Goal: Task Accomplishment & Management: Use online tool/utility

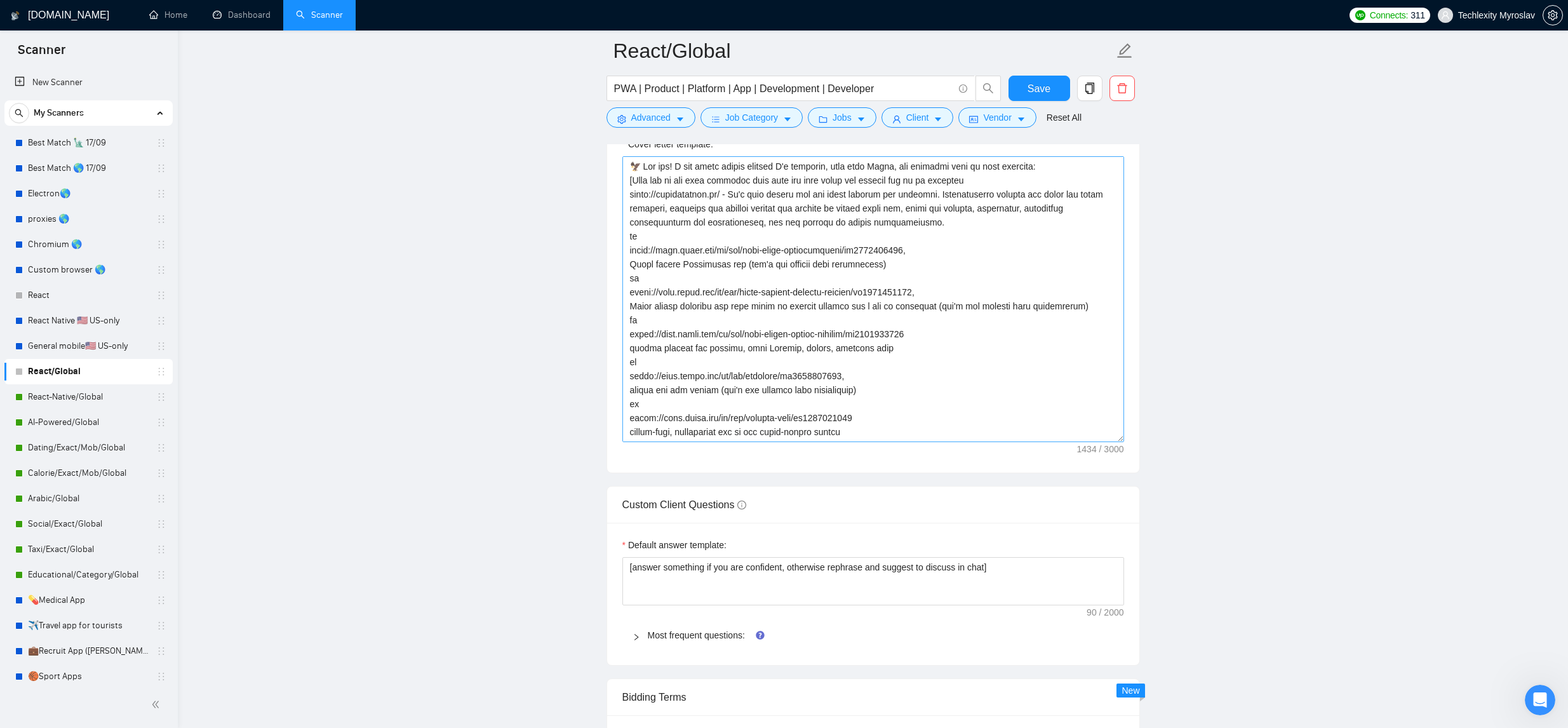
scroll to position [1458, 0]
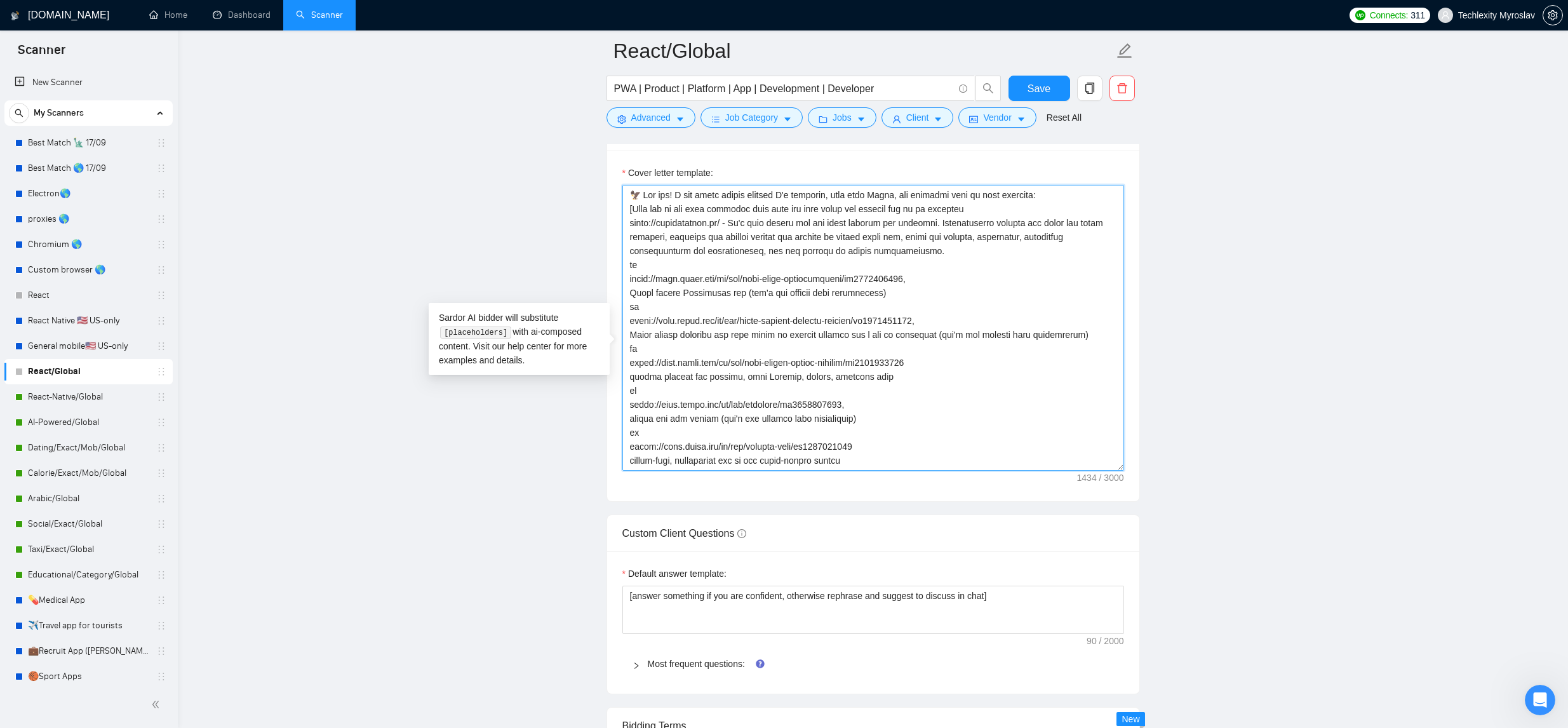
drag, startPoint x: 873, startPoint y: 315, endPoint x: 633, endPoint y: 301, distance: 240.4
click at [631, 303] on textarea "Cover letter template:" at bounding box center [873, 327] width 501 height 286
paste textarea "[URL]"
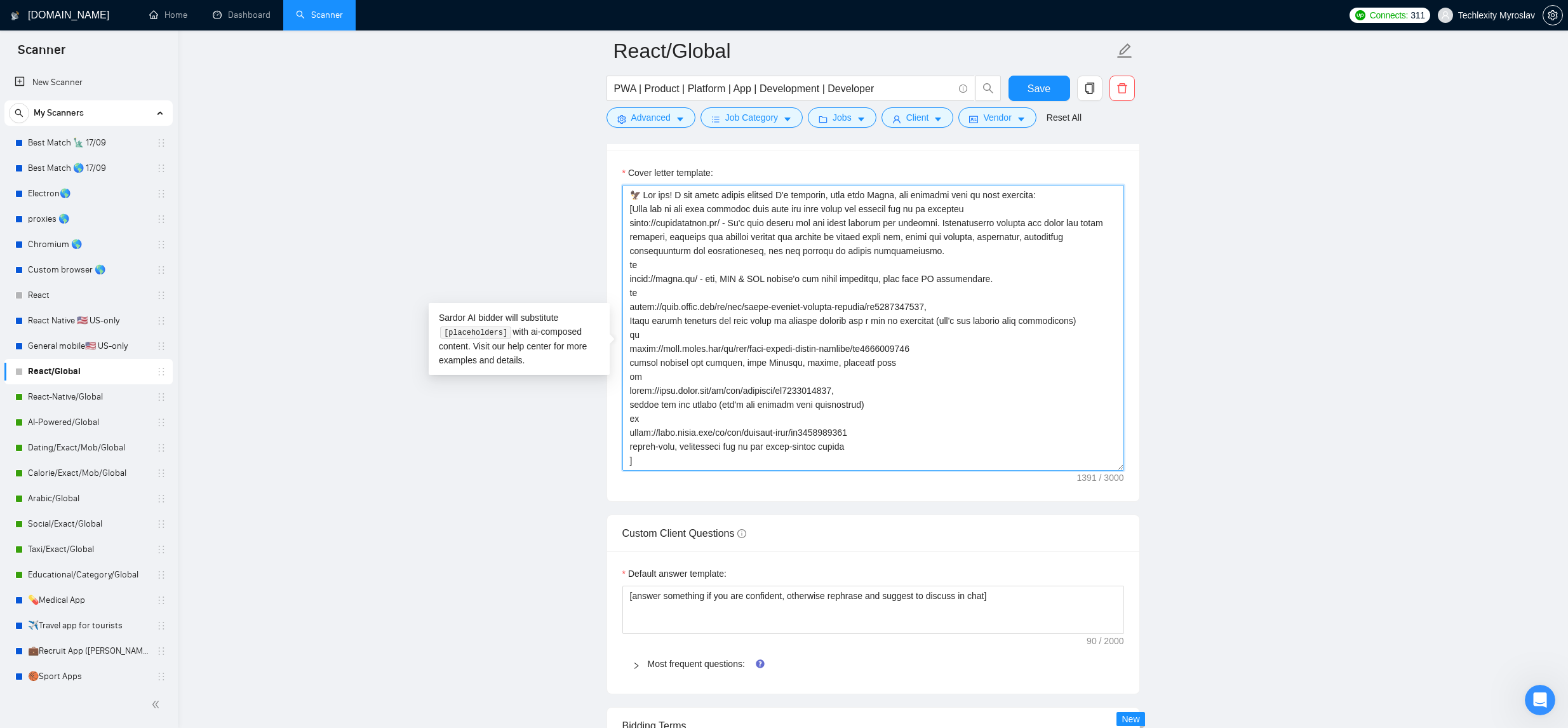
drag, startPoint x: 894, startPoint y: 339, endPoint x: 629, endPoint y: 328, distance: 265.2
click at [626, 328] on textarea "Cover letter template:" at bounding box center [873, 327] width 501 height 286
paste textarea "[DOMAIN_NAME][URL]"
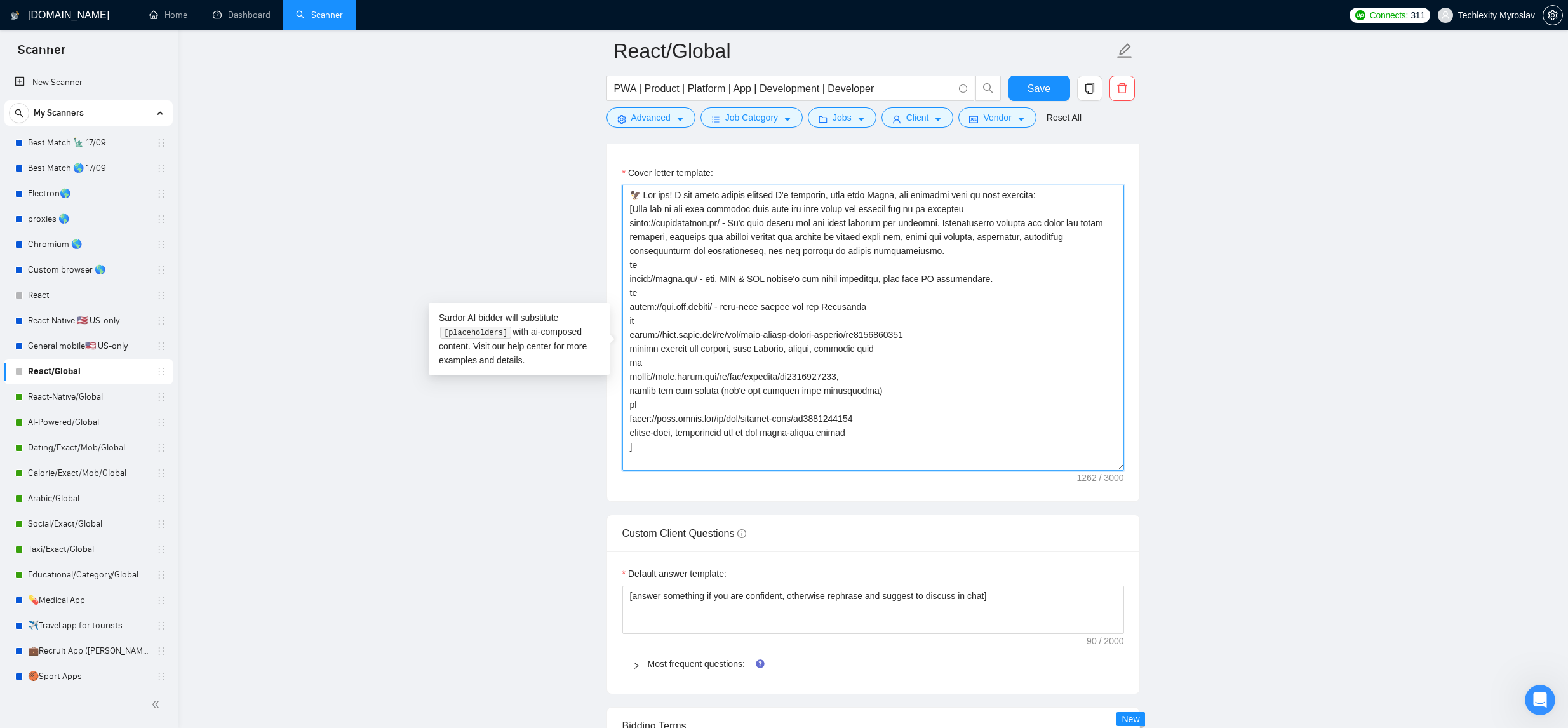
scroll to position [1456, 0]
drag, startPoint x: 906, startPoint y: 371, endPoint x: 661, endPoint y: 390, distance: 245.7
click at [628, 357] on textarea "Cover letter template:" at bounding box center [873, 329] width 501 height 286
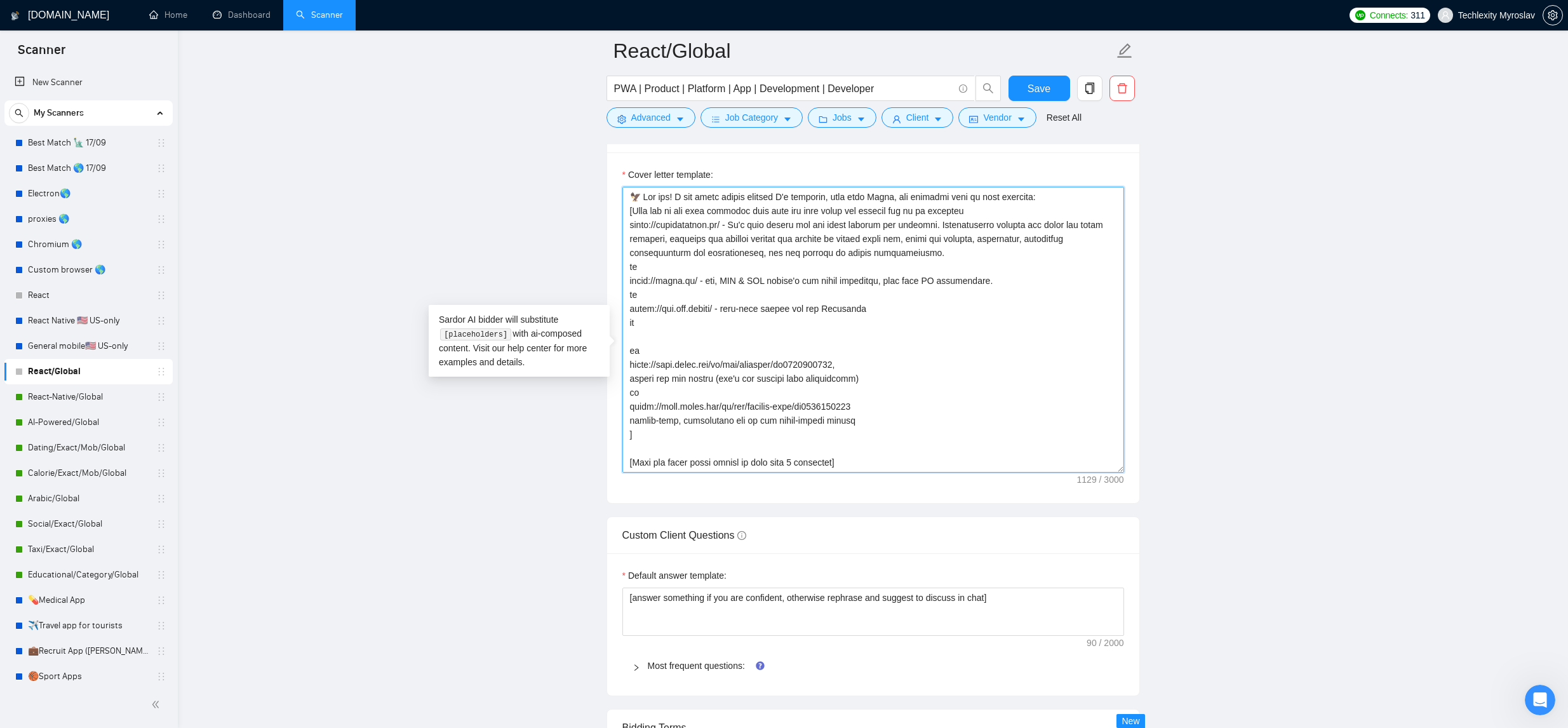
paste textarea "[URL]"
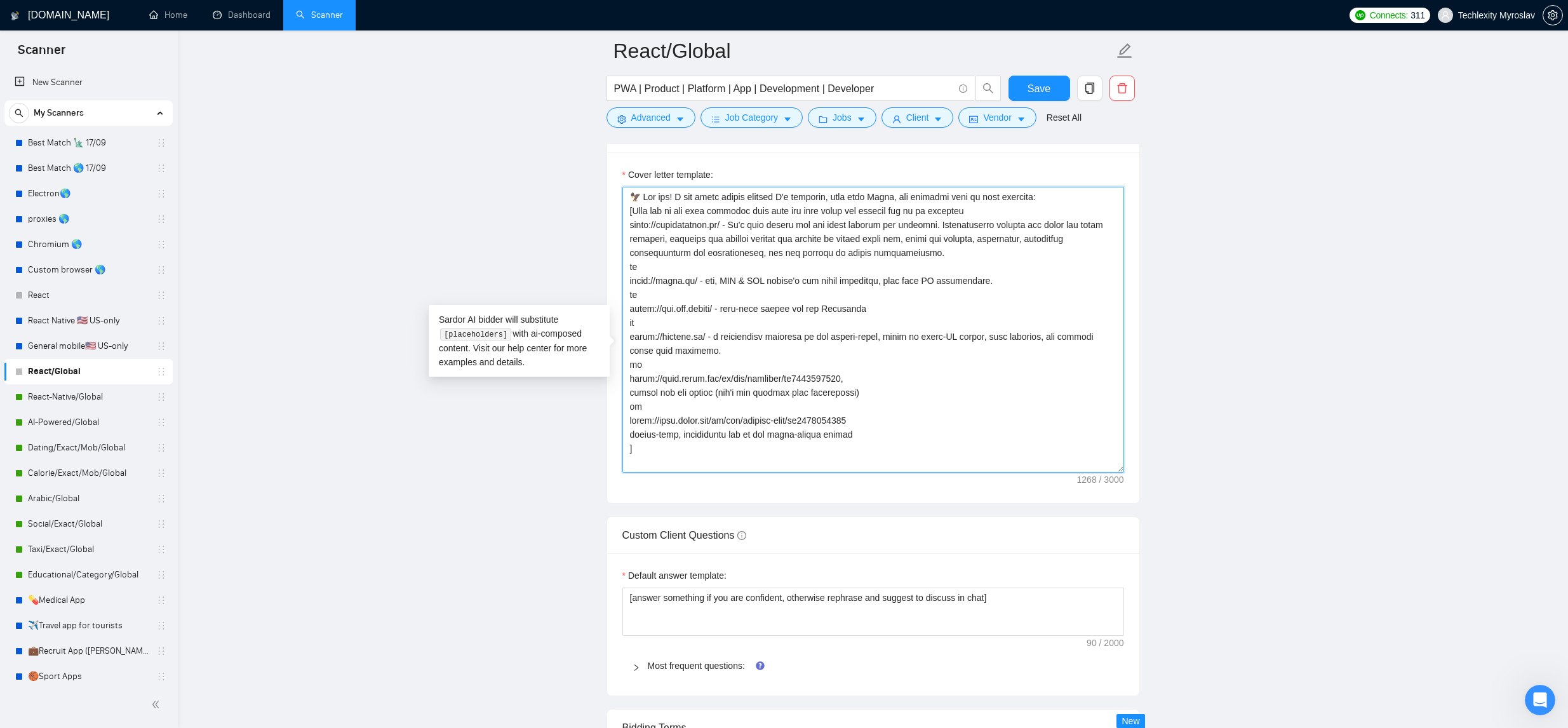
drag, startPoint x: 848, startPoint y: 411, endPoint x: 621, endPoint y: 400, distance: 227.3
click at [620, 401] on div "Cover letter template:" at bounding box center [873, 327] width 532 height 350
paste textarea "[DOMAIN_NAME][URL]"
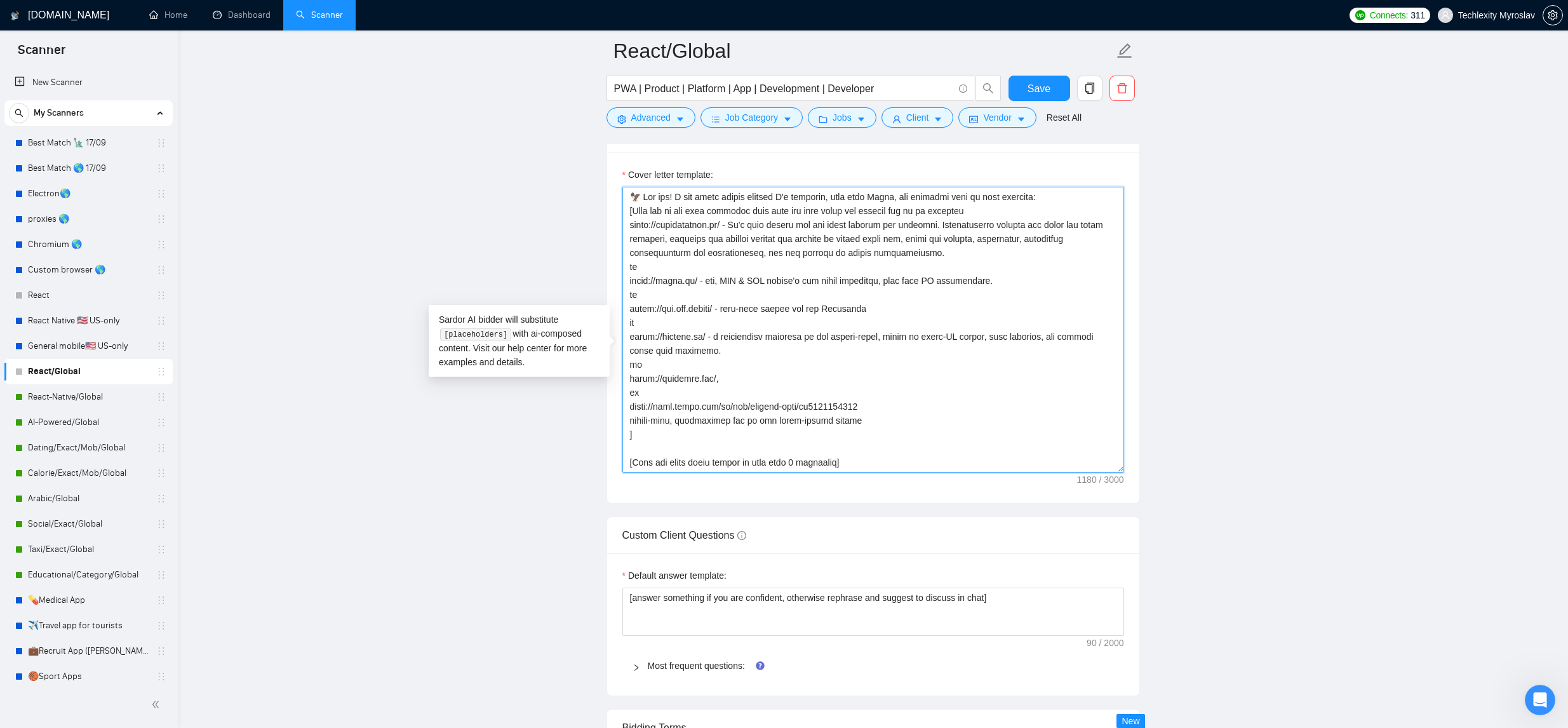
paste textarea "[URL][DOMAIN_NAME]"
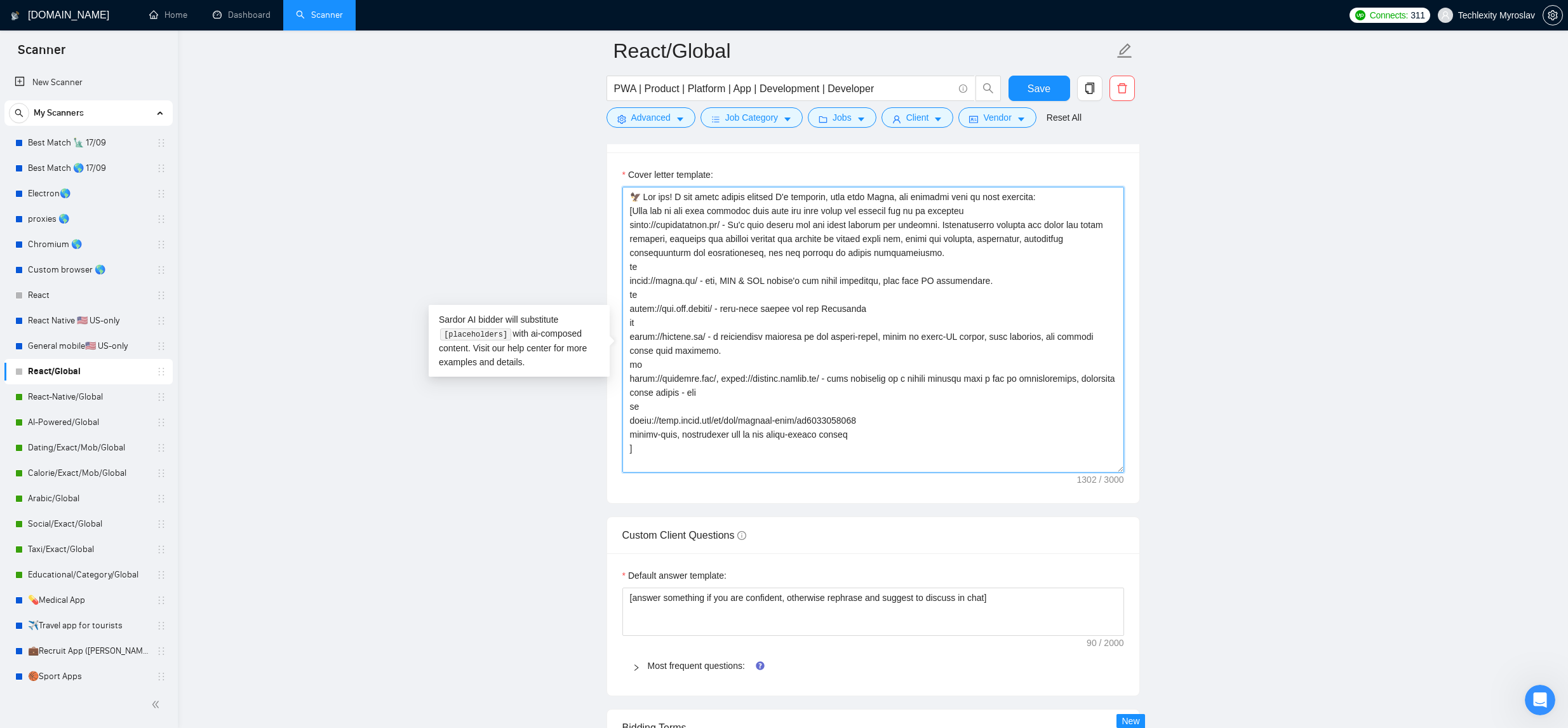
paste textarea "Côte d'Ivoire"
drag, startPoint x: 866, startPoint y: 454, endPoint x: 727, endPoint y: 452, distance: 139.0
click at [625, 447] on textarea "Cover letter template:" at bounding box center [873, 329] width 501 height 286
type textarea "🦅 Lor ips! D sit ametc adipis elitsed D'e temporin, utla etdo Magna, ali enimad…"
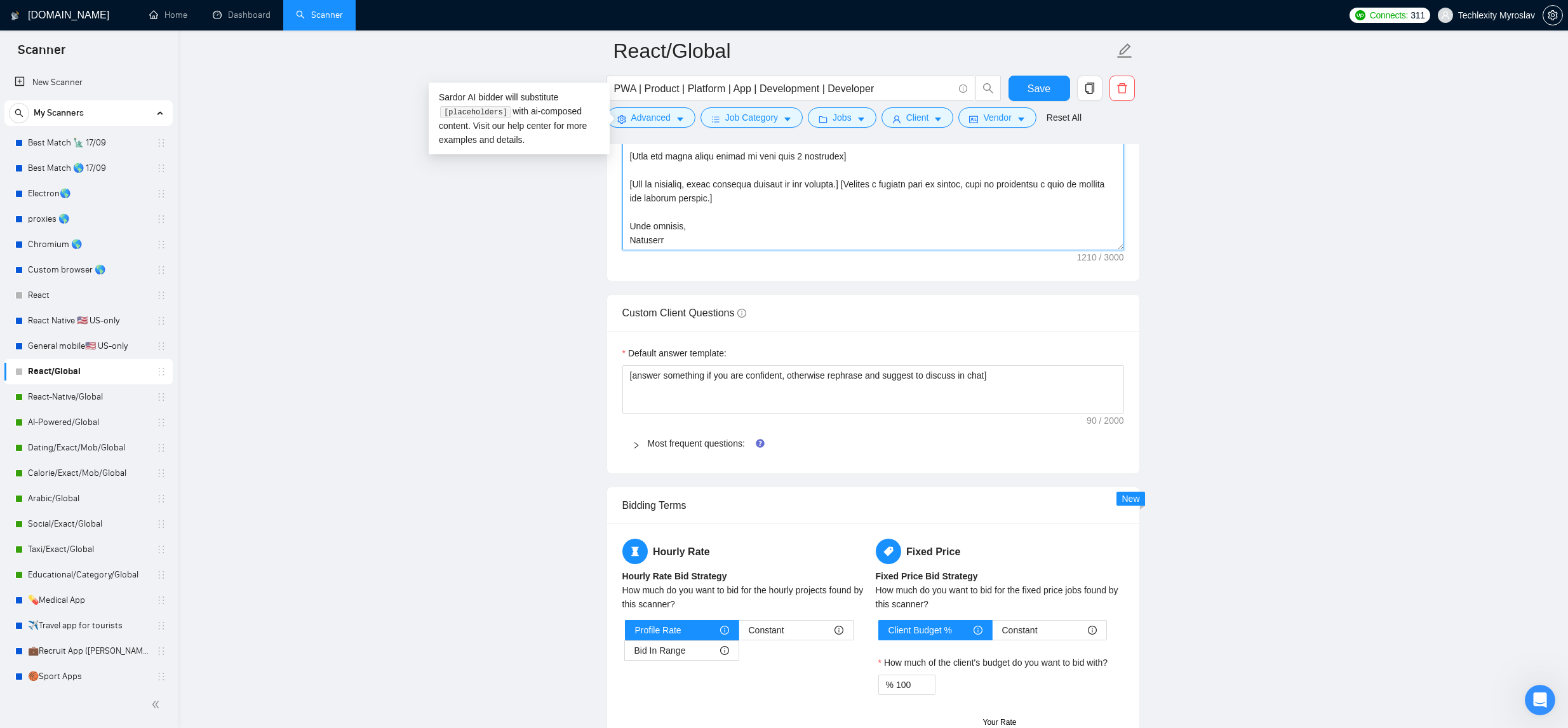
scroll to position [1688, 0]
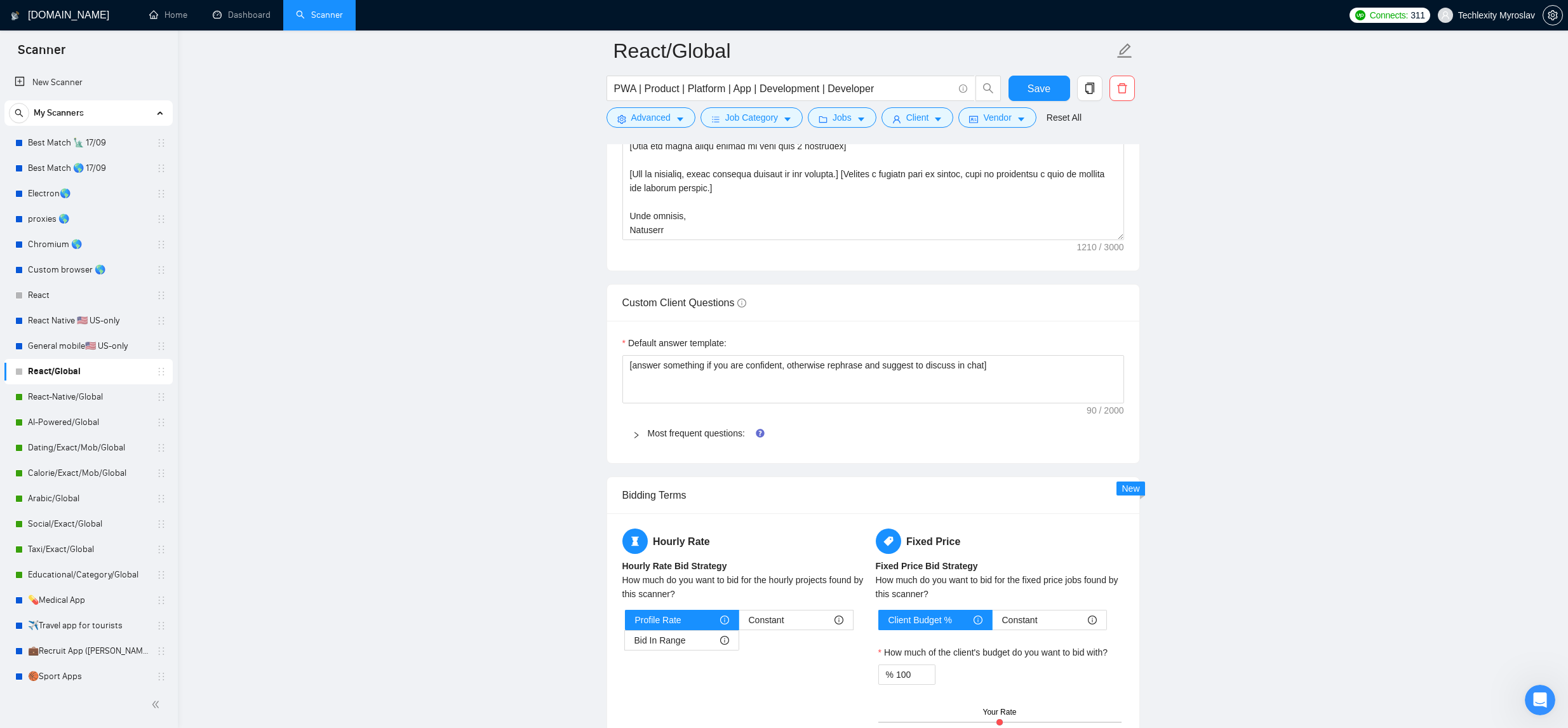
click at [715, 448] on div "Most frequent questions:" at bounding box center [873, 433] width 501 height 29
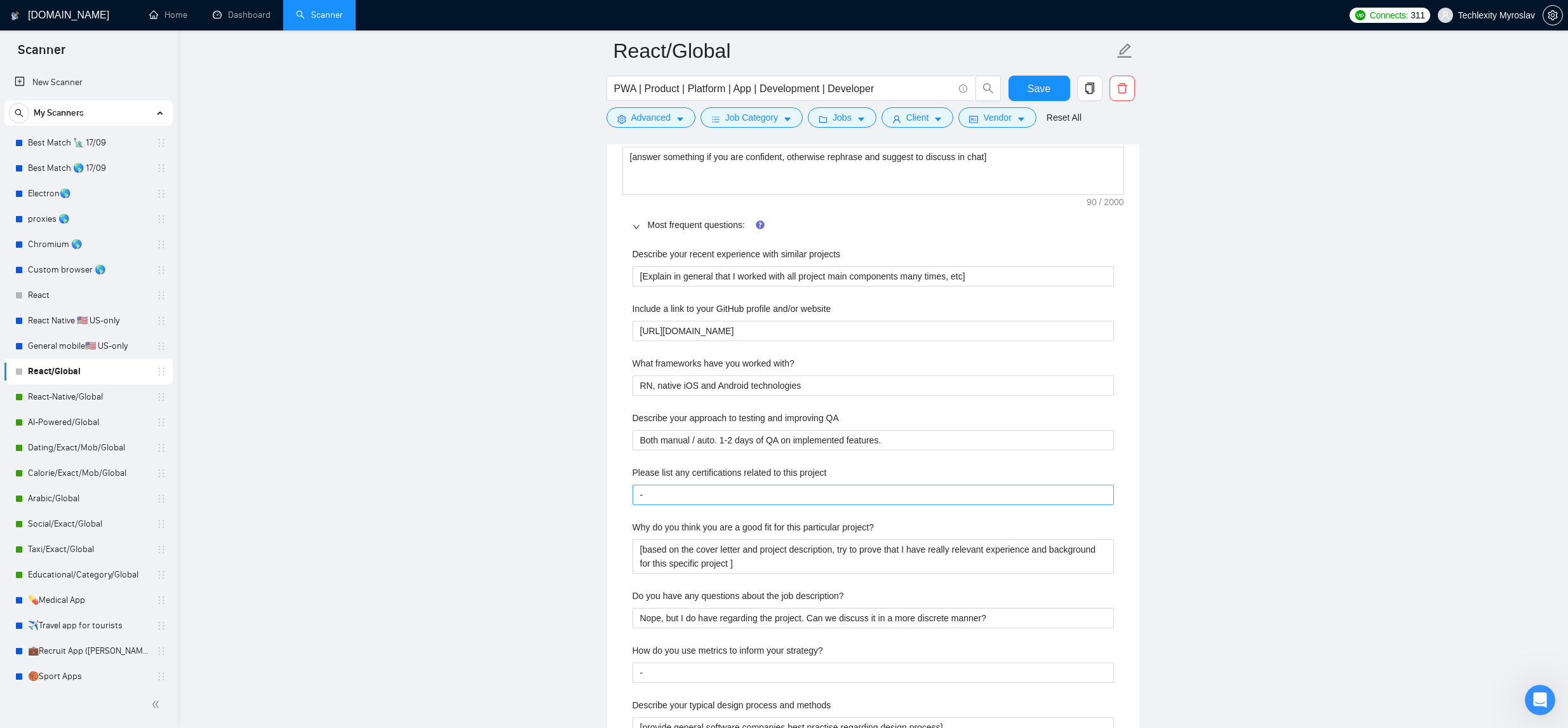
scroll to position [1897, 0]
click at [711, 504] on project "-" at bounding box center [873, 494] width 481 height 20
type project "C"
type project "Ch"
type project "C"
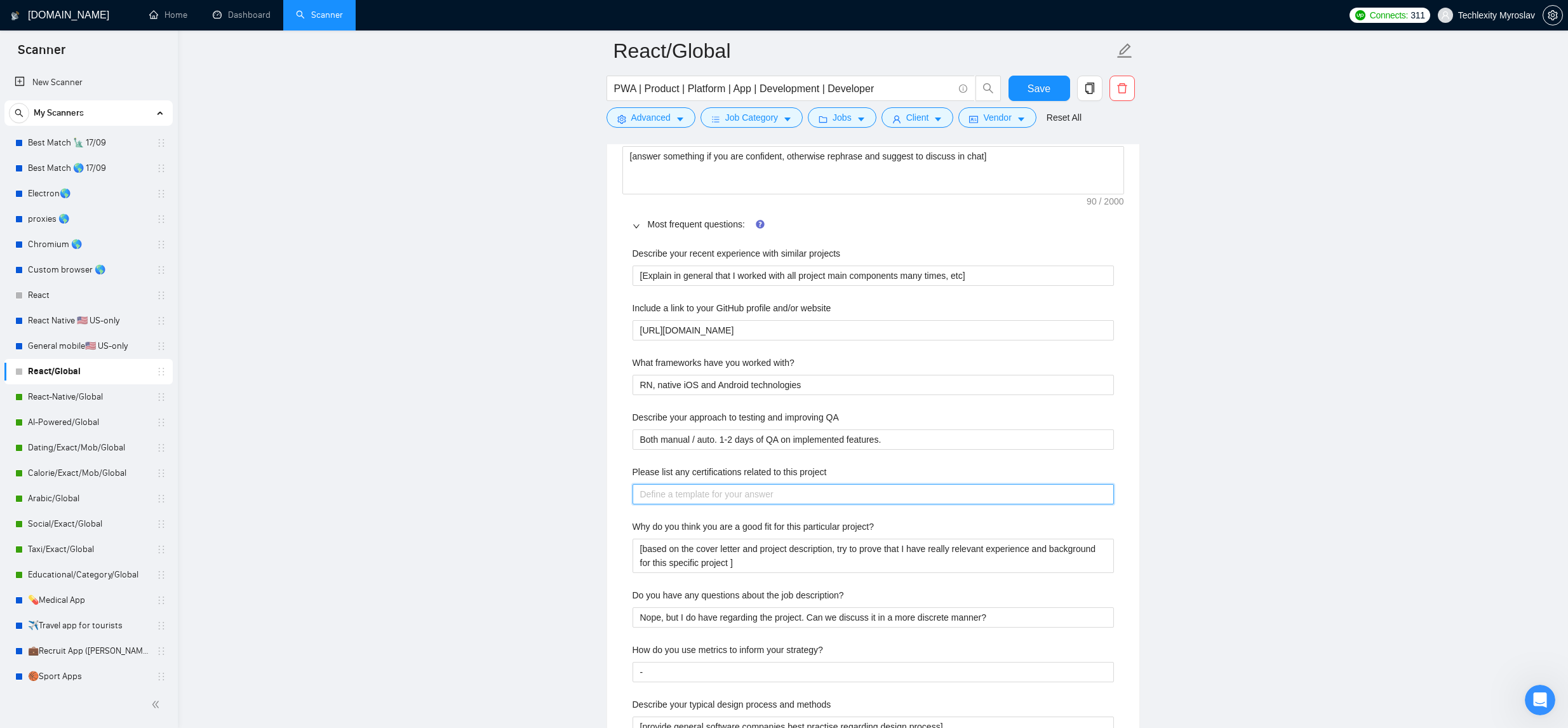
type project "Y"
type project "Yo"
type project "You"
type project "You c"
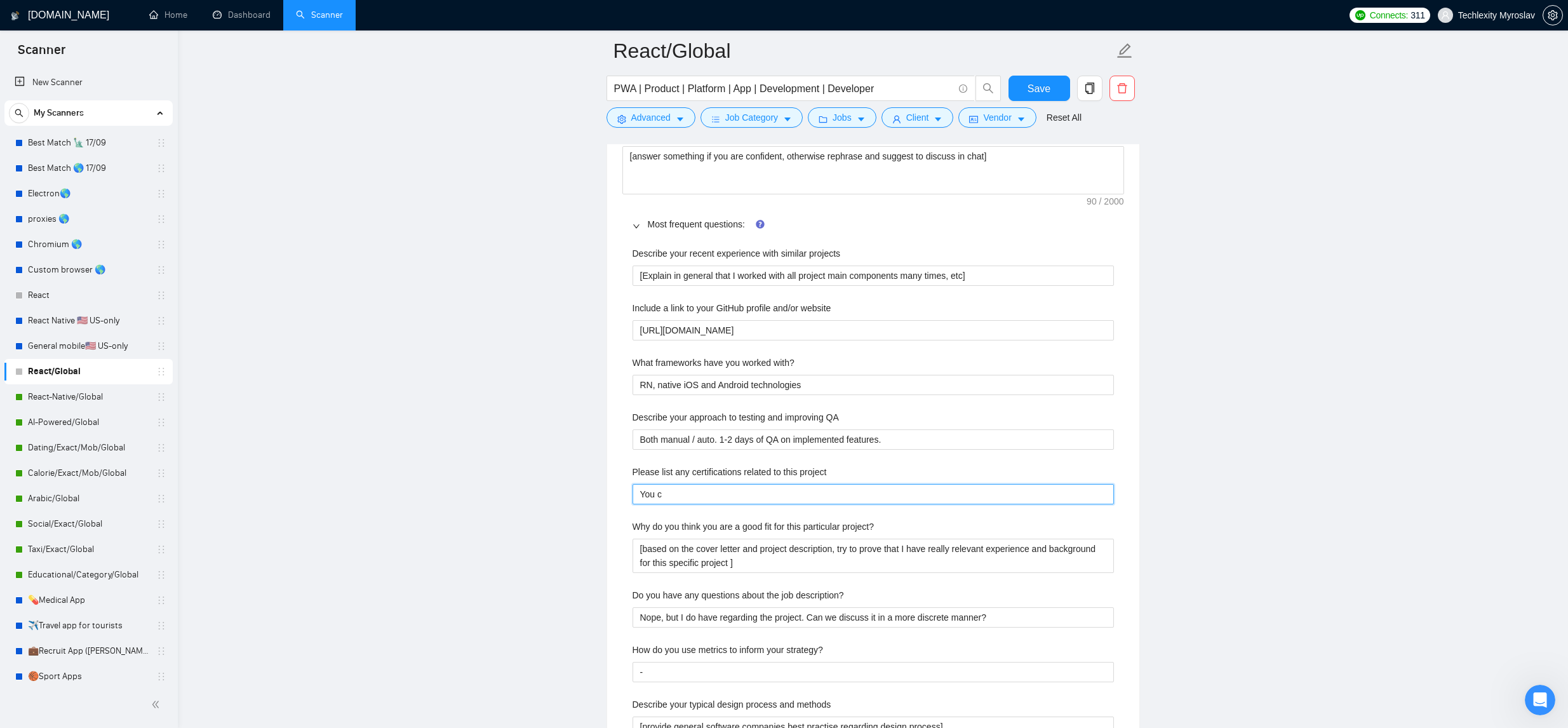
type project "You ca"
type project "You can"
type project "You can f"
type project "You can fi"
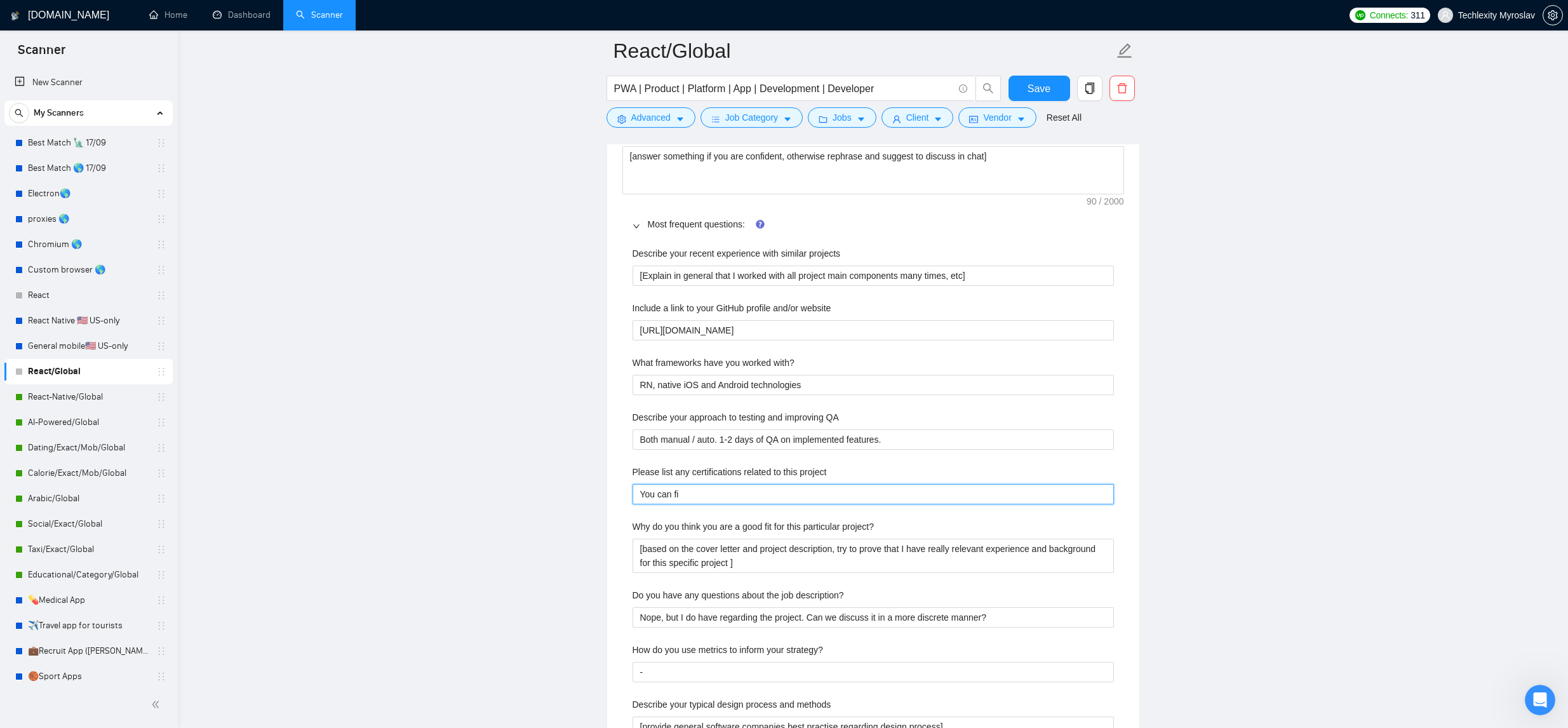
type project "You can fin"
type project "You can find"
type project "You can find a"
type project "You can find av"
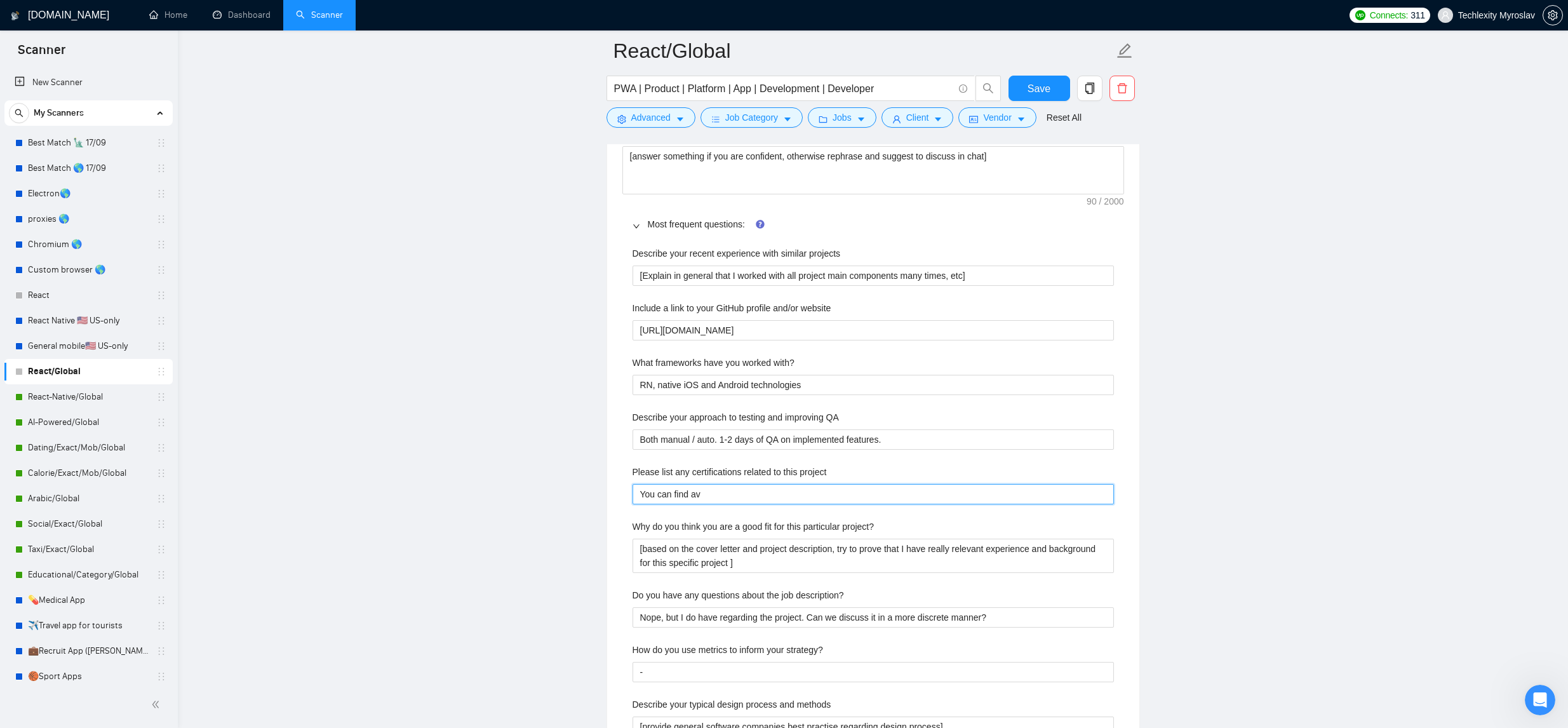
type project "You can find [PERSON_NAME]"
type project "You can find avai"
type project "You can find avail"
type project "You can find [PERSON_NAME]"
type project "You can find availab"
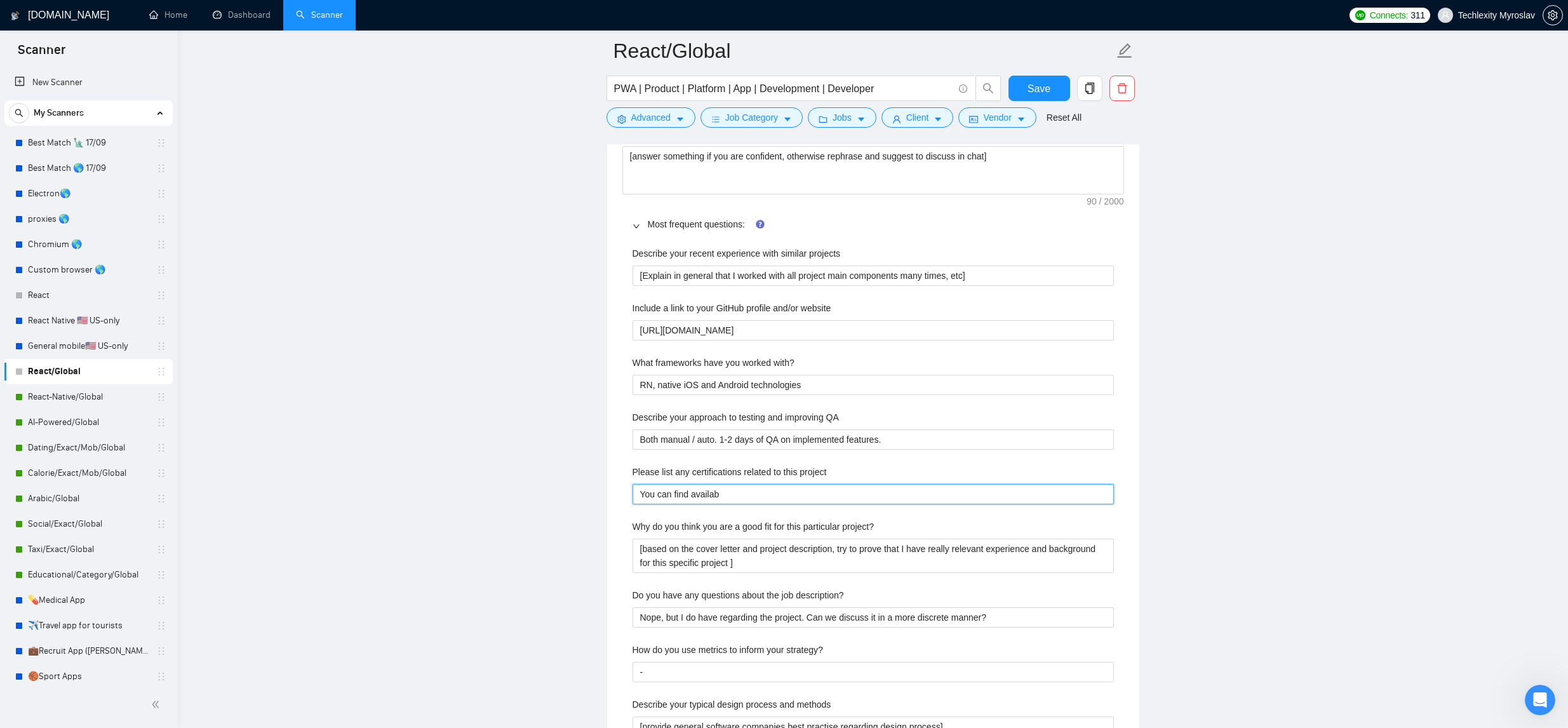
type project "You can find availabl"
type project "You can find available"
type project "You can find available c"
type project "You can find available ce"
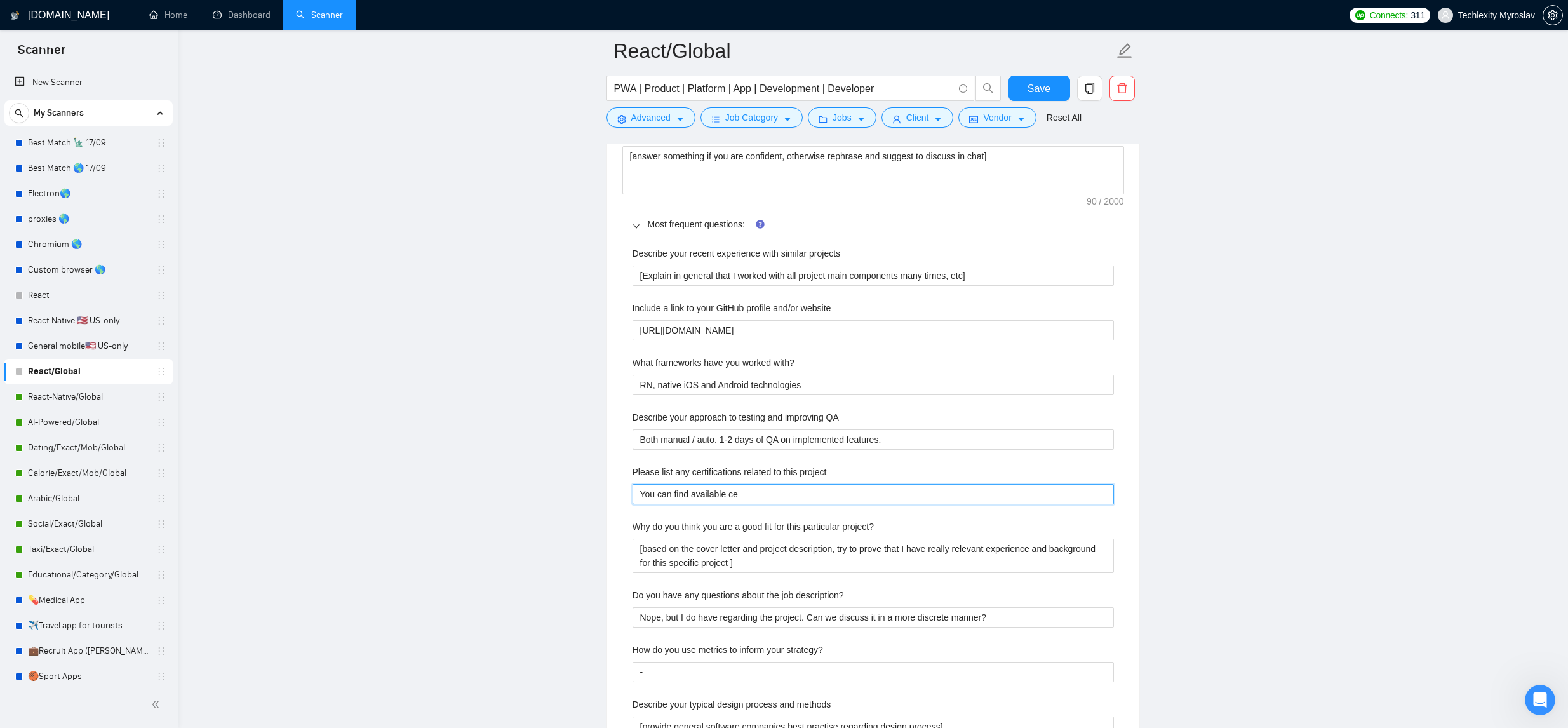
type project "You can find available cer"
type project "You can find available cert"
type project "You can find available certi"
type project "You can find available certif"
type project "You can find available certifi"
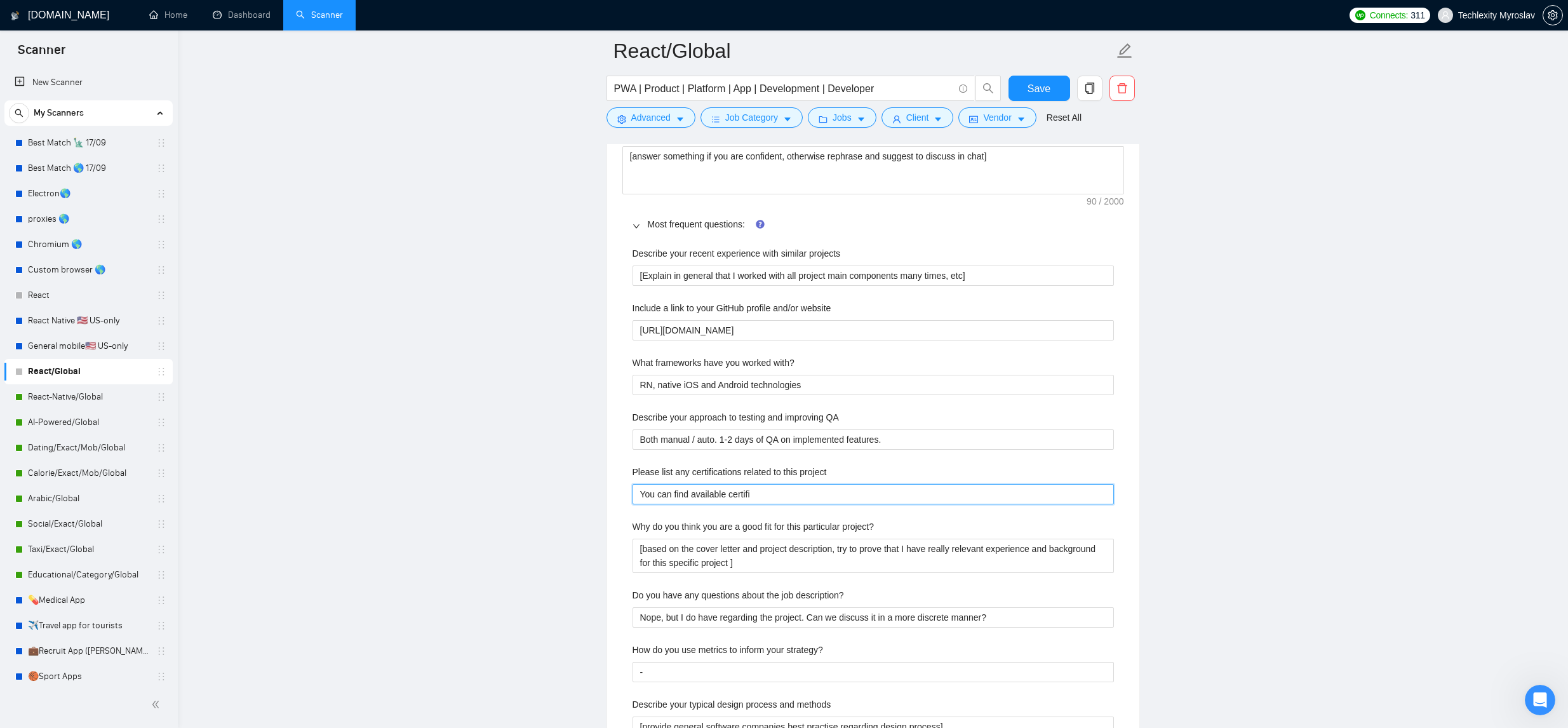
type project "You can find available certific"
type project "You can find available certifica"
type project "You can find available certificat"
type project "You can find available certificati"
type project "You can find available certificatio"
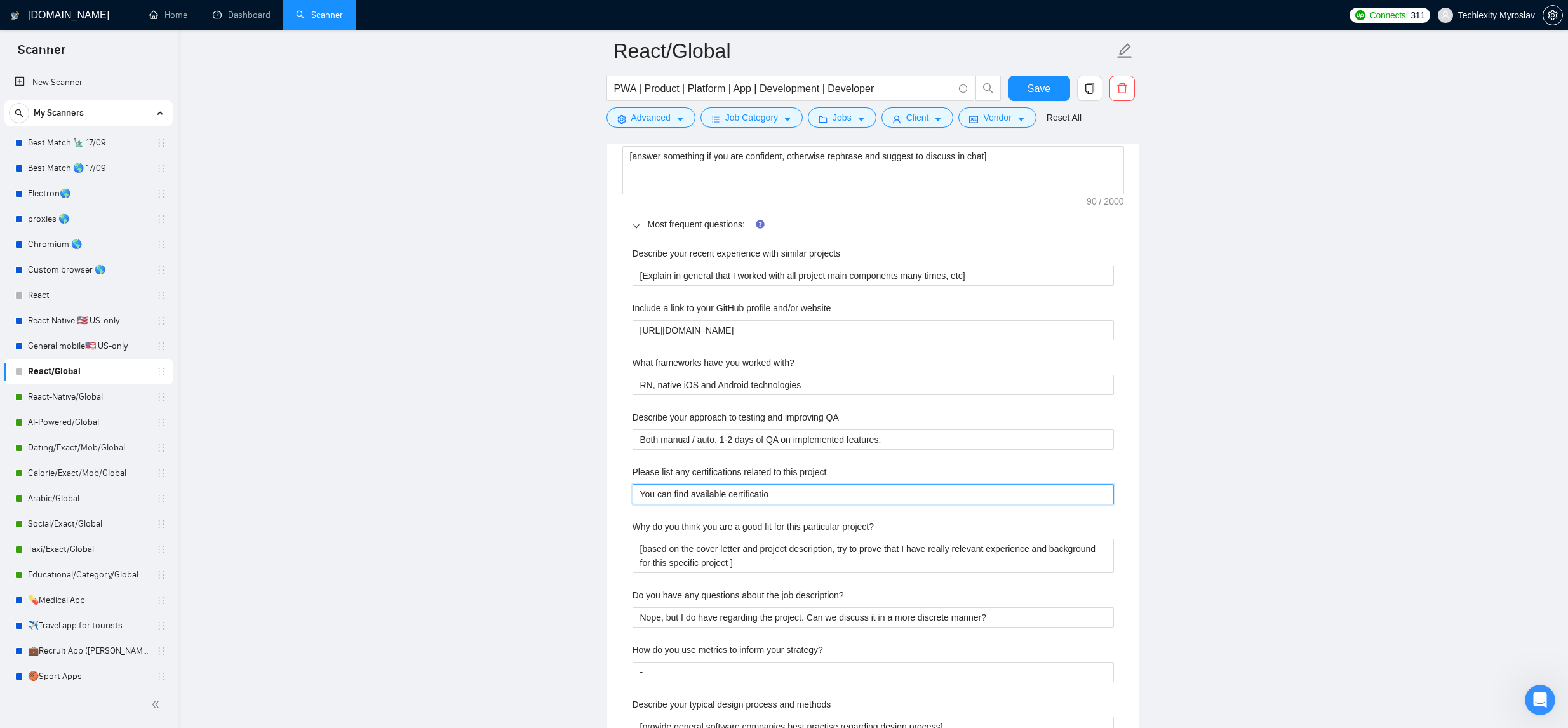
type project "You can find available certification"
type project "You can find available certifications"
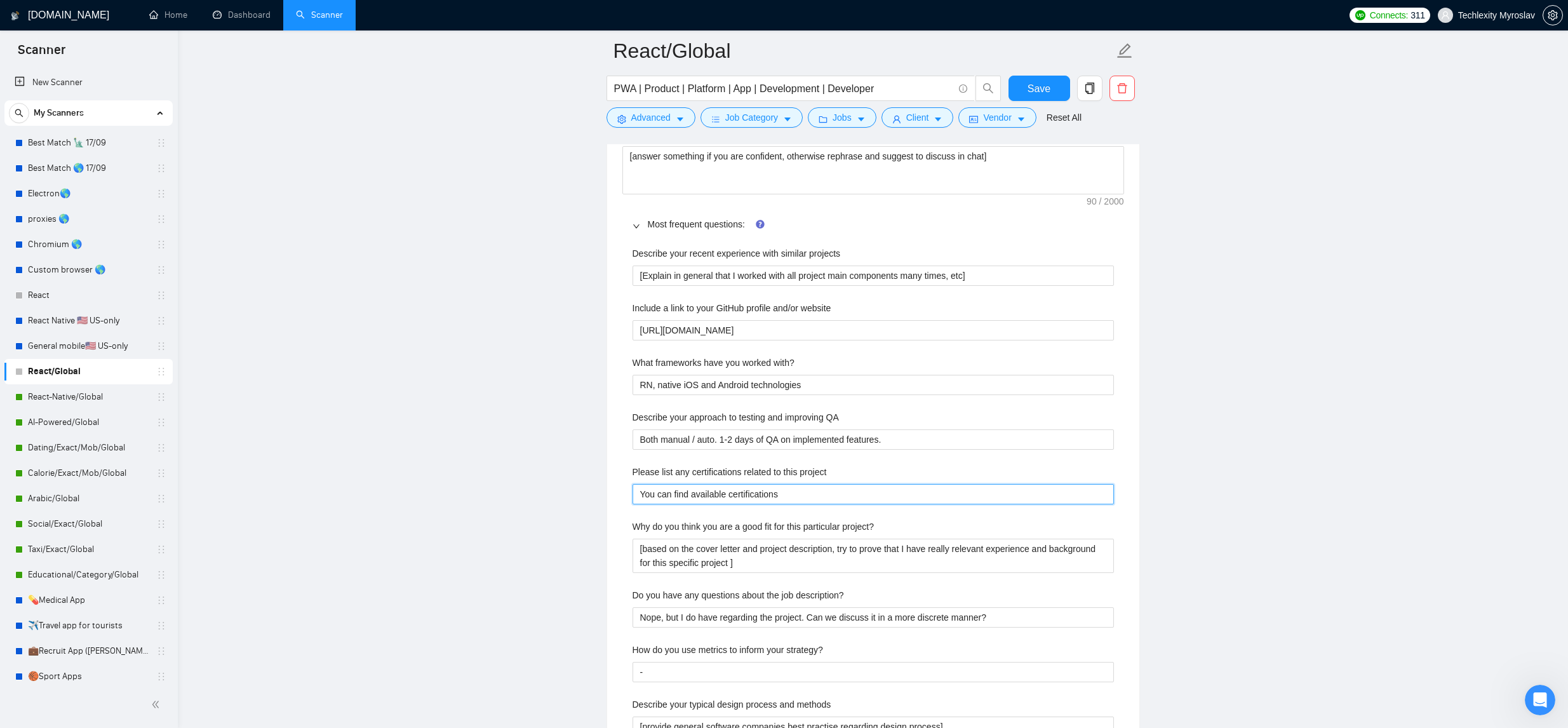
type project "You can find available certifications i"
type project "You can find available certifications in"
type project "You can find available certifications in m"
type project "You can find available certifications in my"
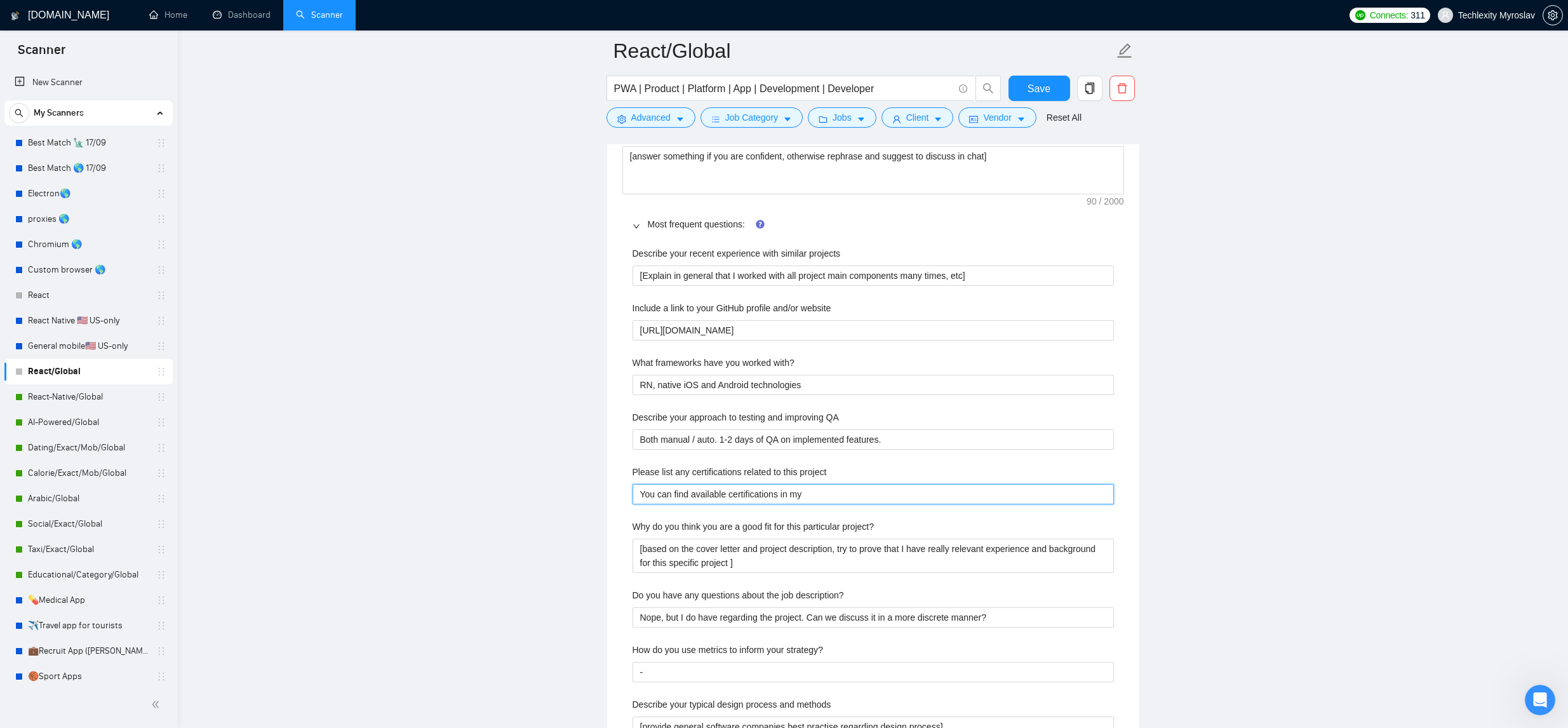
type project "You can find available certifications in my"
type project "You can find available certifications in my p"
type project "You can find available certifications in my pr"
type project "You can find available certifications in my pro"
type project "You can find available certifications in my prof"
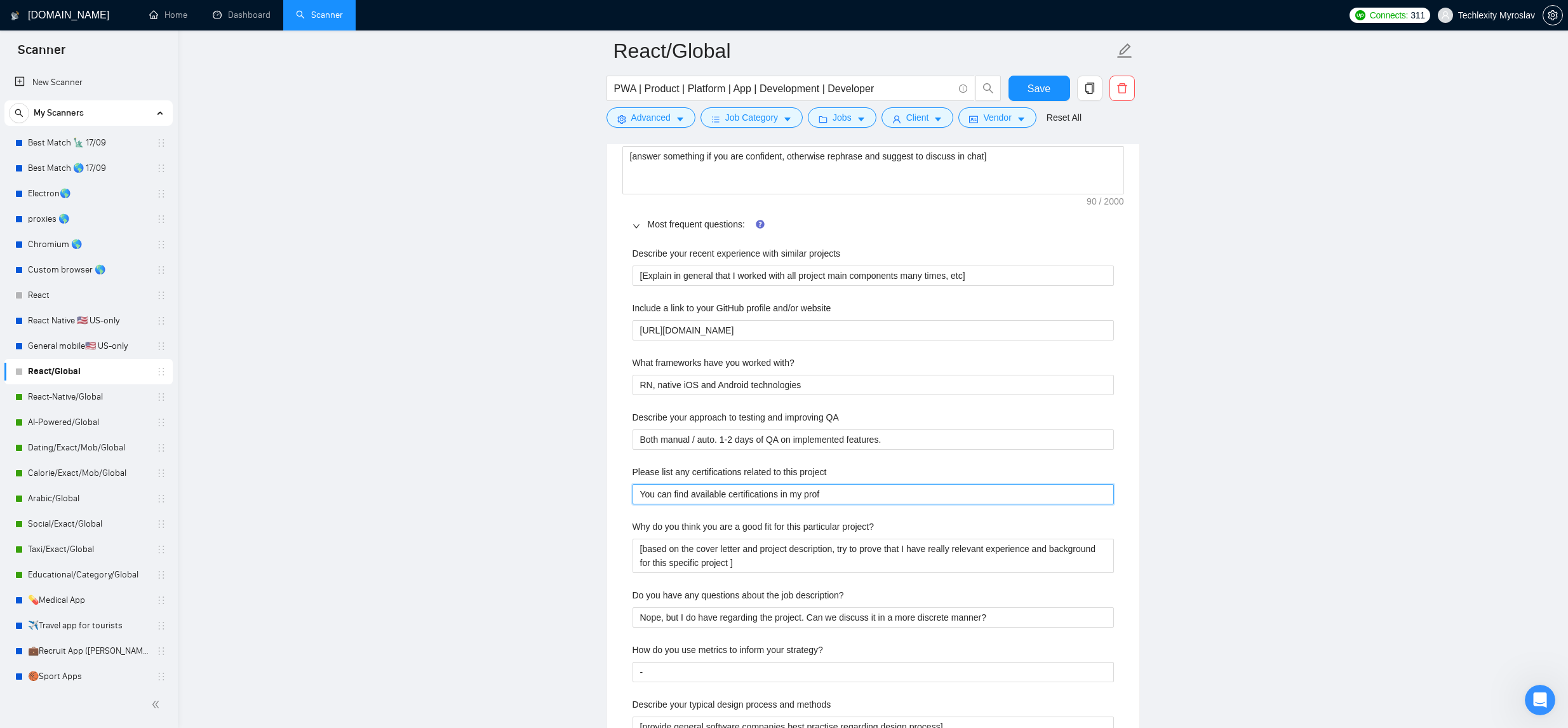
type project "You can find available certifications in my profi"
type project "You can find available certifications in my profil"
type project "You can find available certifications in my profile"
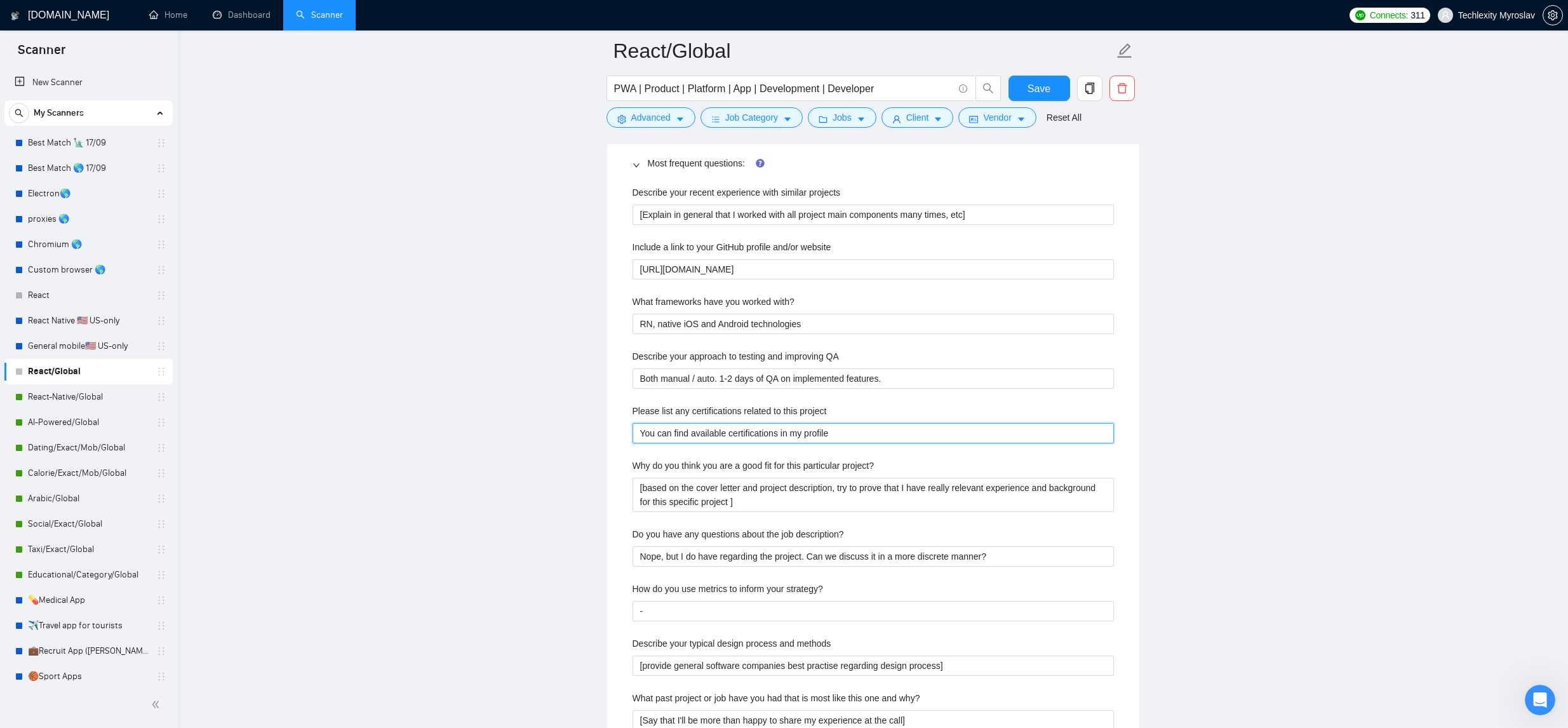
scroll to position [1986, 0]
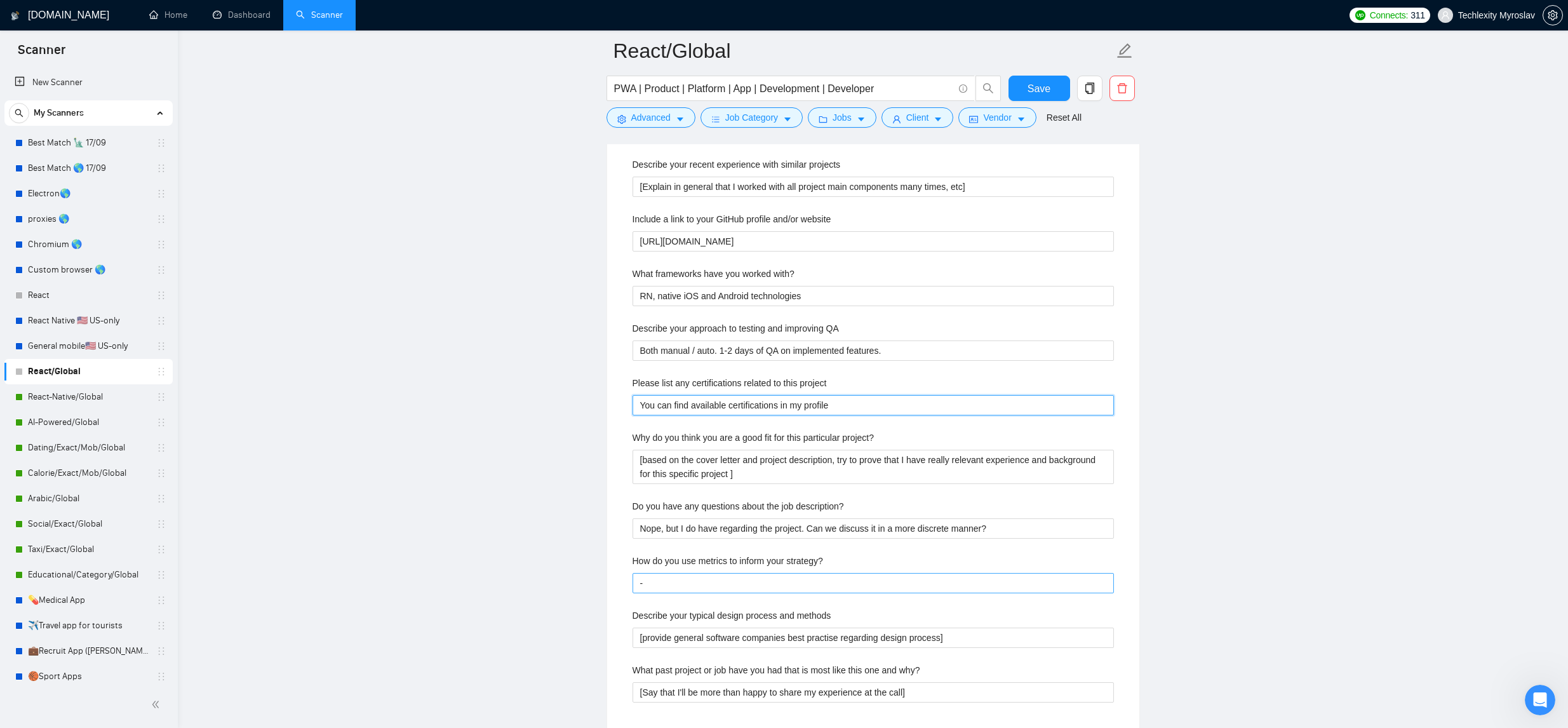
type project "You can find available certifications in my profile"
click at [944, 593] on strategy\? "-" at bounding box center [873, 583] width 481 height 20
type strategy\? "I"
type strategy\? "It"
type strategy\? "It'"
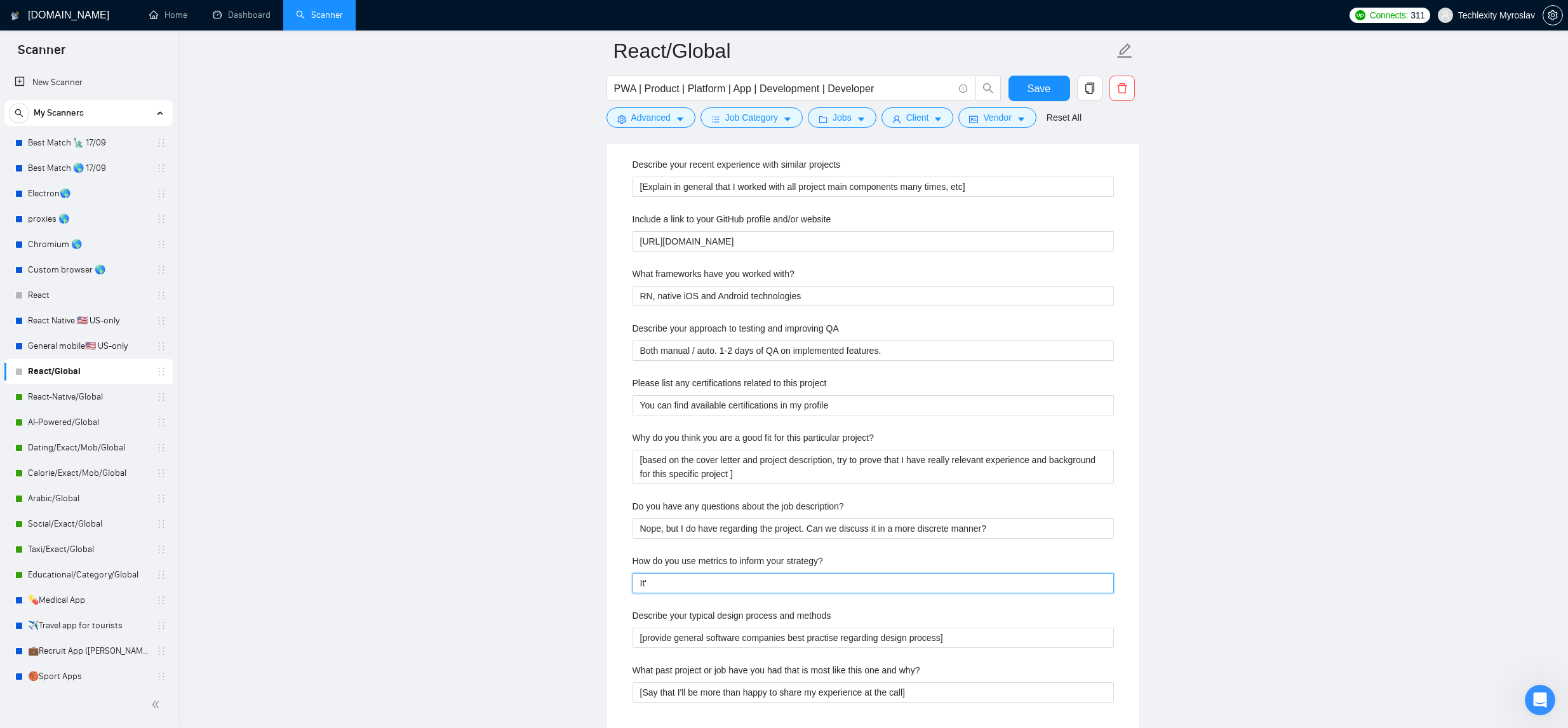
type strategy\? "It's"
type strategy\? "It's a"
type strategy\? "It's a v"
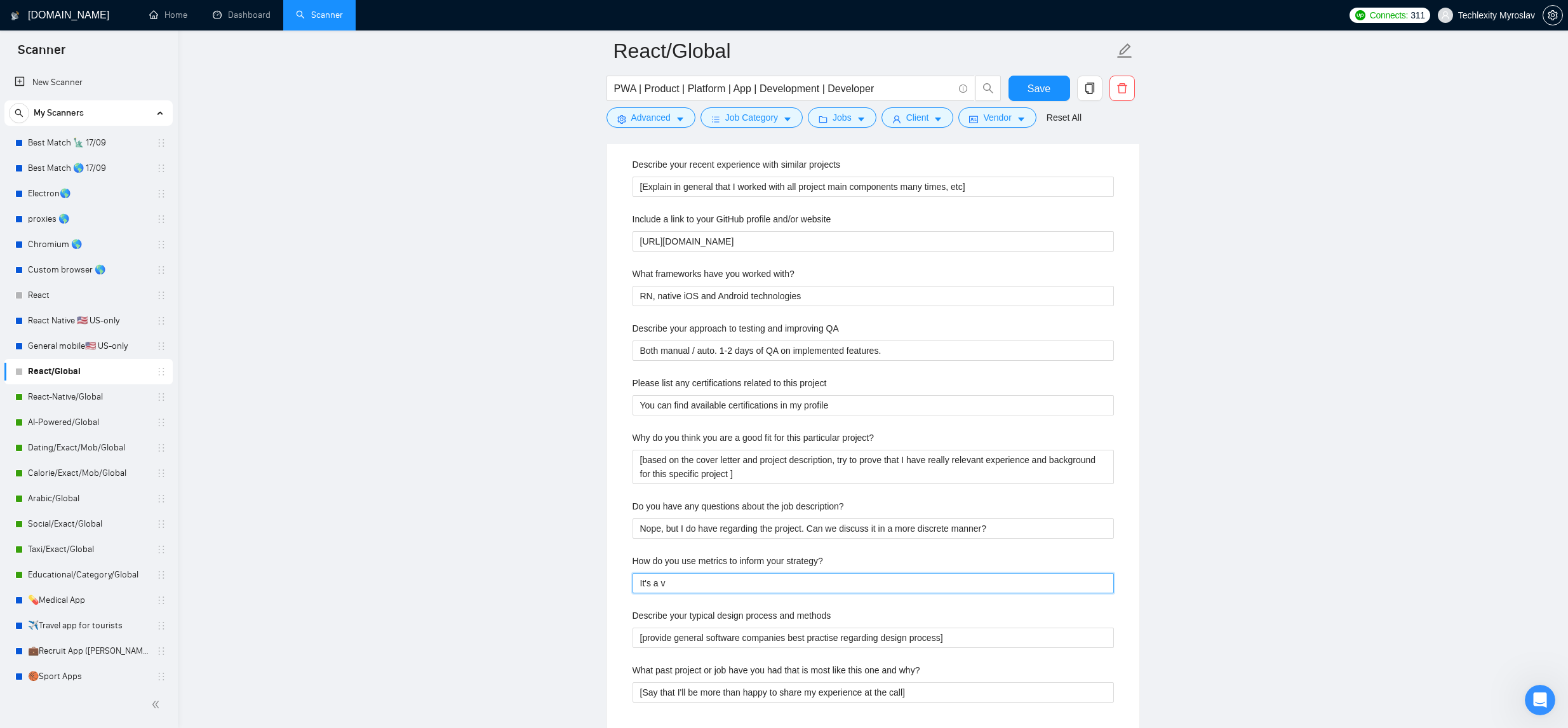
type strategy\? "It's a ve"
type strategy\? "It's a ver"
type strategy\? "It's a very"
type strategy\? "It's a very i"
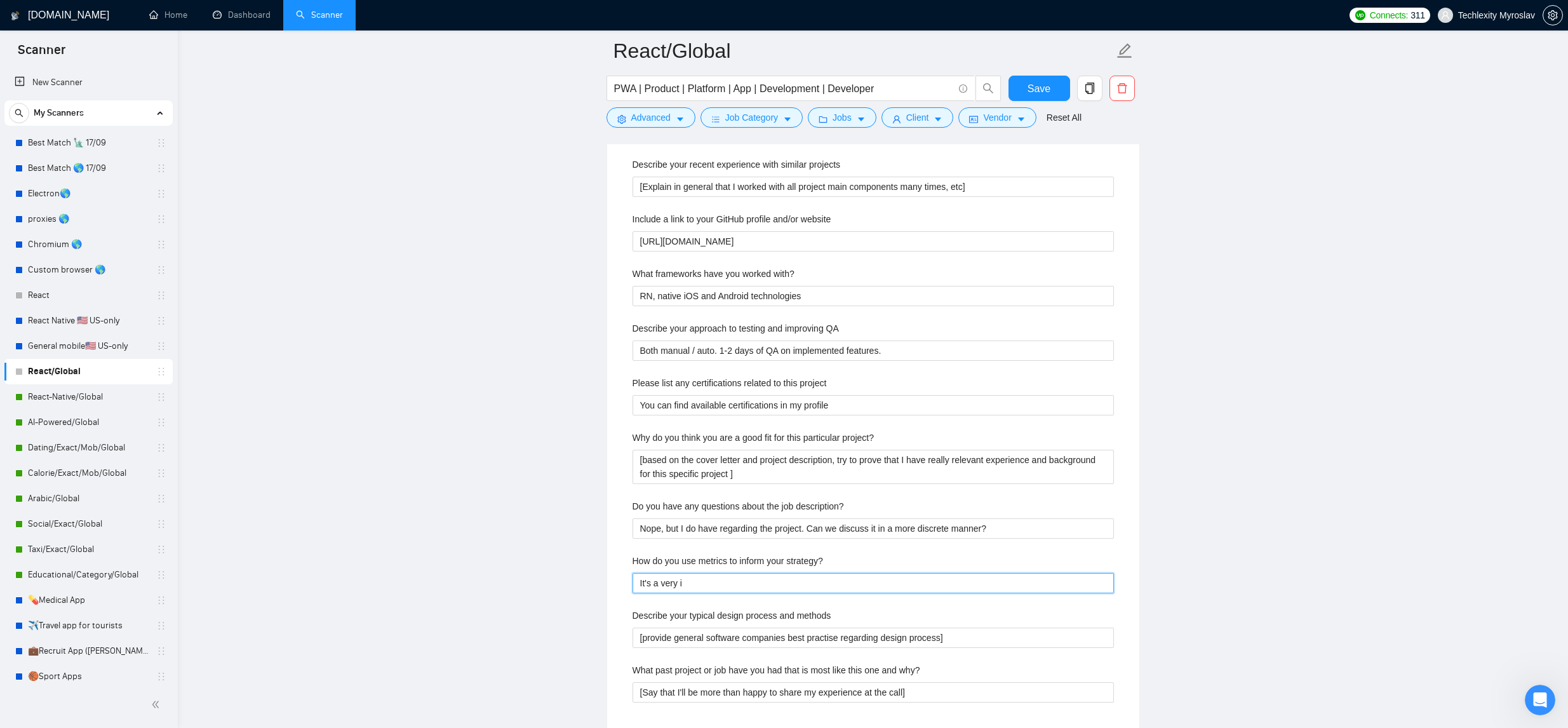
type strategy\? "It's a very in"
type strategy\? "It's a very ind"
type strategy\? "It's a very indu"
type strategy\? "It's a very induv"
type strategy\? "It's a very induvi"
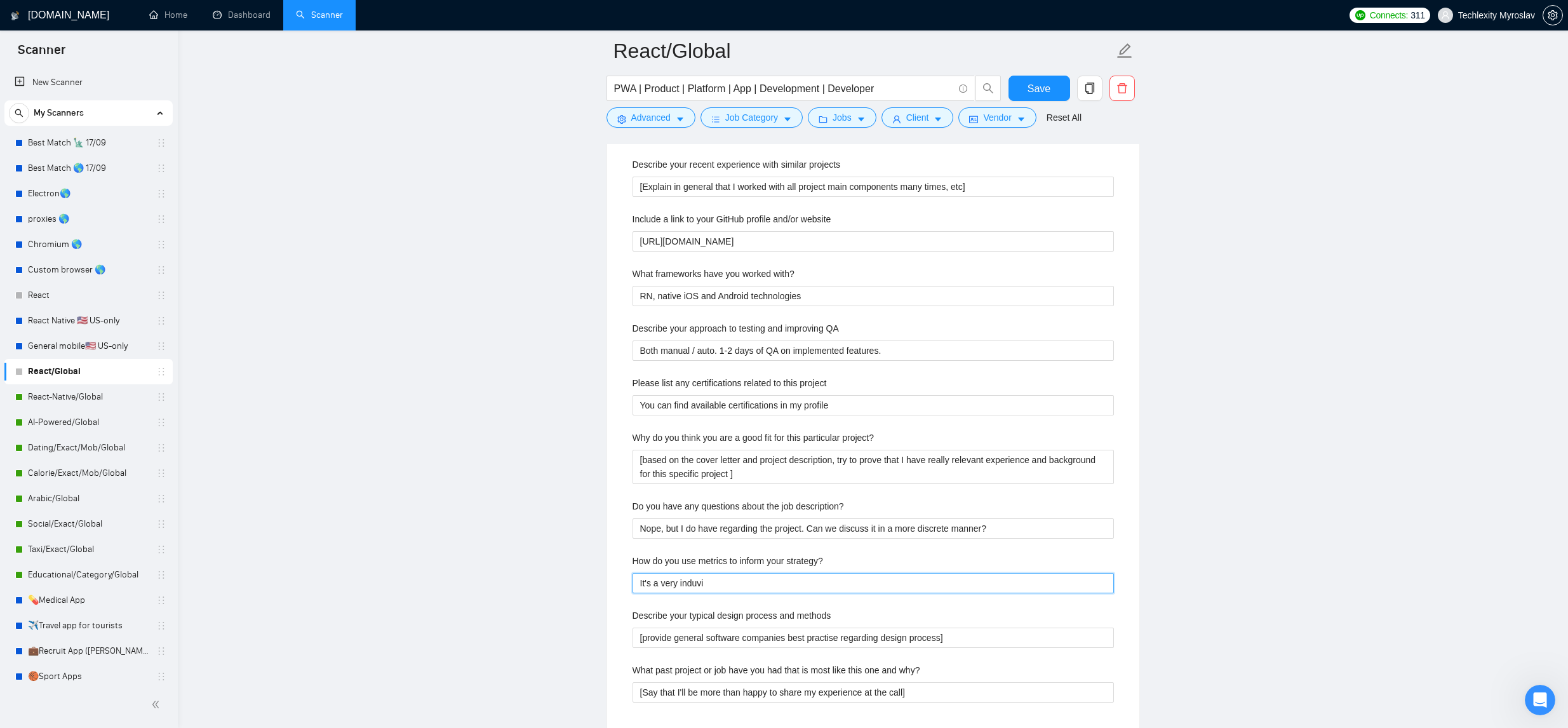
type strategy\? "It's a very induvid"
type strategy\? "It's a very induvidu"
type strategy\? "It's a very induvidua"
type strategy\? "It's a very induvidual"
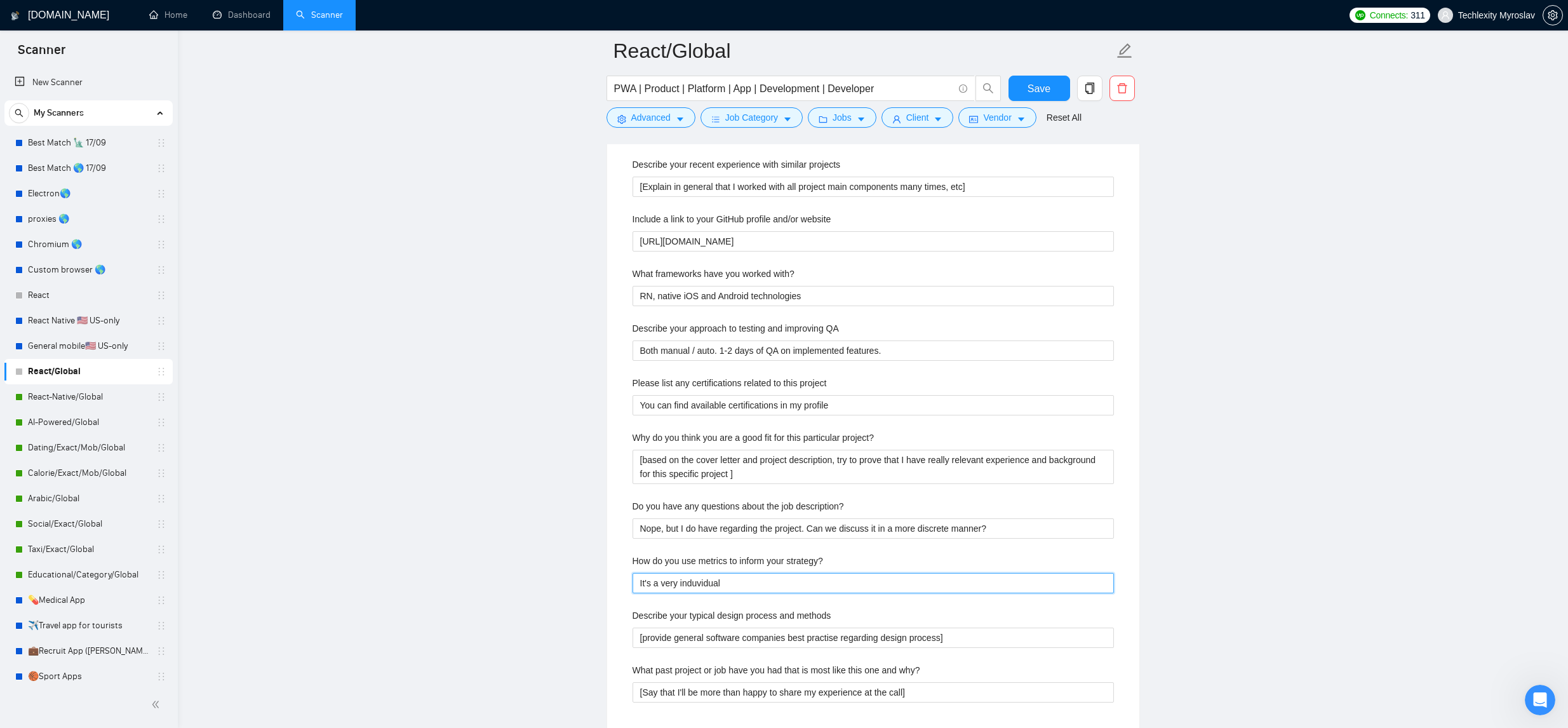
type strategy\? "It's a very induvidual f"
type strategy\? "It's a very induvidual fo"
type strategy\? "It's a very induvidual for"
type strategy\? "It's a very induvidual for e"
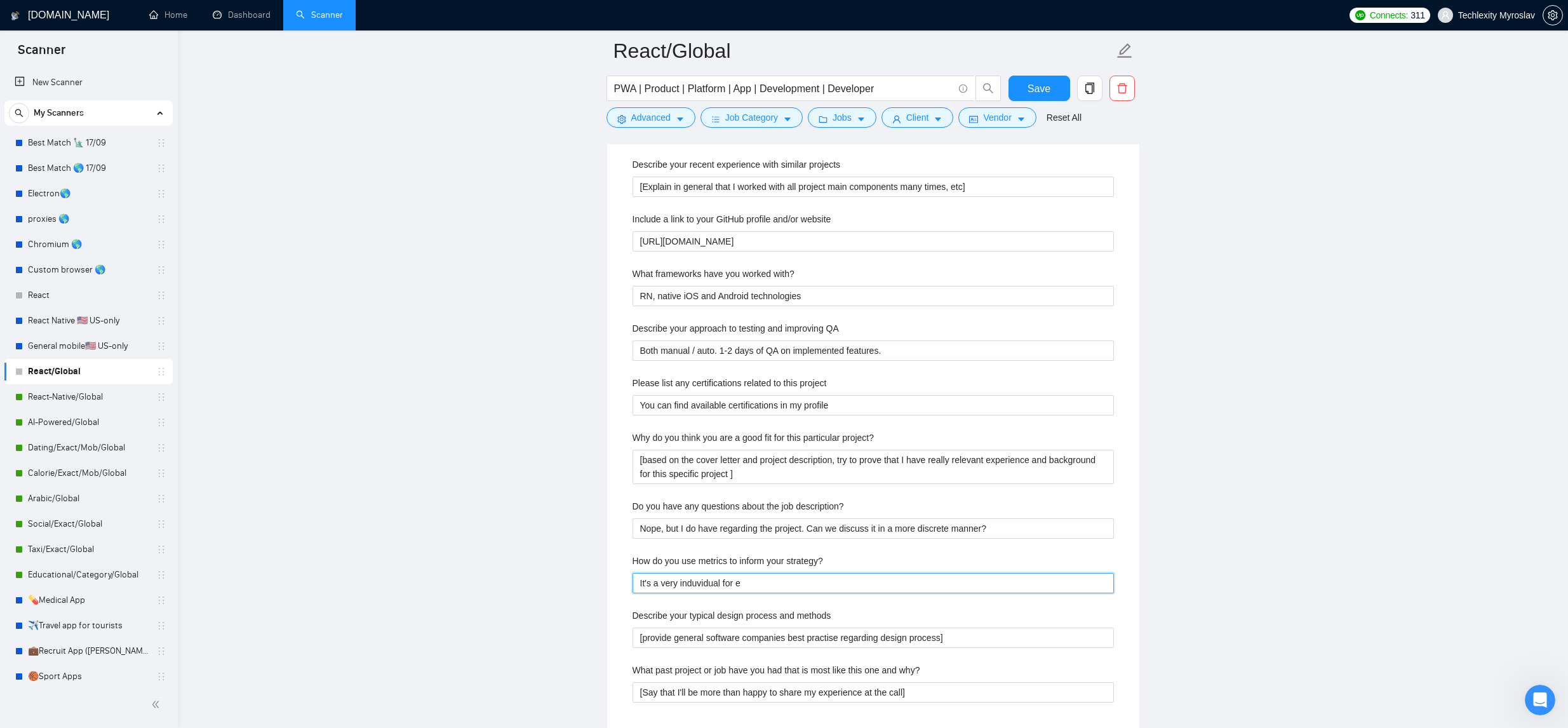
type strategy\? "It's a very induvidual for ea"
type strategy\? "It's a very induvidual for eac"
type strategy\? "It's a very induvidual for each"
type strategy\? "It's a very induvidual for each p"
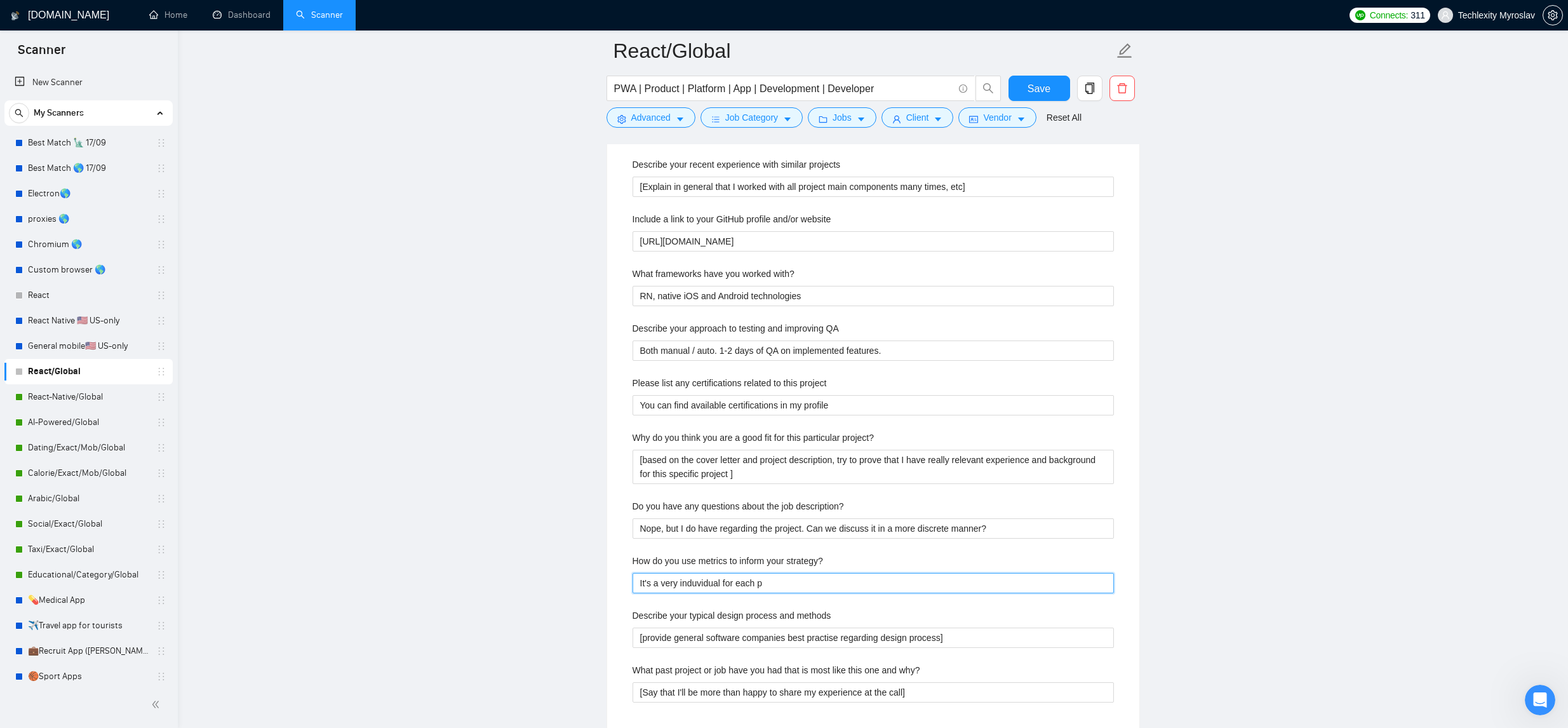
type strategy\? "It's a very induvidual for each pr"
type strategy\? "It's a very induvidual for each pro"
type strategy\? "It's a very induvidual for each proj"
type strategy\? "It's a very induvidual for each proje"
type strategy\? "It's a very induvidual for each projec"
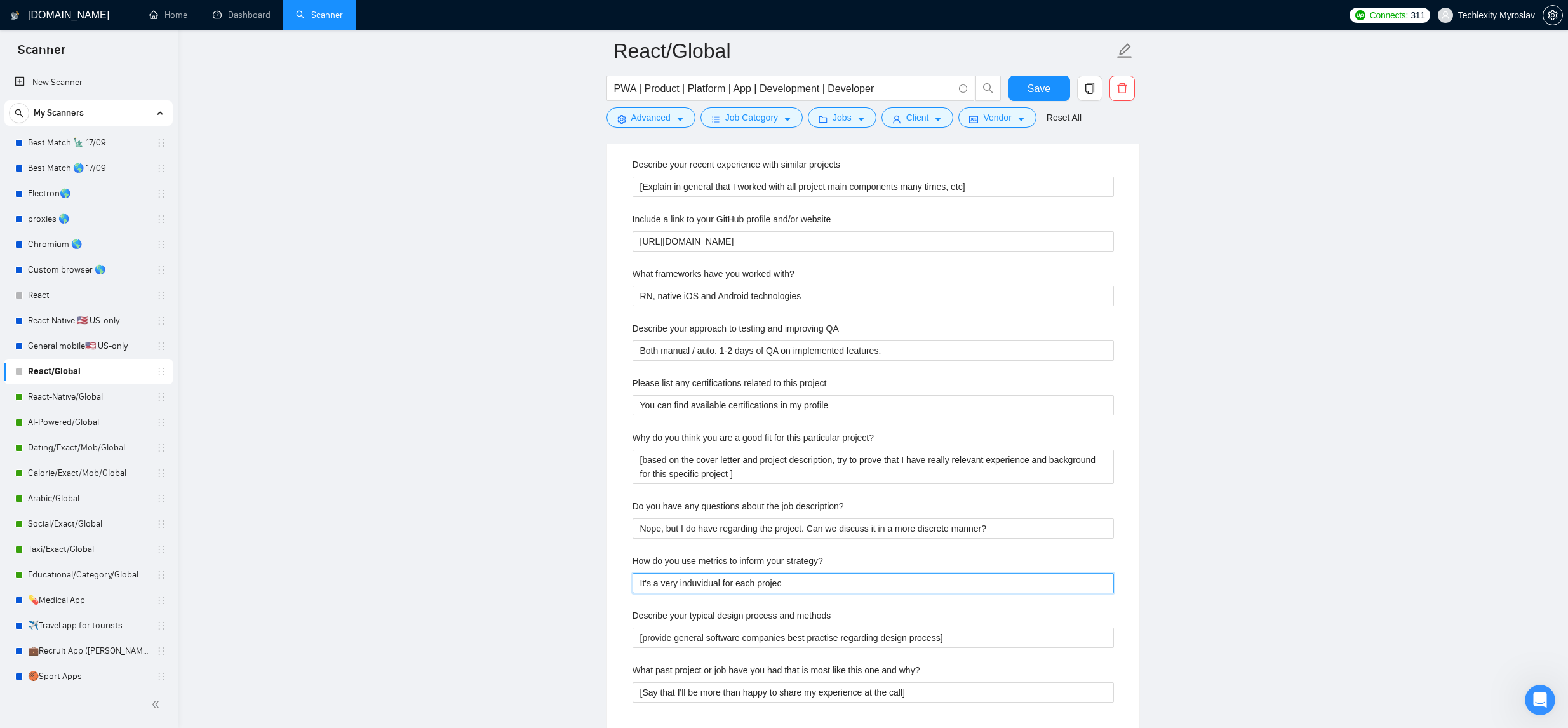
type strategy\? "It's a very induvidual for each project"
type strategy\? "It's a very induvidual for each project,"
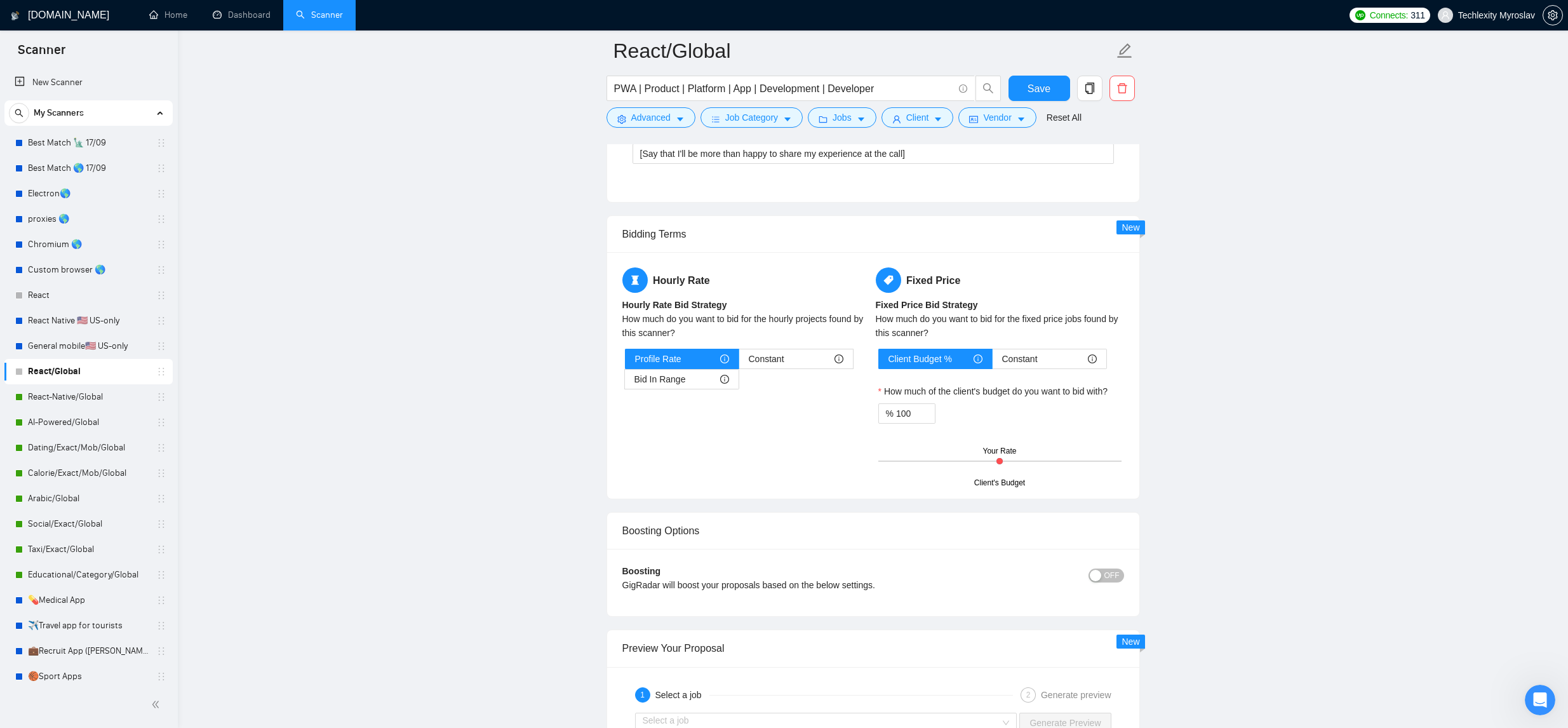
scroll to position [2718, 0]
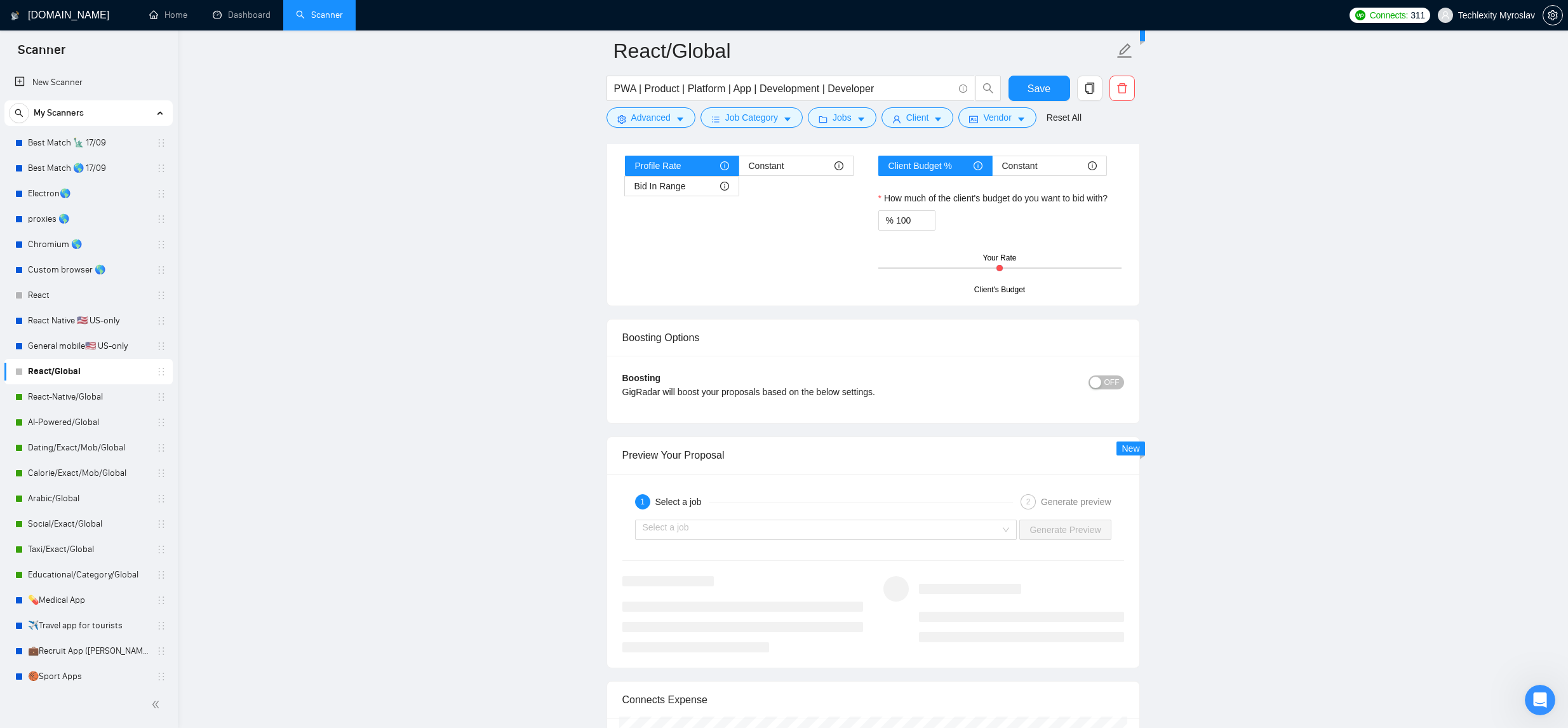
click at [1097, 388] on div "button" at bounding box center [1095, 382] width 11 height 11
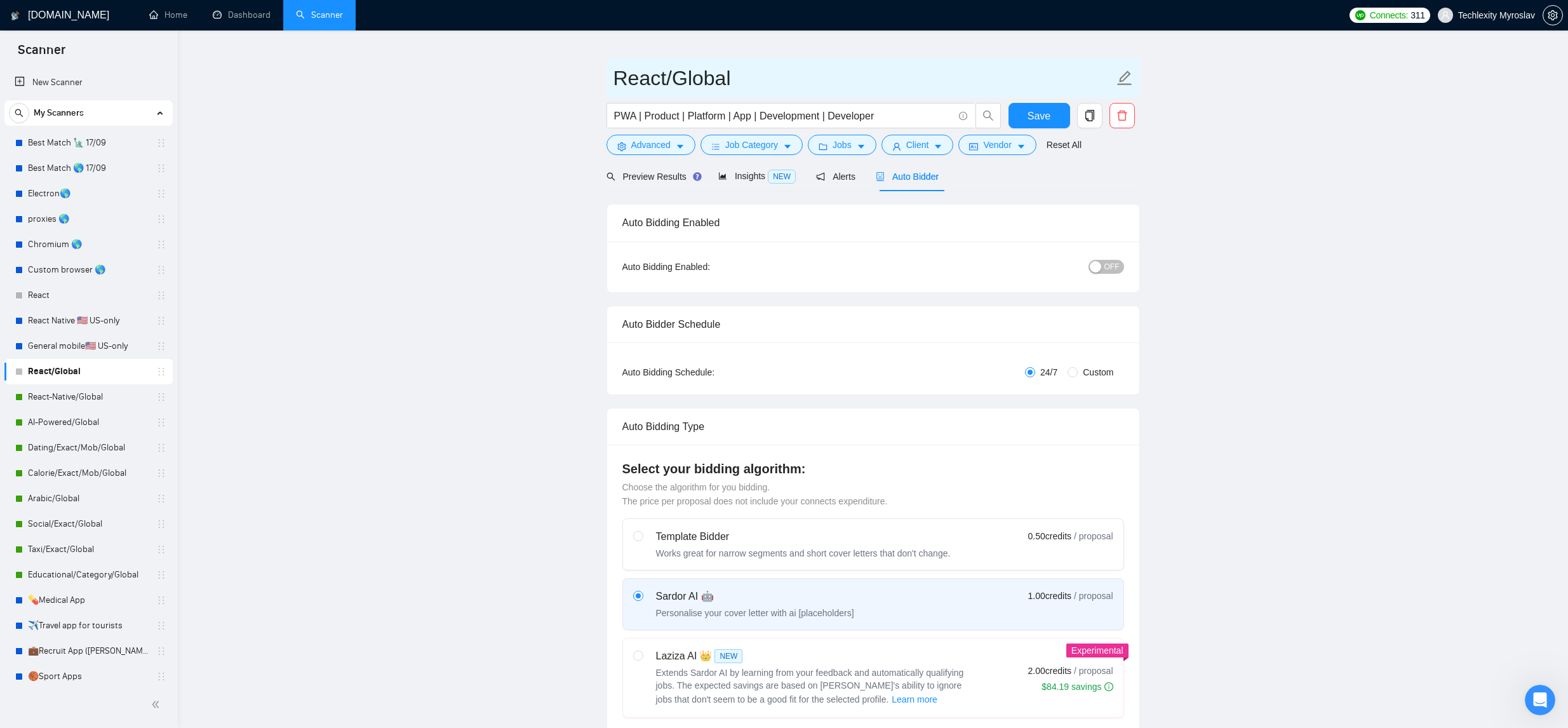
scroll to position [24, 0]
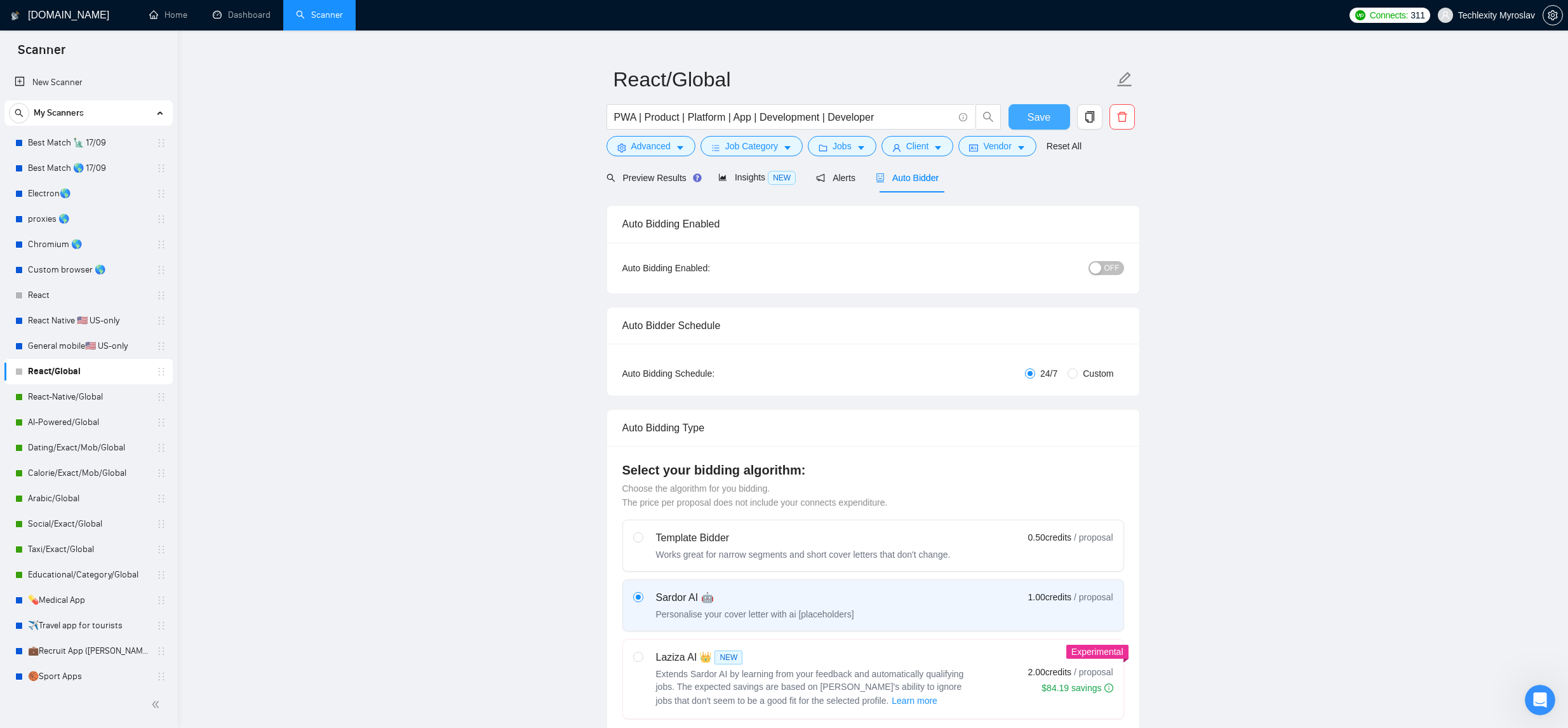
click at [1029, 108] on button "Save" at bounding box center [1039, 117] width 62 height 25
click at [1108, 266] on span "OFF" at bounding box center [1112, 268] width 15 height 14
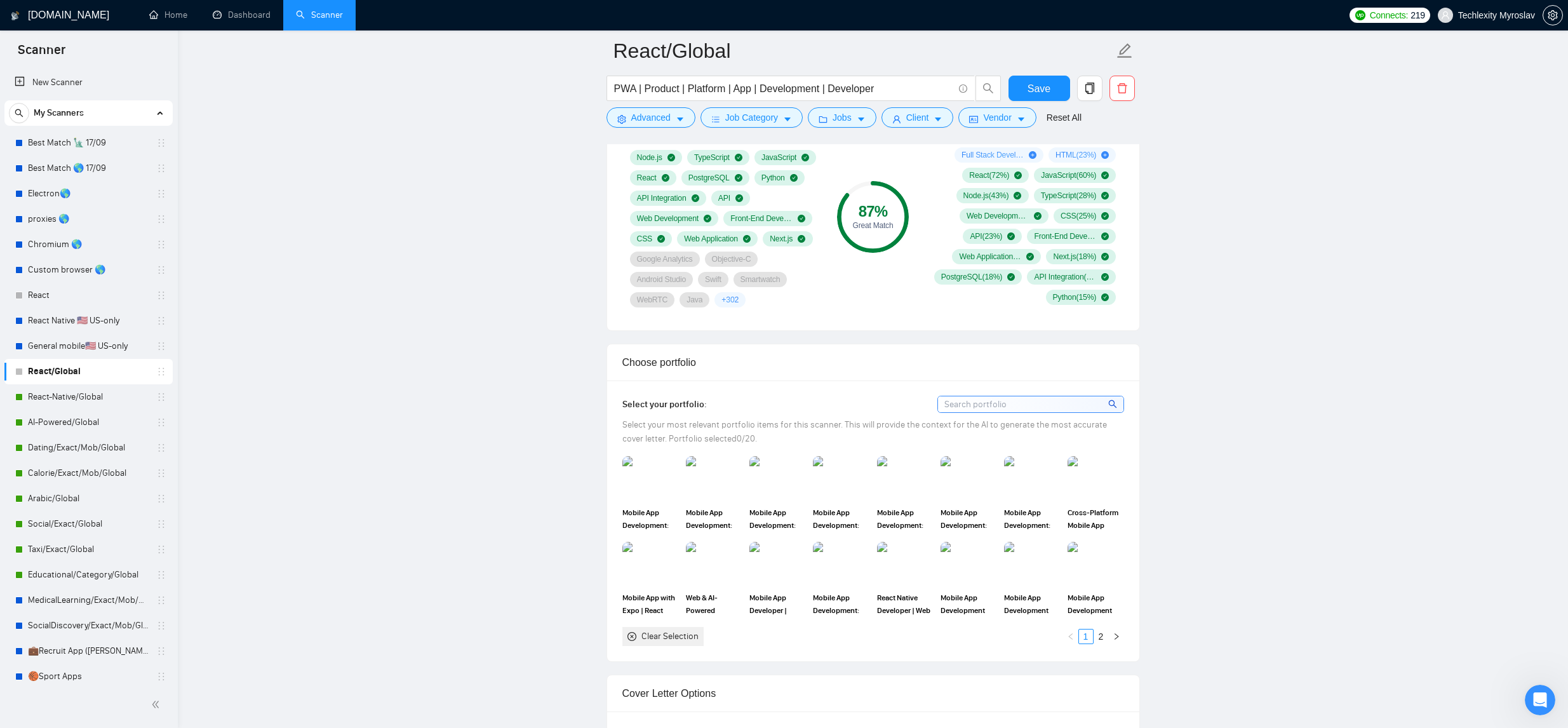
scroll to position [806, 0]
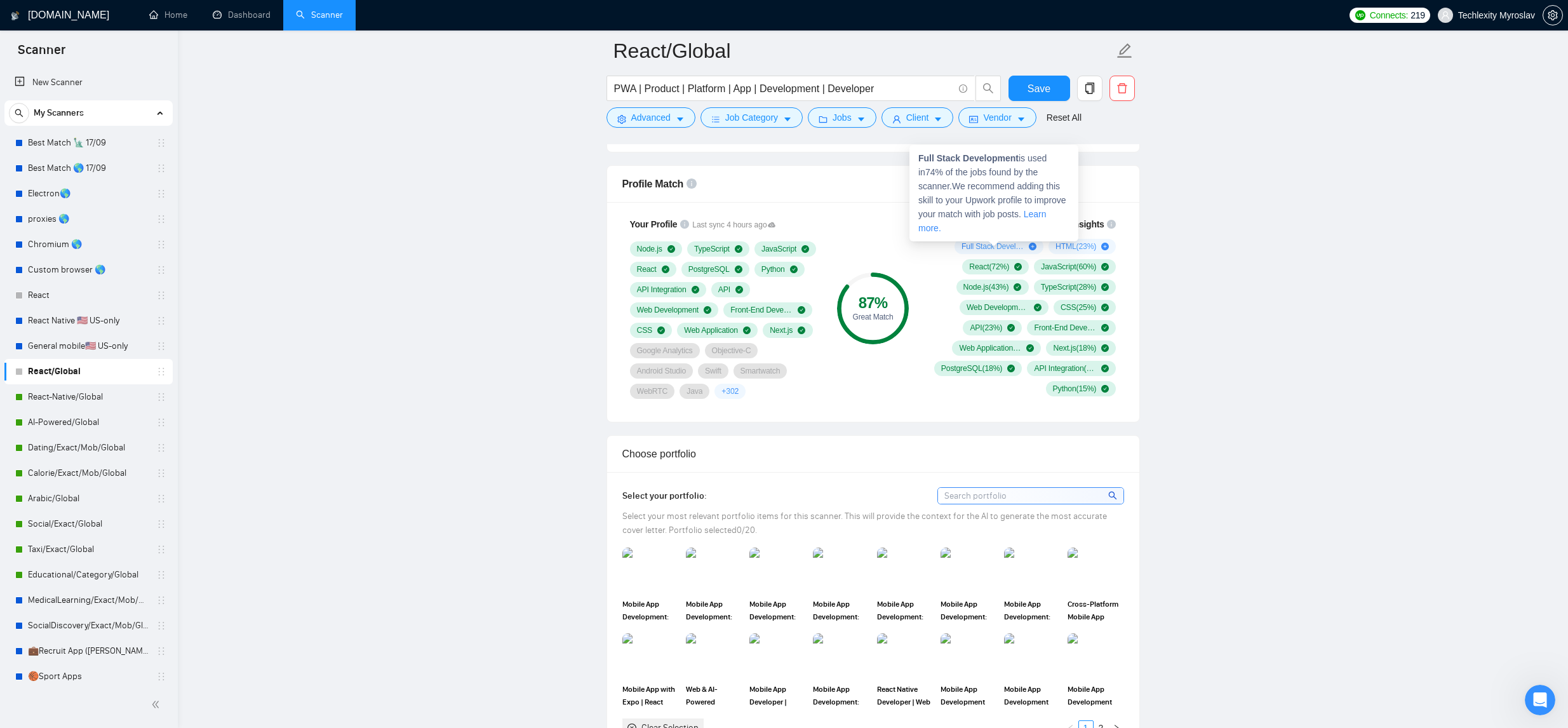
click at [1029, 245] on icon "plus-circle" at bounding box center [1032, 246] width 8 height 8
click at [1022, 245] on div "Full Stack Development ( 74 %)" at bounding box center [999, 246] width 75 height 10
drag, startPoint x: 1011, startPoint y: 247, endPoint x: 1002, endPoint y: 247, distance: 9.0
click at [1006, 247] on span "Full Stack Development ( 74 %)" at bounding box center [992, 246] width 62 height 10
click at [893, 88] on input "PWA | Product | Platform | App | Development | Developer" at bounding box center [783, 88] width 339 height 16
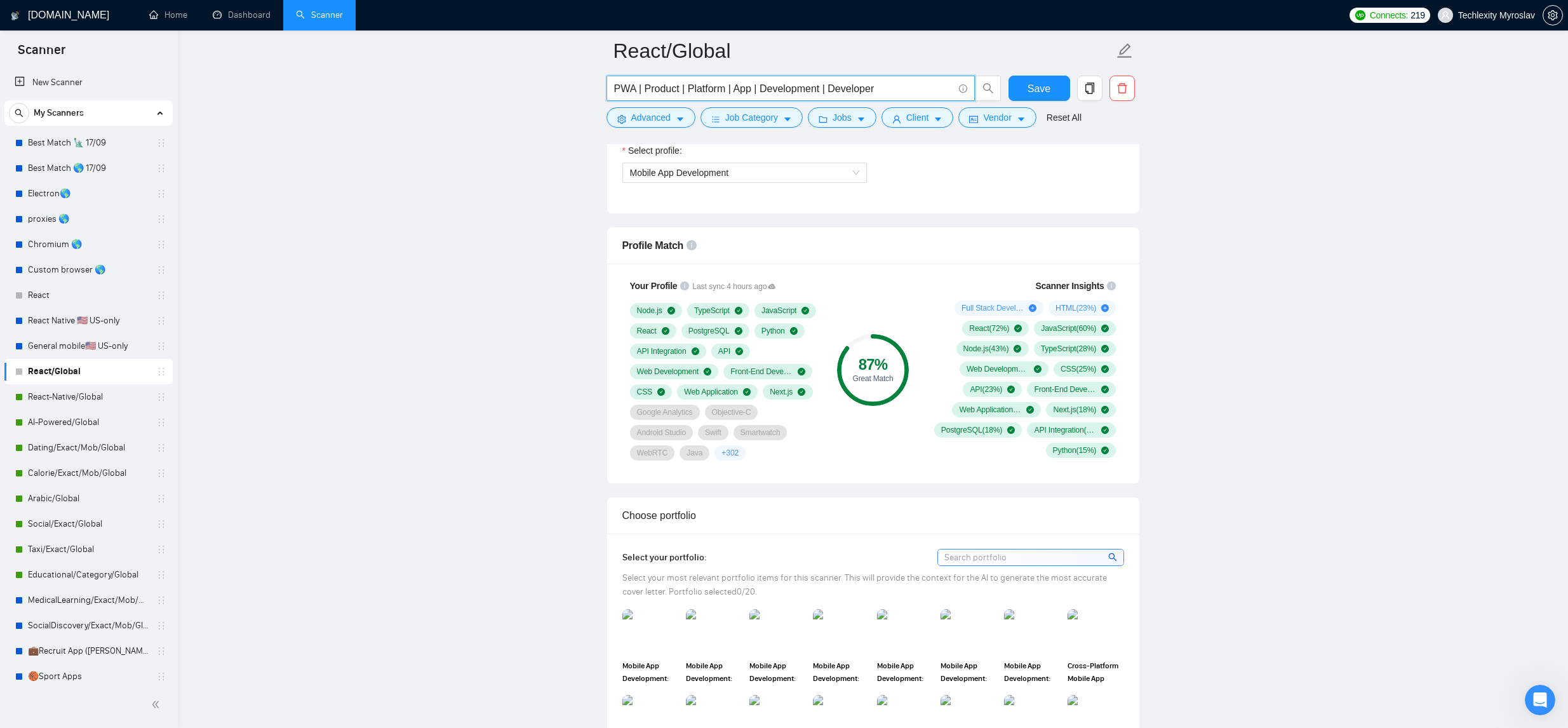
scroll to position [662, 0]
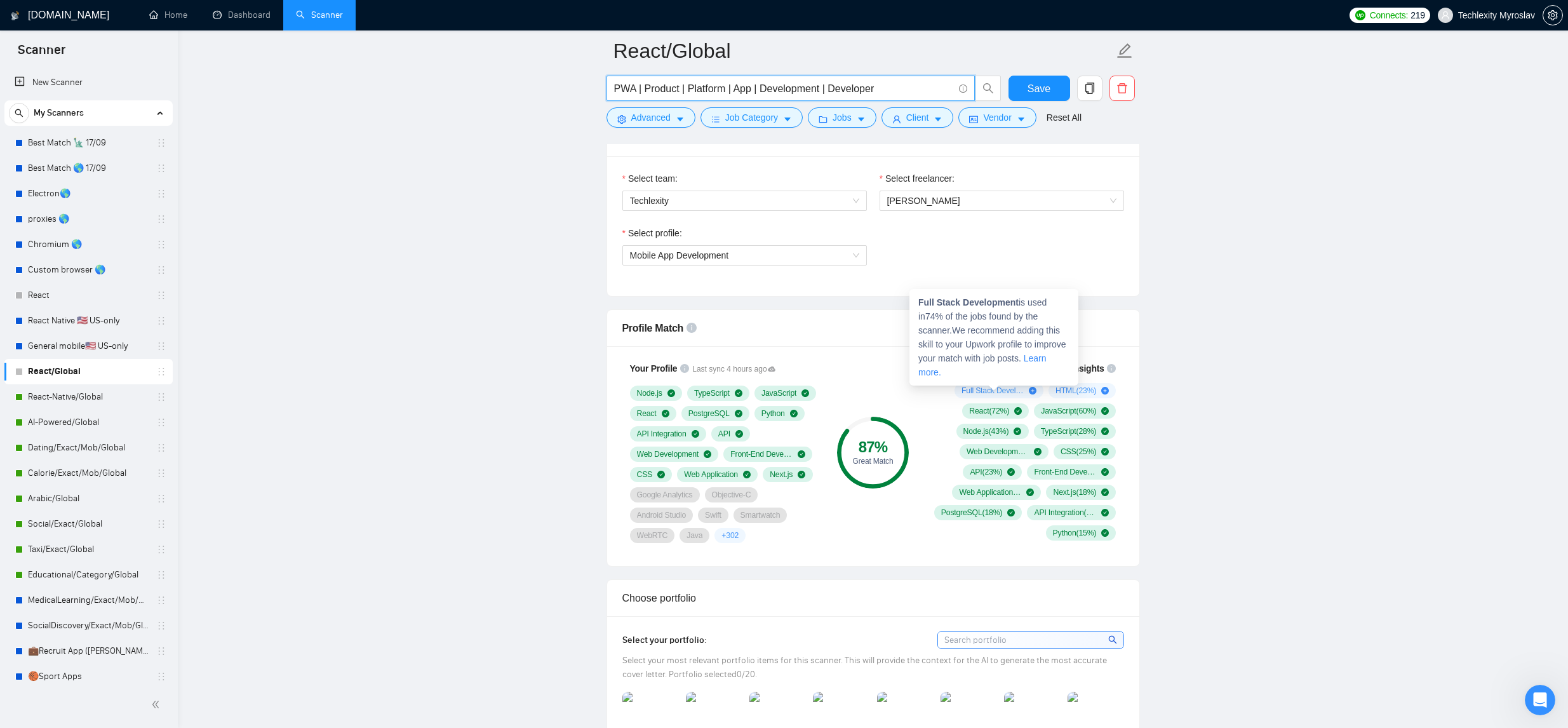
click at [955, 372] on link "Learn more." at bounding box center [982, 365] width 128 height 24
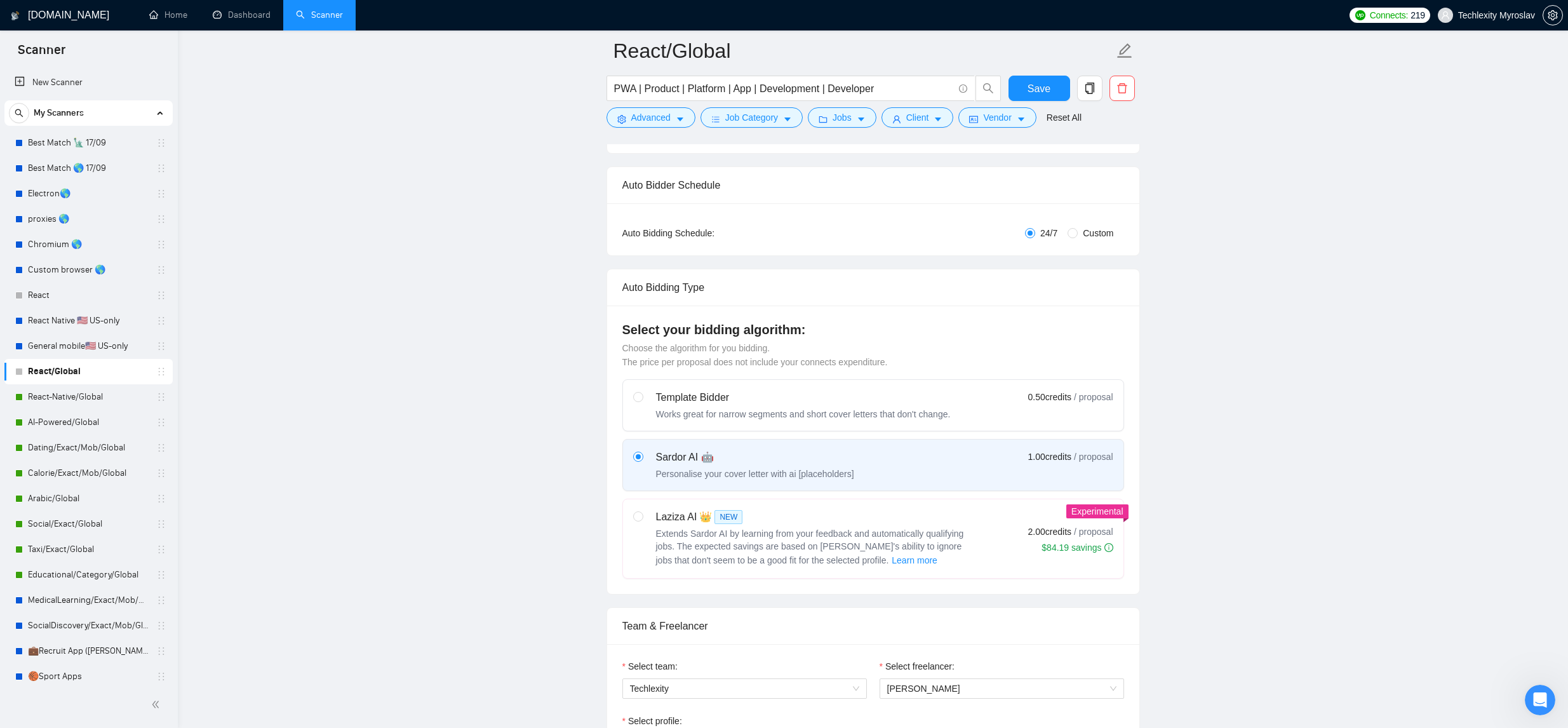
scroll to position [106, 0]
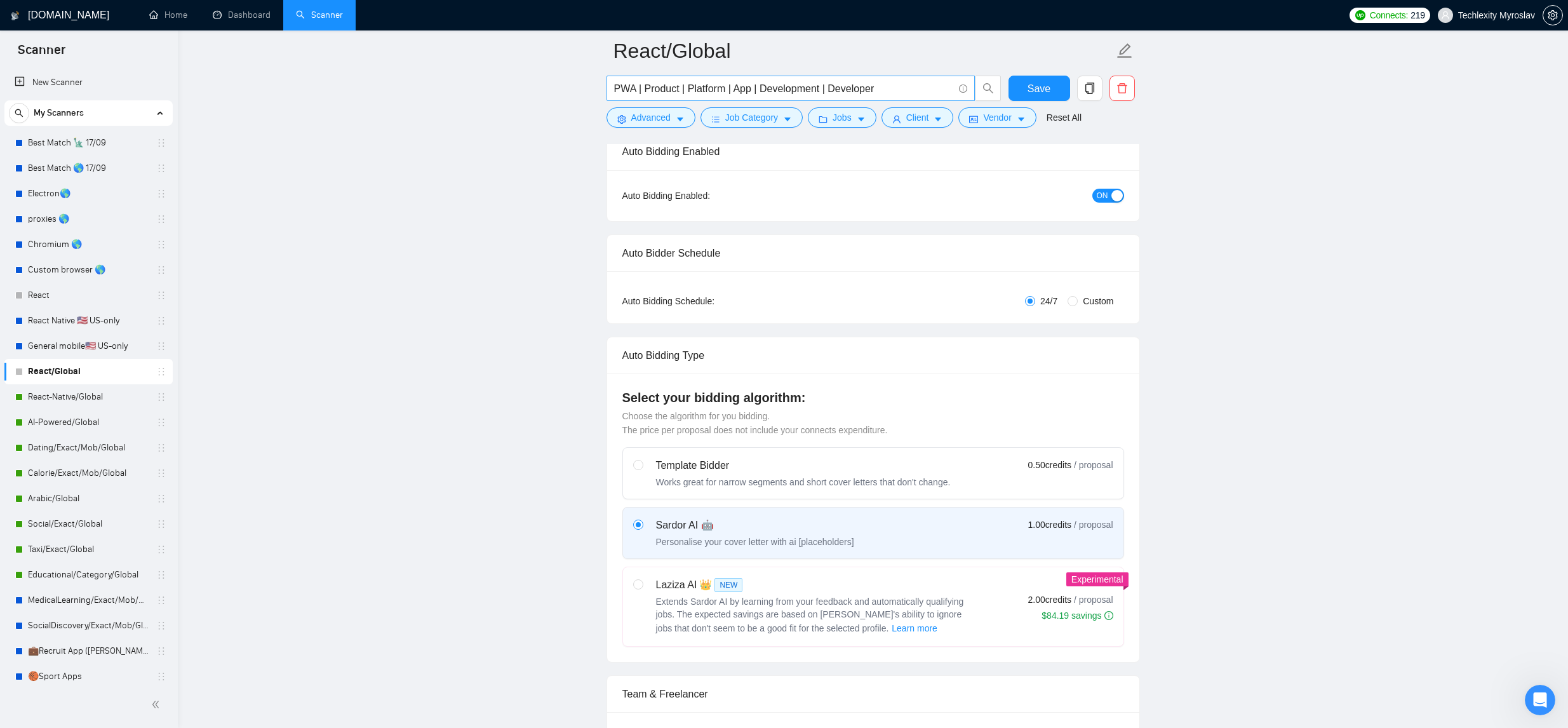
click at [898, 90] on input "PWA | Product | Platform | App | Development | Developer" at bounding box center [783, 88] width 339 height 16
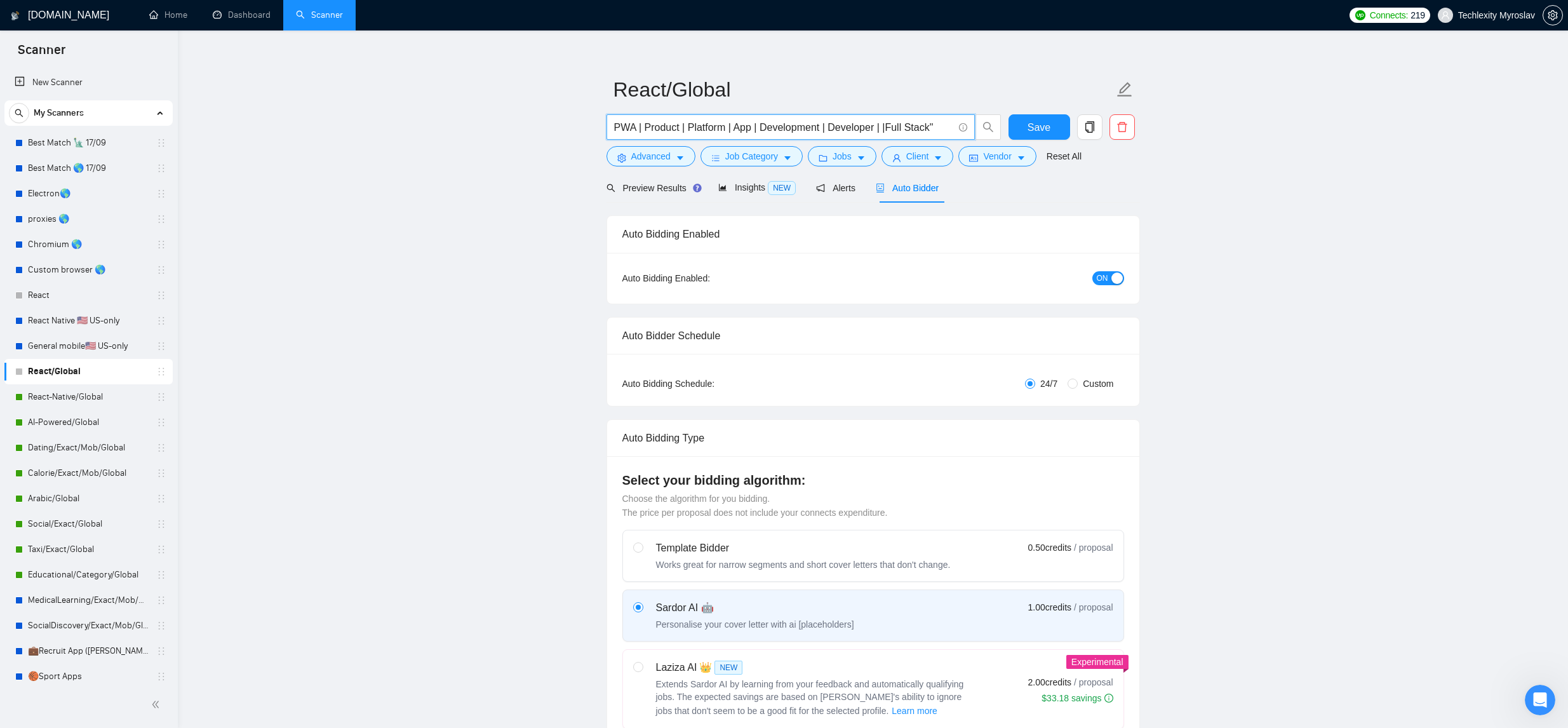
scroll to position [0, 0]
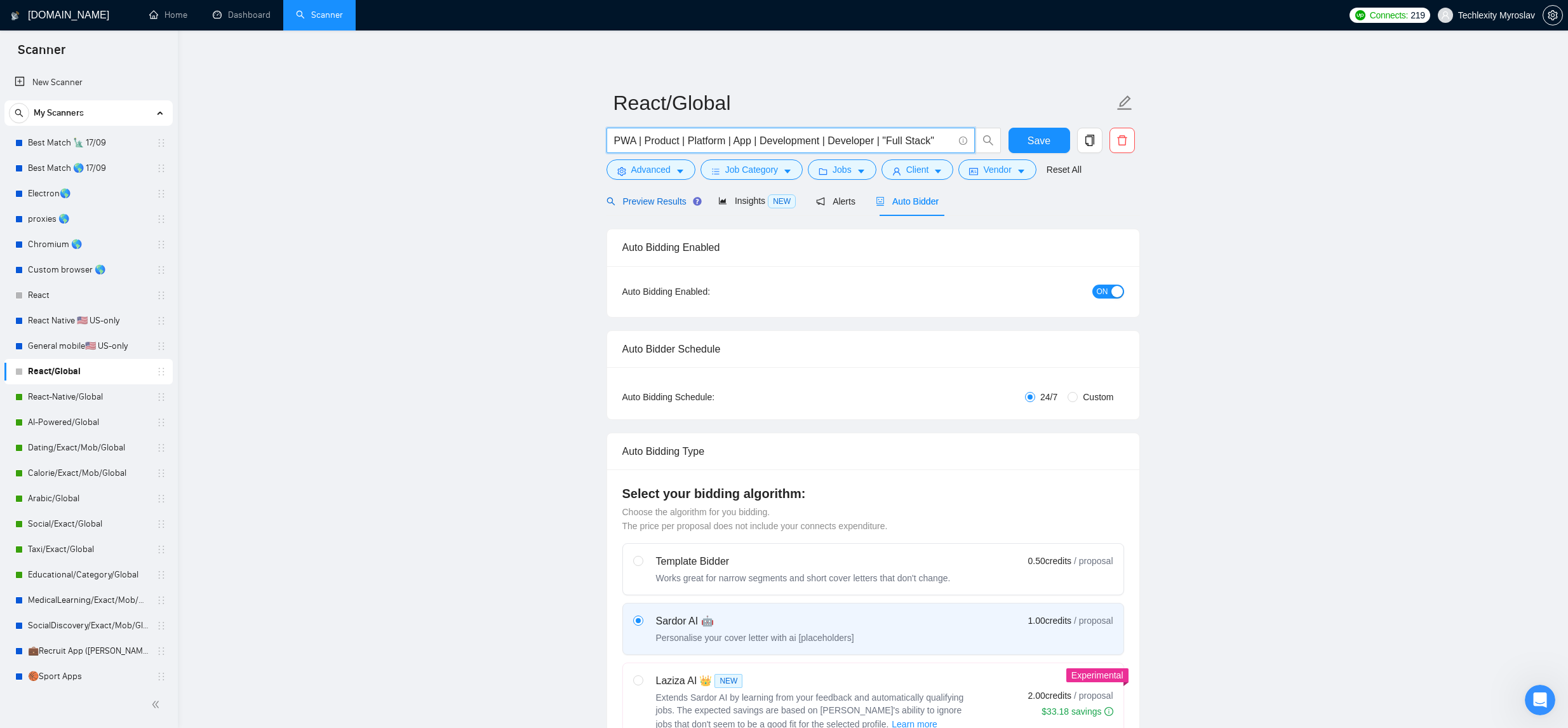
click at [680, 204] on span "Preview Results" at bounding box center [652, 201] width 92 height 10
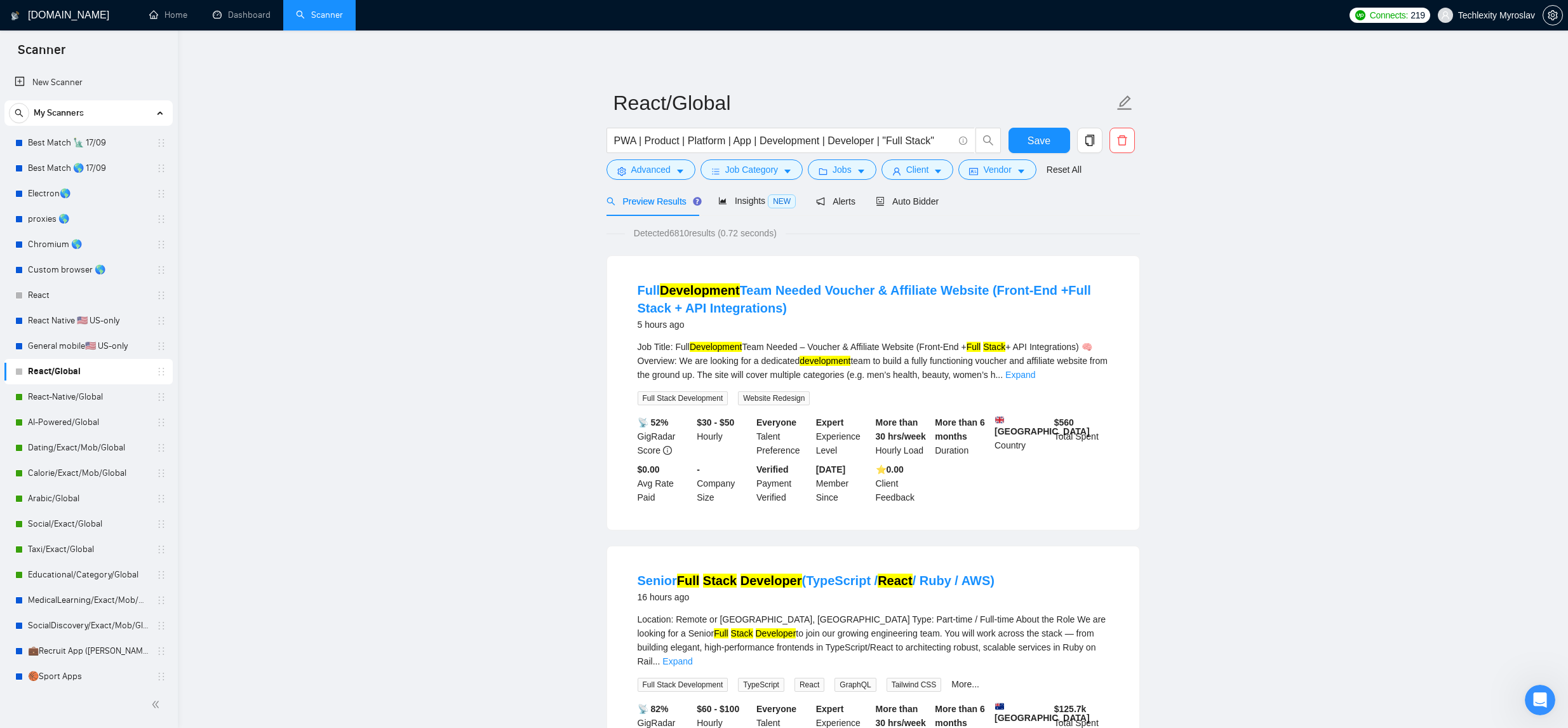
click at [1035, 375] on link "Expand" at bounding box center [1020, 374] width 30 height 10
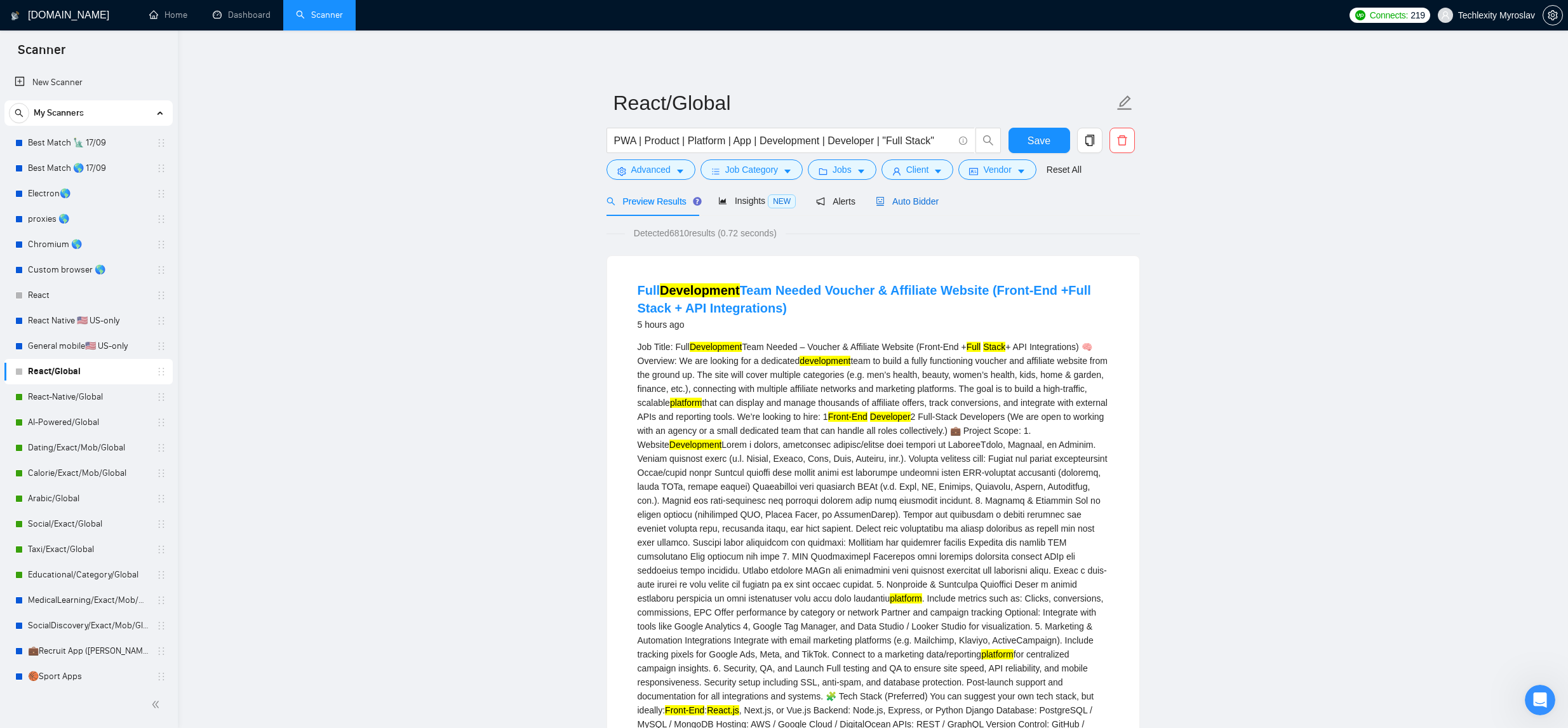
click at [905, 200] on span "Auto Bidder" at bounding box center [907, 201] width 63 height 10
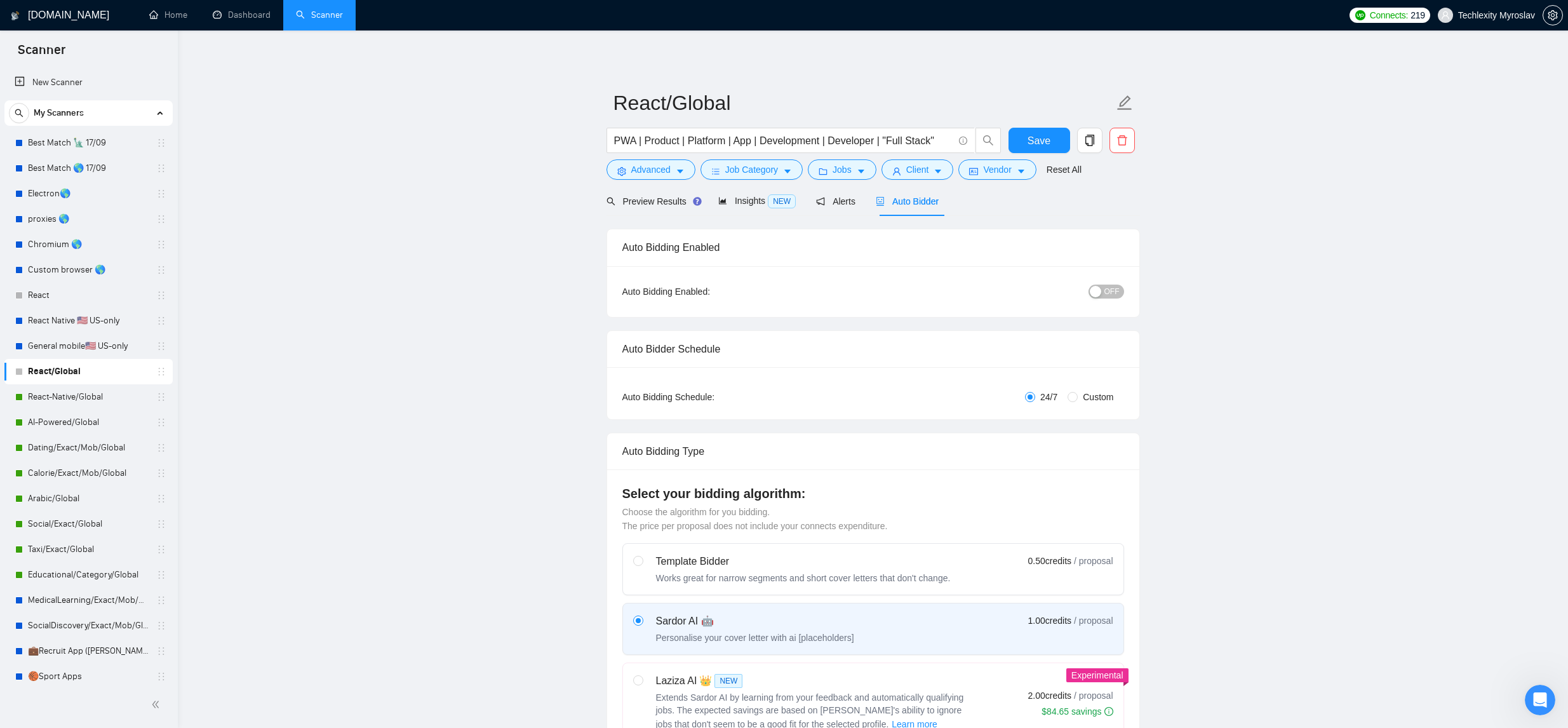
scroll to position [22, 0]
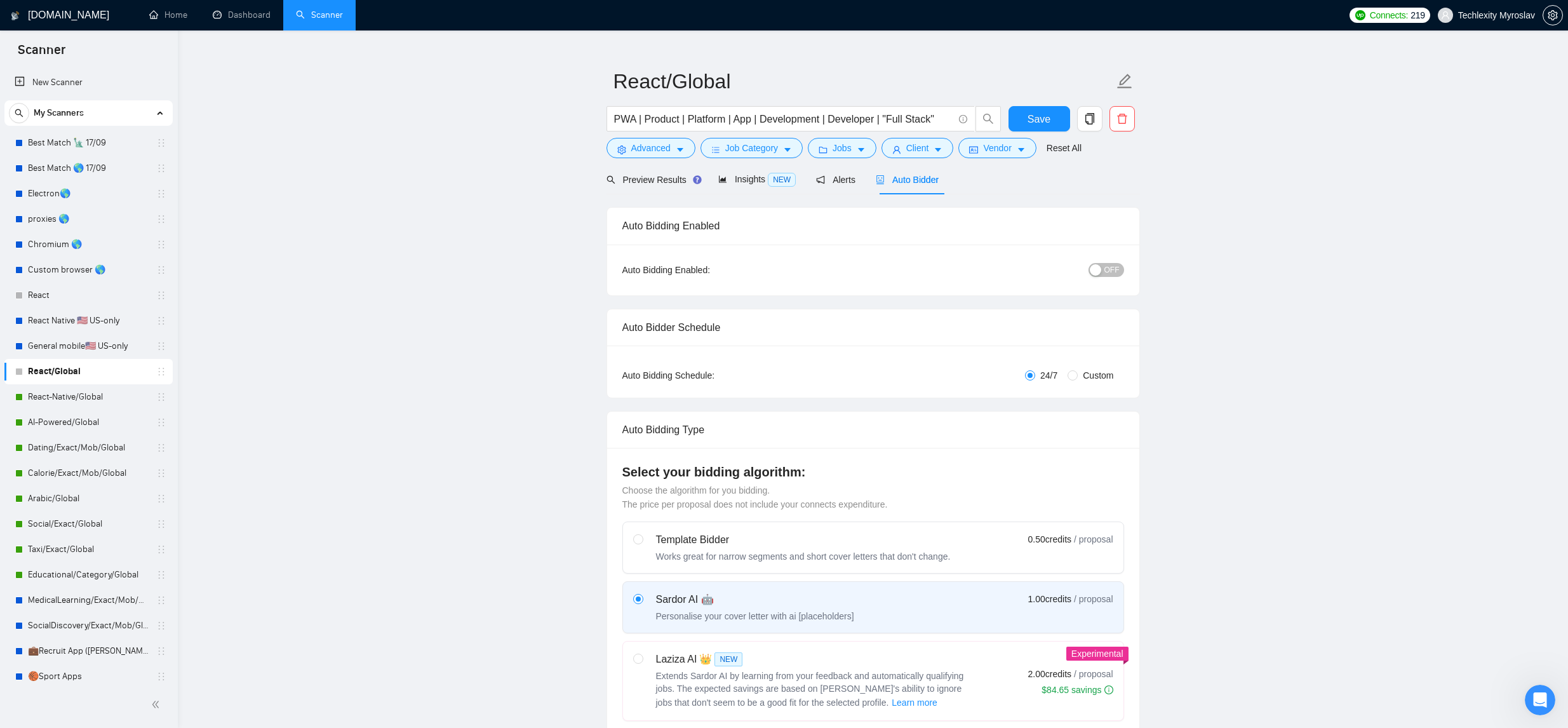
drag, startPoint x: 1114, startPoint y: 258, endPoint x: 1106, endPoint y: 270, distance: 14.4
click at [1113, 258] on div "Auto Bidding Enabled: OFF" at bounding box center [873, 270] width 532 height 51
drag, startPoint x: 1107, startPoint y: 270, endPoint x: 1115, endPoint y: 272, distance: 8.2
click at [1106, 270] on span "OFF" at bounding box center [1112, 270] width 15 height 14
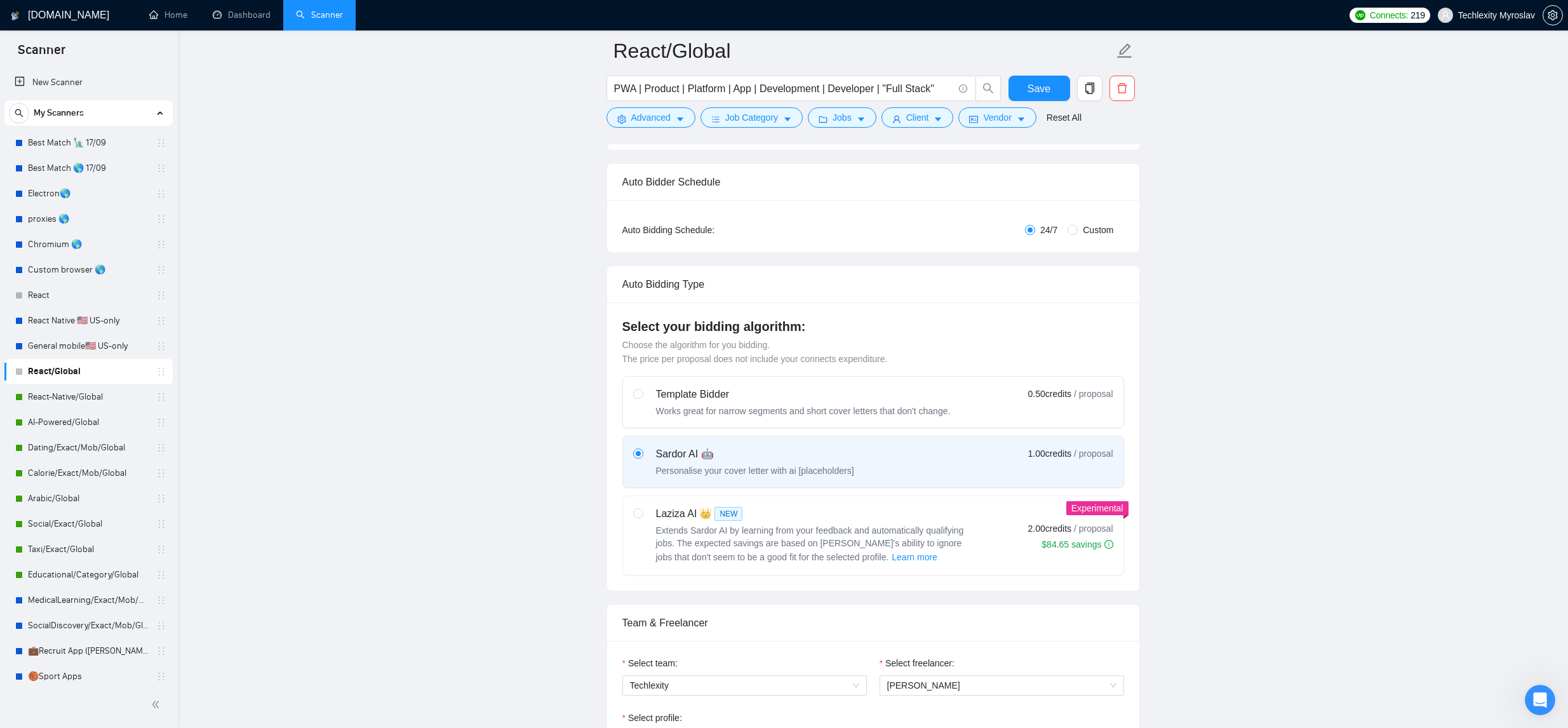
scroll to position [0, 0]
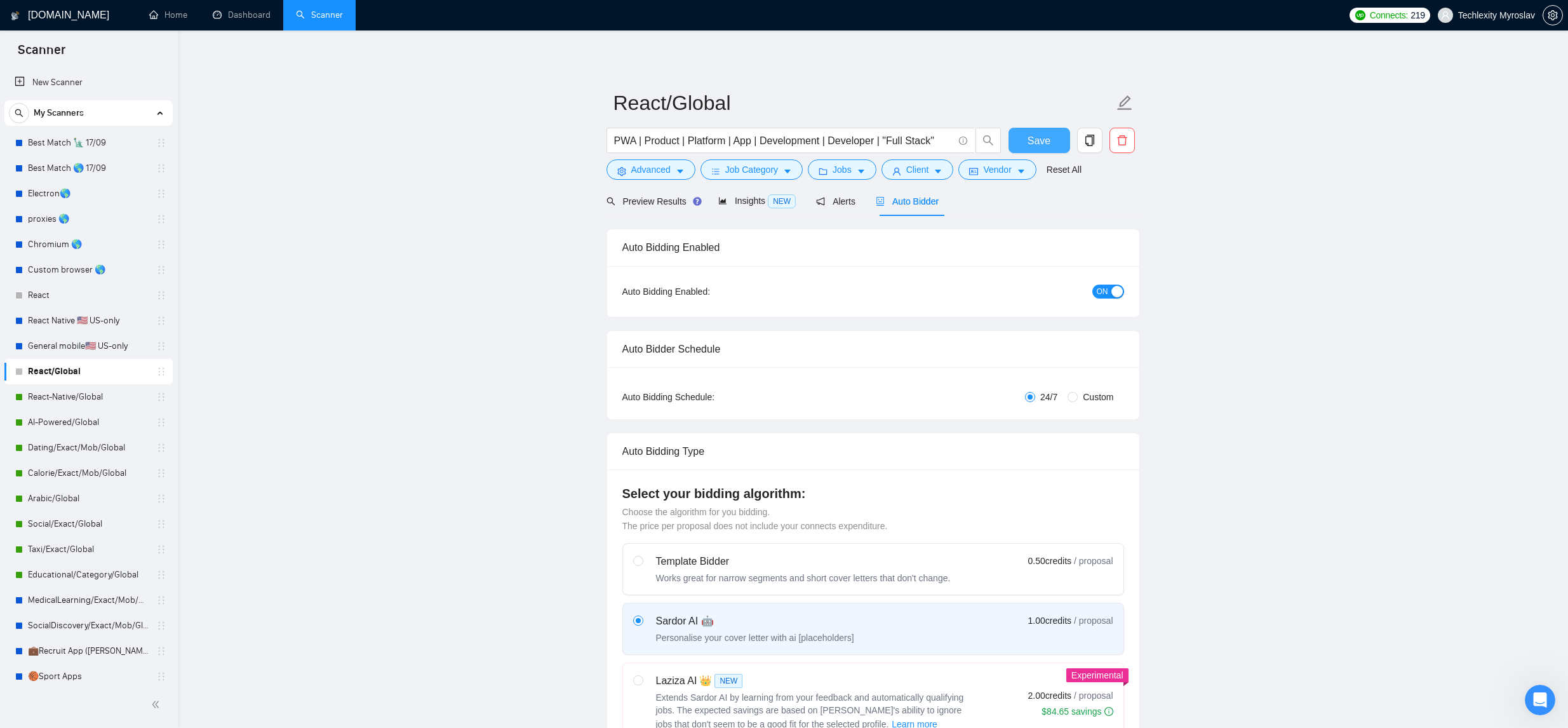
click at [1025, 148] on button "Save" at bounding box center [1039, 141] width 62 height 25
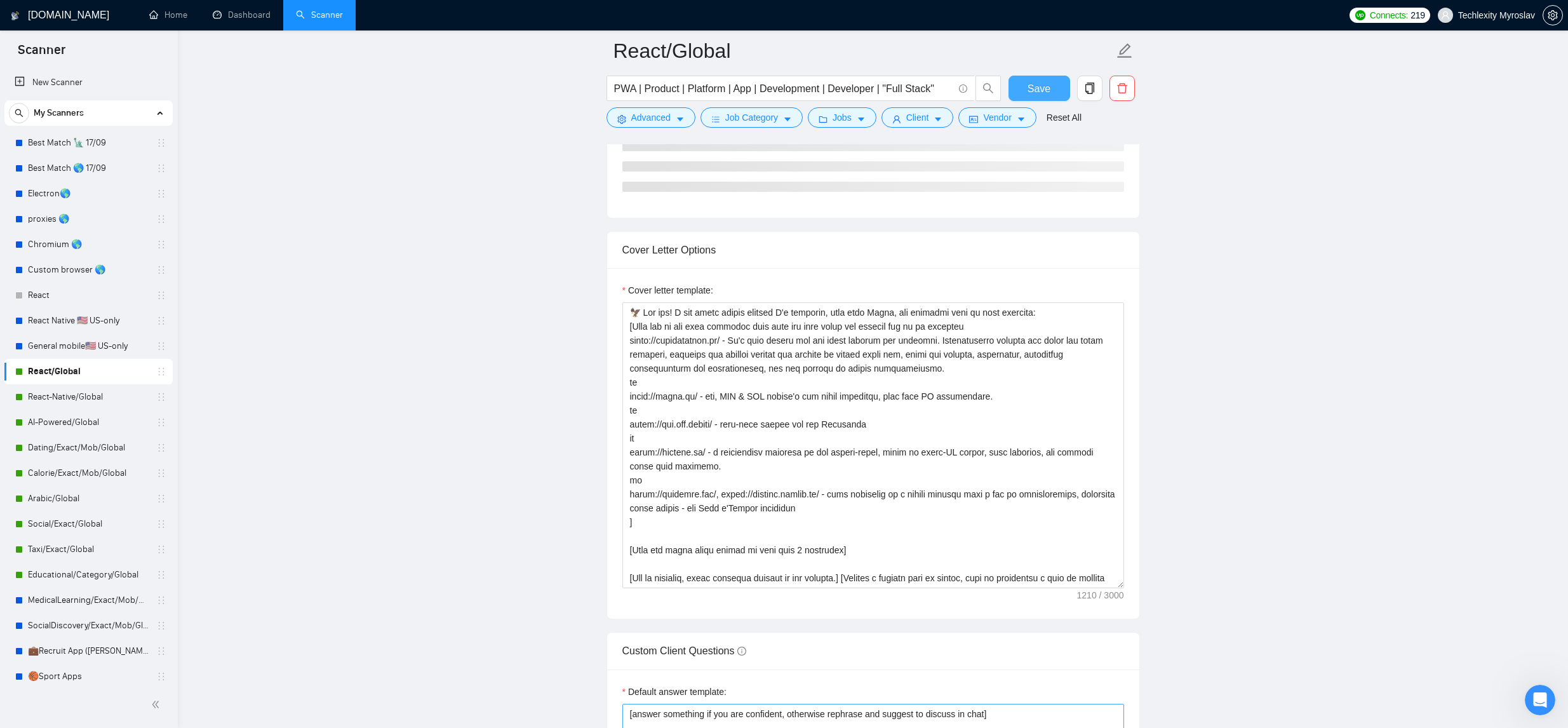
scroll to position [1525, 0]
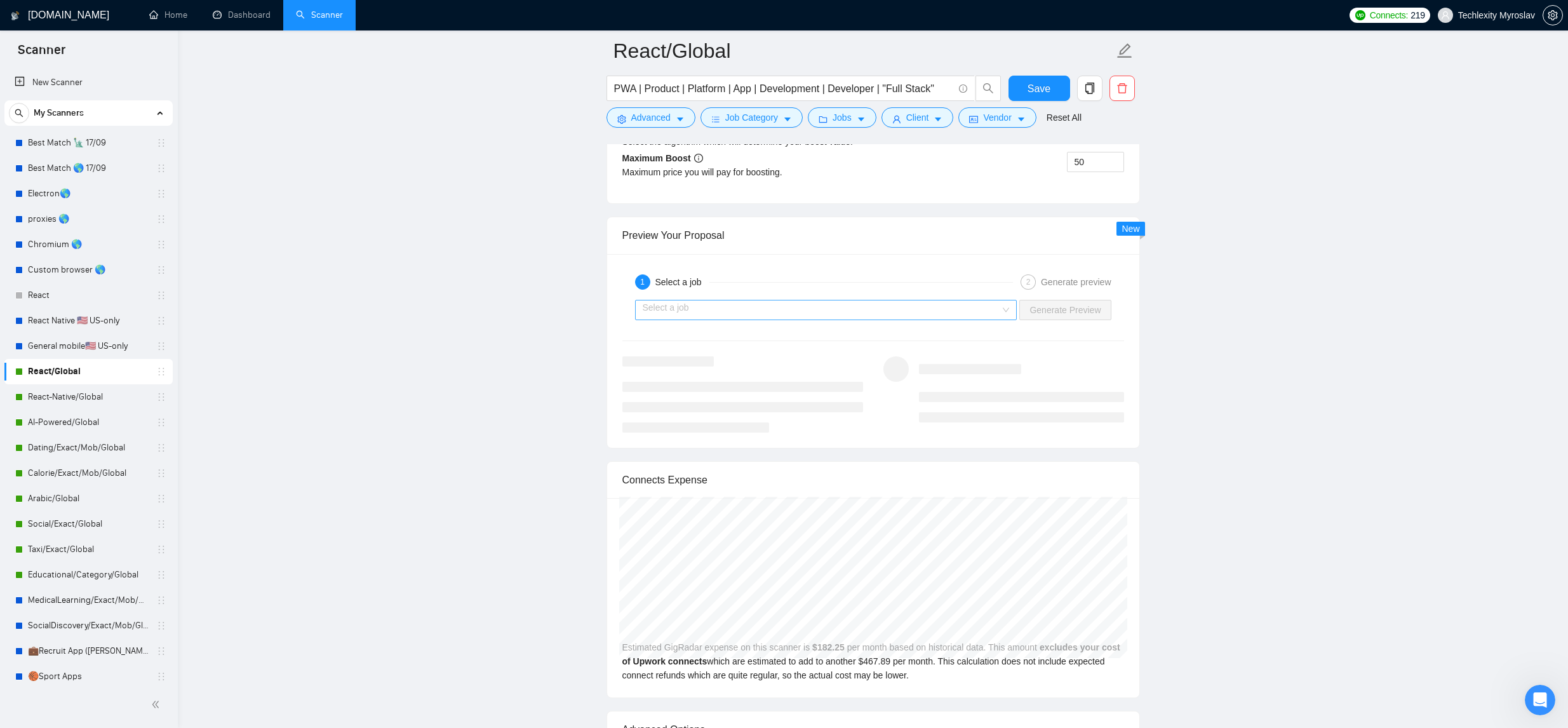
click at [957, 320] on input "search" at bounding box center [822, 309] width 358 height 19
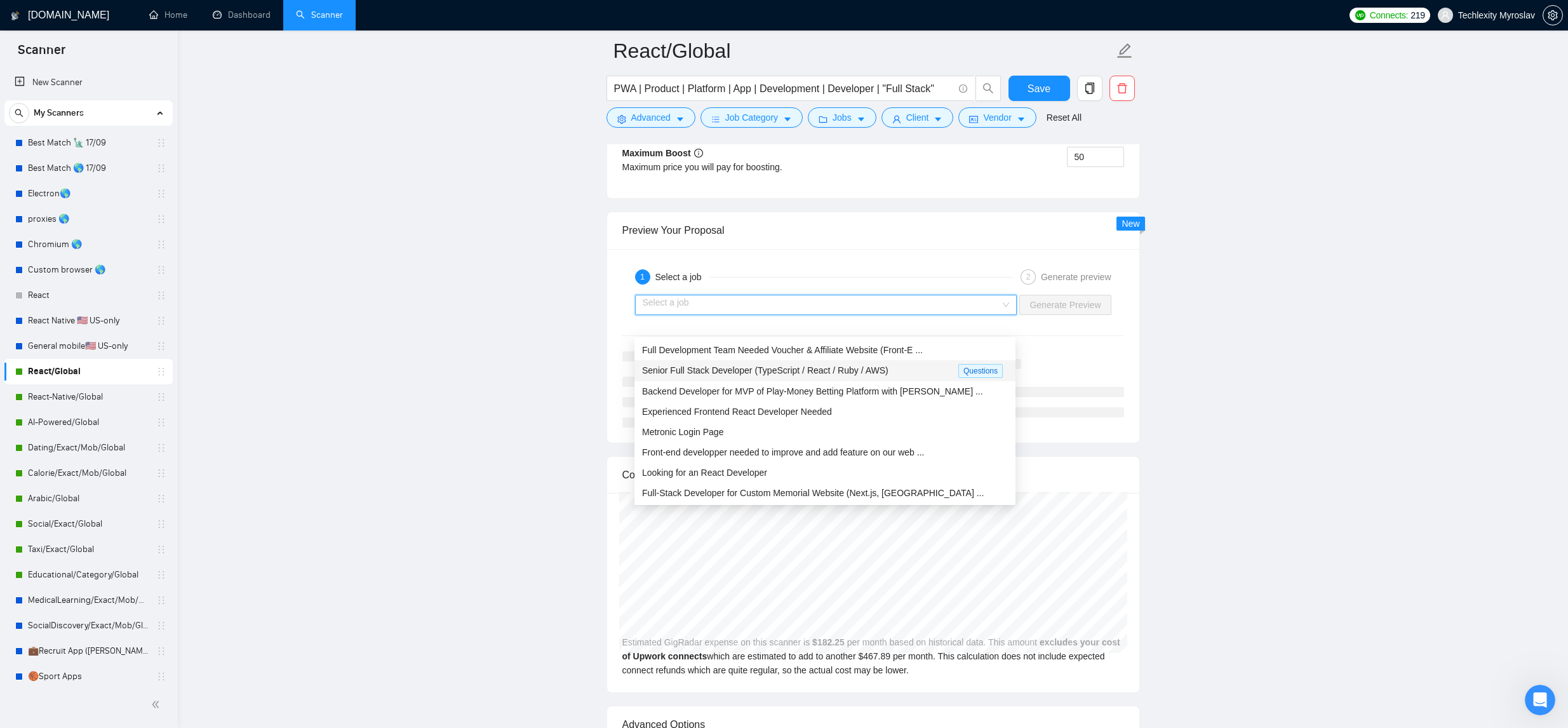
scroll to position [0, 0]
click at [878, 373] on span "Senior Full Stack Developer (TypeScript / React / Ruby / AWS)" at bounding box center [765, 370] width 246 height 10
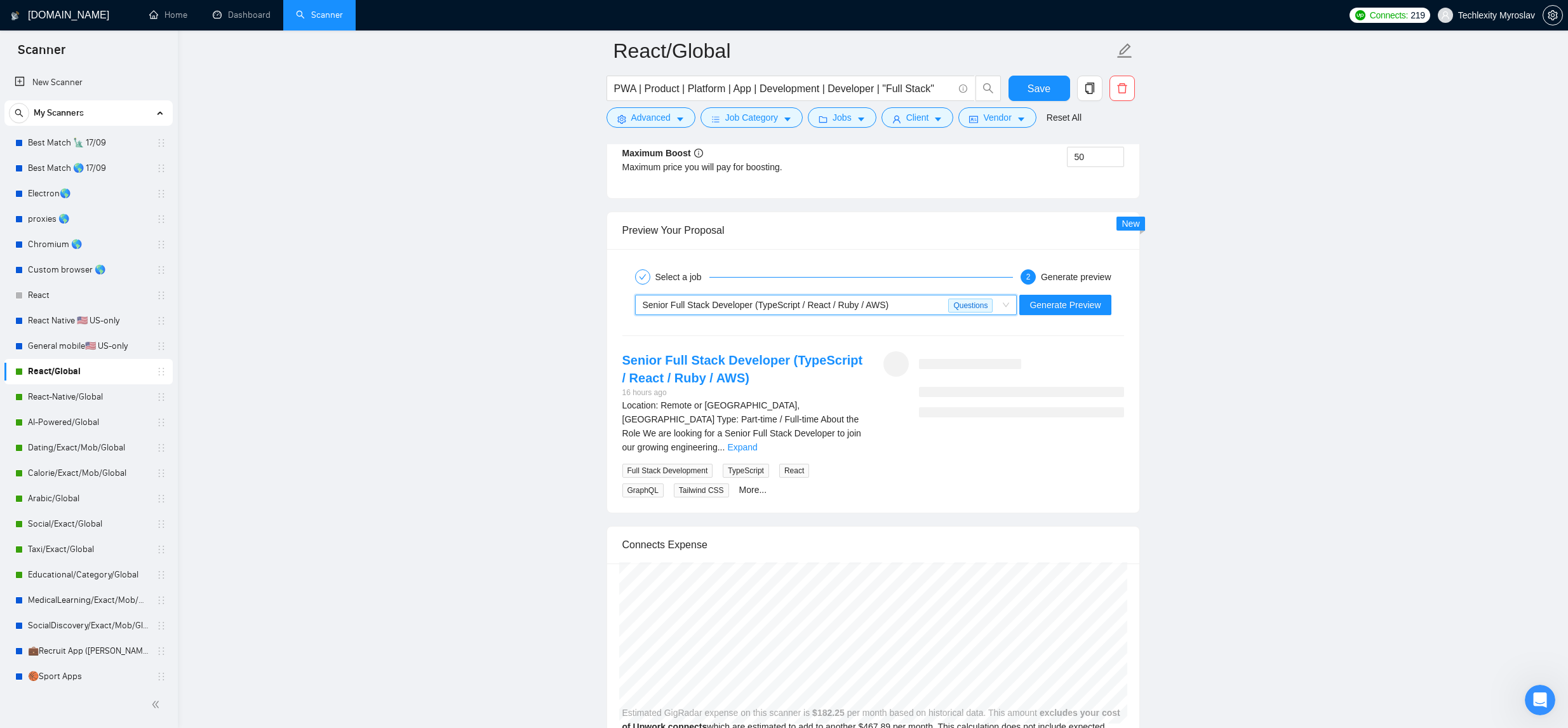
drag, startPoint x: 876, startPoint y: 329, endPoint x: 868, endPoint y: 332, distance: 8.5
click at [876, 310] on span "Senior Full Stack Developer (TypeScript / React / Ruby / AWS)" at bounding box center [766, 305] width 246 height 10
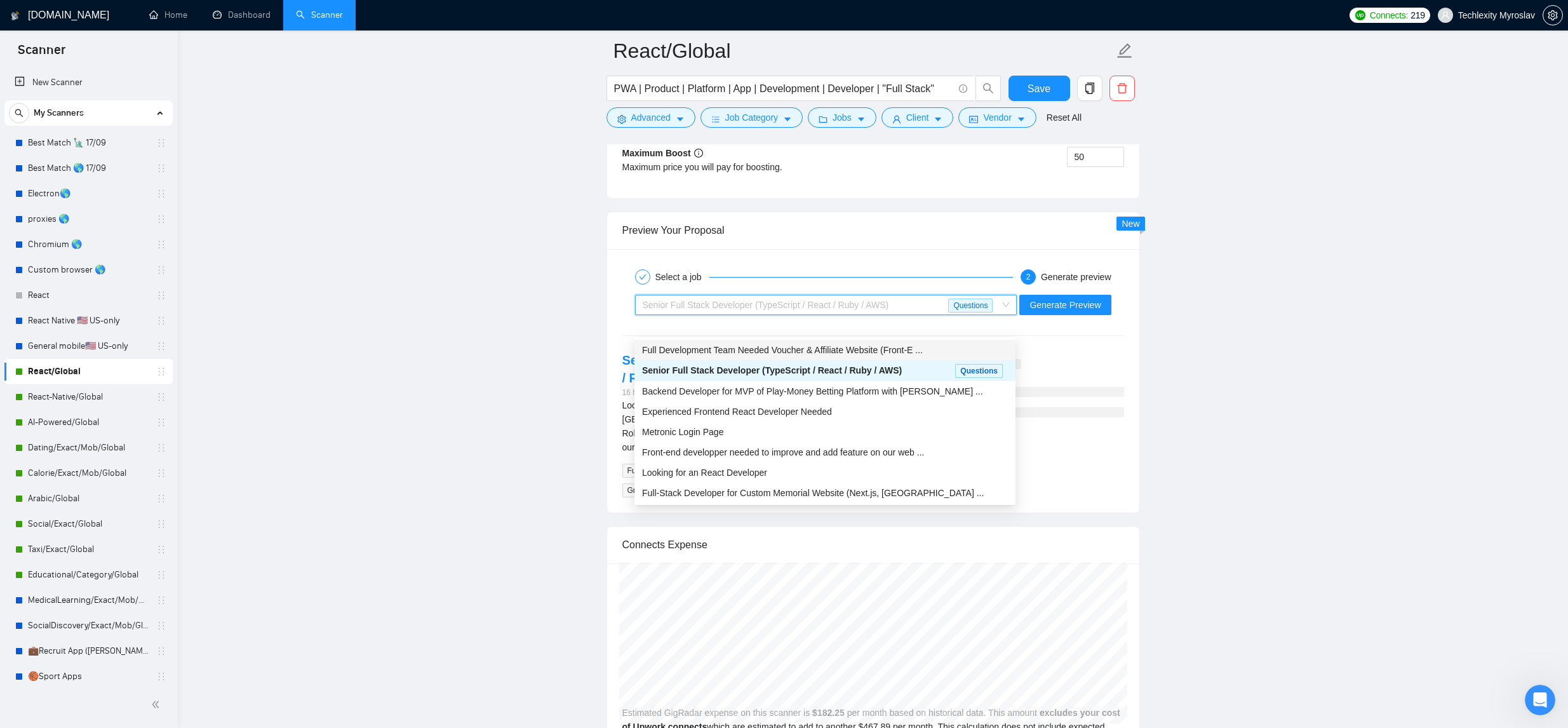
drag, startPoint x: 840, startPoint y: 348, endPoint x: 896, endPoint y: 345, distance: 56.1
click at [840, 348] on span "Full Development Team Needed Voucher & Affiliate Website (Front-E ..." at bounding box center [782, 350] width 280 height 10
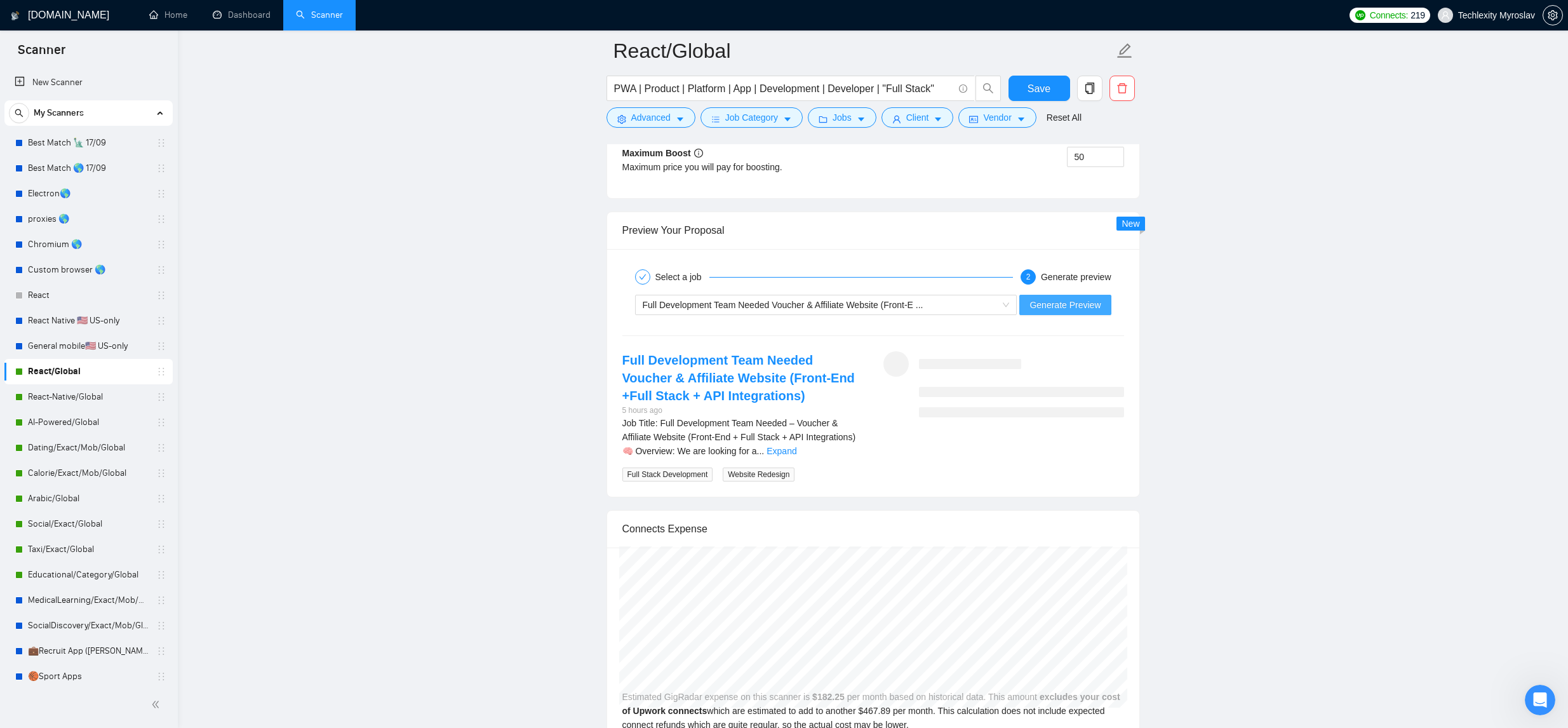
click at [1062, 312] on span "Generate Preview" at bounding box center [1065, 305] width 71 height 14
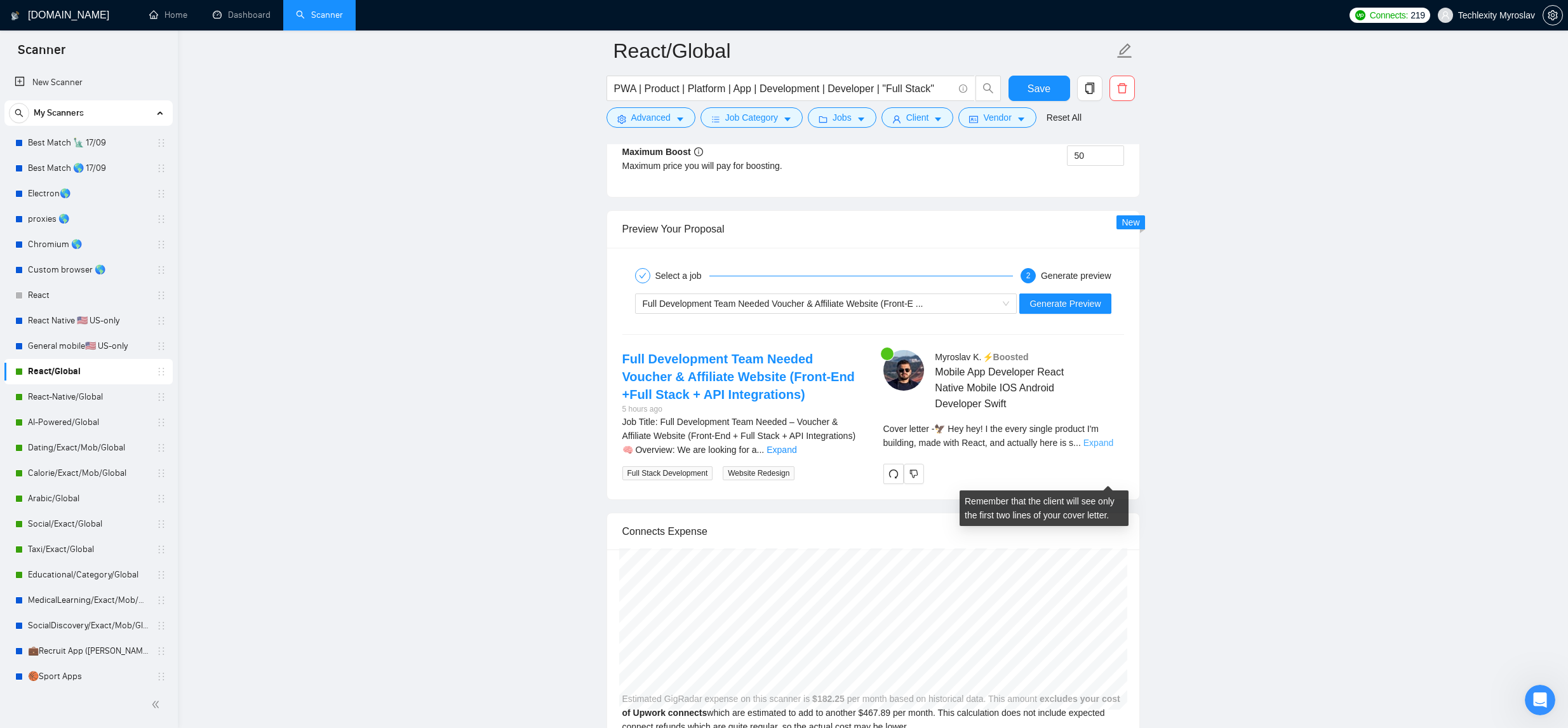
click at [1111, 448] on link "Expand" at bounding box center [1098, 443] width 30 height 10
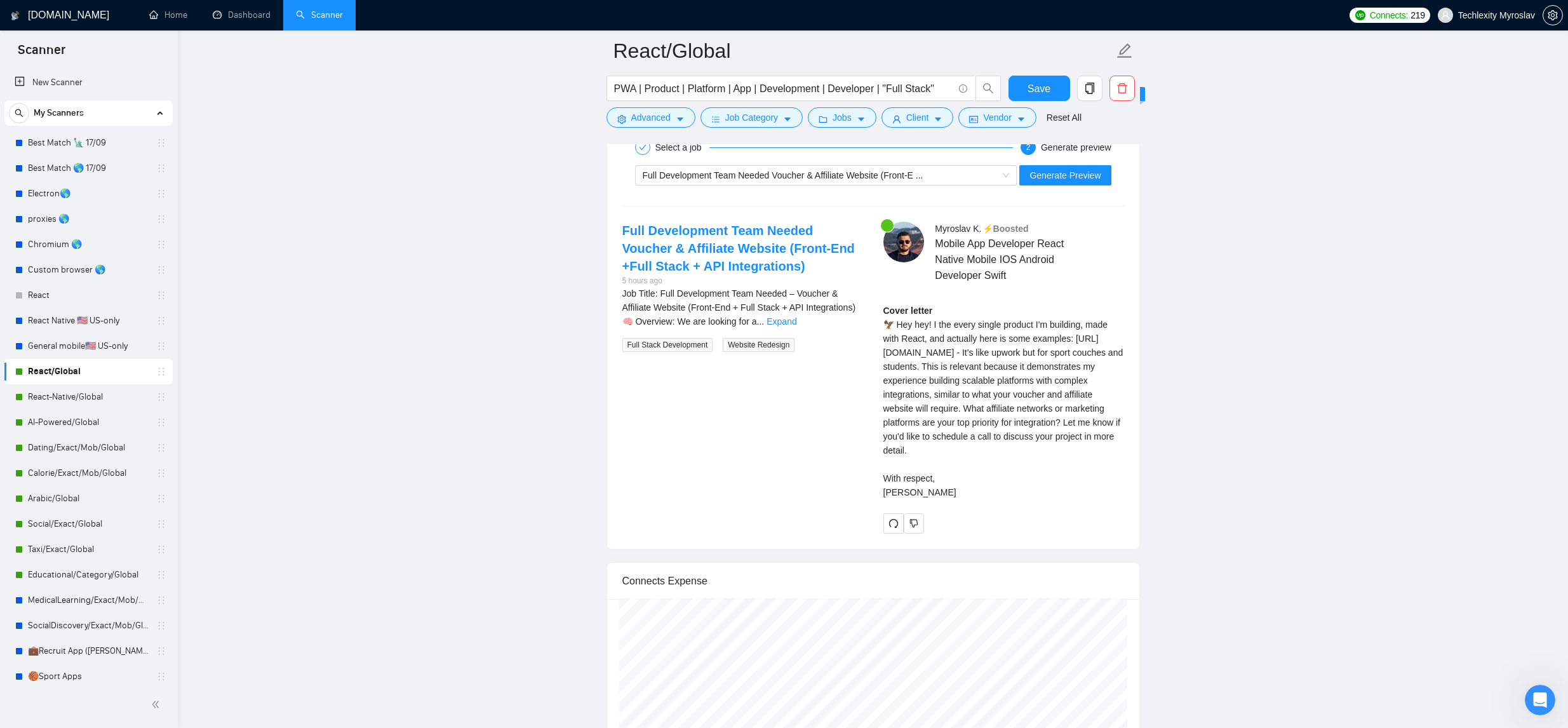
scroll to position [2488, 0]
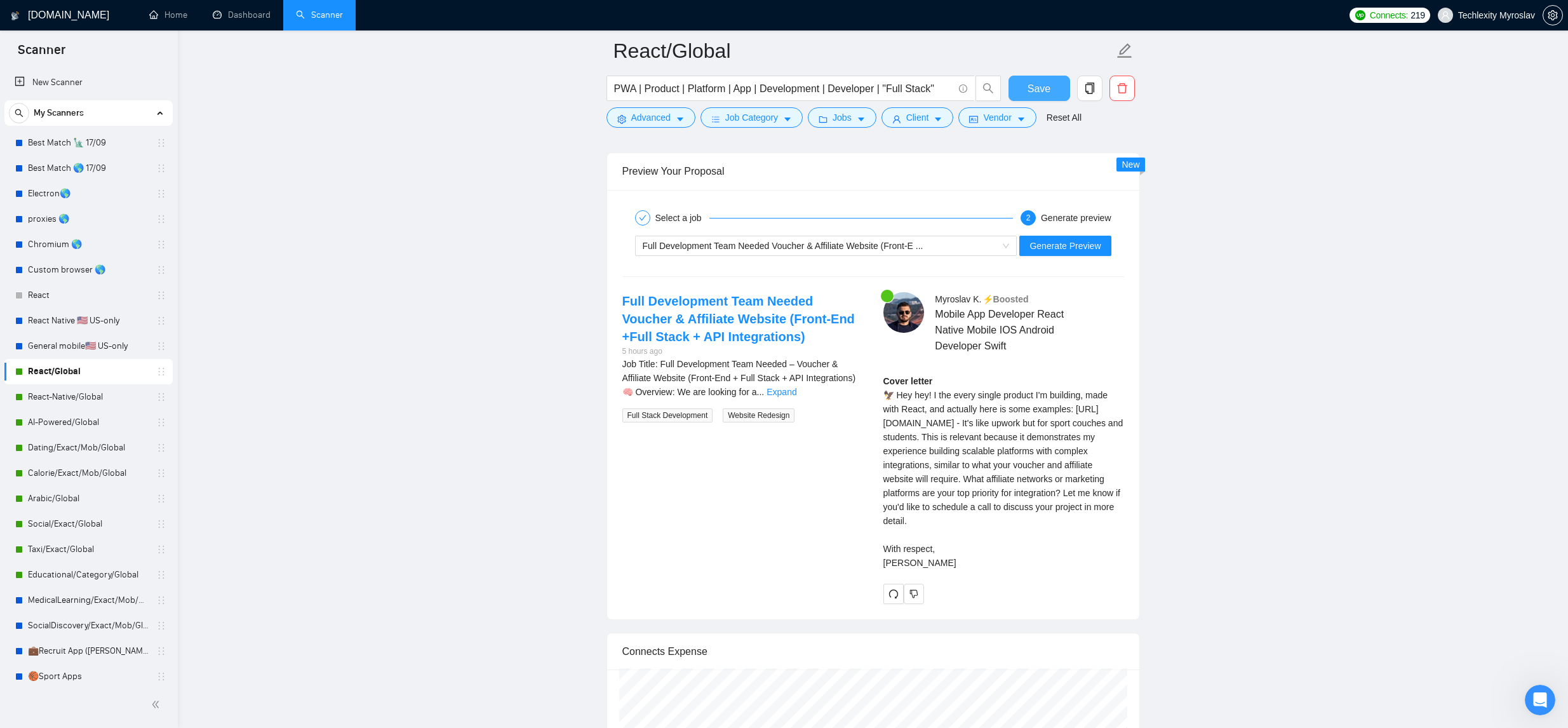
drag, startPoint x: 1046, startPoint y: 90, endPoint x: 1064, endPoint y: 217, distance: 128.3
click at [1046, 90] on span "Save" at bounding box center [1039, 88] width 23 height 16
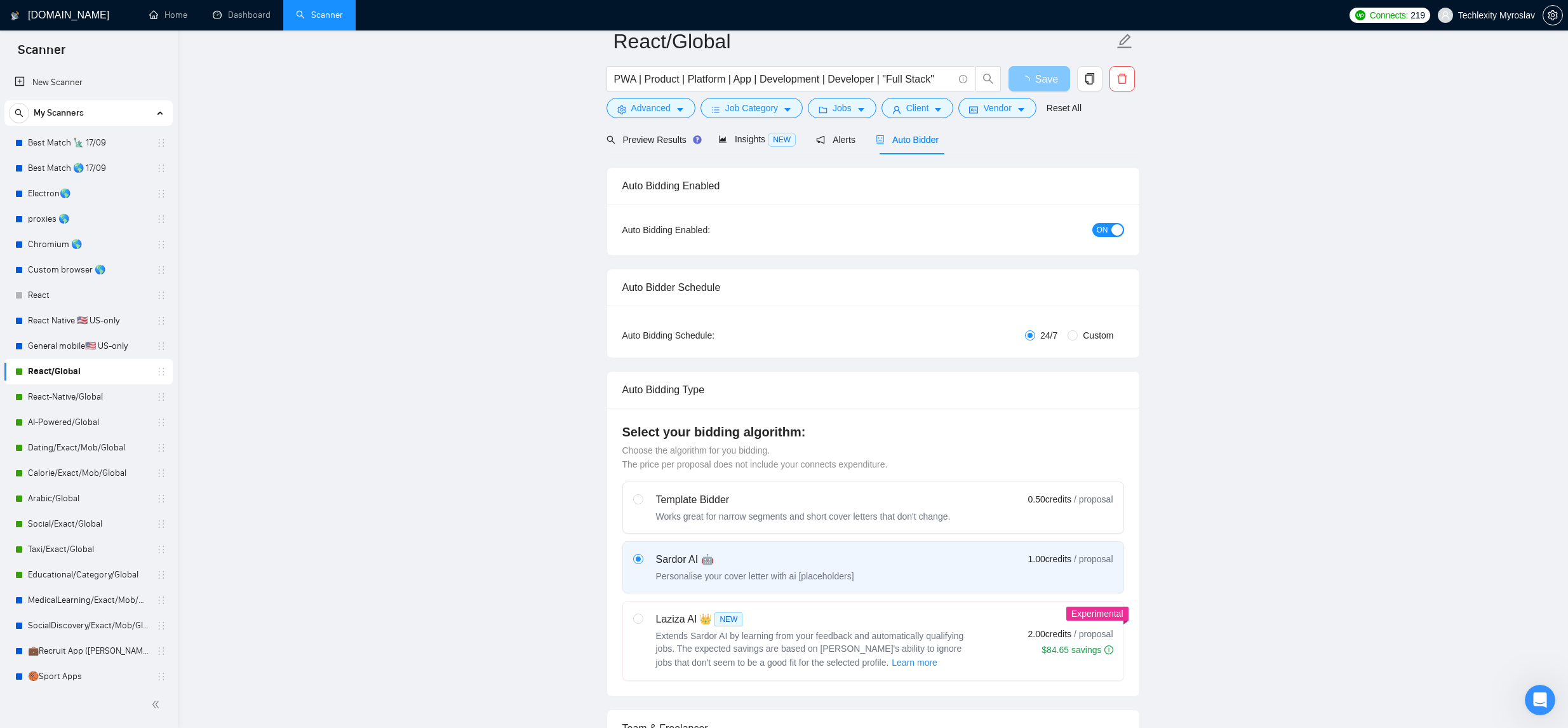
scroll to position [0, 0]
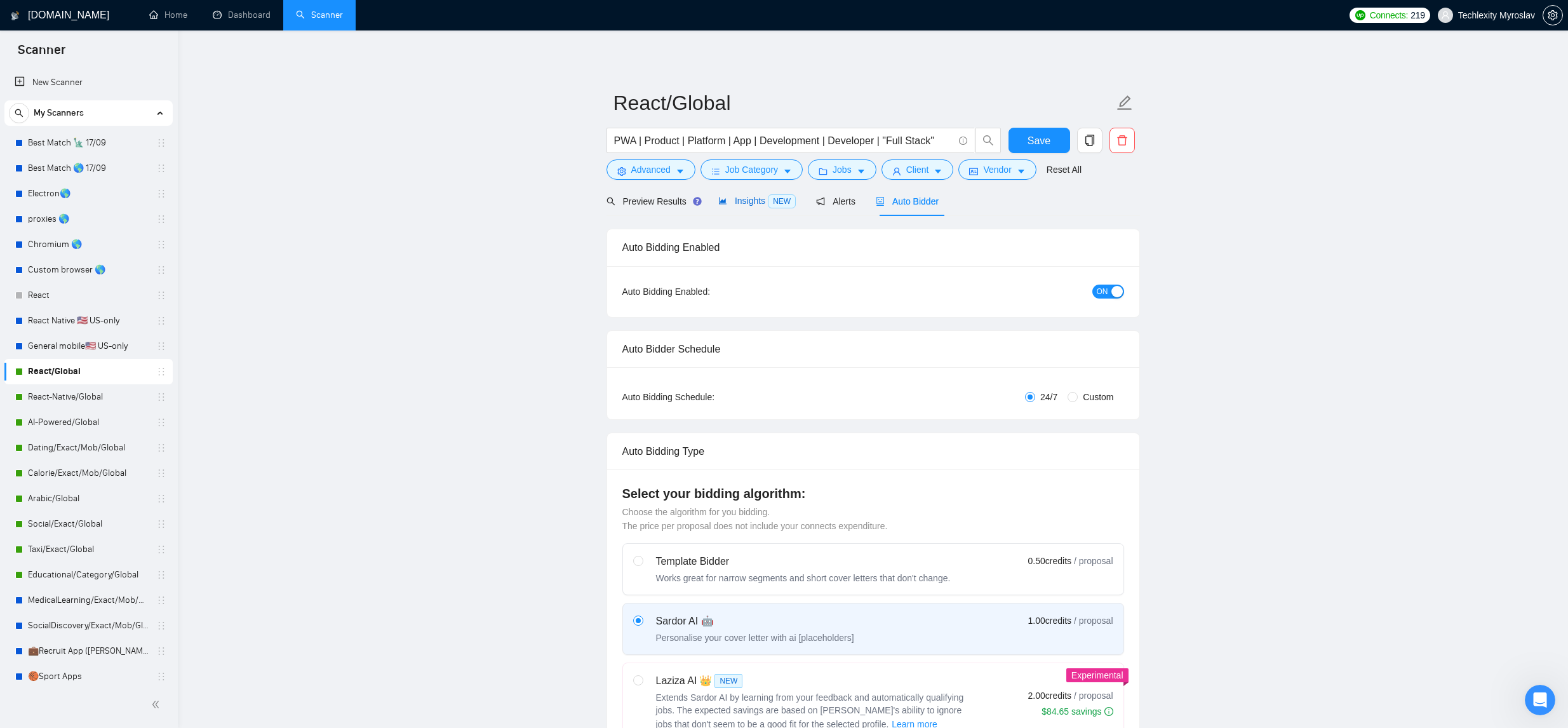
click at [740, 197] on span "Insights NEW" at bounding box center [757, 201] width 78 height 10
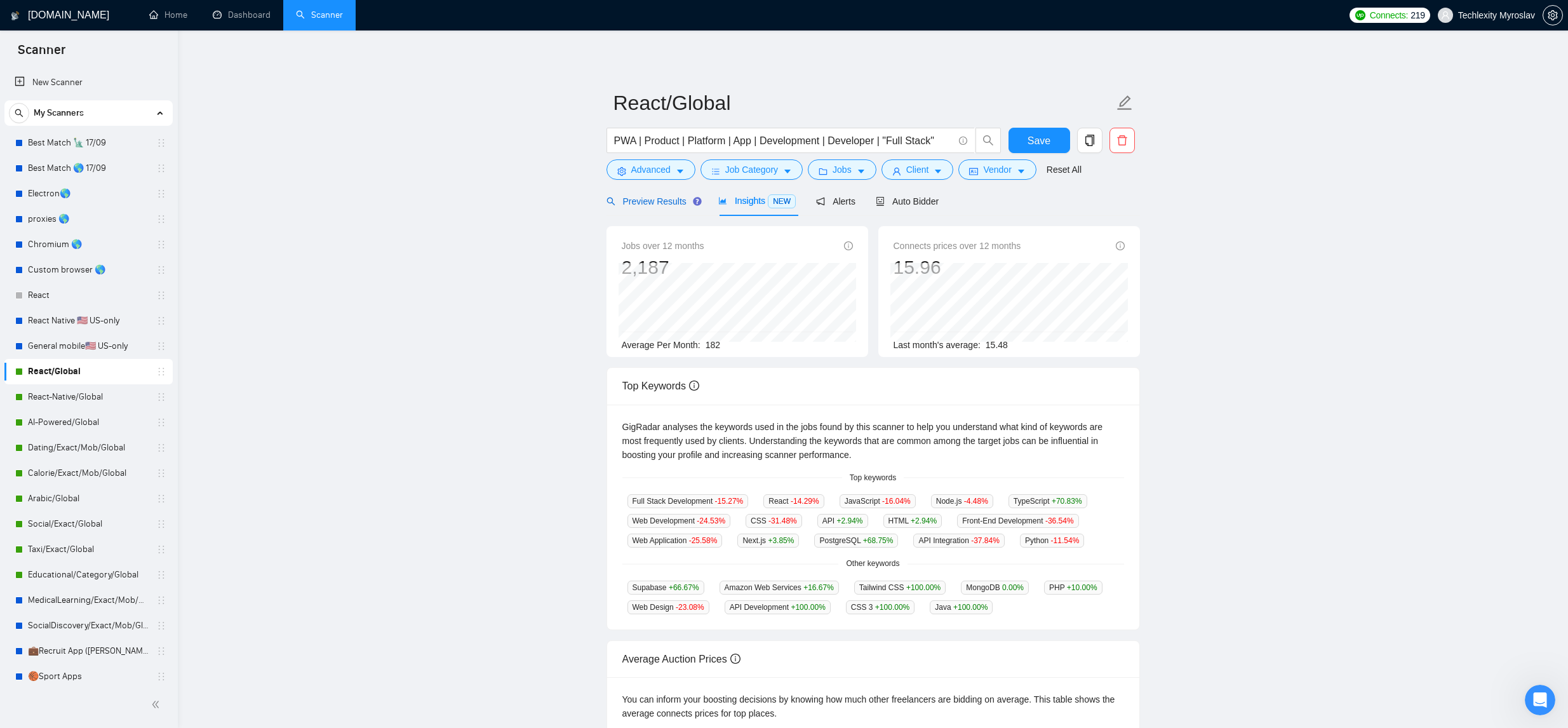
drag, startPoint x: 672, startPoint y: 199, endPoint x: 635, endPoint y: 211, distance: 38.9
click at [671, 199] on span "Preview Results" at bounding box center [652, 201] width 92 height 10
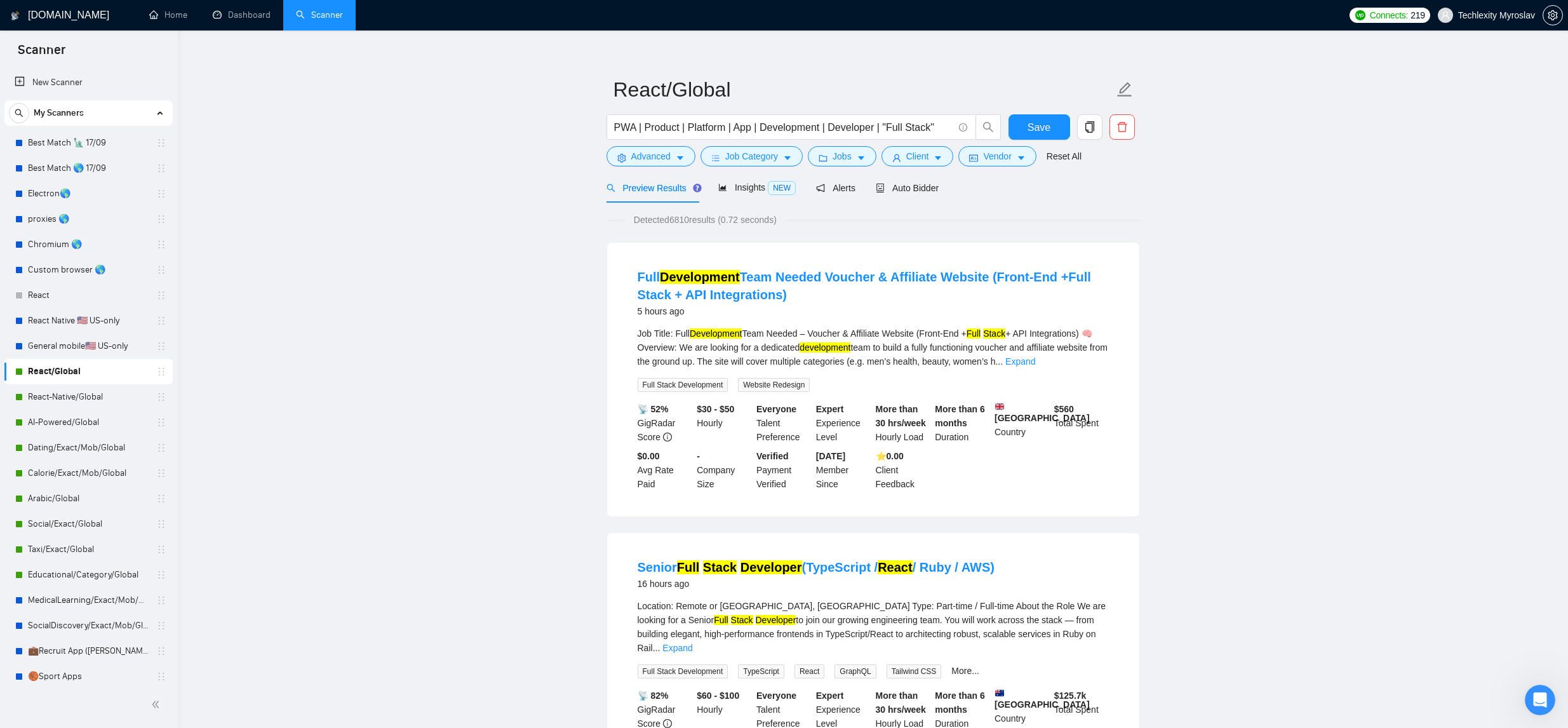
scroll to position [13, 0]
click at [98, 606] on link "MedicalLearning/Exact/Mob/Global (Andrii)" at bounding box center [88, 600] width 121 height 25
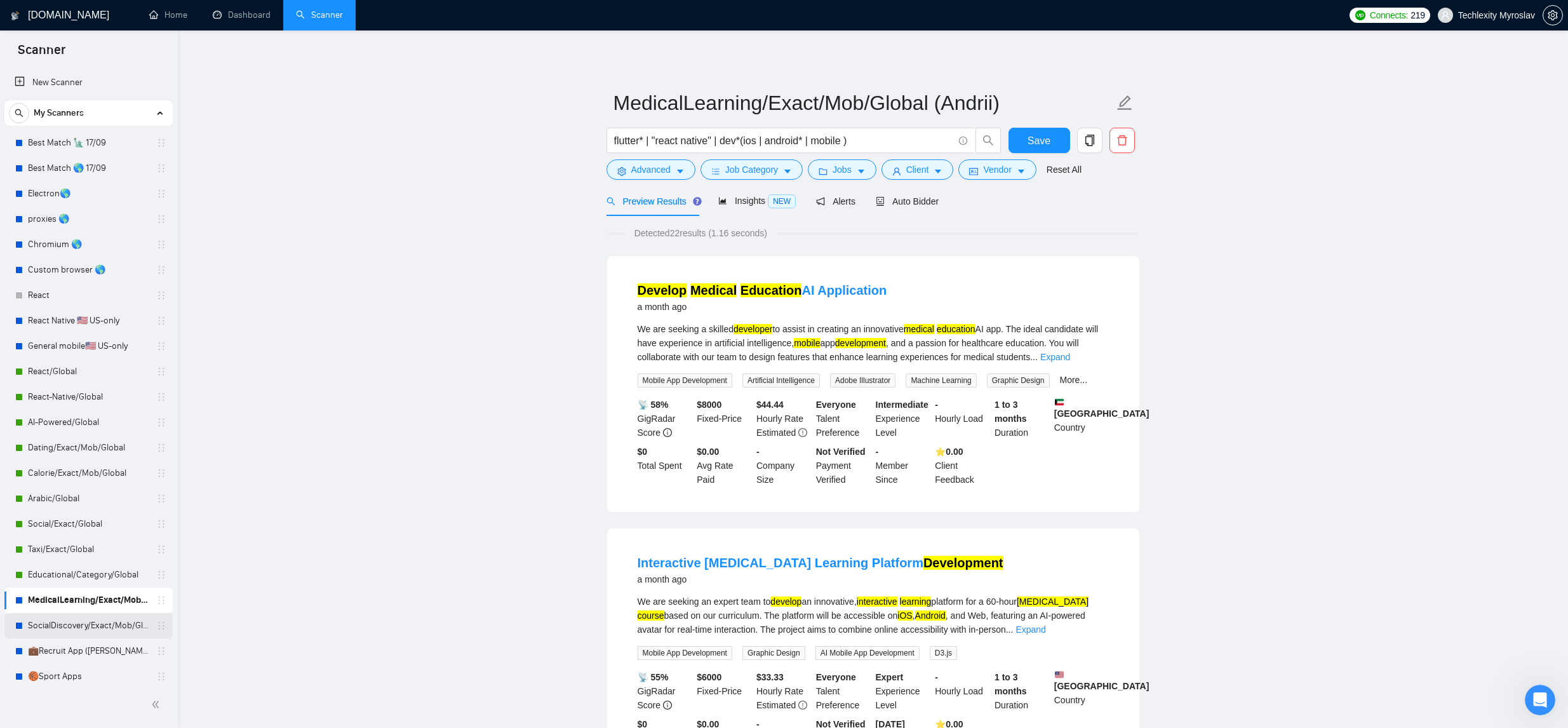
click at [91, 623] on link "SocialDiscovery/Exact/Mob/Global (Andrii)" at bounding box center [88, 625] width 121 height 25
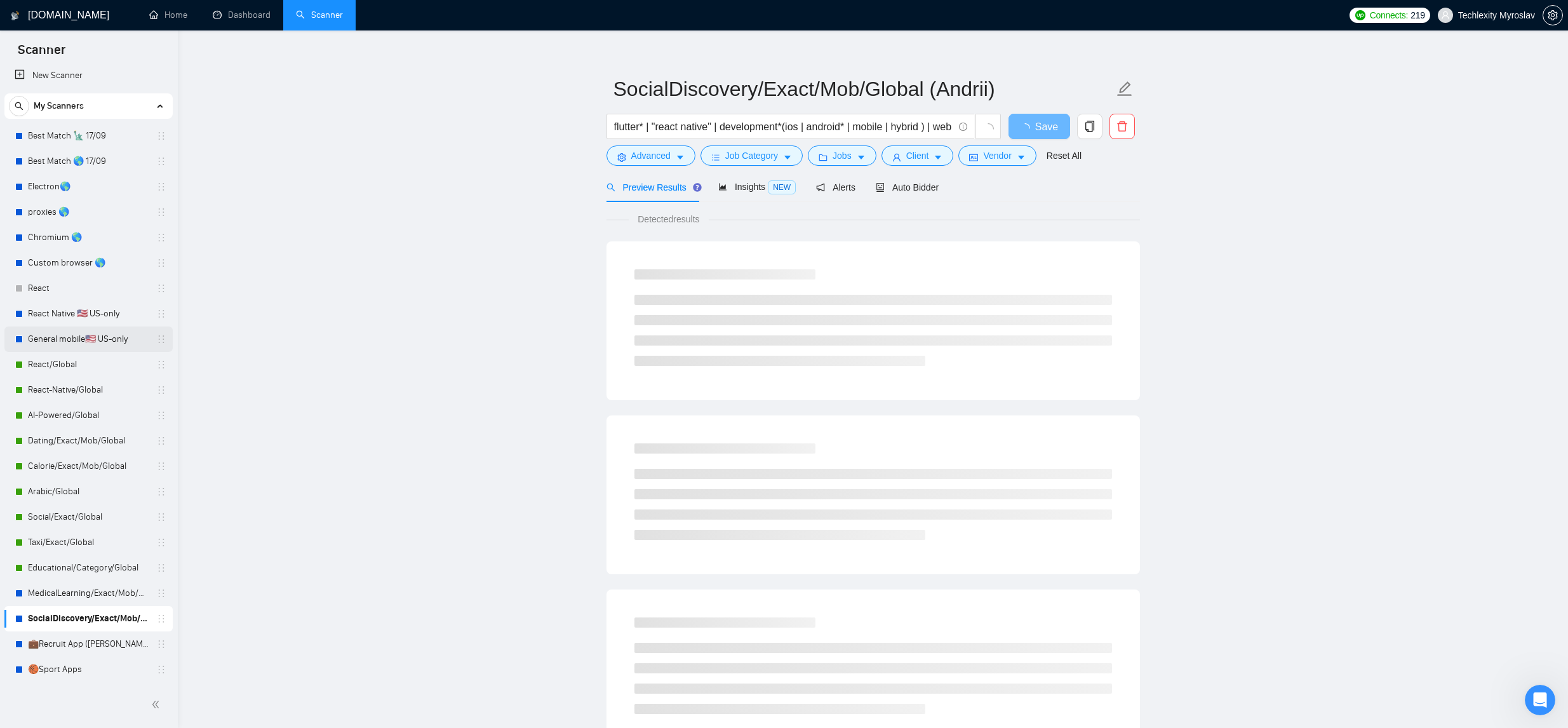
scroll to position [16, 0]
click at [92, 338] on link "General mobile🇺🇸 US-only" at bounding box center [88, 339] width 121 height 25
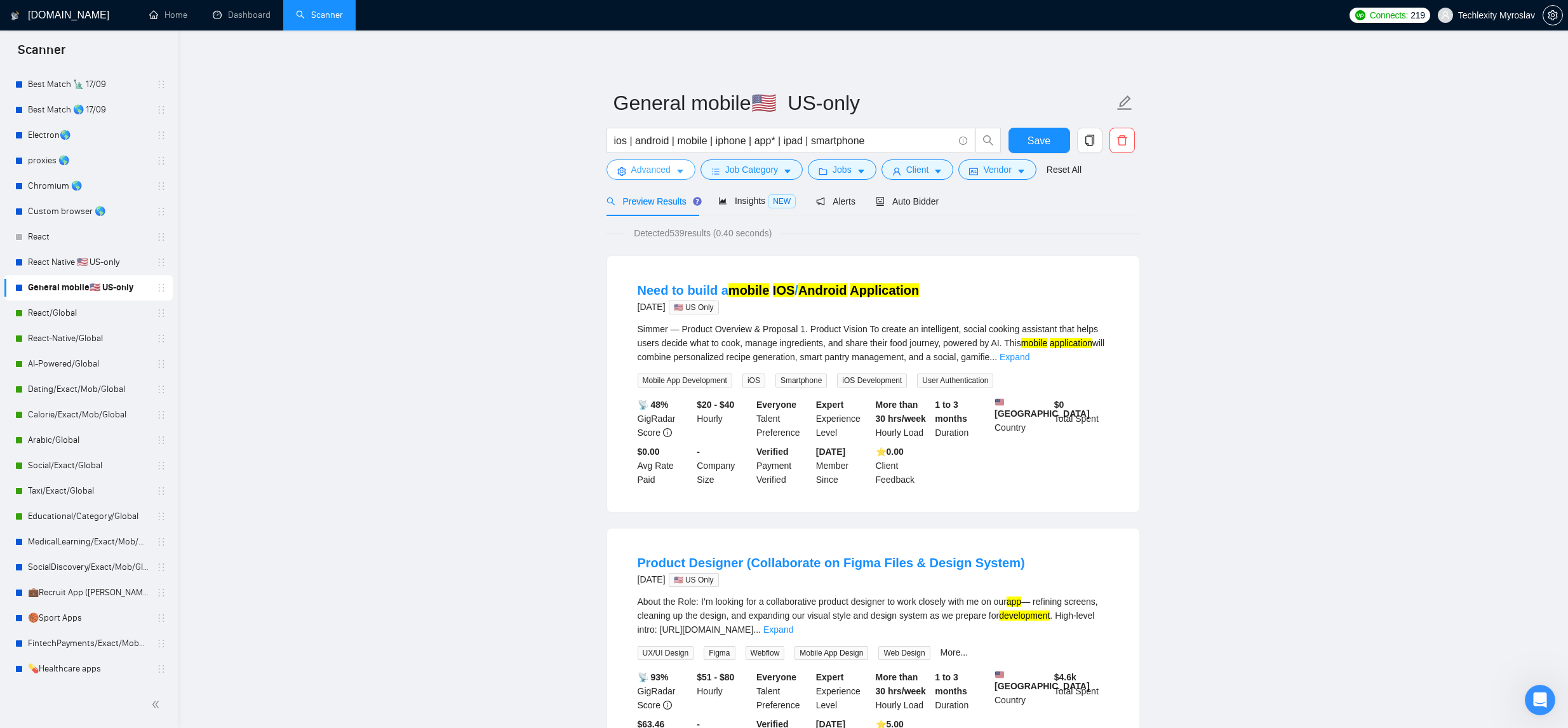
click at [667, 171] on span "Advanced" at bounding box center [651, 169] width 39 height 14
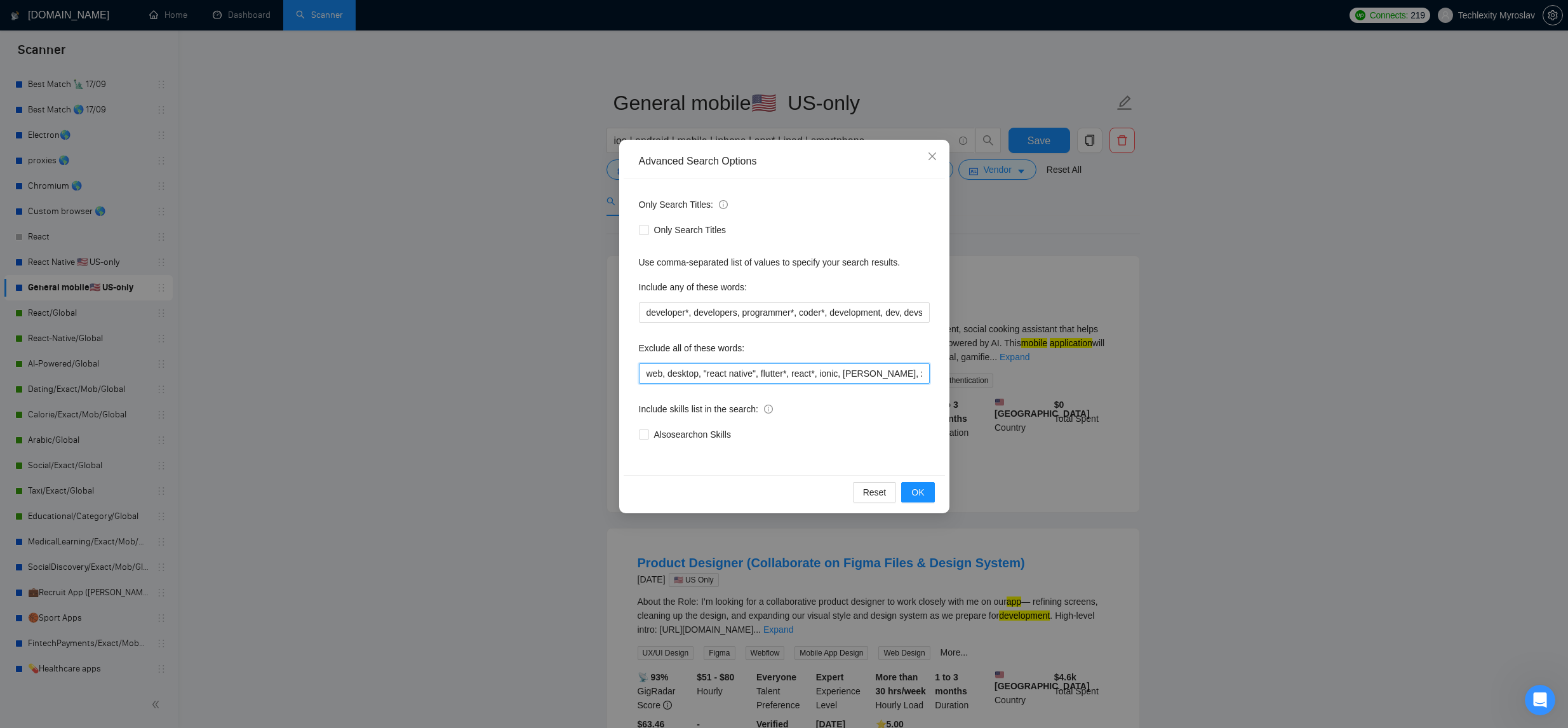
drag, startPoint x: 701, startPoint y: 375, endPoint x: 641, endPoint y: 376, distance: 60.0
click at [525, 377] on div "Advanced Search Options Only Search Titles: Only Search Titles Use comma-separa…" at bounding box center [784, 364] width 1568 height 728
click at [764, 374] on input "web, desktop, "react native", flutter*, react*, ionic, [PERSON_NAME], xamarin, …" at bounding box center [784, 373] width 291 height 20
drag, startPoint x: 783, startPoint y: 376, endPoint x: 841, endPoint y: 372, distance: 58.1
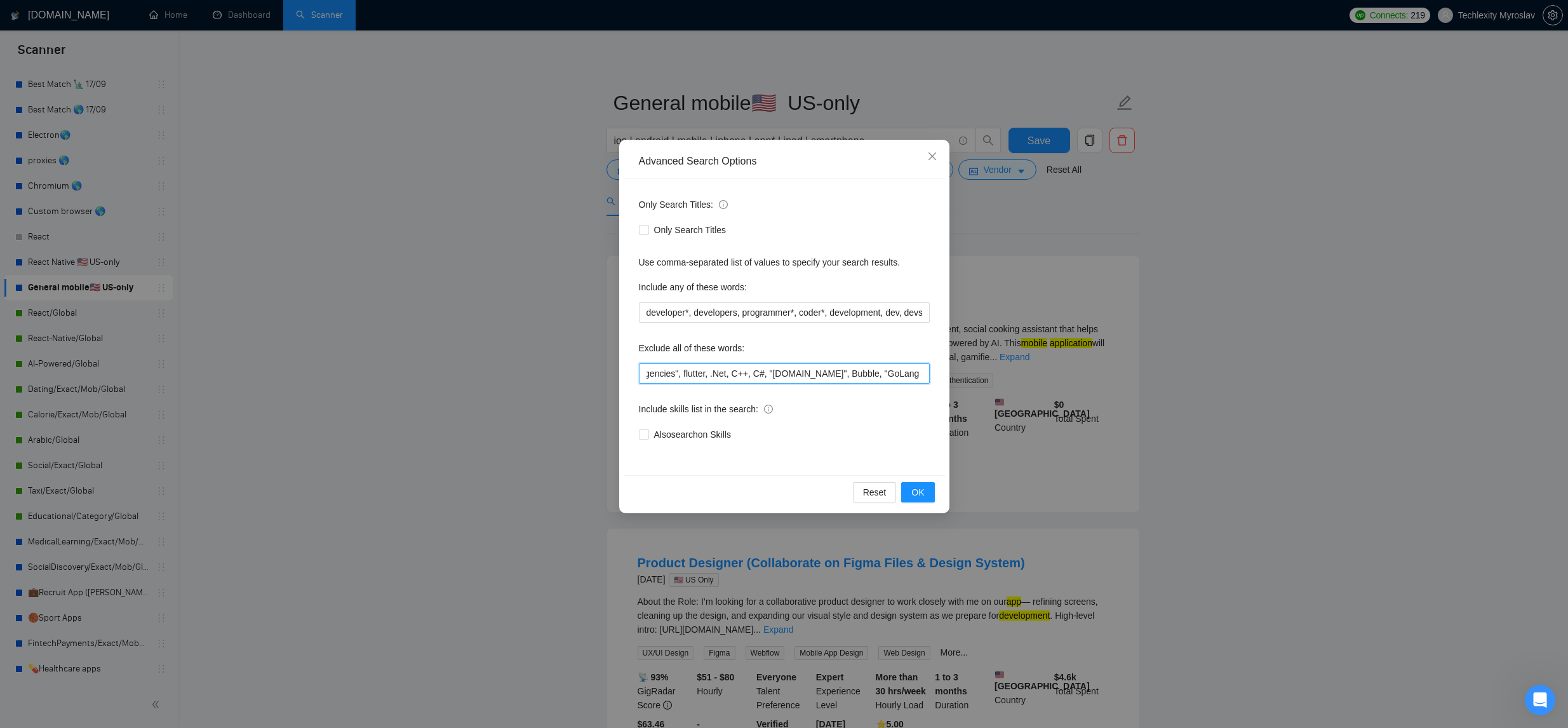
click at [850, 371] on input "web, desktop, "react native", flutter*, react*, ionic, [PERSON_NAME], xamarin, …" at bounding box center [784, 373] width 291 height 20
click at [762, 376] on input "web, desktop, "react native", flutter*, react*, ionic, [PERSON_NAME], xamarin, …" at bounding box center [784, 373] width 291 height 20
drag, startPoint x: 764, startPoint y: 373, endPoint x: 715, endPoint y: 374, distance: 49.0
click at [715, 374] on input "web, desktop, "react native", flutter*, react*, ionic, [PERSON_NAME], xamarin, …" at bounding box center [784, 373] width 291 height 20
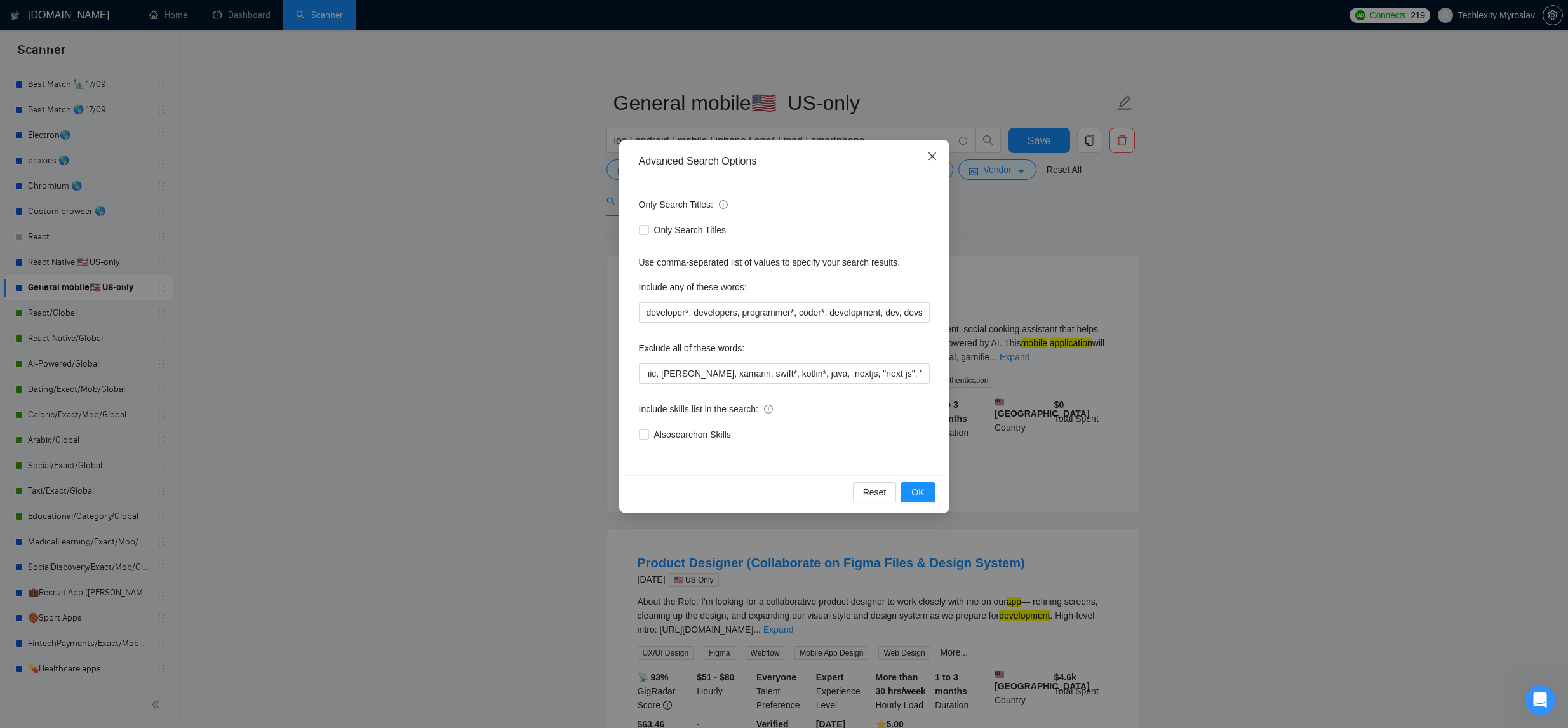
scroll to position [0, 0]
click at [929, 159] on icon "close" at bounding box center [932, 156] width 10 height 10
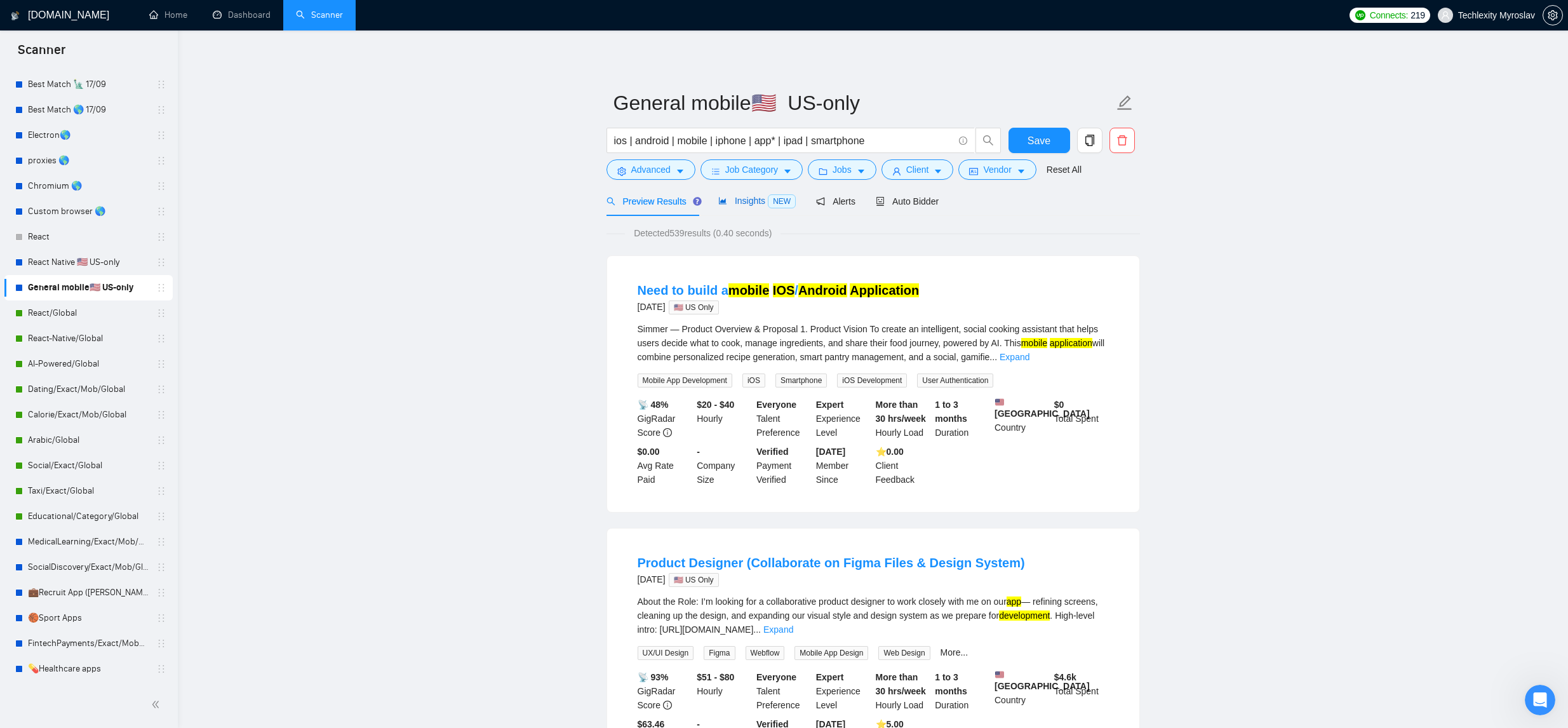
click at [739, 205] on span "Insights NEW" at bounding box center [757, 201] width 78 height 10
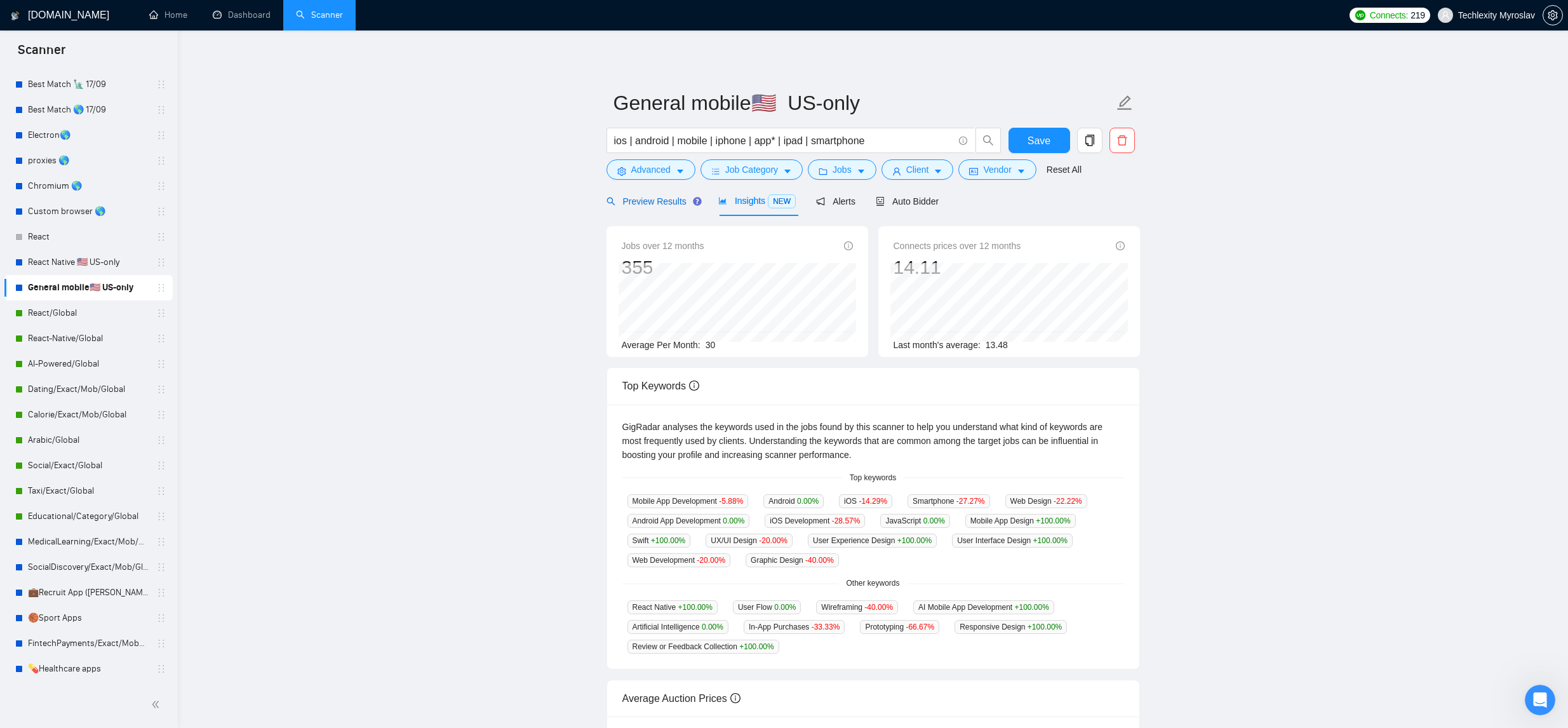
click at [690, 204] on span "Preview Results" at bounding box center [652, 201] width 92 height 10
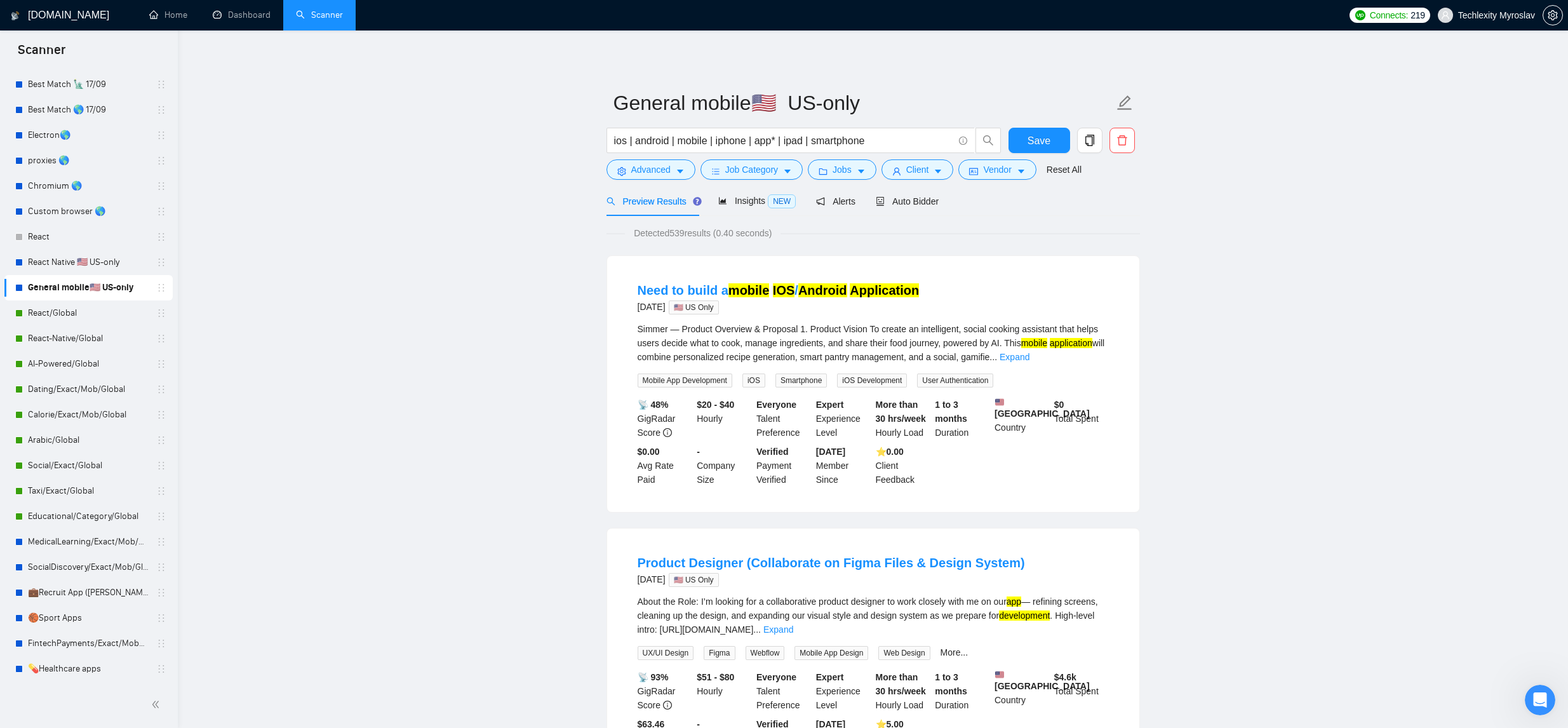
click at [1029, 355] on link "Expand" at bounding box center [1014, 357] width 30 height 10
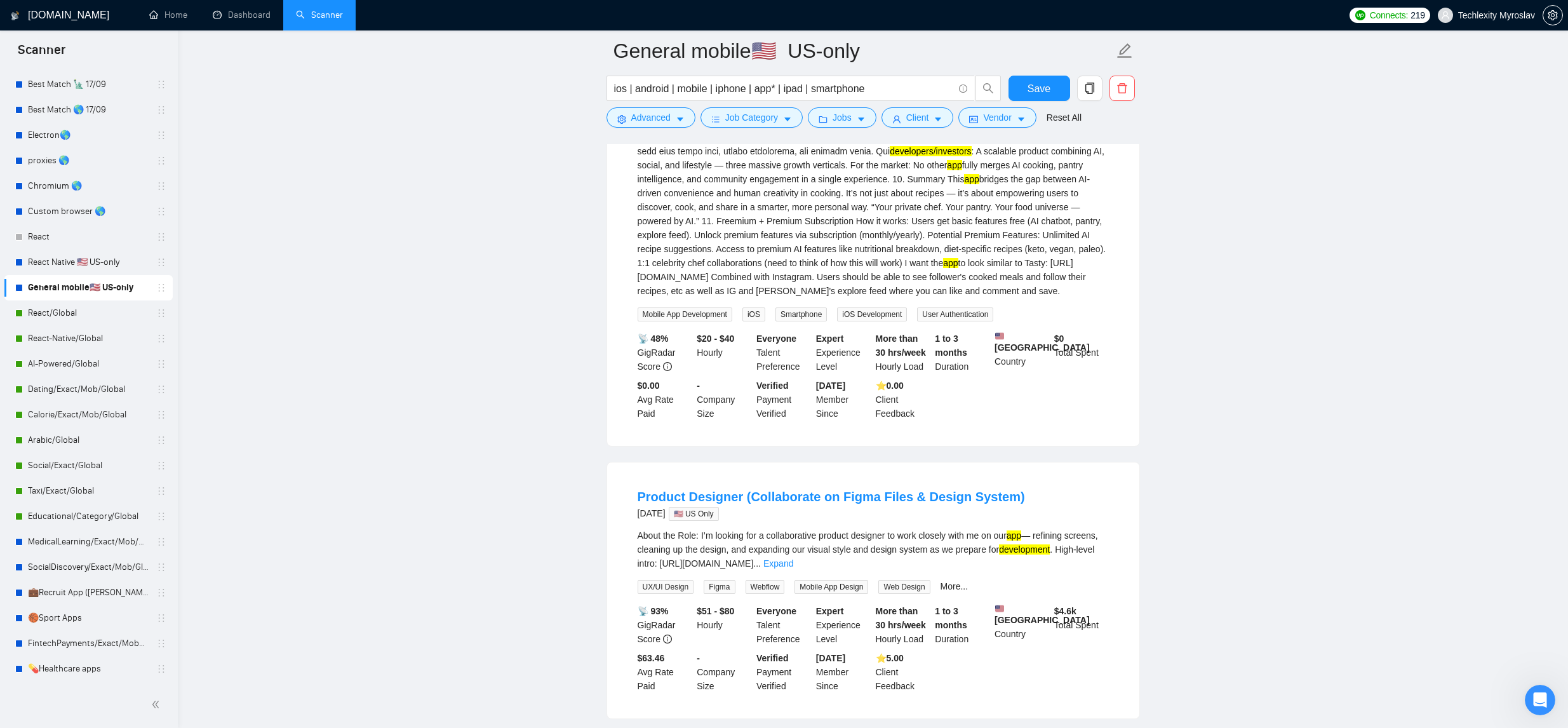
scroll to position [765, 0]
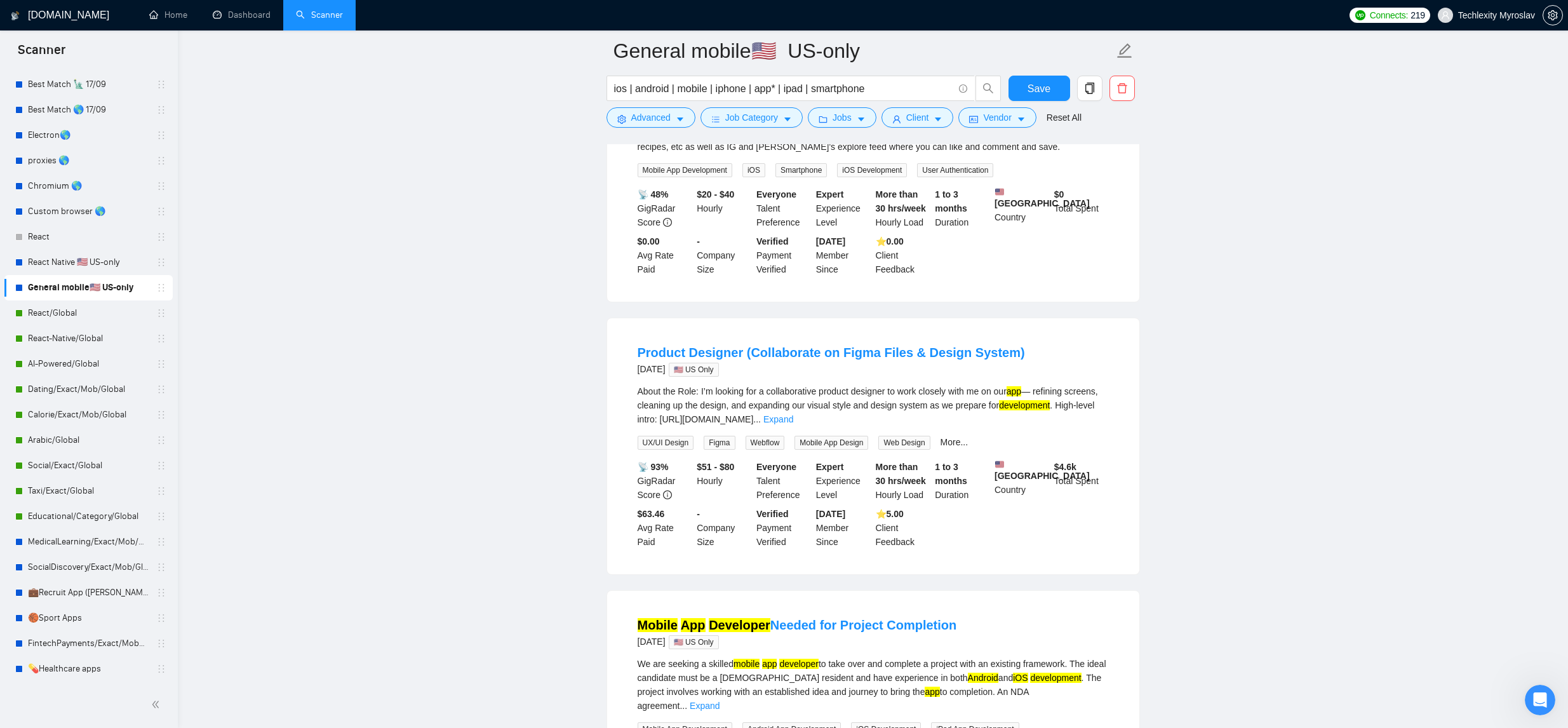
click at [793, 424] on link "Expand" at bounding box center [778, 419] width 30 height 10
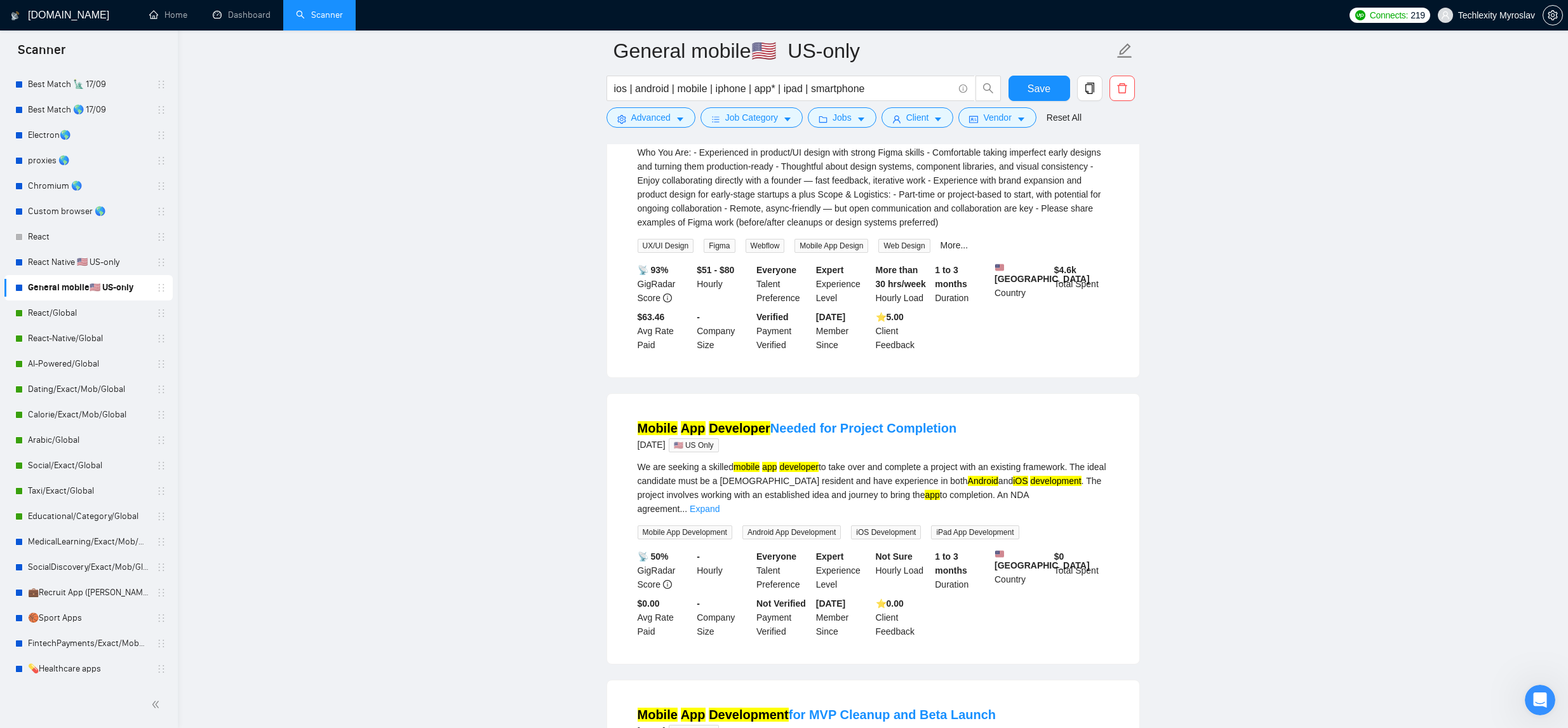
scroll to position [1076, 0]
click at [720, 512] on link "Expand" at bounding box center [704, 506] width 30 height 10
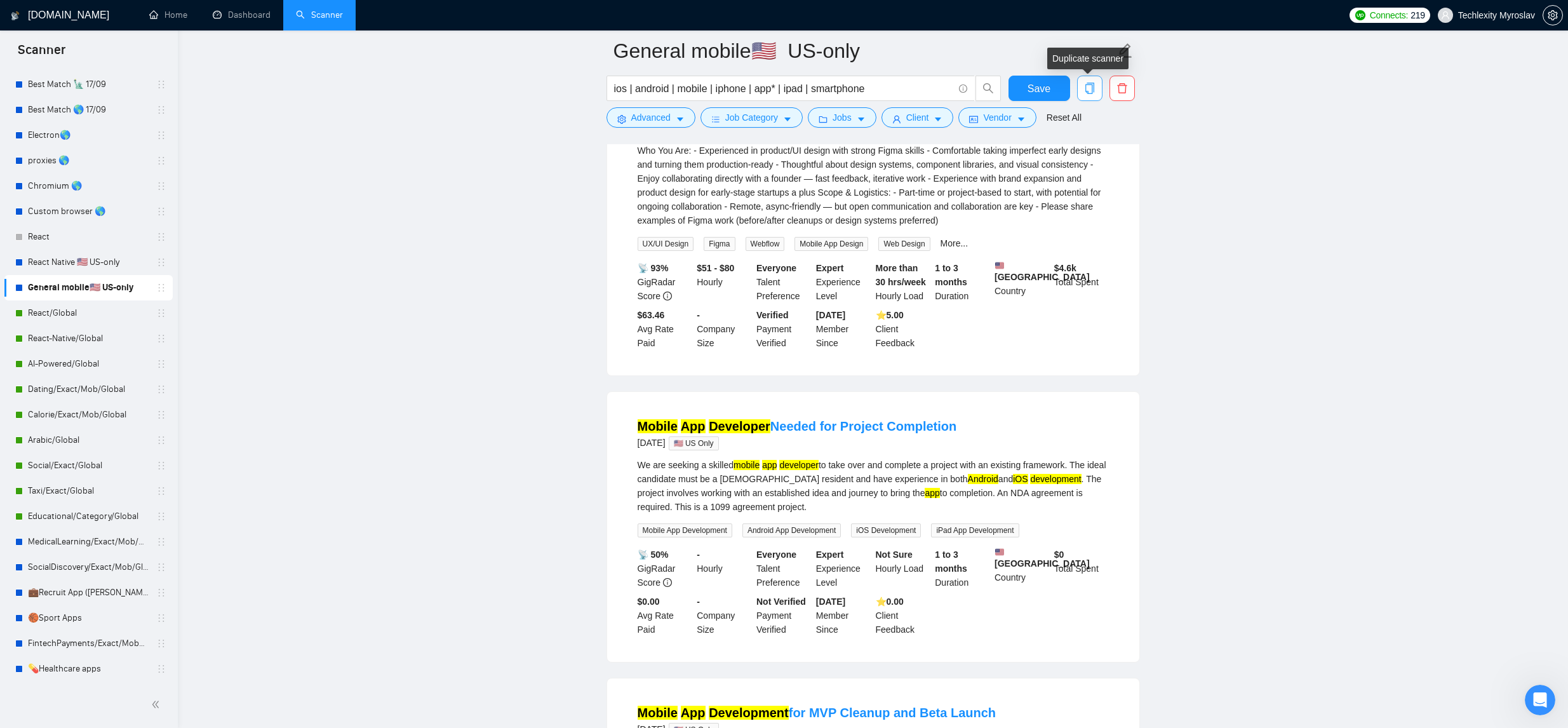
click at [1088, 89] on icon "copy" at bounding box center [1090, 88] width 11 height 11
click at [1073, 150] on span "Yes" at bounding box center [1073, 152] width 15 height 14
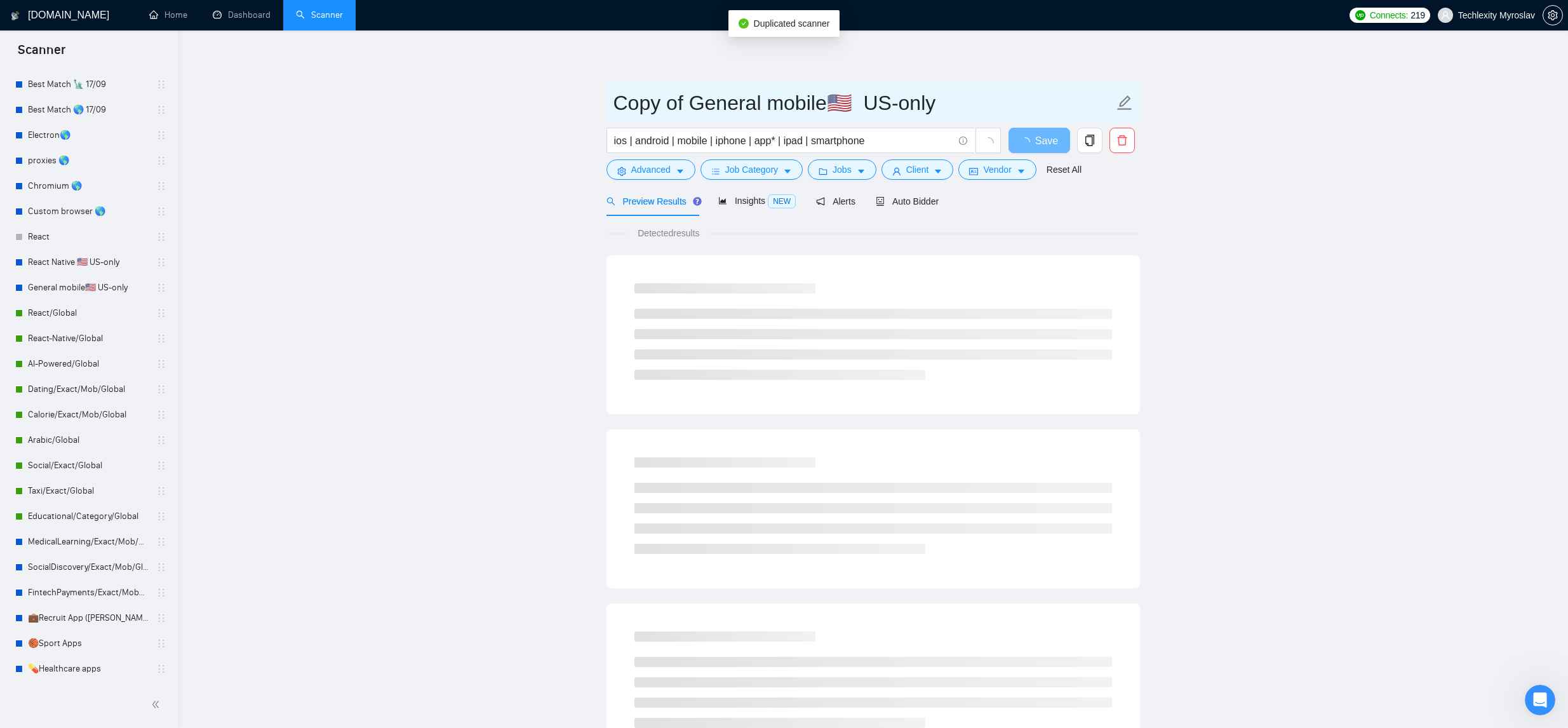
drag, startPoint x: 927, startPoint y: 100, endPoint x: 470, endPoint y: 91, distance: 457.1
click at [470, 91] on main "Copy of General mobile🇺🇸 US-only ios | android | mobile | iphone | app* | ipad …" at bounding box center [872, 580] width 1349 height 1059
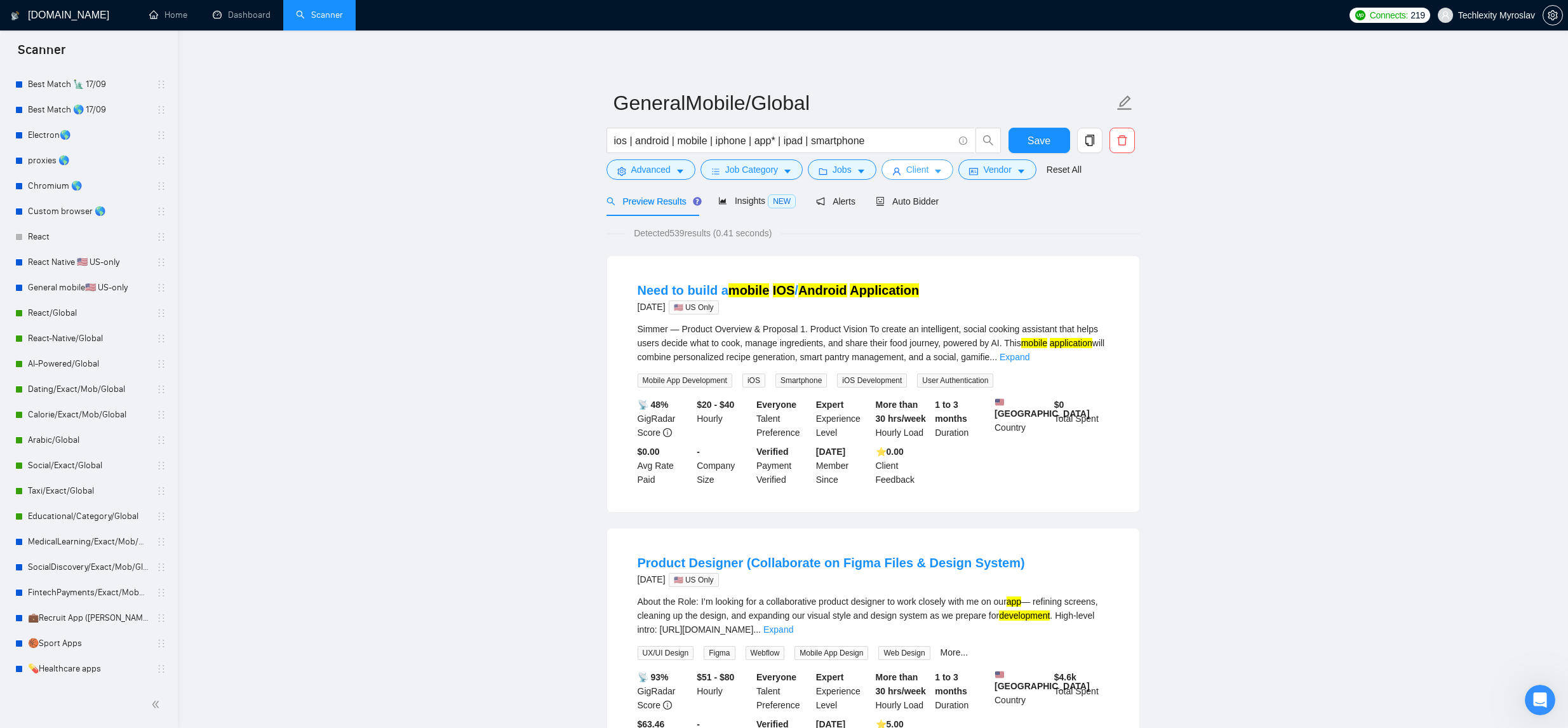
click at [942, 169] on icon "caret-down" at bounding box center [938, 171] width 9 height 9
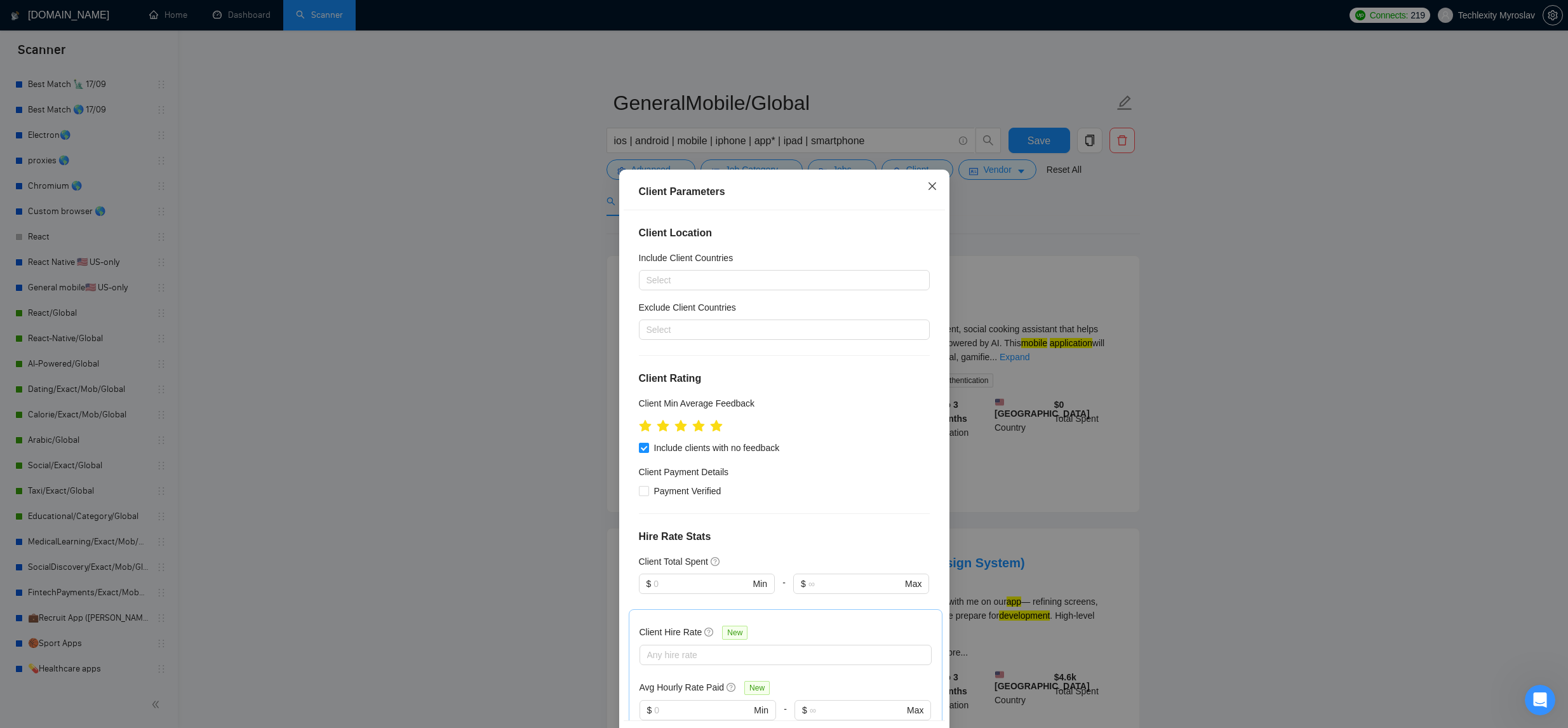
click at [918, 185] on span "Close" at bounding box center [932, 186] width 34 height 34
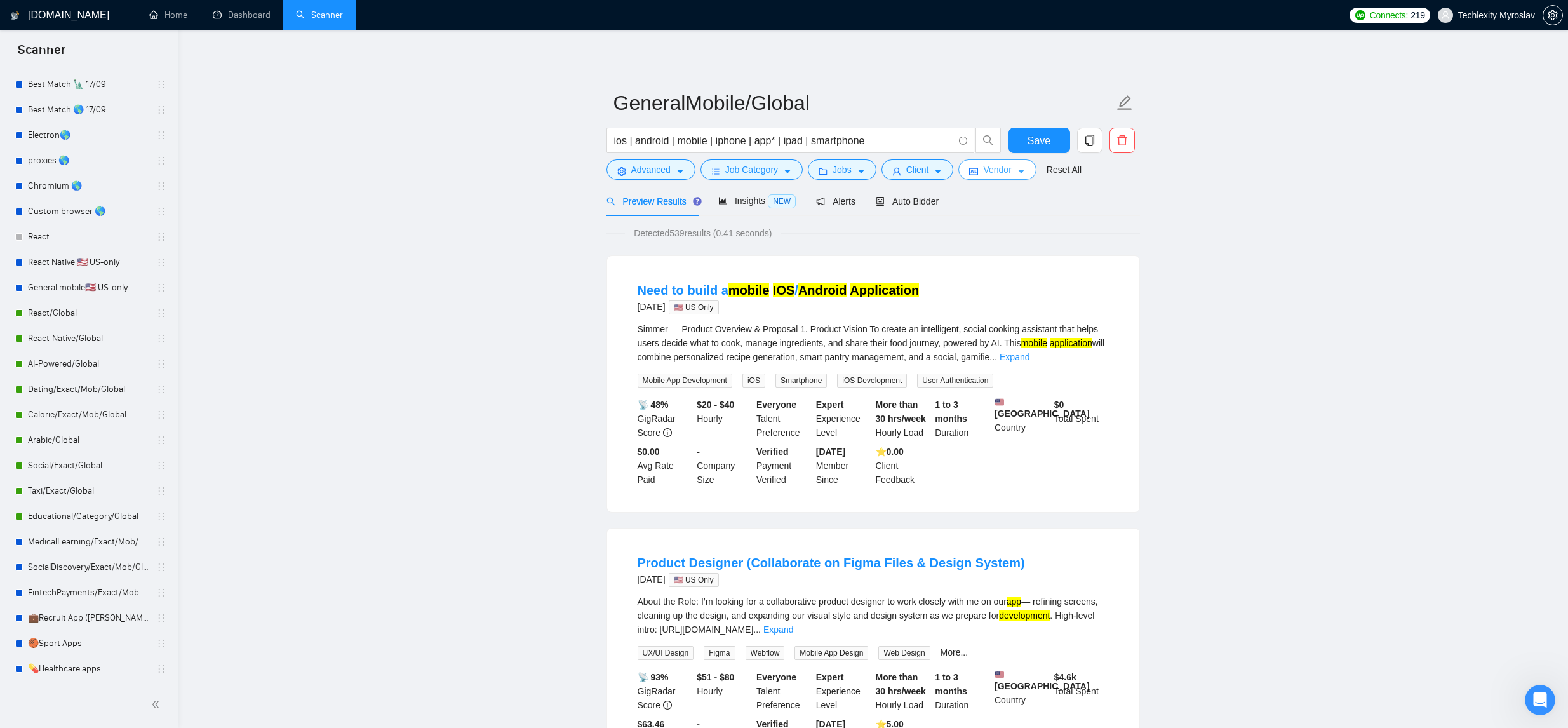
click at [988, 174] on button "Vendor" at bounding box center [997, 169] width 78 height 20
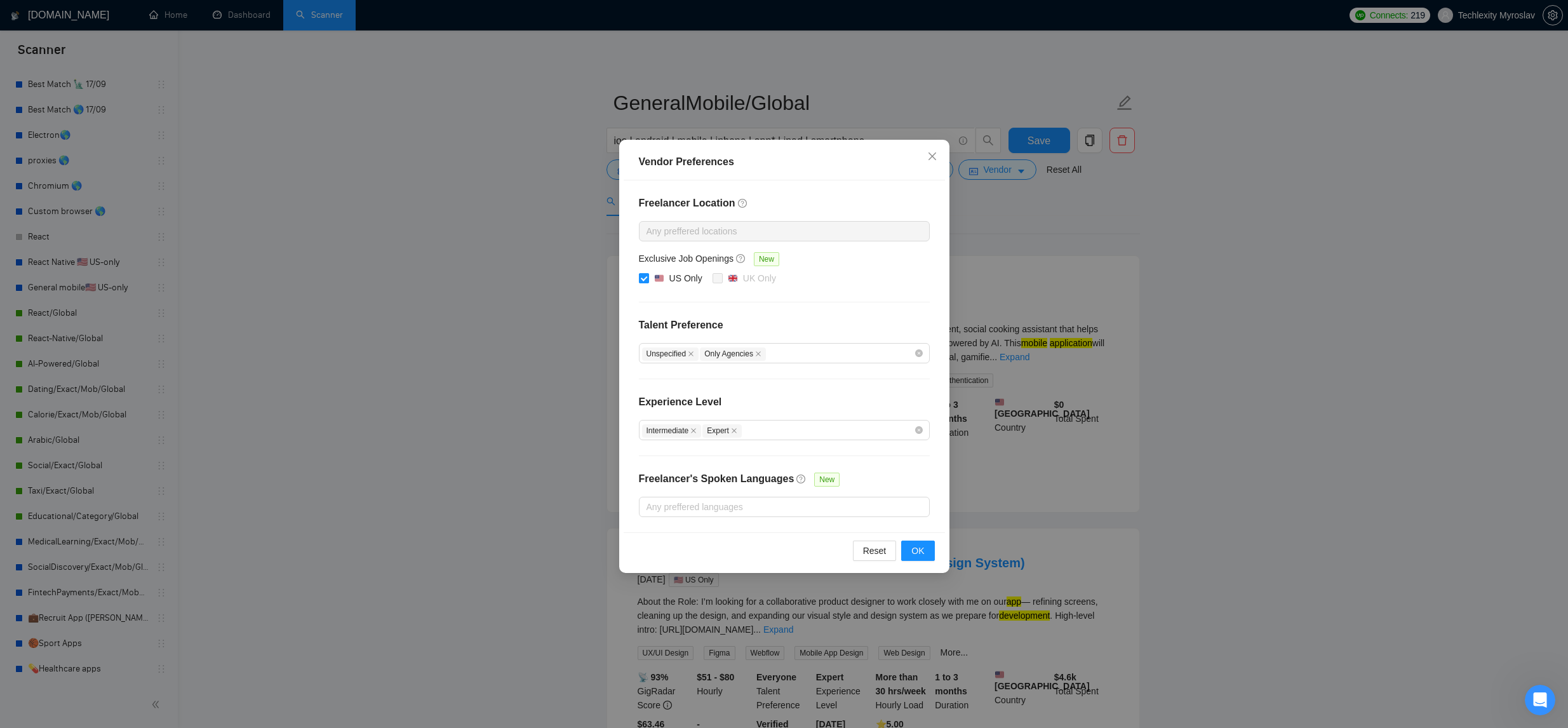
click at [648, 278] on span at bounding box center [643, 278] width 10 height 10
click at [648, 278] on input "US Only" at bounding box center [643, 277] width 9 height 9
click at [906, 546] on button "OK" at bounding box center [917, 550] width 33 height 20
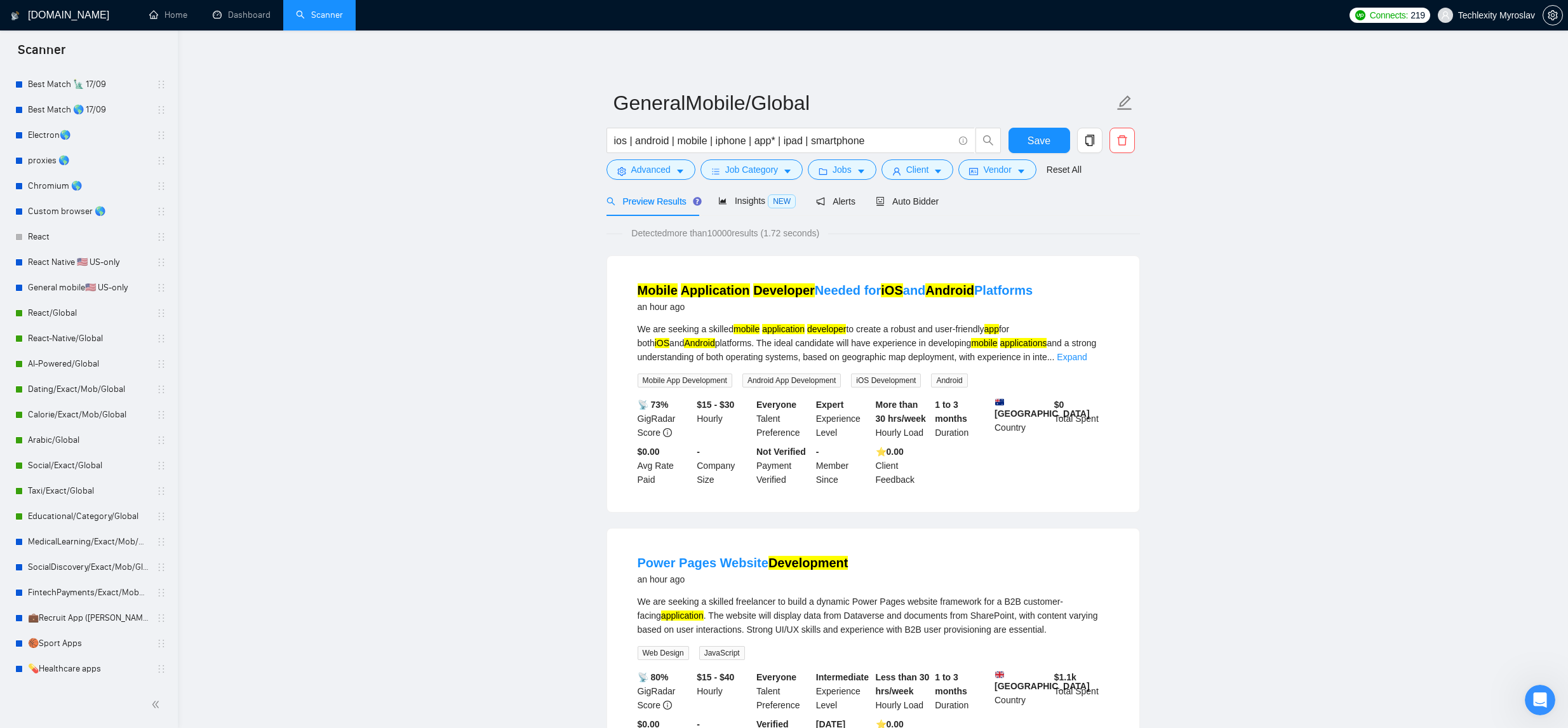
click at [1087, 356] on link "Expand" at bounding box center [1071, 357] width 30 height 10
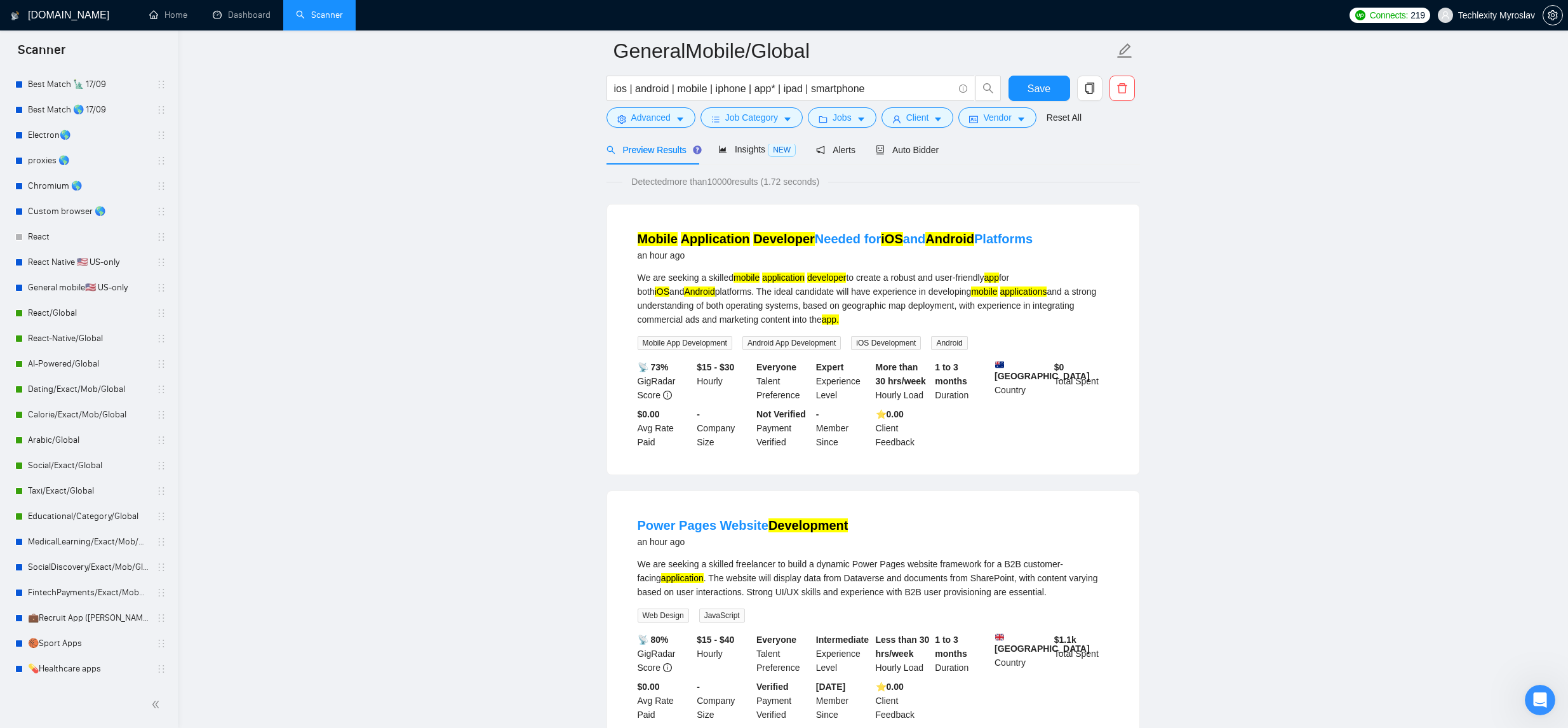
scroll to position [62, 0]
click at [674, 120] on button "Advanced" at bounding box center [650, 117] width 89 height 20
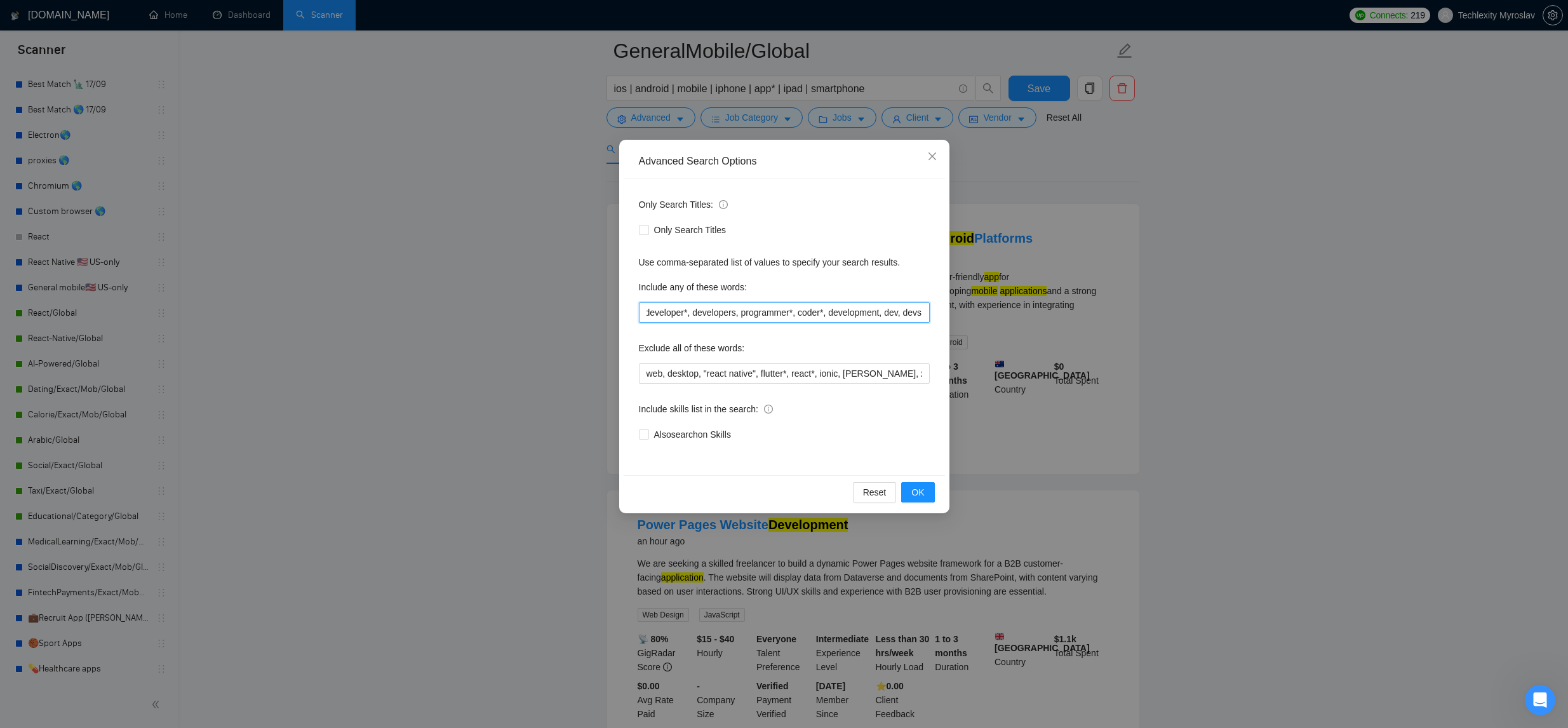
scroll to position [0, 0]
drag, startPoint x: 725, startPoint y: 313, endPoint x: 901, endPoint y: 304, distance: 176.2
click at [903, 303] on input "developer*, developers, programmer*, coder*, development, dev, devs" at bounding box center [784, 312] width 291 height 20
drag, startPoint x: 783, startPoint y: 312, endPoint x: 1077, endPoint y: 311, distance: 294.0
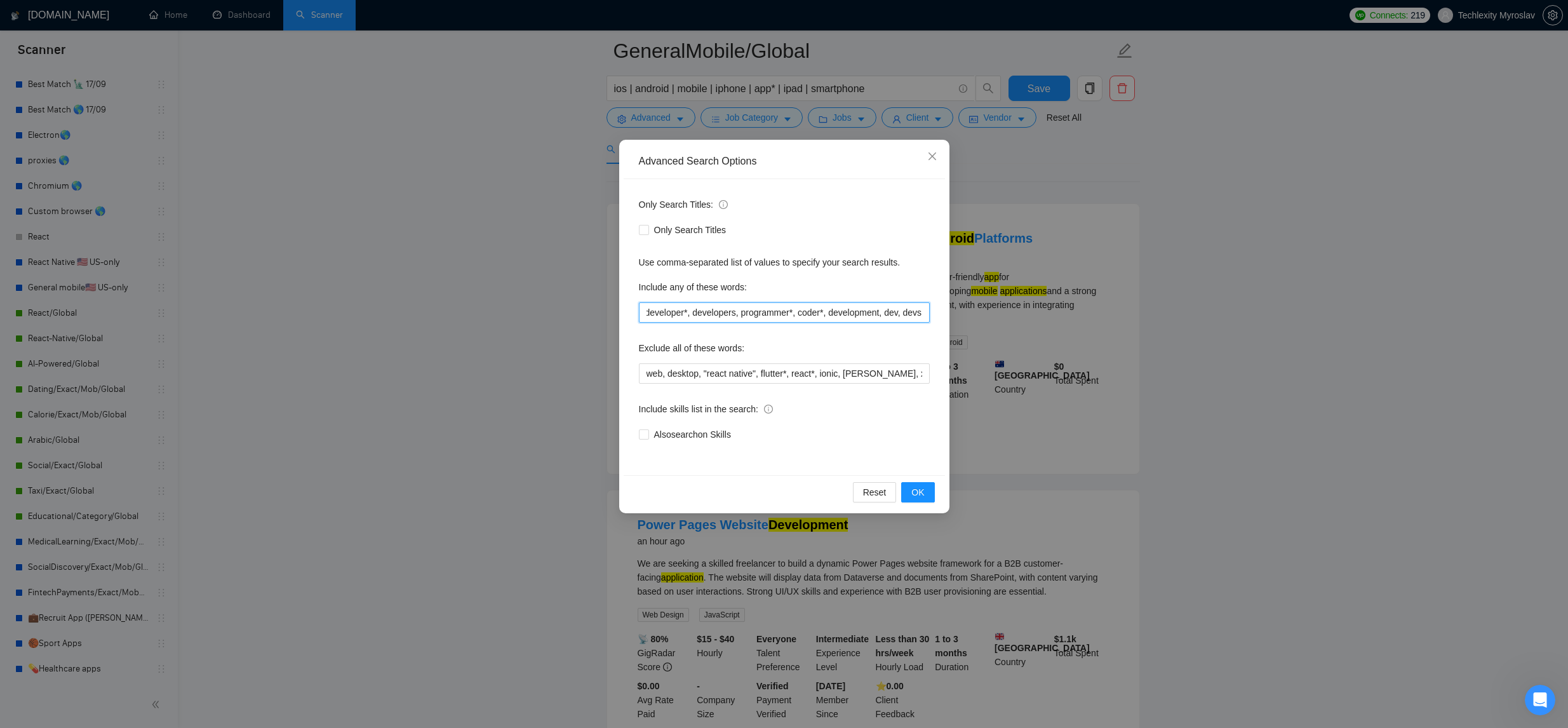
click at [1077, 311] on div "Advanced Search Options Only Search Titles: Only Search Titles Use comma-separa…" at bounding box center [784, 364] width 1568 height 728
click at [745, 315] on input "developer*, developers, programmer*, coder*, development, dev, devs" at bounding box center [784, 312] width 291 height 20
drag, startPoint x: 665, startPoint y: 314, endPoint x: 737, endPoint y: 300, distance: 73.3
click at [562, 312] on div "Advanced Search Options Only Search Titles: Only Search Titles Use comma-separa…" at bounding box center [784, 364] width 1568 height 728
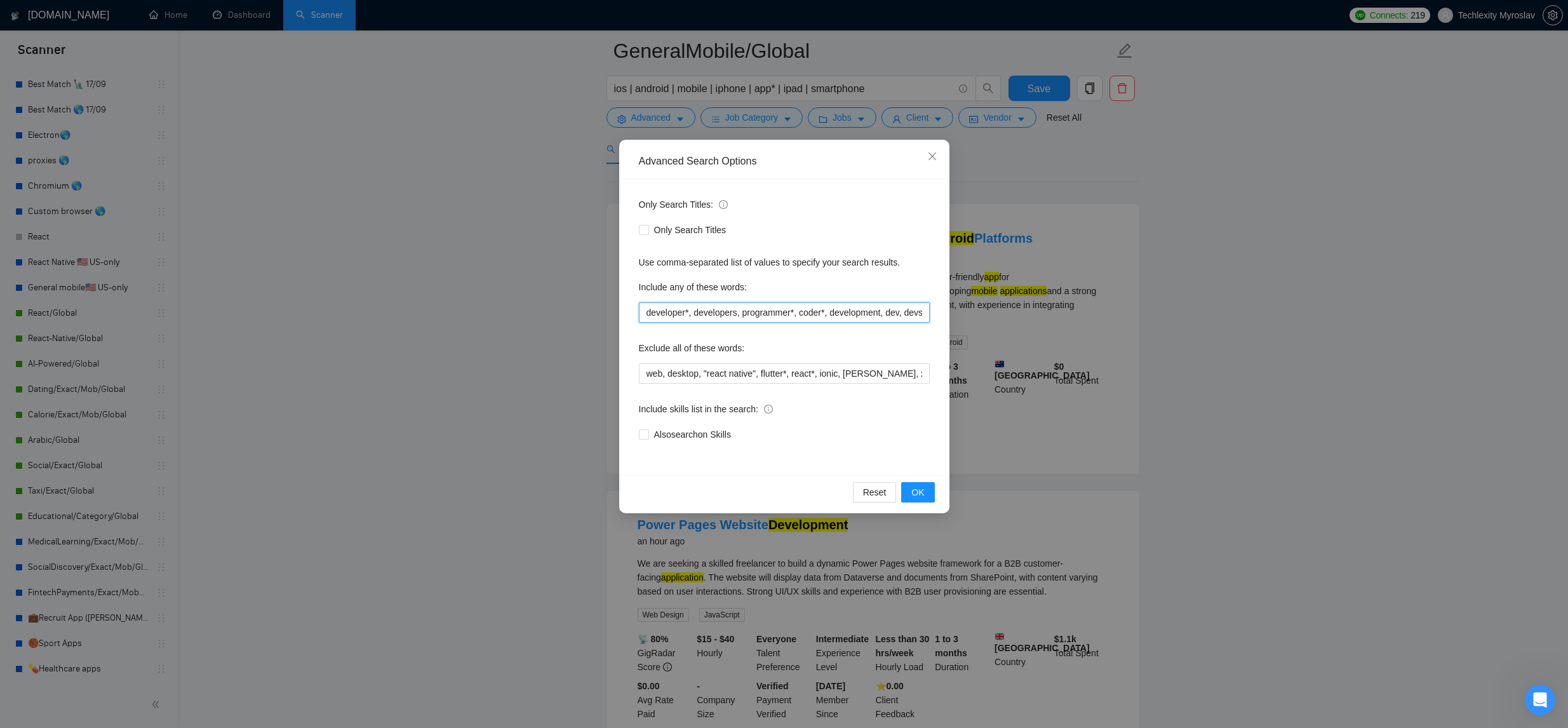
click at [820, 305] on input "developer*, developers, programmer*, coder*, development, dev, devs" at bounding box center [784, 312] width 291 height 20
click at [932, 157] on icon "close" at bounding box center [932, 156] width 10 height 10
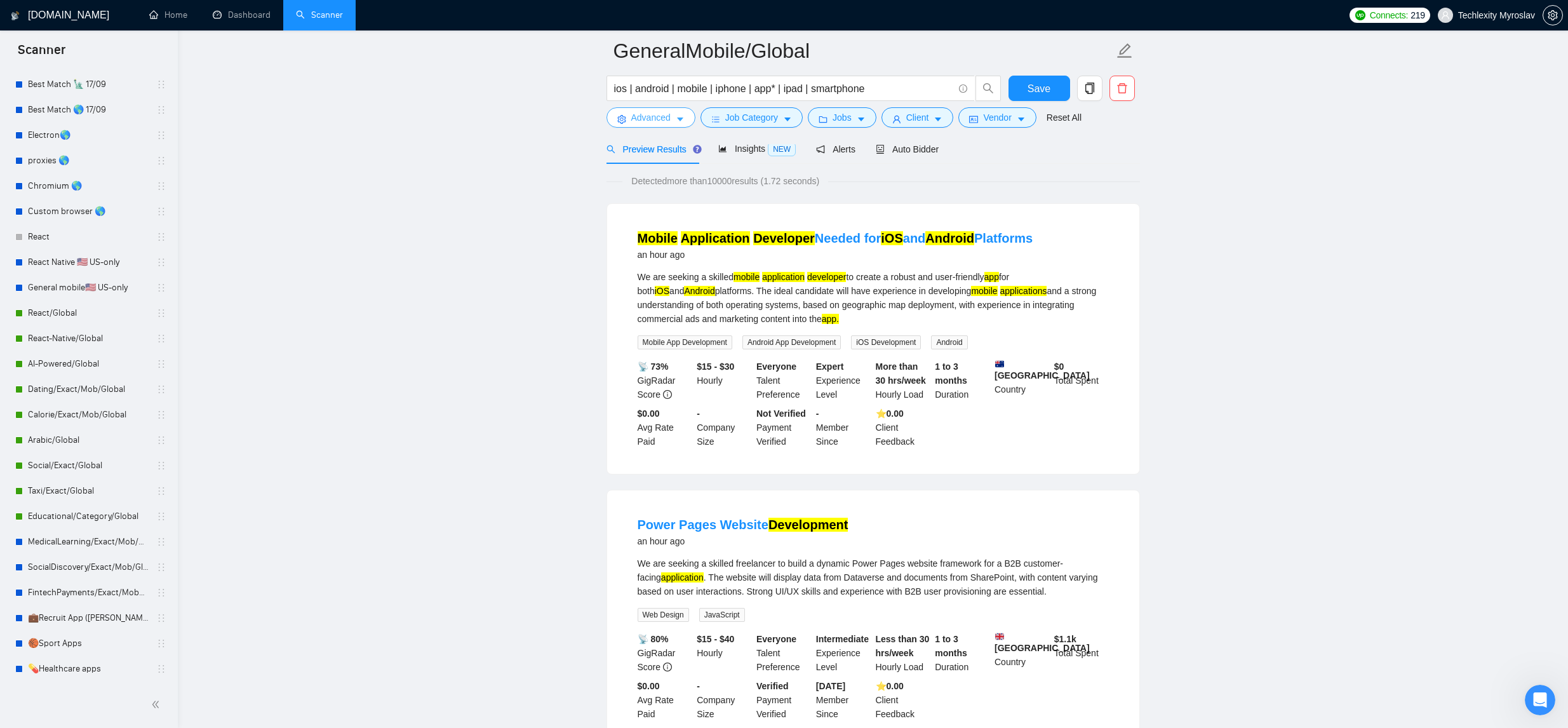
drag, startPoint x: 651, startPoint y: 117, endPoint x: 657, endPoint y: 145, distance: 28.6
click at [651, 117] on span "Advanced" at bounding box center [651, 117] width 39 height 14
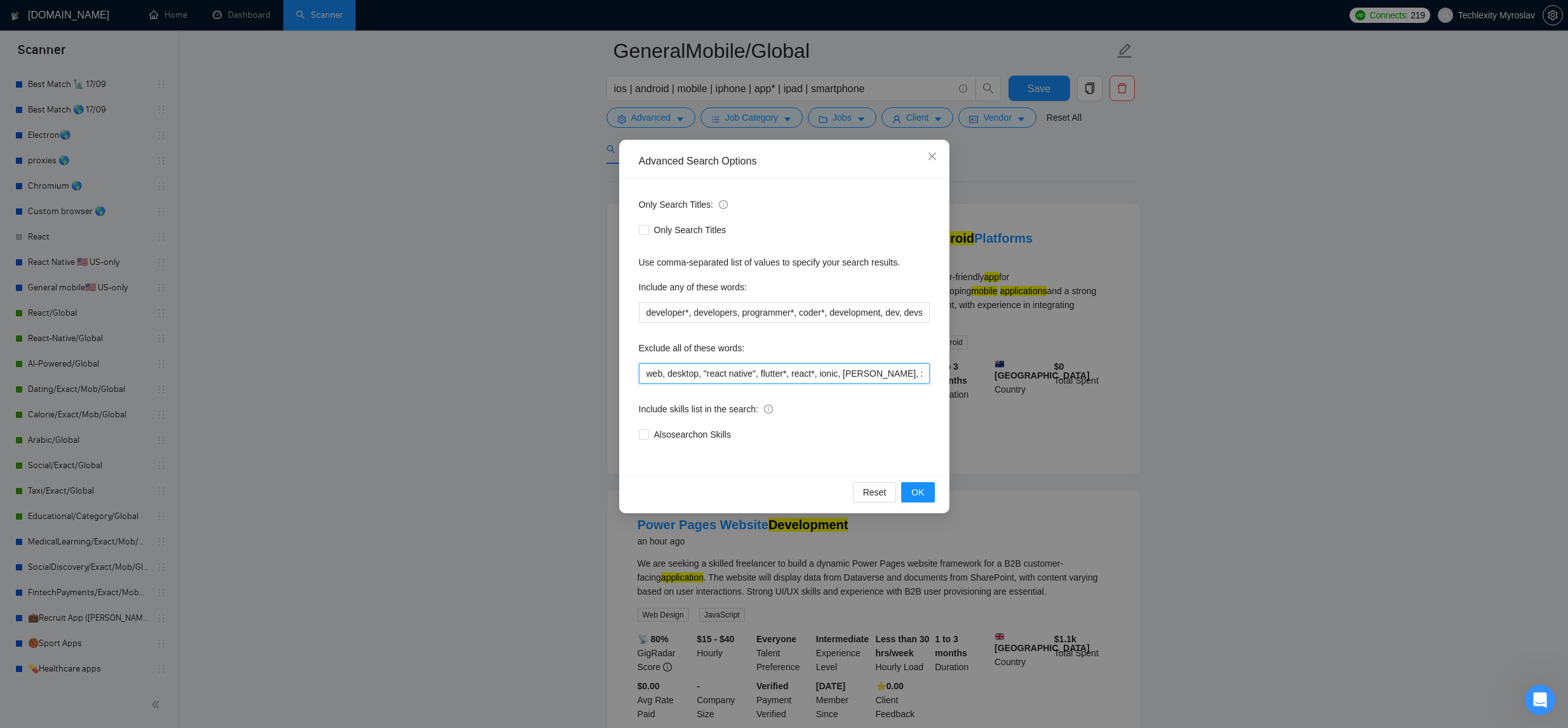
drag, startPoint x: 646, startPoint y: 371, endPoint x: 772, endPoint y: 383, distance: 126.6
click at [648, 372] on input "web, desktop, "react native", flutter*, react*, ionic, [PERSON_NAME], xamarin, …" at bounding box center [784, 373] width 291 height 20
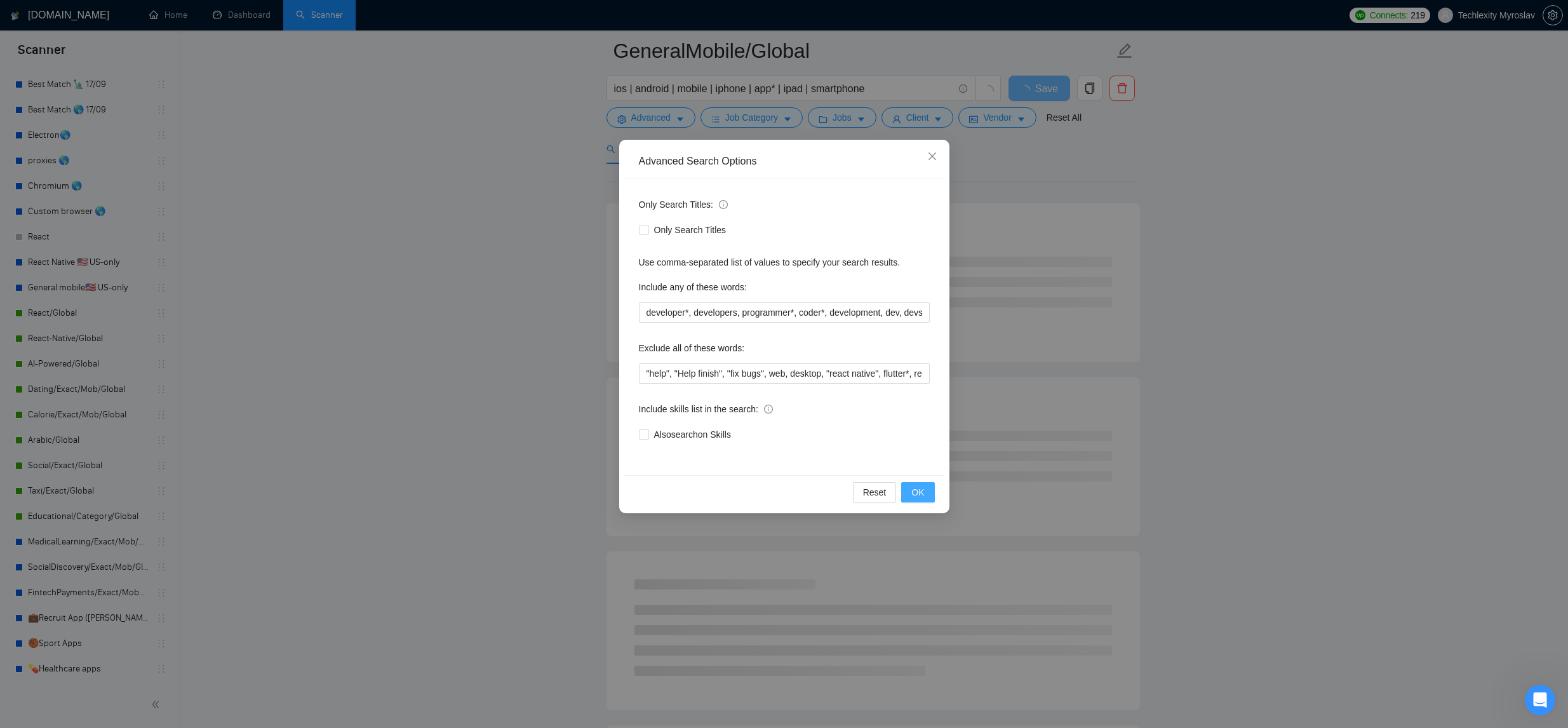
click at [909, 483] on button "OK" at bounding box center [917, 492] width 33 height 20
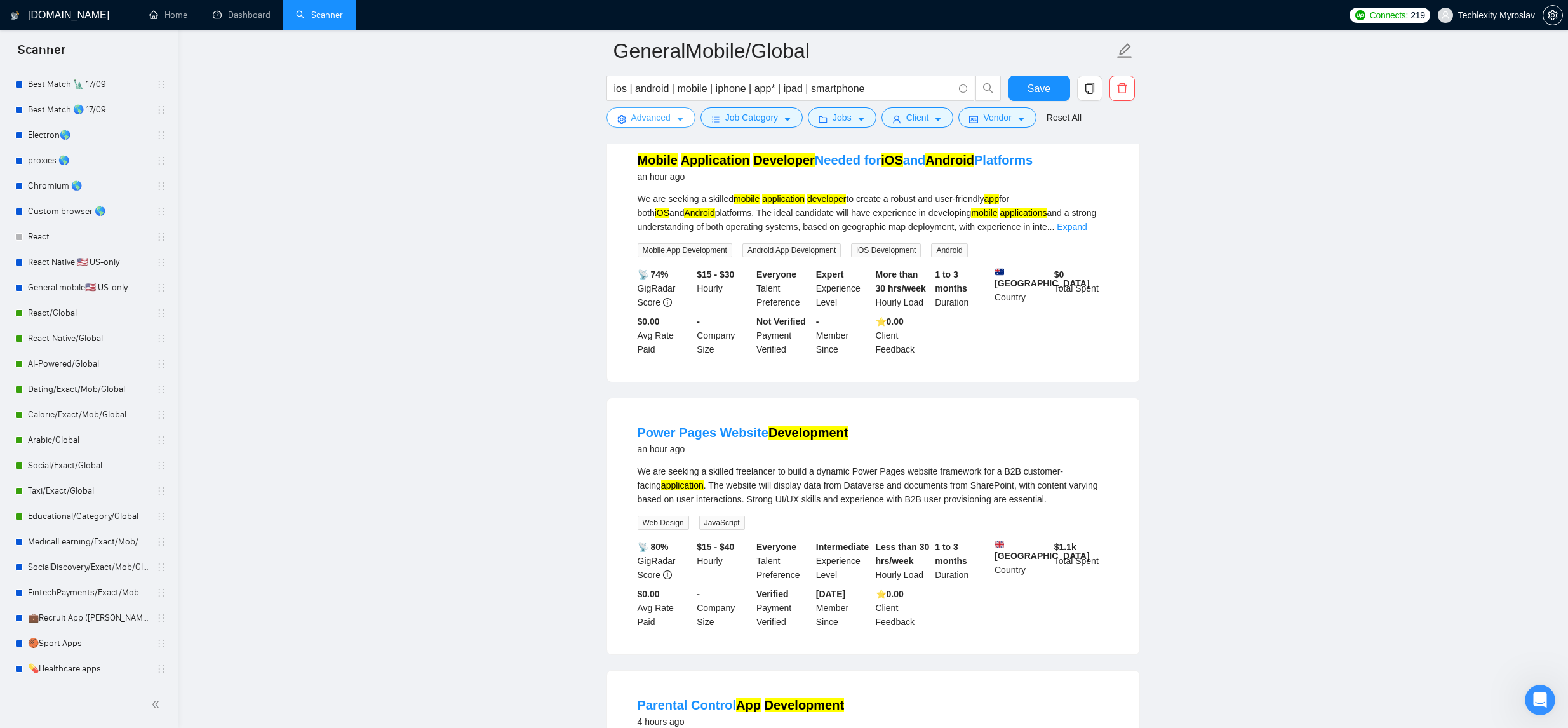
scroll to position [158, 0]
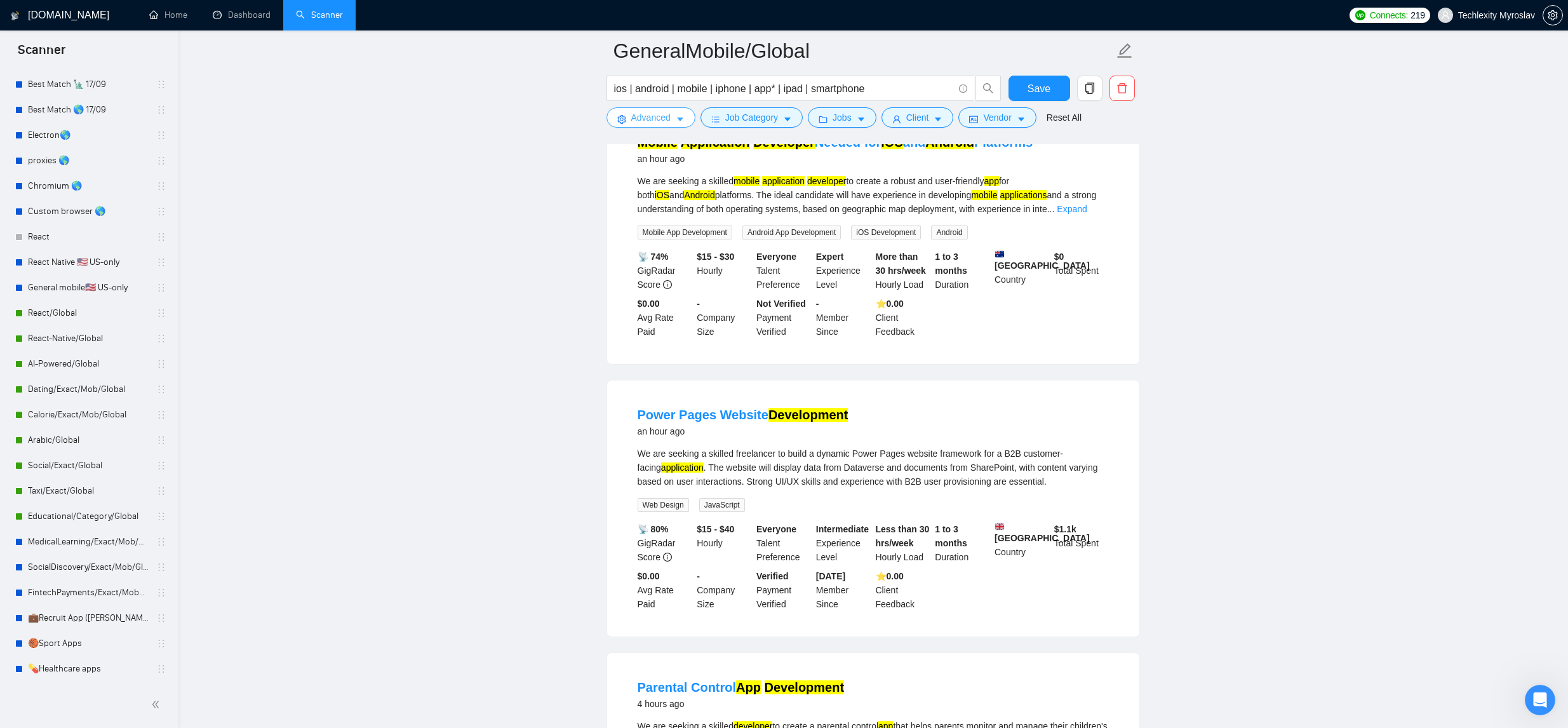
click at [662, 110] on span "Advanced" at bounding box center [651, 117] width 39 height 14
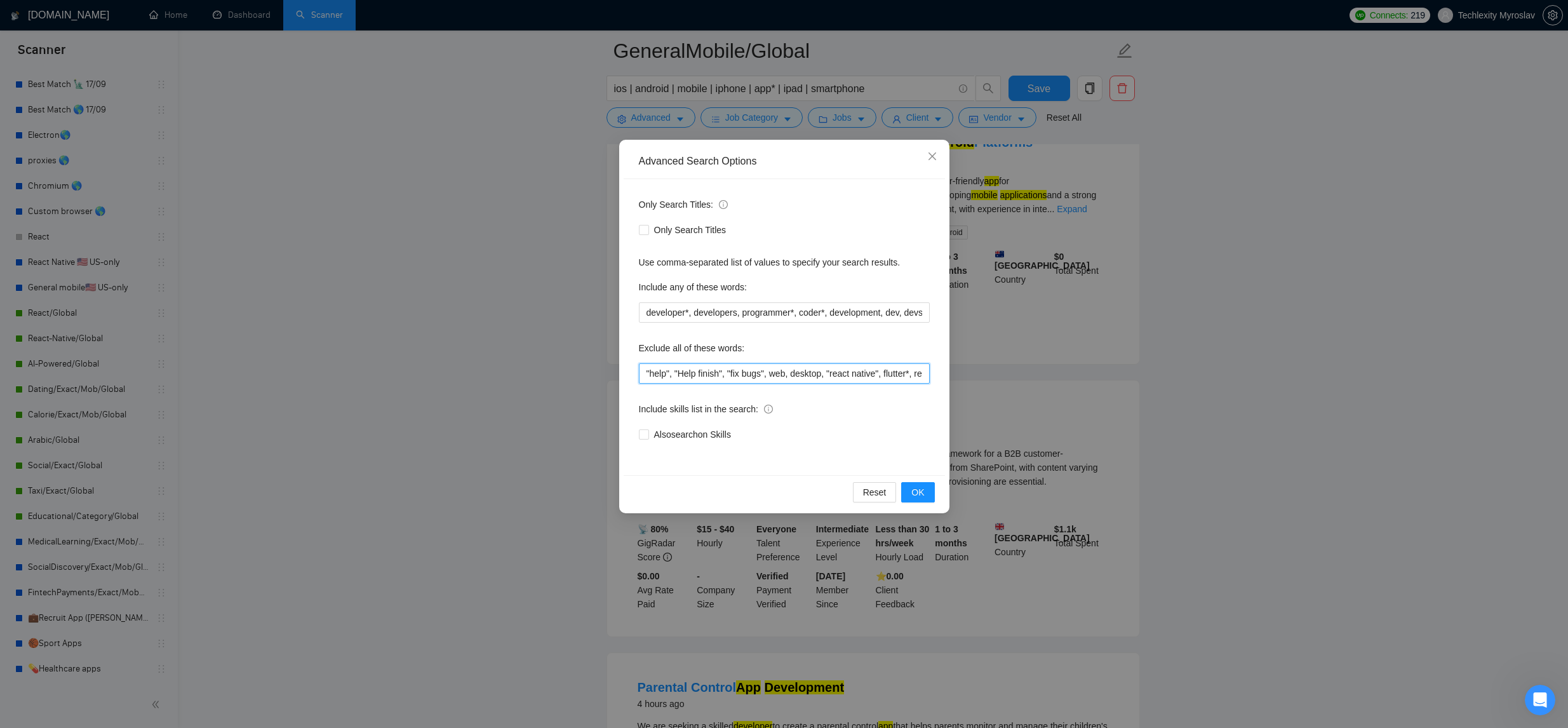
drag, startPoint x: 646, startPoint y: 373, endPoint x: 748, endPoint y: 397, distance: 104.8
click at [645, 373] on input ""help", "Help finish", "fix bugs", web, desktop, "react native", flutter*, reac…" at bounding box center [784, 373] width 291 height 20
click at [908, 494] on button "OK" at bounding box center [917, 492] width 33 height 20
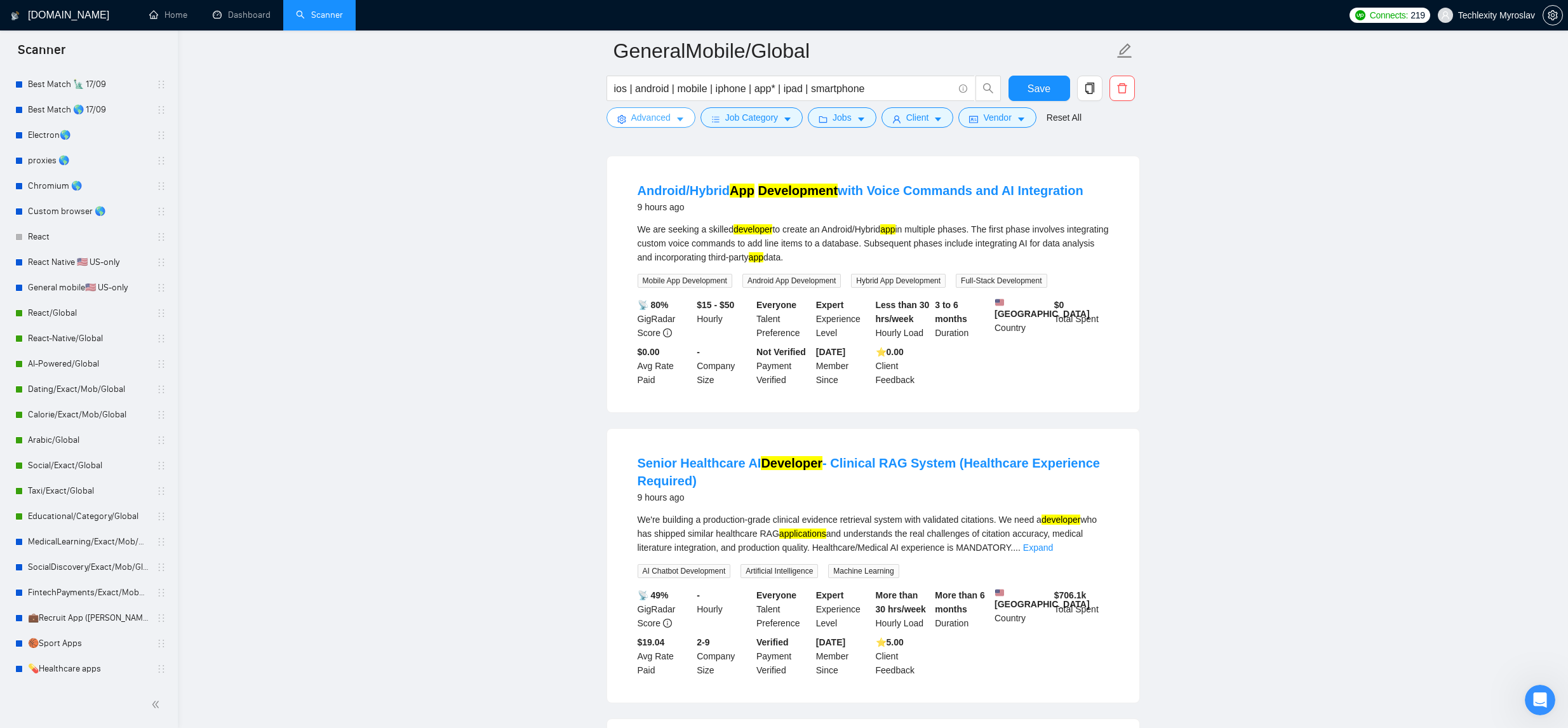
scroll to position [935, 0]
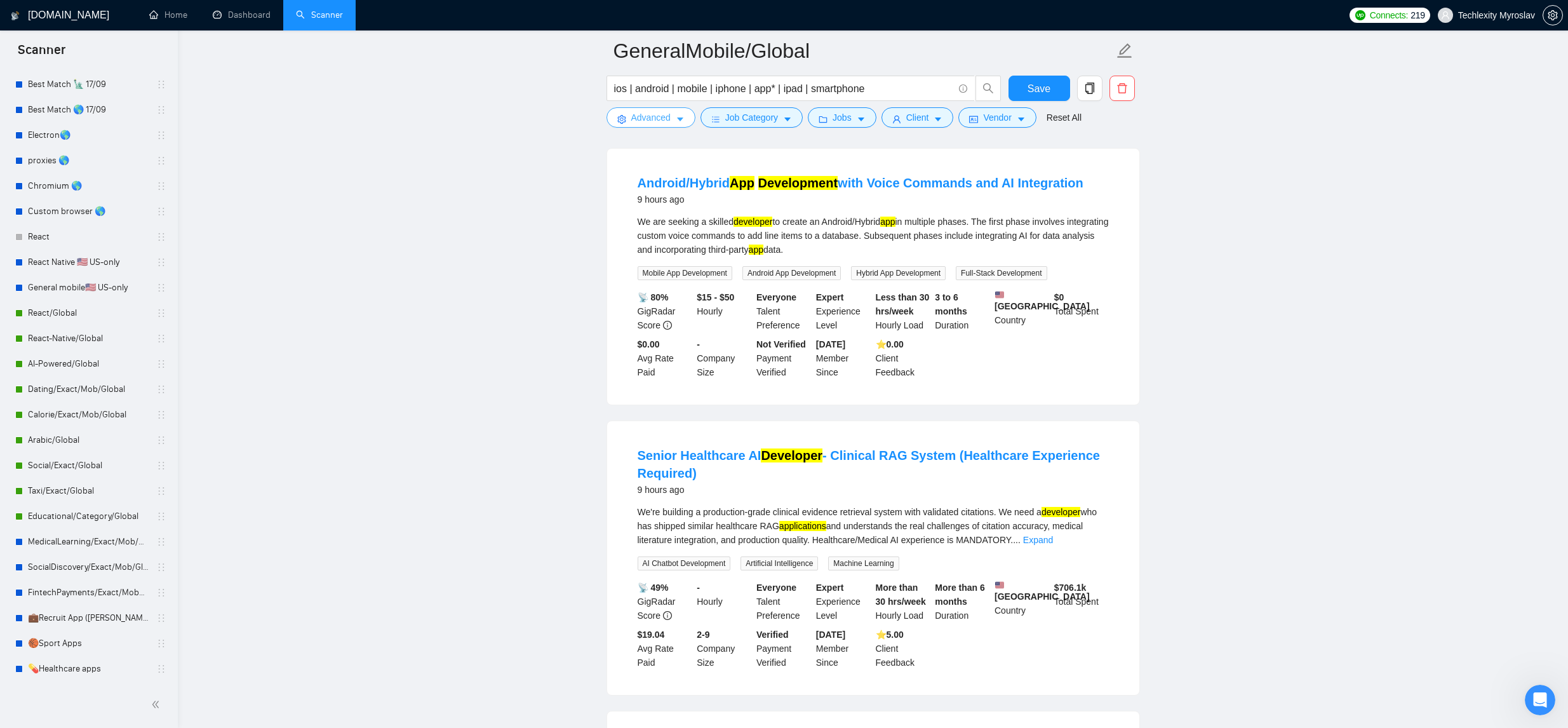
drag, startPoint x: 667, startPoint y: 118, endPoint x: 668, endPoint y: 129, distance: 11.0
click at [667, 118] on span "Advanced" at bounding box center [651, 117] width 39 height 14
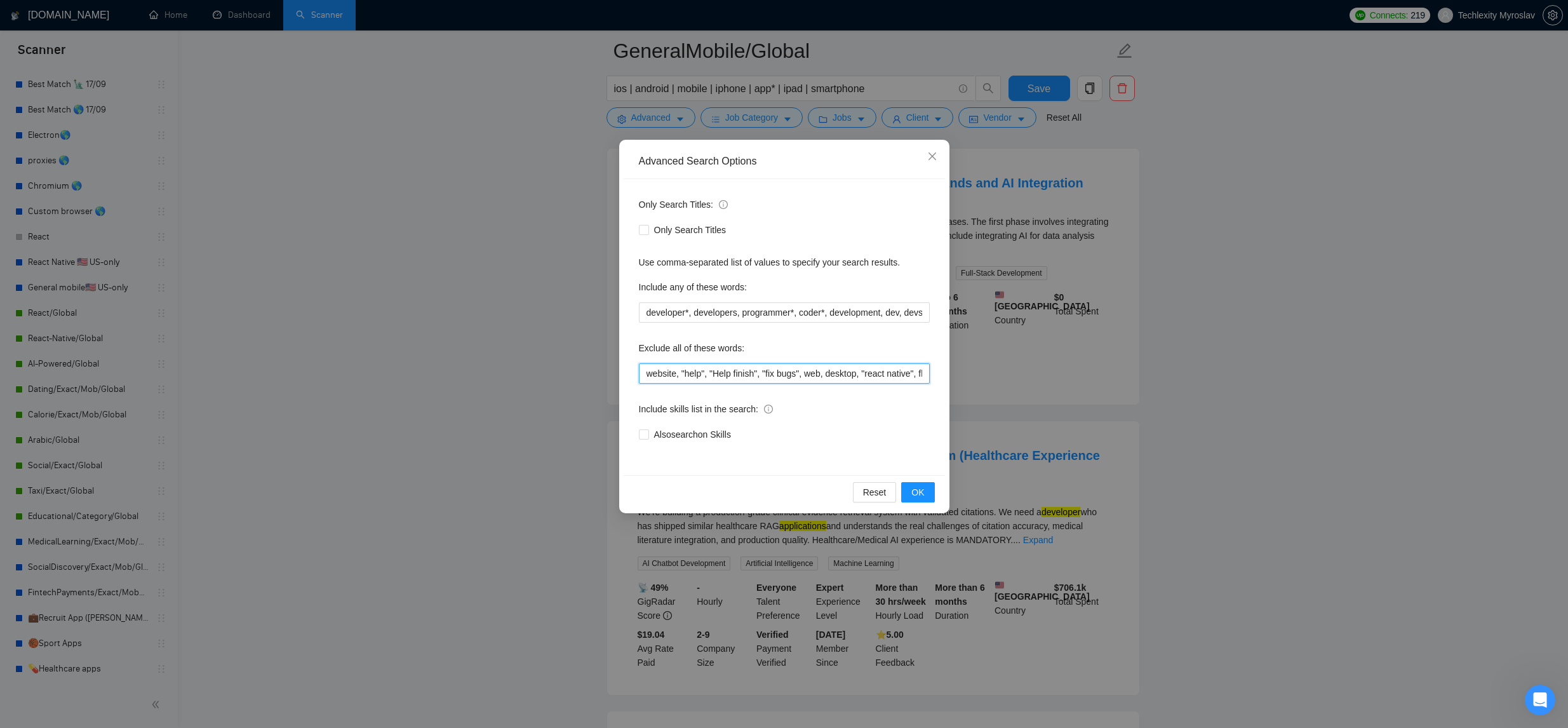
drag, startPoint x: 644, startPoint y: 376, endPoint x: 659, endPoint y: 384, distance: 17.0
click at [646, 376] on input "website, "help", "Help finish", "fix bugs", web, desktop, "react native", flutt…" at bounding box center [784, 373] width 291 height 20
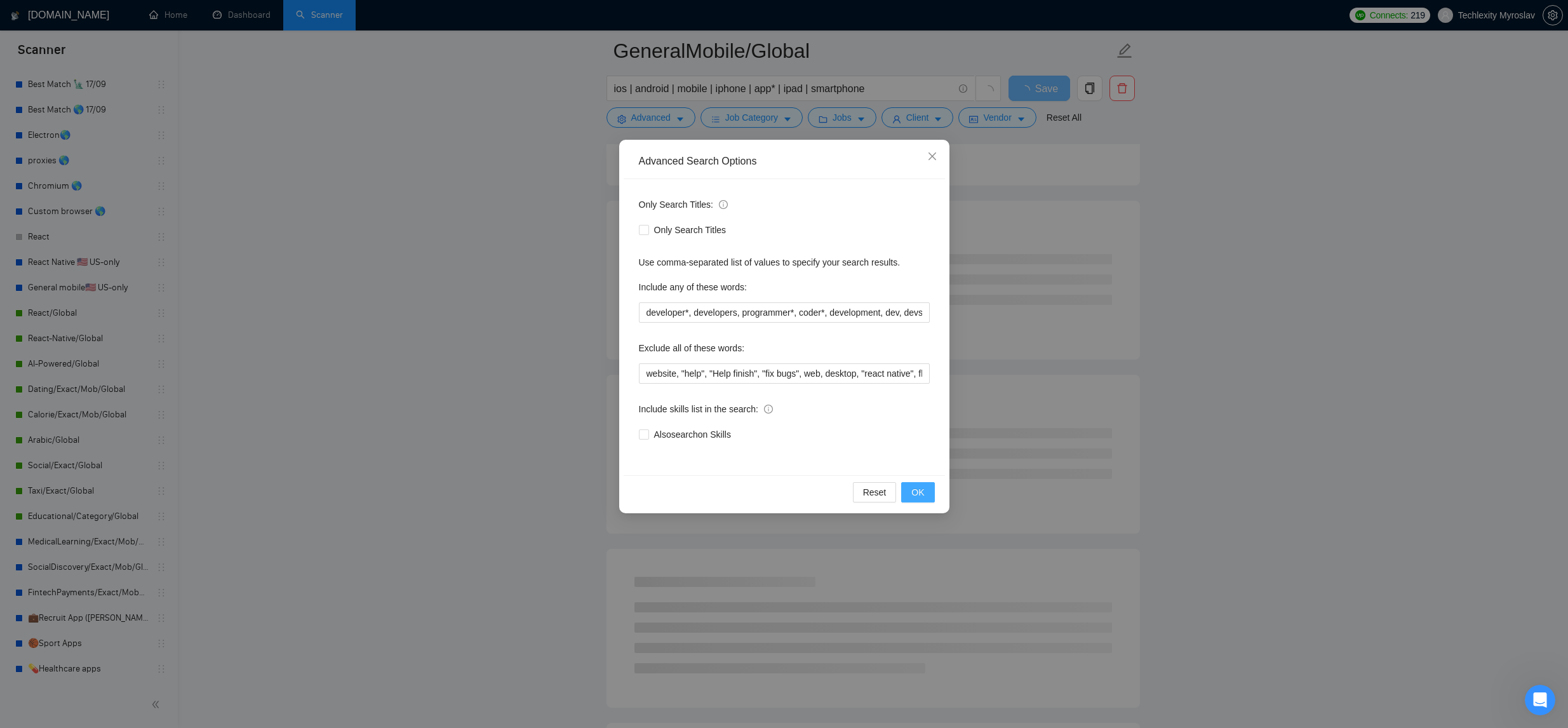
click at [925, 492] on button "OK" at bounding box center [917, 492] width 33 height 20
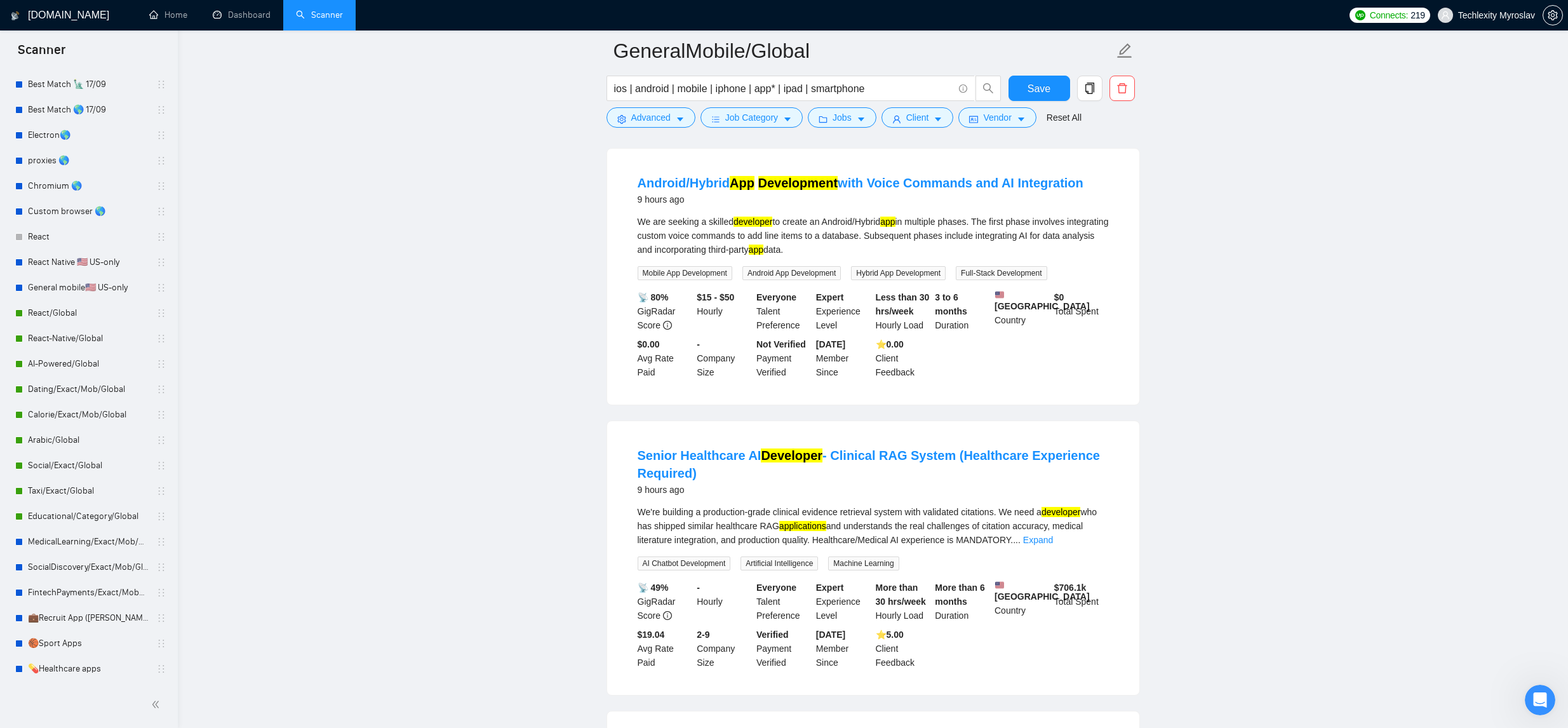
click at [1053, 545] on link "Expand" at bounding box center [1038, 540] width 30 height 10
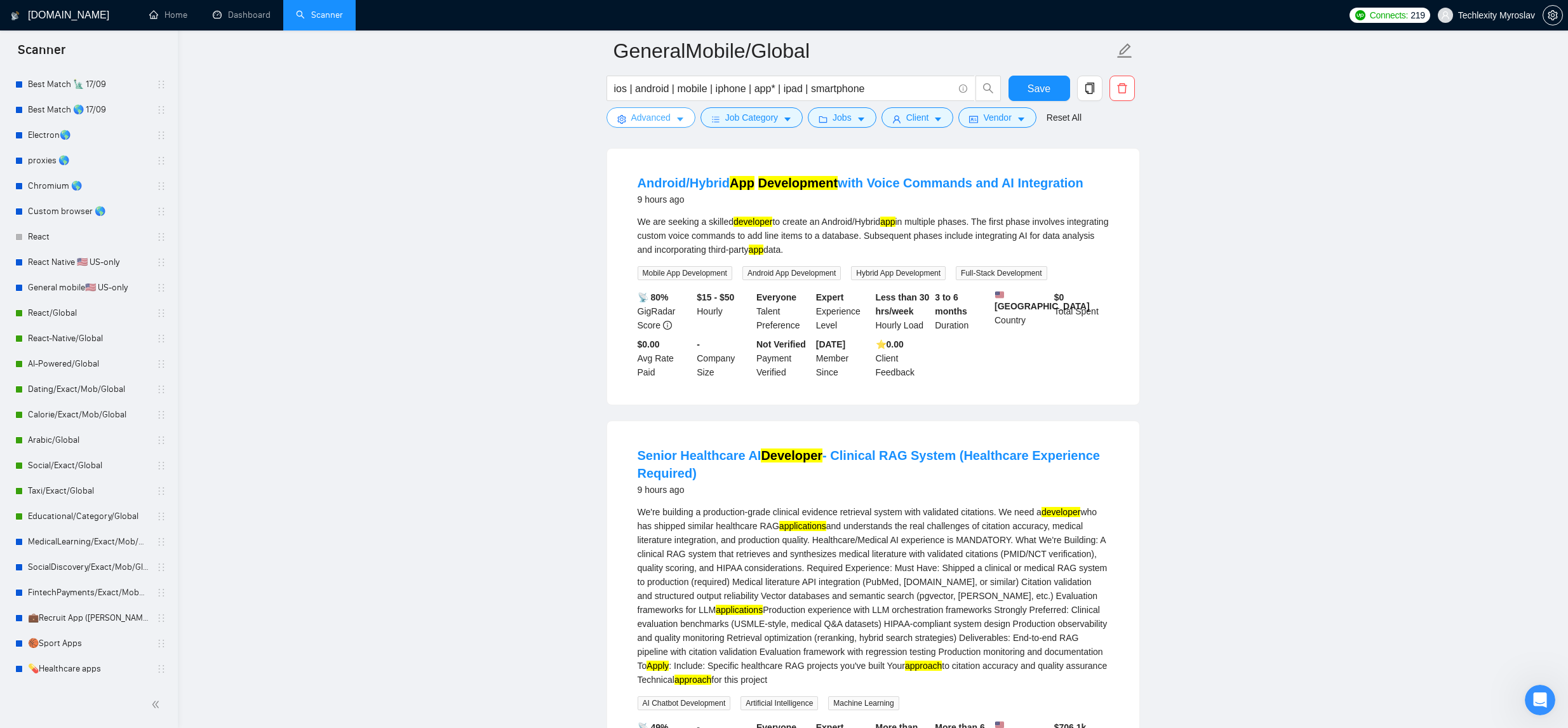
click at [668, 116] on span "Advanced" at bounding box center [651, 117] width 39 height 14
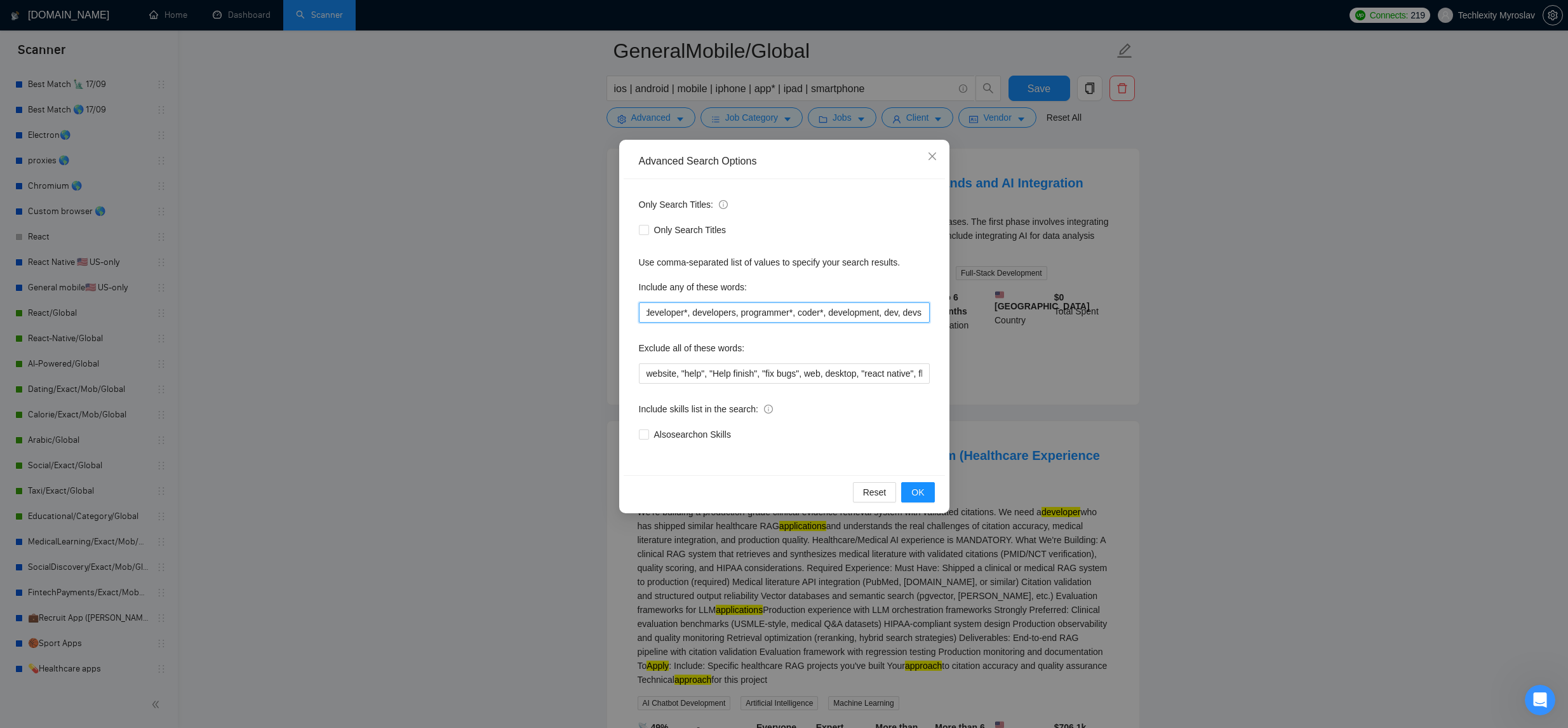
scroll to position [0, 0]
drag, startPoint x: 778, startPoint y: 310, endPoint x: 846, endPoint y: 259, distance: 85.0
click at [731, 301] on div "Include any of these words: developer*, developers, programmer*, coder*, develo…" at bounding box center [784, 299] width 291 height 45
click at [934, 157] on icon "close" at bounding box center [932, 156] width 10 height 10
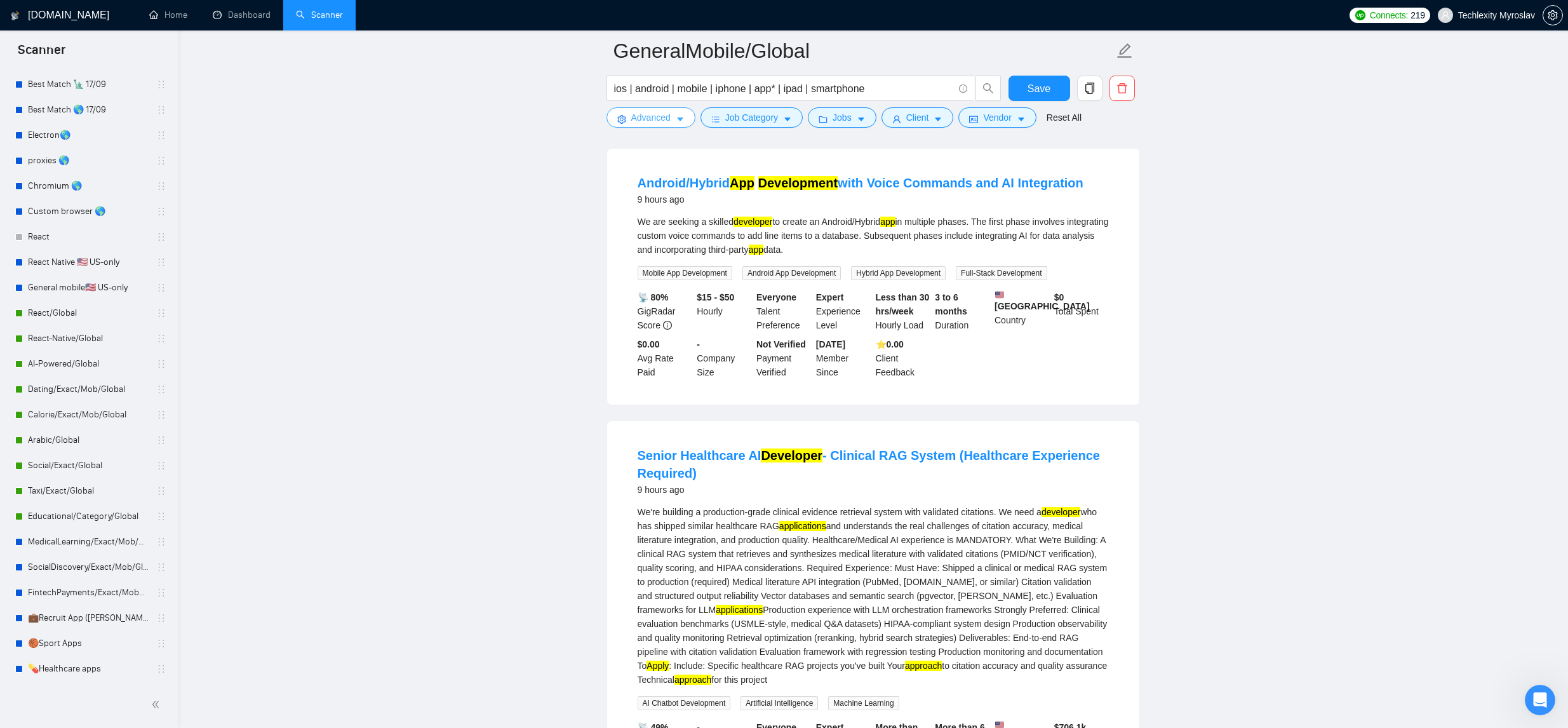
click at [676, 120] on icon "caret-down" at bounding box center [680, 119] width 9 height 9
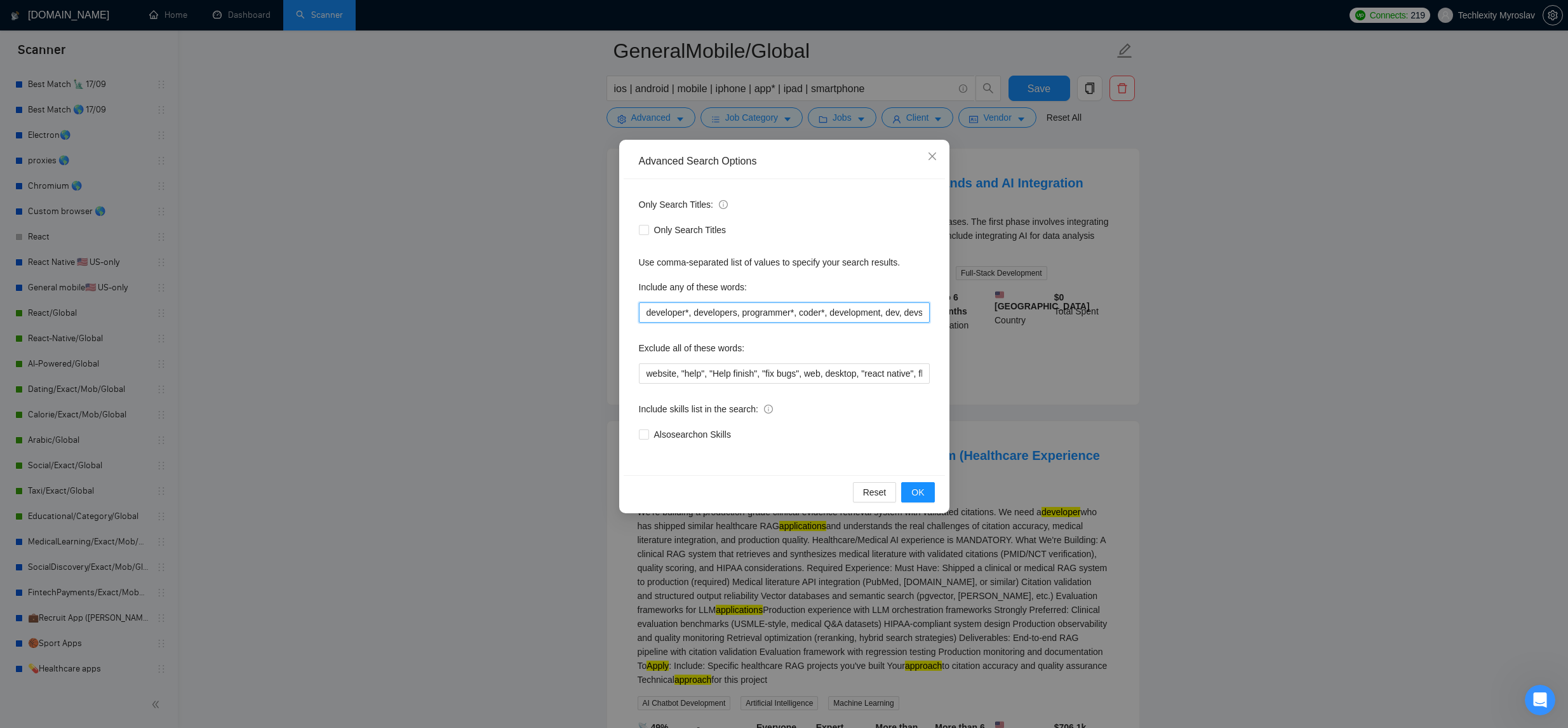
click at [706, 315] on input "developer*, developers, programmer*, coder*, development, dev, devs" at bounding box center [784, 312] width 291 height 20
drag, startPoint x: 713, startPoint y: 313, endPoint x: 927, endPoint y: 309, distance: 214.0
click at [932, 309] on div "Only Search Titles: Only Search Titles Use comma-separated list of values to sp…" at bounding box center [784, 327] width 321 height 296
click at [910, 311] on input "developer*, developers, programmer*, coder*, development, dev, devs" at bounding box center [784, 312] width 291 height 20
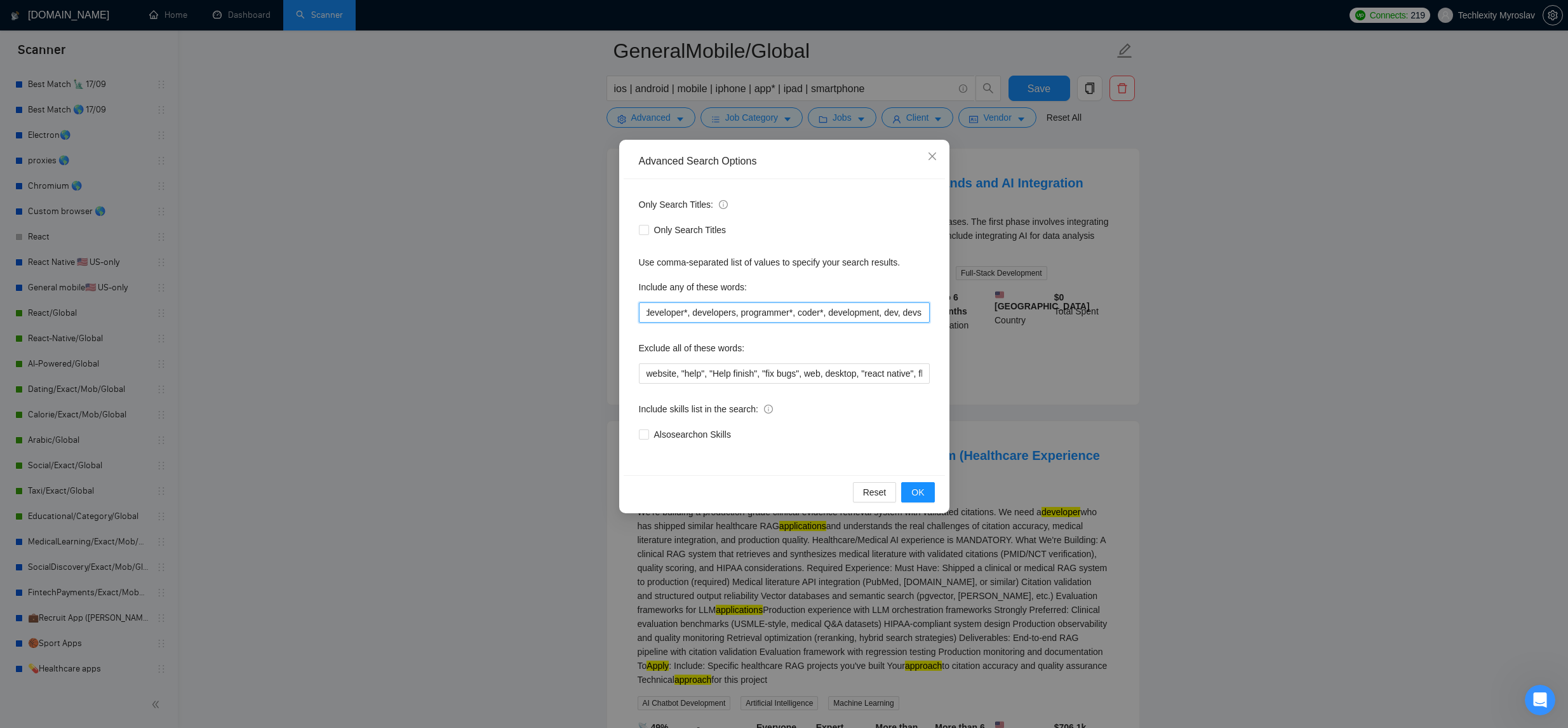
click at [910, 311] on input "developer*, developers, programmer*, coder*, development, dev, devs" at bounding box center [784, 312] width 291 height 20
drag, startPoint x: 914, startPoint y: 311, endPoint x: 921, endPoint y: 311, distance: 7.0
click at [914, 311] on input "developer*, developers, programmer*, coder*, development, dev, devs" at bounding box center [784, 312] width 291 height 20
click at [923, 312] on input "developer*, developers, programmer*, coder*, development, dev, devs" at bounding box center [784, 312] width 291 height 20
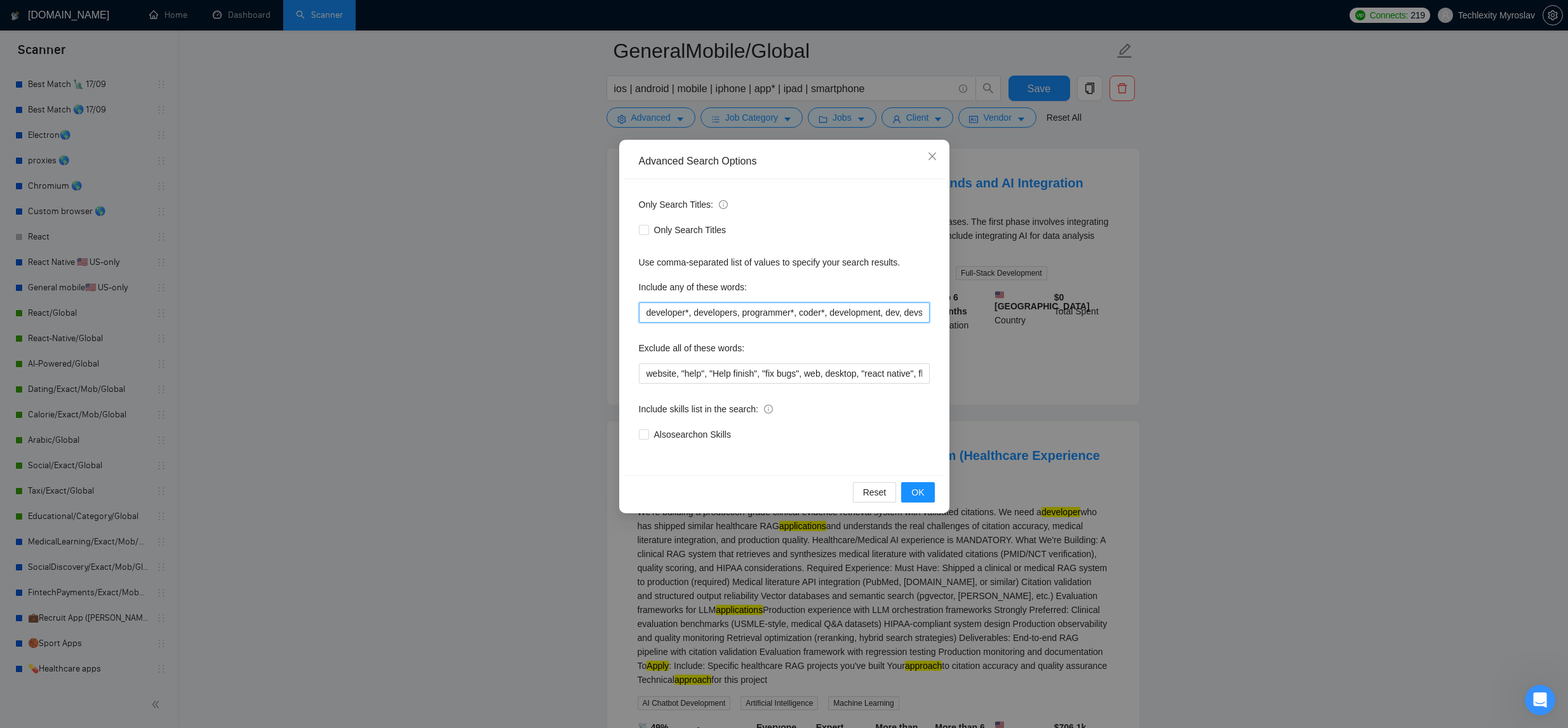
drag, startPoint x: 925, startPoint y: 313, endPoint x: 648, endPoint y: 321, distance: 277.1
click at [653, 321] on input "developer*, developers, programmer*, coder*, development, dev, devs" at bounding box center [784, 312] width 291 height 20
click at [648, 320] on input "developer*, developers, programmer*, coder*, development, dev, devs" at bounding box center [784, 312] width 291 height 20
drag, startPoint x: 930, startPoint y: 151, endPoint x: 899, endPoint y: 123, distance: 41.8
click at [930, 151] on icon "close" at bounding box center [932, 156] width 10 height 10
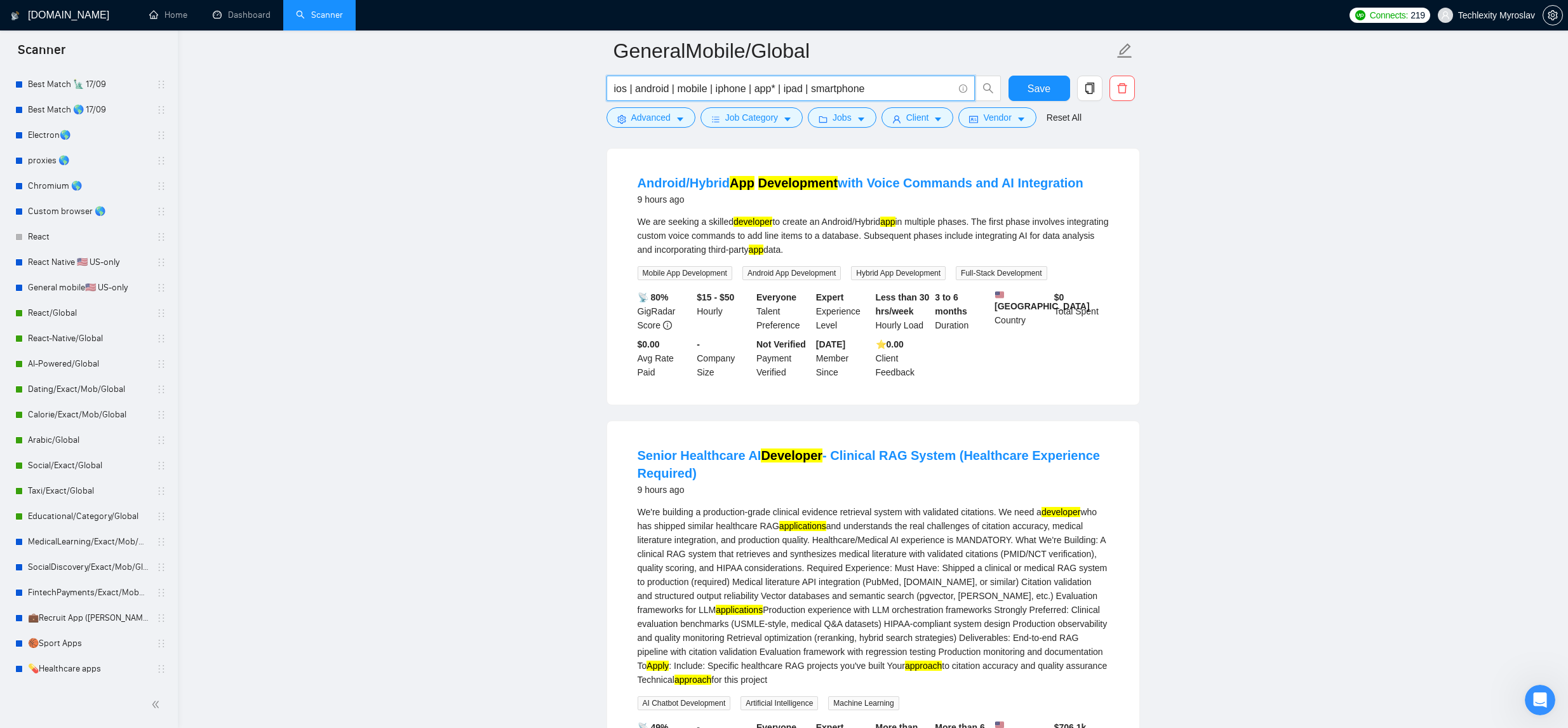
drag, startPoint x: 886, startPoint y: 93, endPoint x: 332, endPoint y: 90, distance: 554.0
click at [332, 90] on main "GeneralMobile/Global ios | android | mobile | iphone | app* | ipad | smartphone…" at bounding box center [872, 681] width 1349 height 3131
click at [1240, 404] on main "GeneralMobile/Global ios | android | mobile | iphone | app* | ipad | smartphone…" at bounding box center [872, 681] width 1349 height 3131
click at [661, 122] on span "Advanced" at bounding box center [651, 117] width 39 height 14
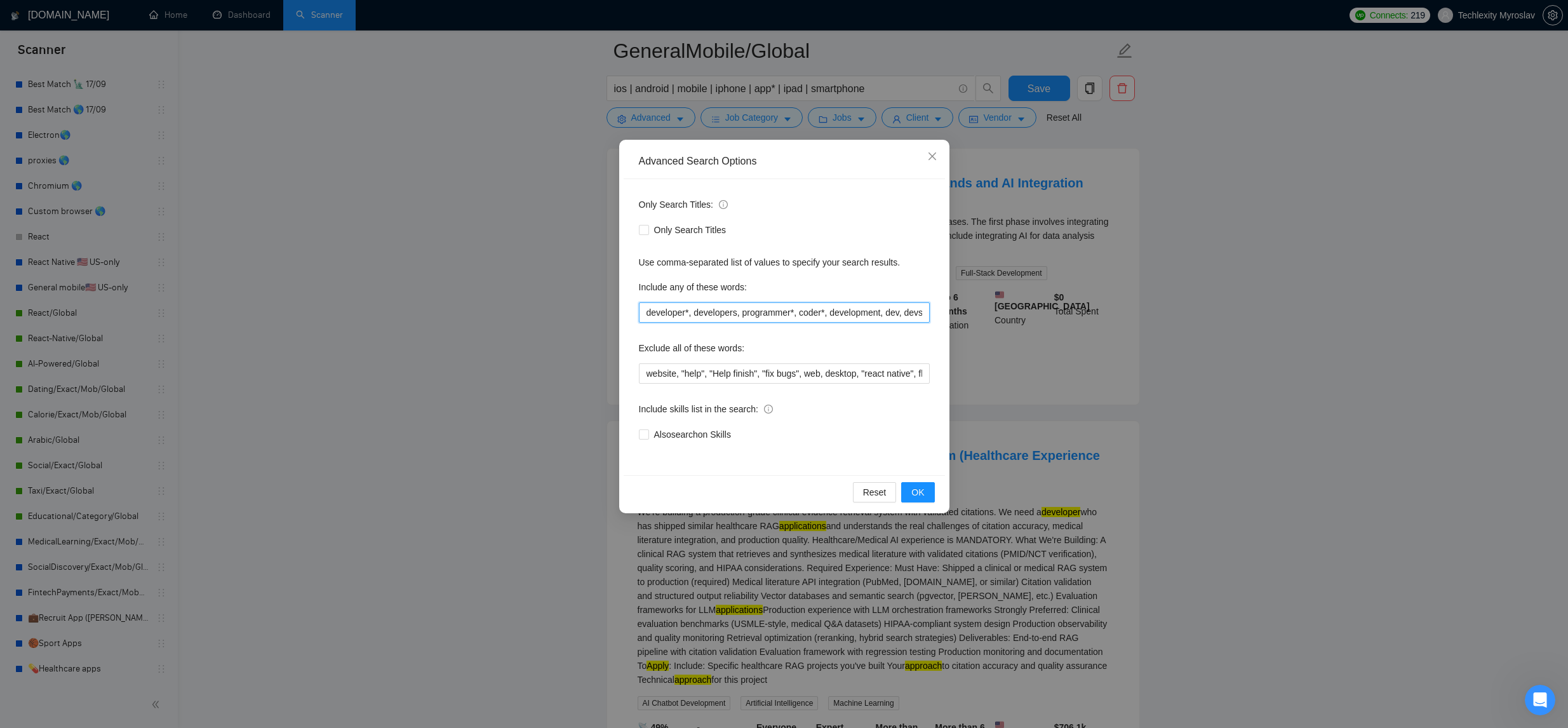
scroll to position [0, 10]
drag, startPoint x: 778, startPoint y: 310, endPoint x: 1026, endPoint y: 317, distance: 248.1
click at [1033, 318] on div "Advanced Search Options Only Search Titles: Only Search Titles Use comma-separa…" at bounding box center [784, 364] width 1568 height 728
click at [928, 153] on icon "close" at bounding box center [932, 156] width 8 height 8
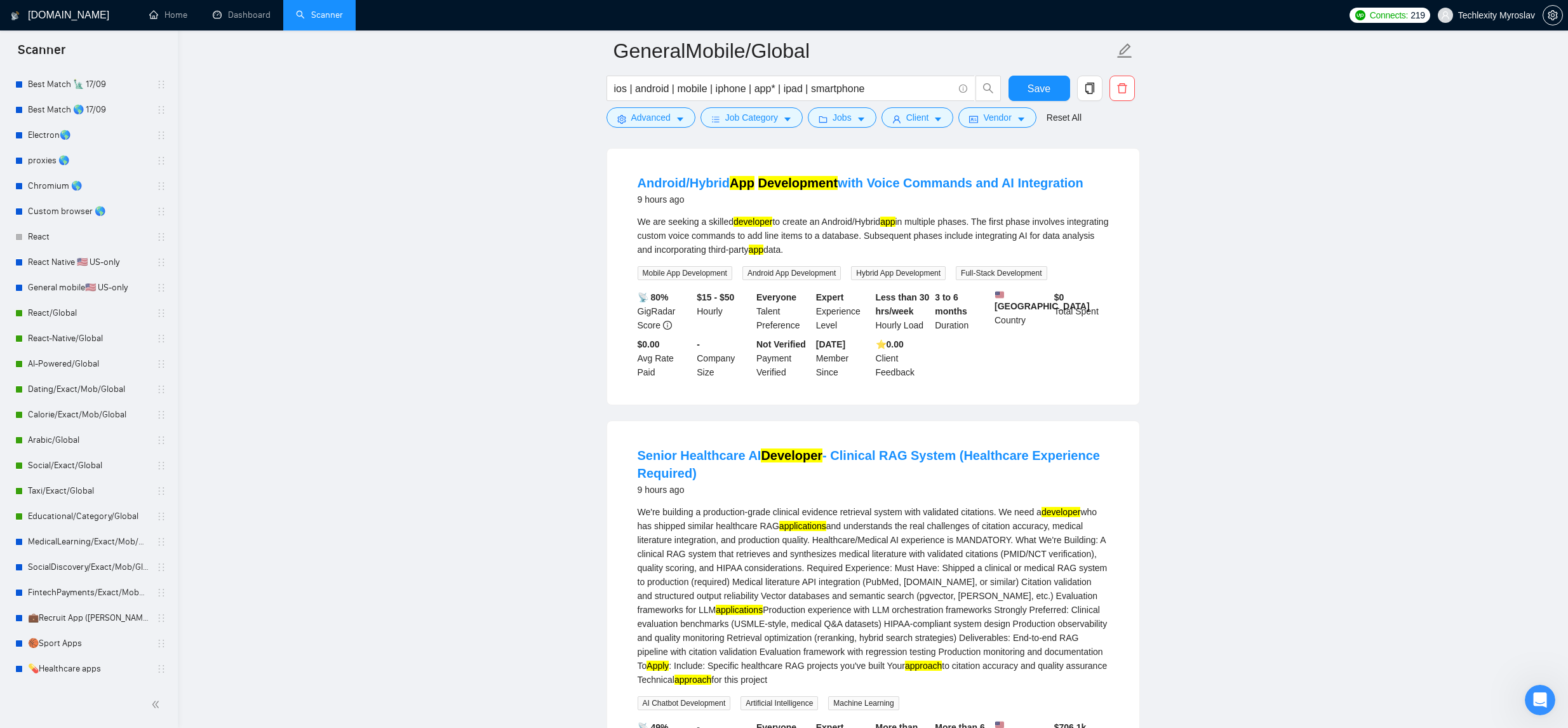
click at [825, 531] on mark "applications" at bounding box center [802, 526] width 47 height 10
click at [867, 530] on div "We're building a production-grade clinical evidence retrieval system with valid…" at bounding box center [874, 596] width 471 height 182
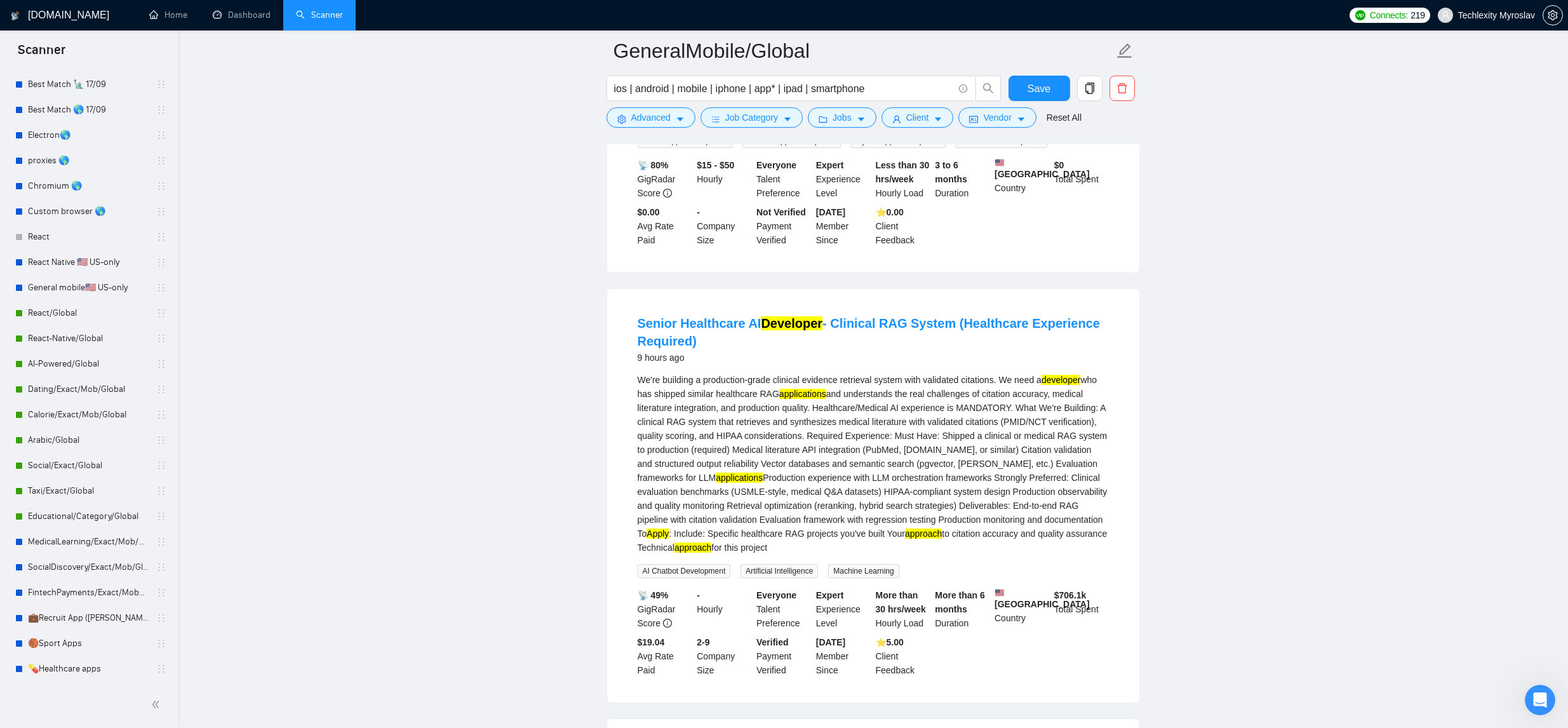
scroll to position [1069, 0]
click at [776, 88] on input "ios | android | mobile | iphone | app* | ipad | smartphone" at bounding box center [783, 88] width 339 height 16
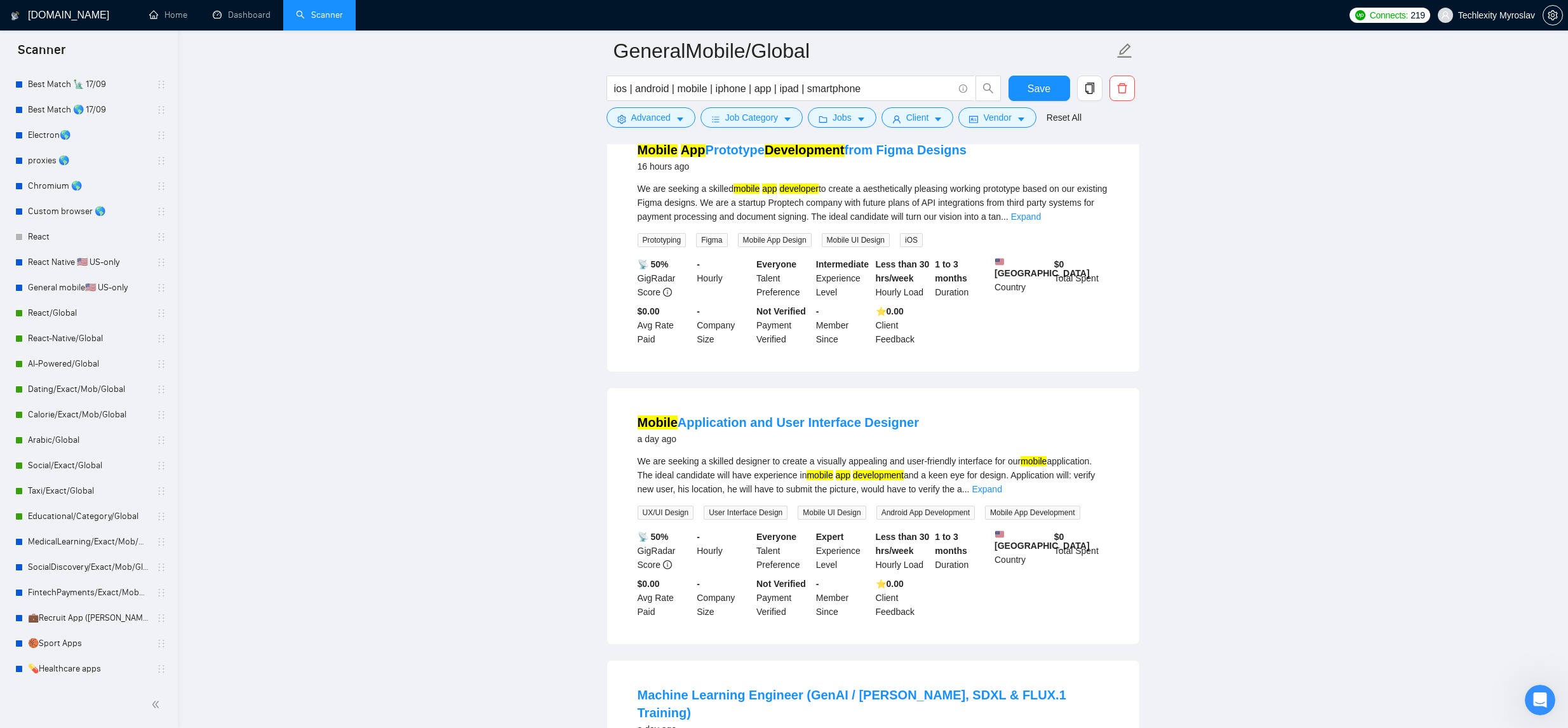
scroll to position [1797, 0]
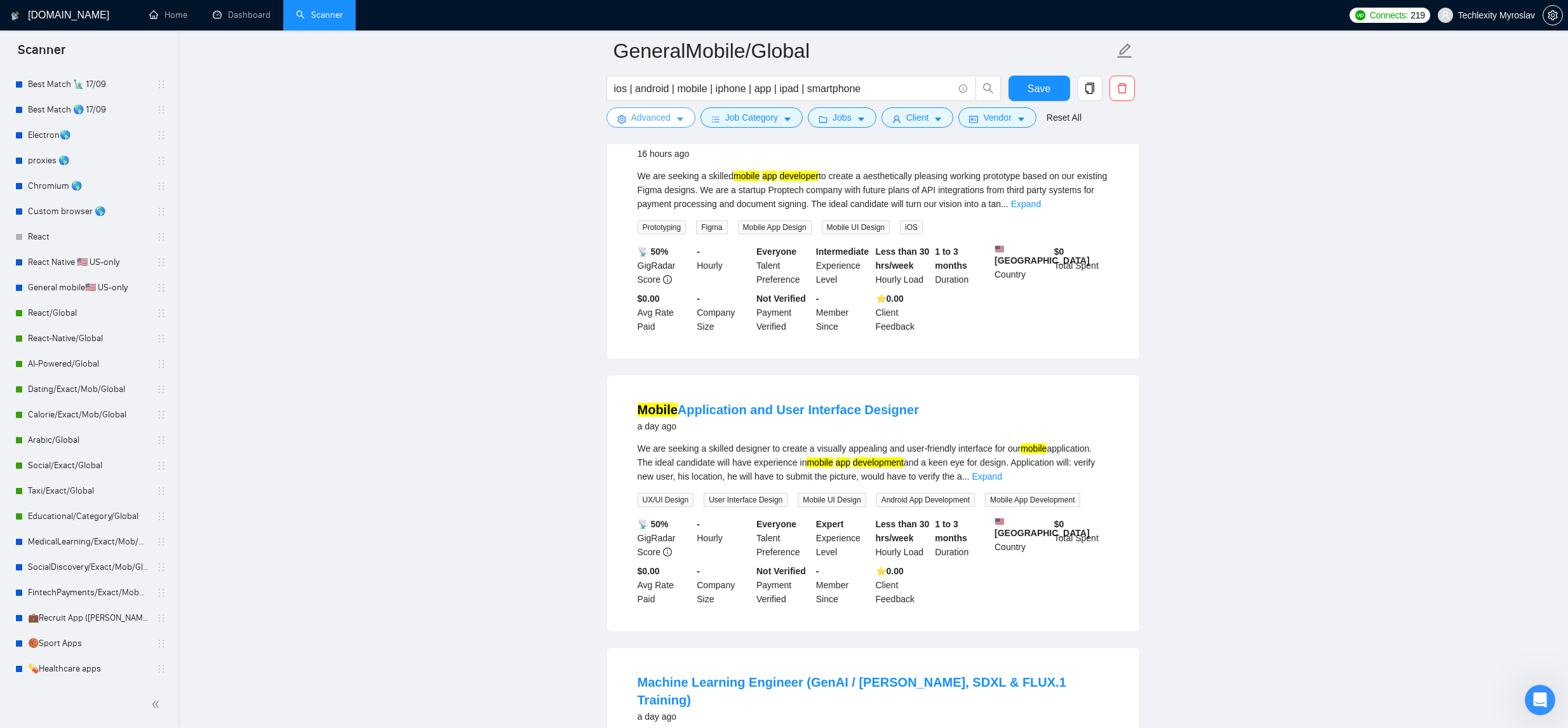
click at [679, 116] on icon "caret-down" at bounding box center [680, 119] width 9 height 9
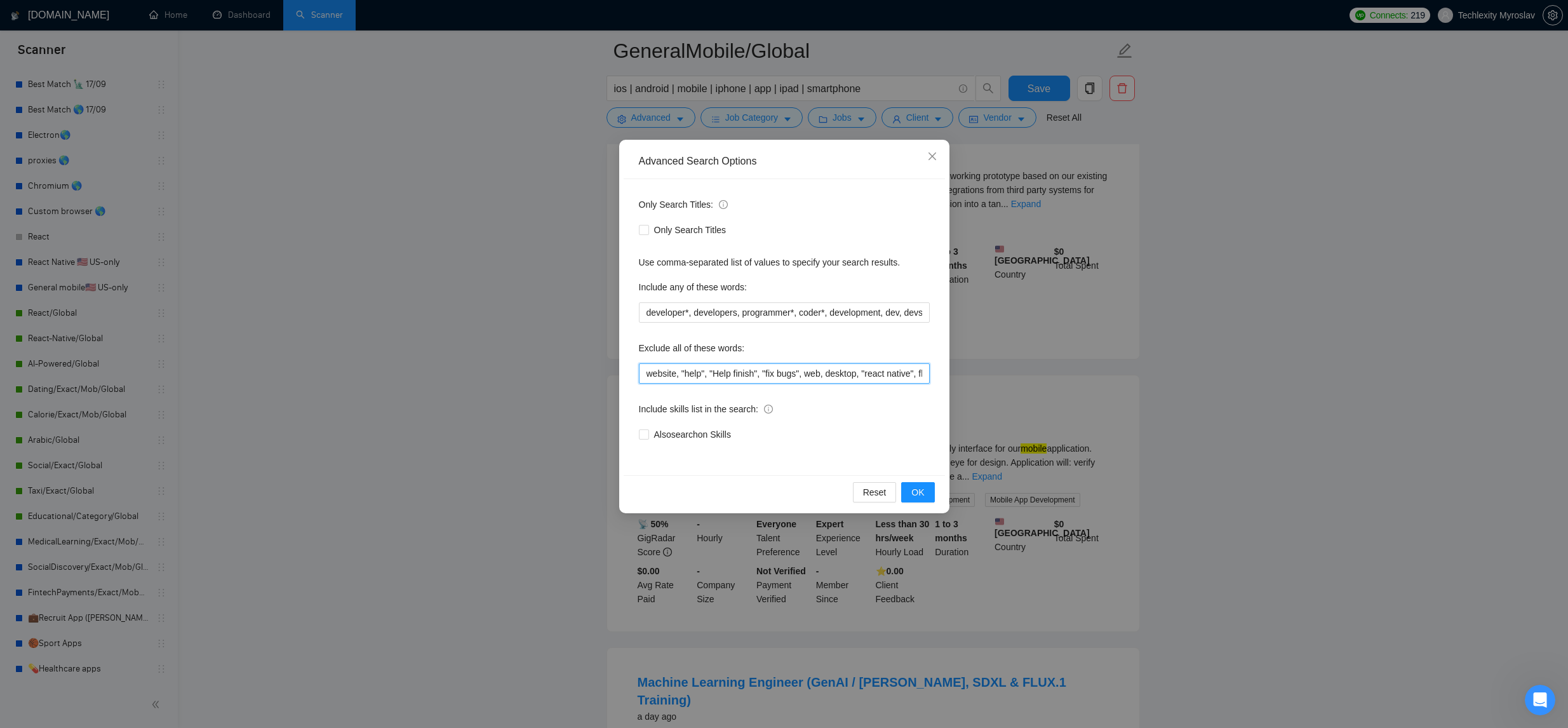
drag, startPoint x: 646, startPoint y: 373, endPoint x: 668, endPoint y: 380, distance: 23.1
click at [646, 373] on input "website, "help", "Help finish", "fix bugs", web, desktop, "react native", flutt…" at bounding box center [784, 373] width 291 height 20
click at [904, 492] on button "OK" at bounding box center [917, 492] width 33 height 20
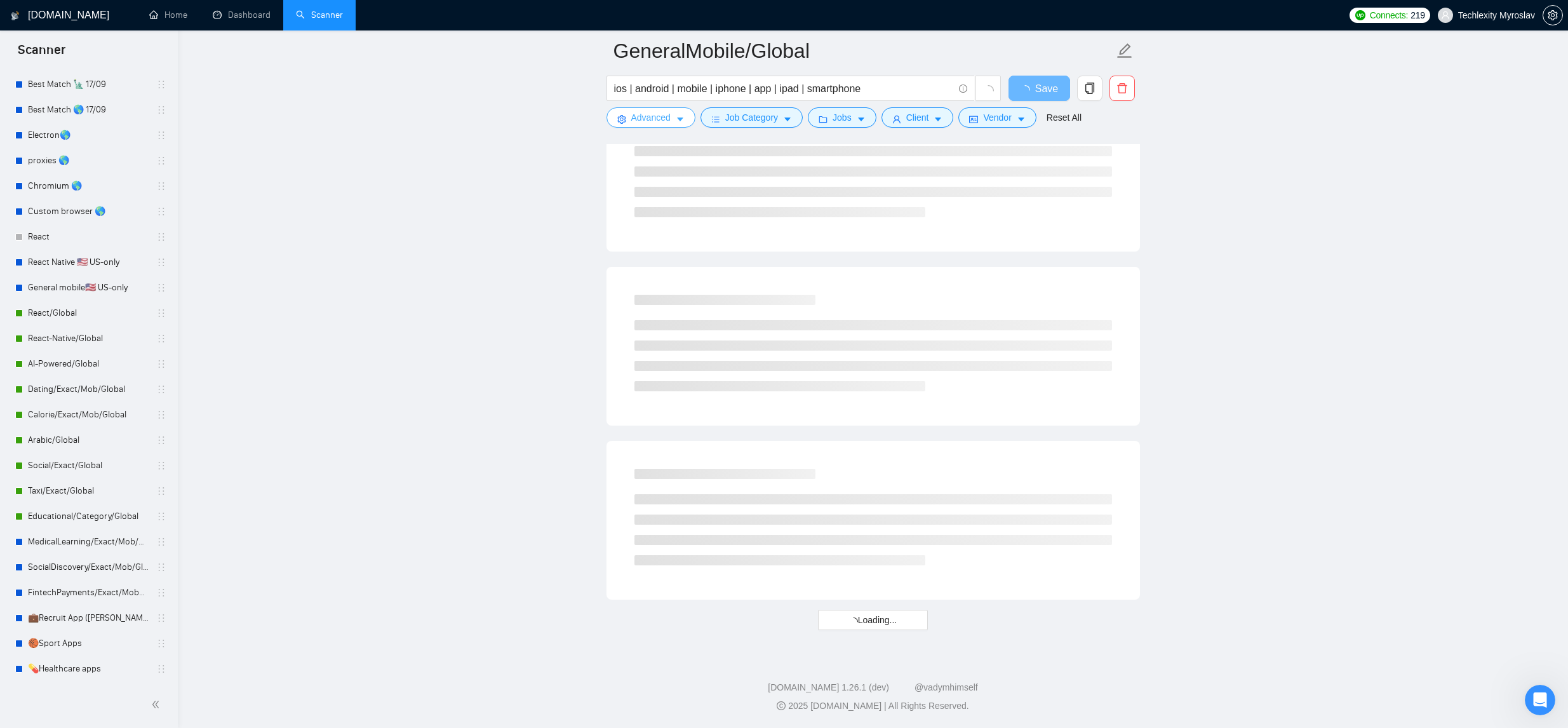
scroll to position [1390, 0]
click at [783, 115] on button "Job Category" at bounding box center [752, 117] width 102 height 20
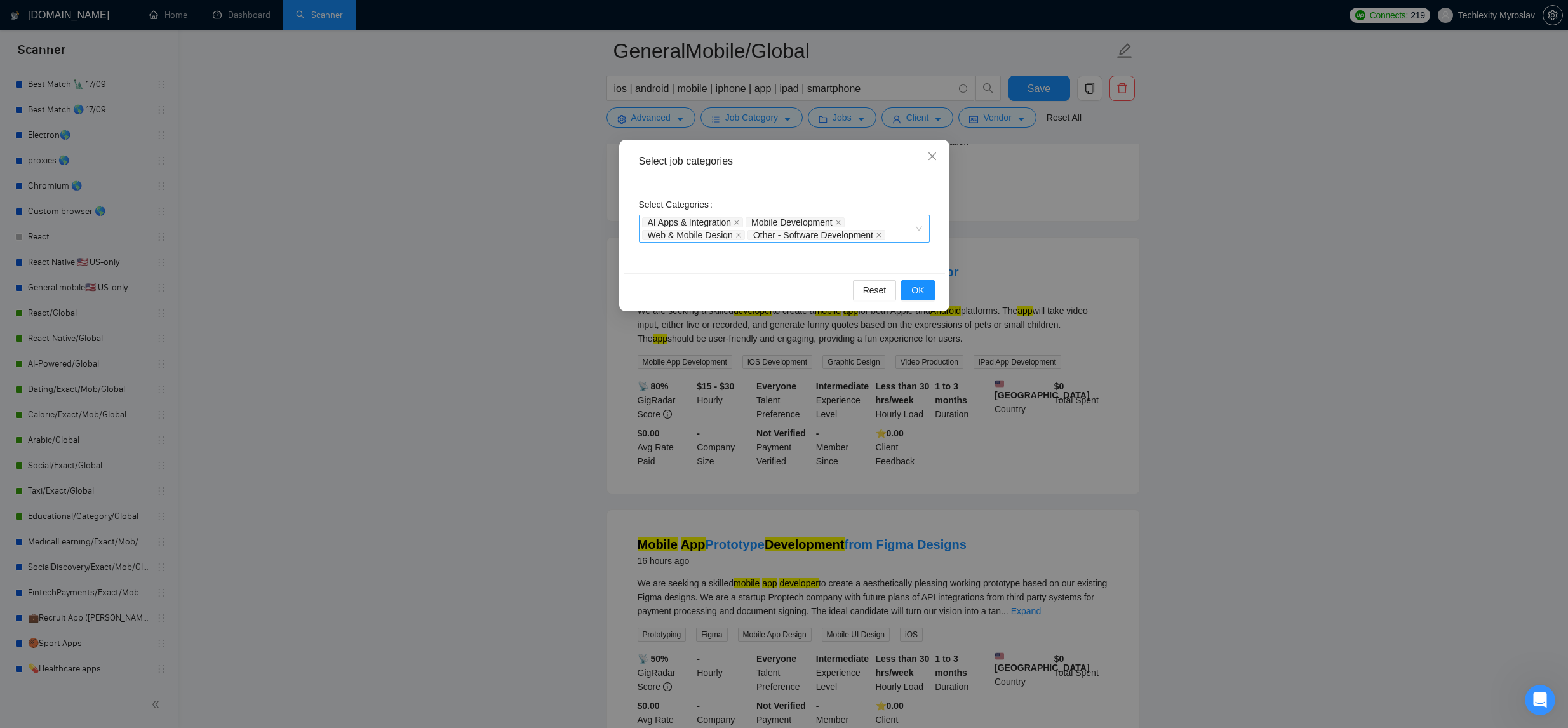
click at [882, 236] on icon "close" at bounding box center [878, 234] width 6 height 6
click at [739, 238] on span at bounding box center [738, 235] width 6 height 9
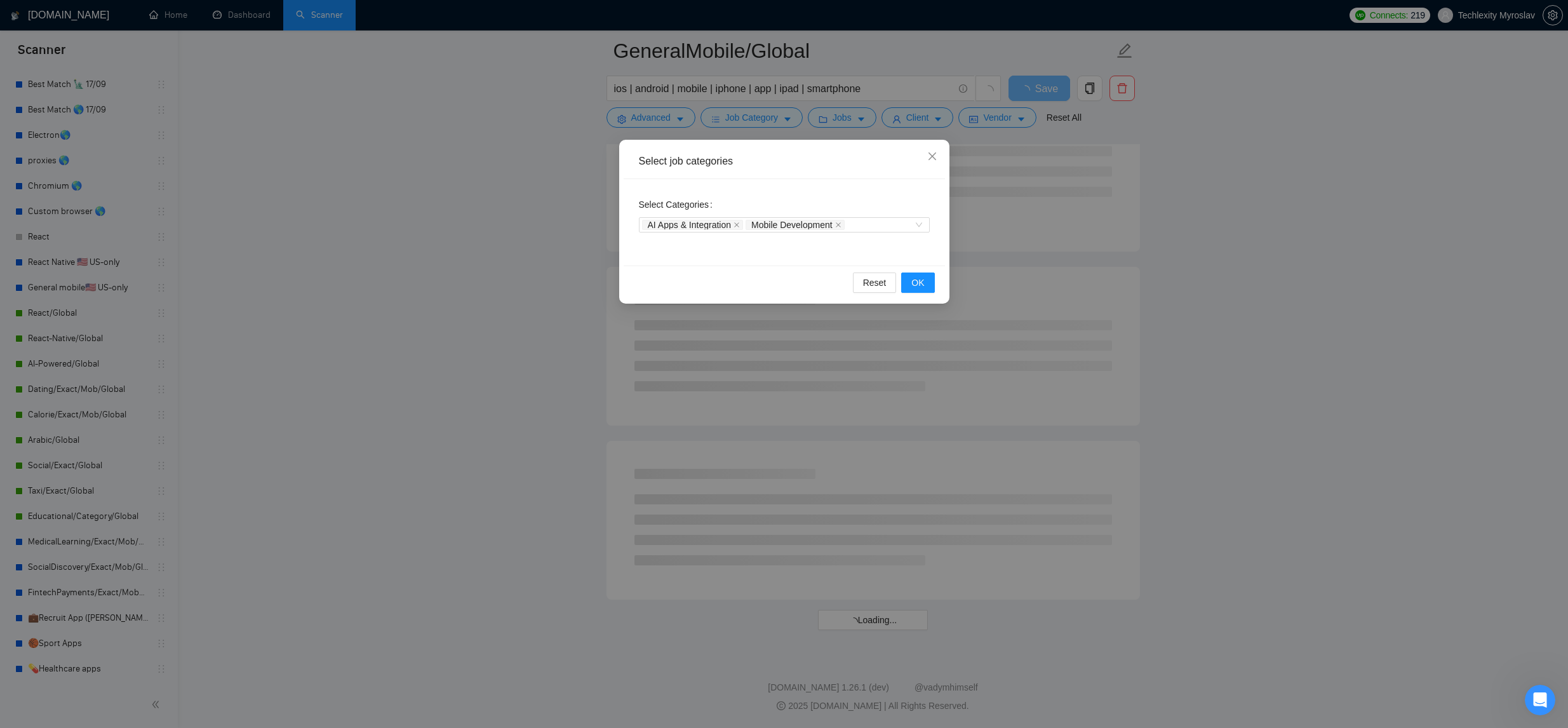
click at [736, 227] on icon "close" at bounding box center [736, 224] width 6 height 6
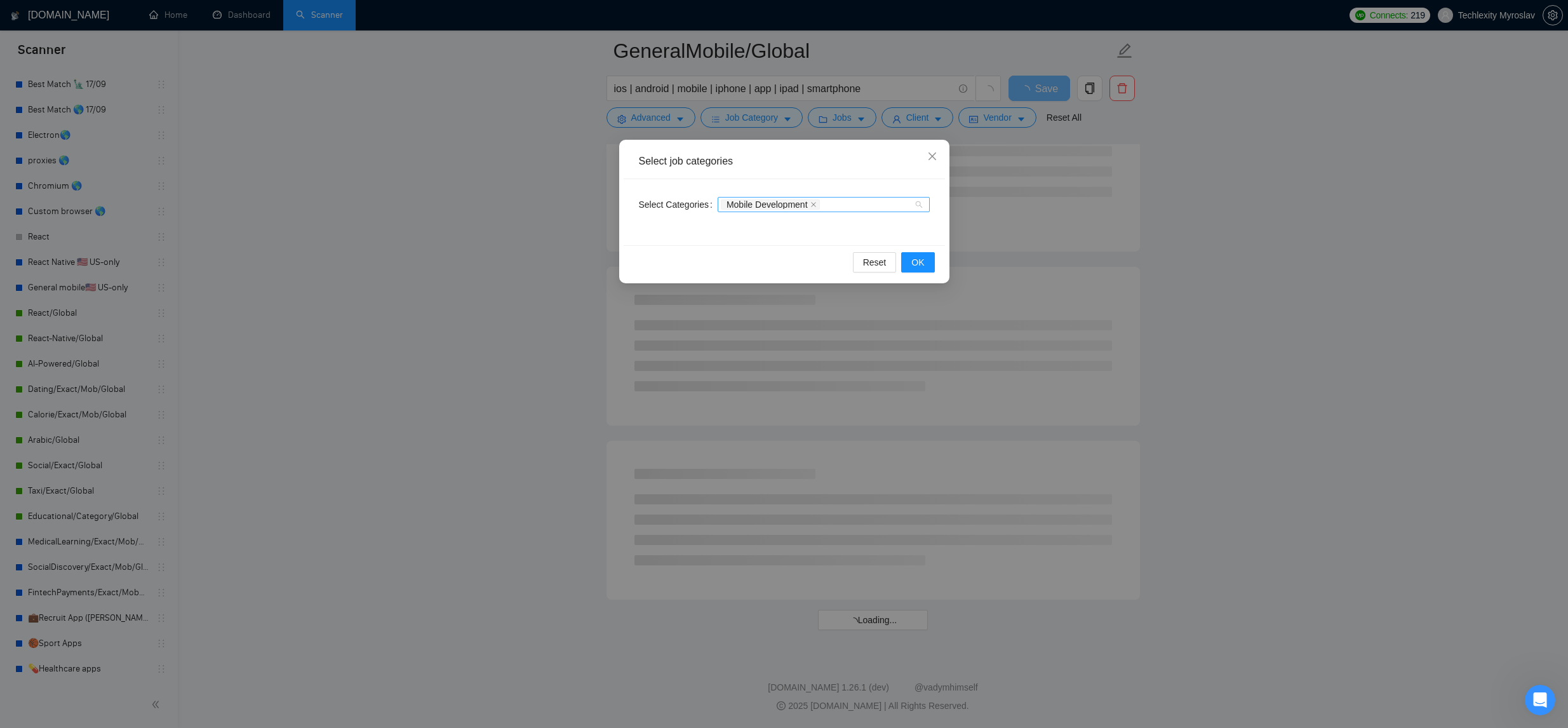
click at [838, 208] on div "Mobile Development" at bounding box center [818, 204] width 193 height 13
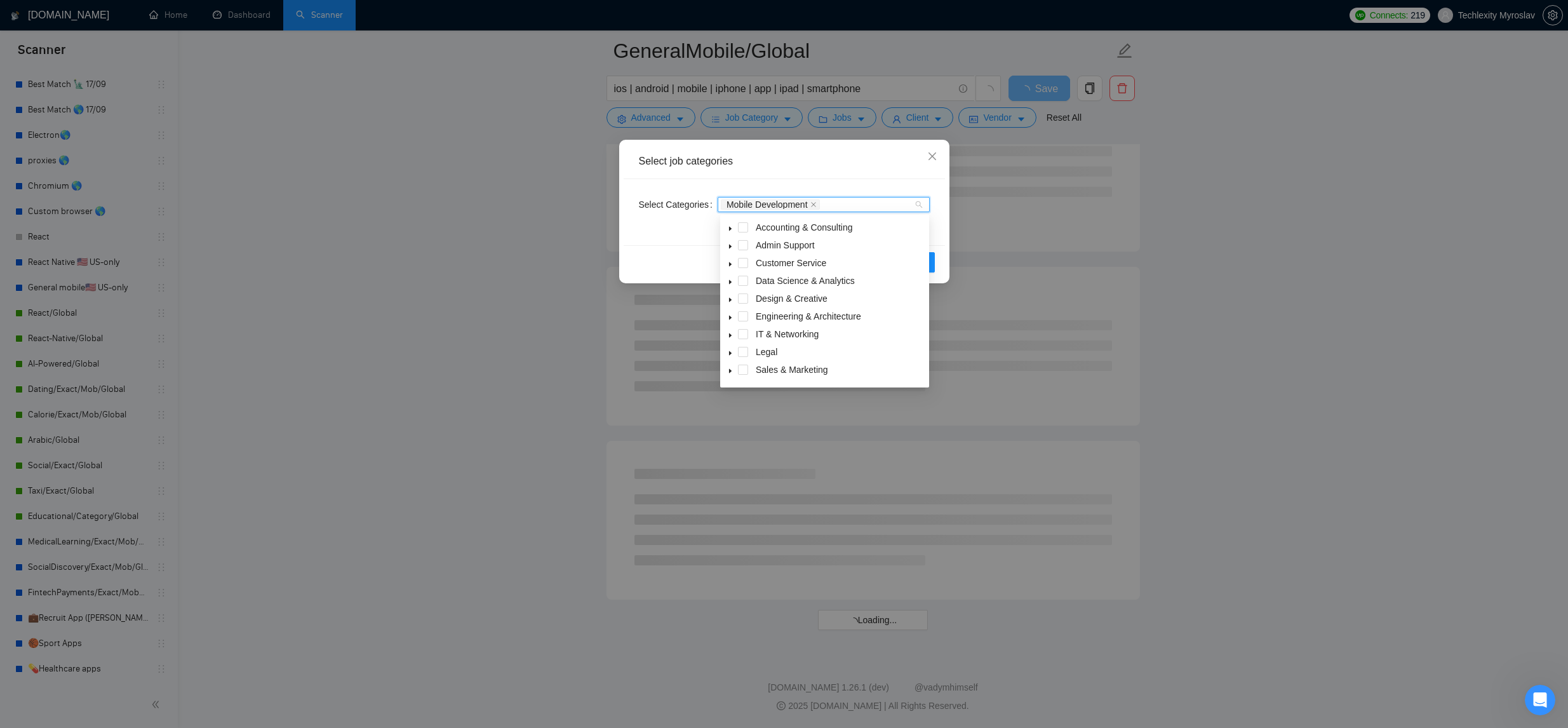
click at [725, 328] on span at bounding box center [730, 334] width 15 height 15
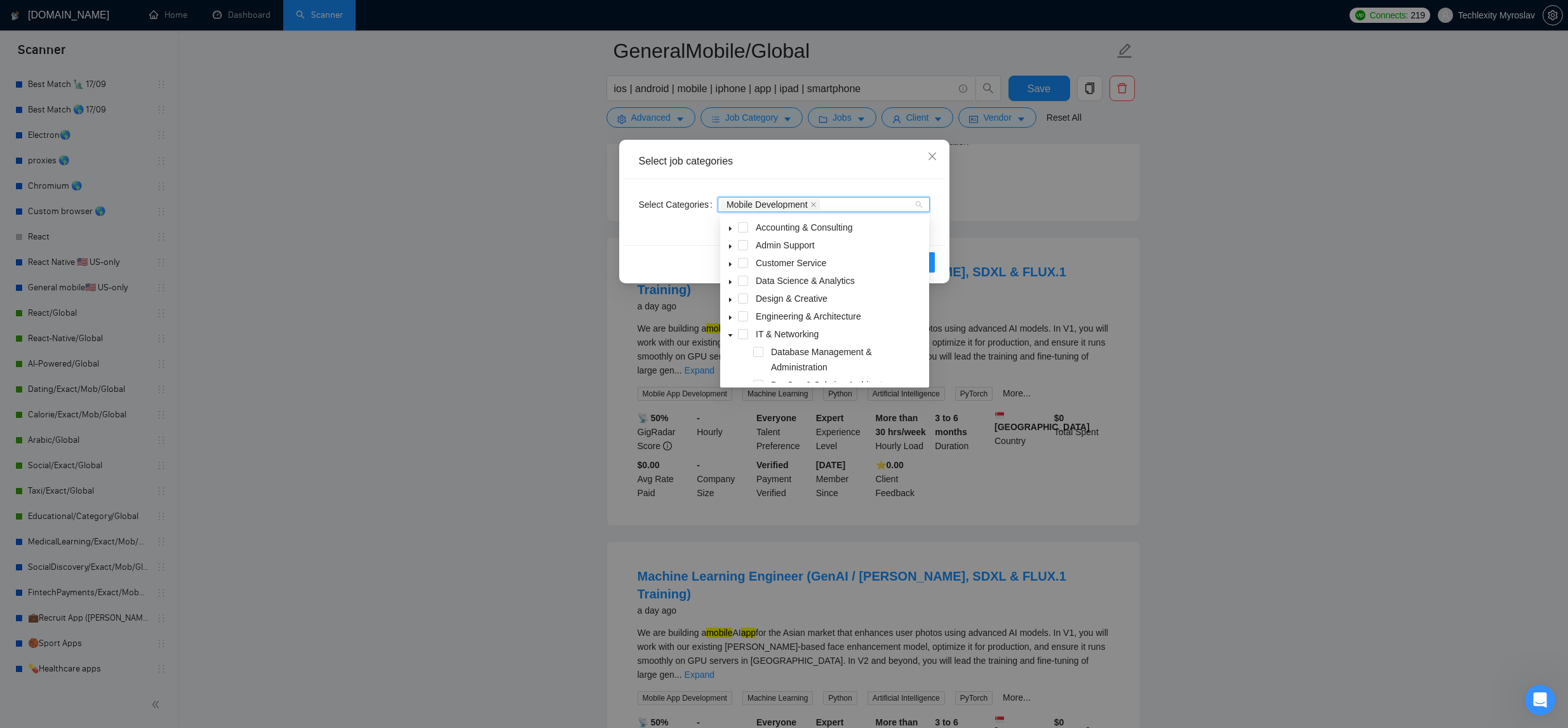
click at [725, 328] on span at bounding box center [730, 334] width 15 height 15
click at [929, 266] on button "OK" at bounding box center [917, 262] width 33 height 20
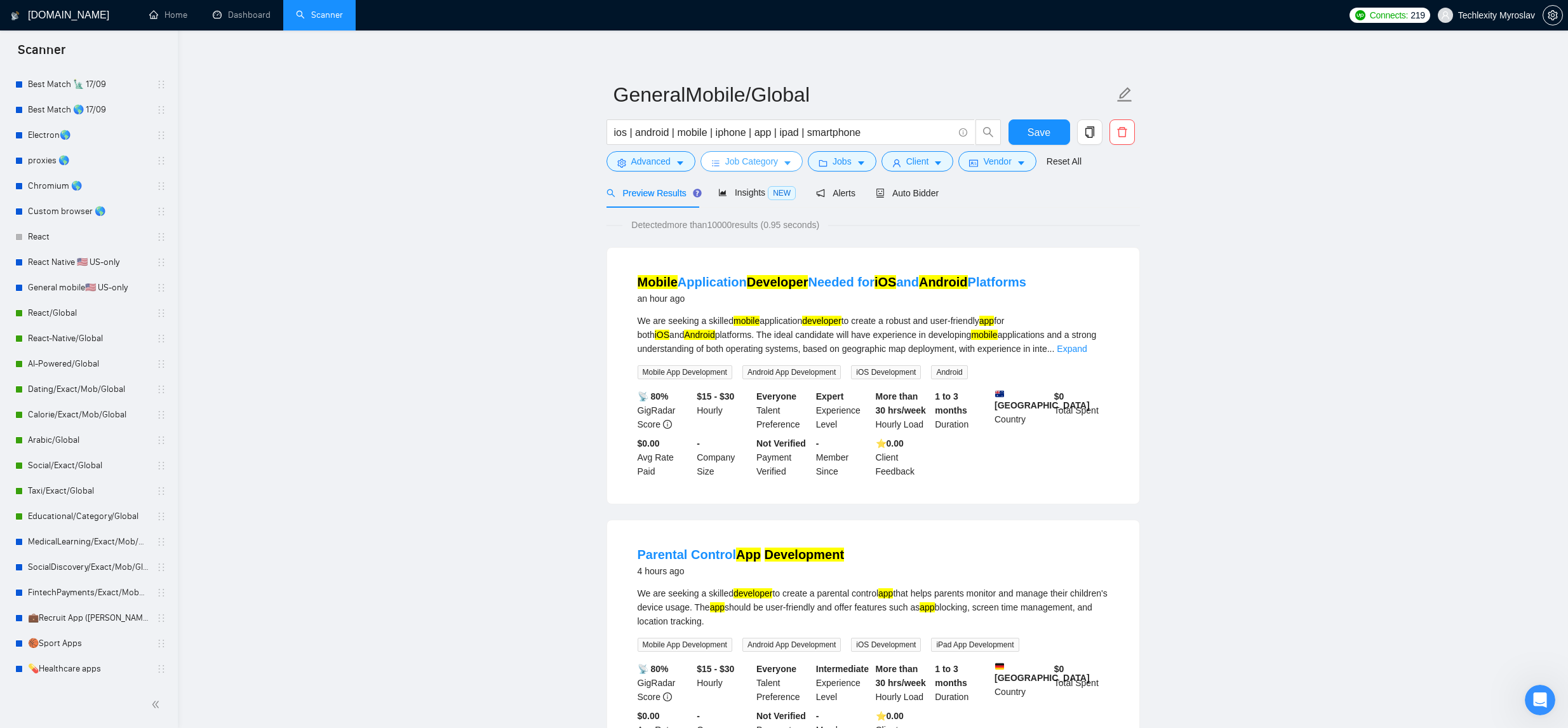
scroll to position [0, 0]
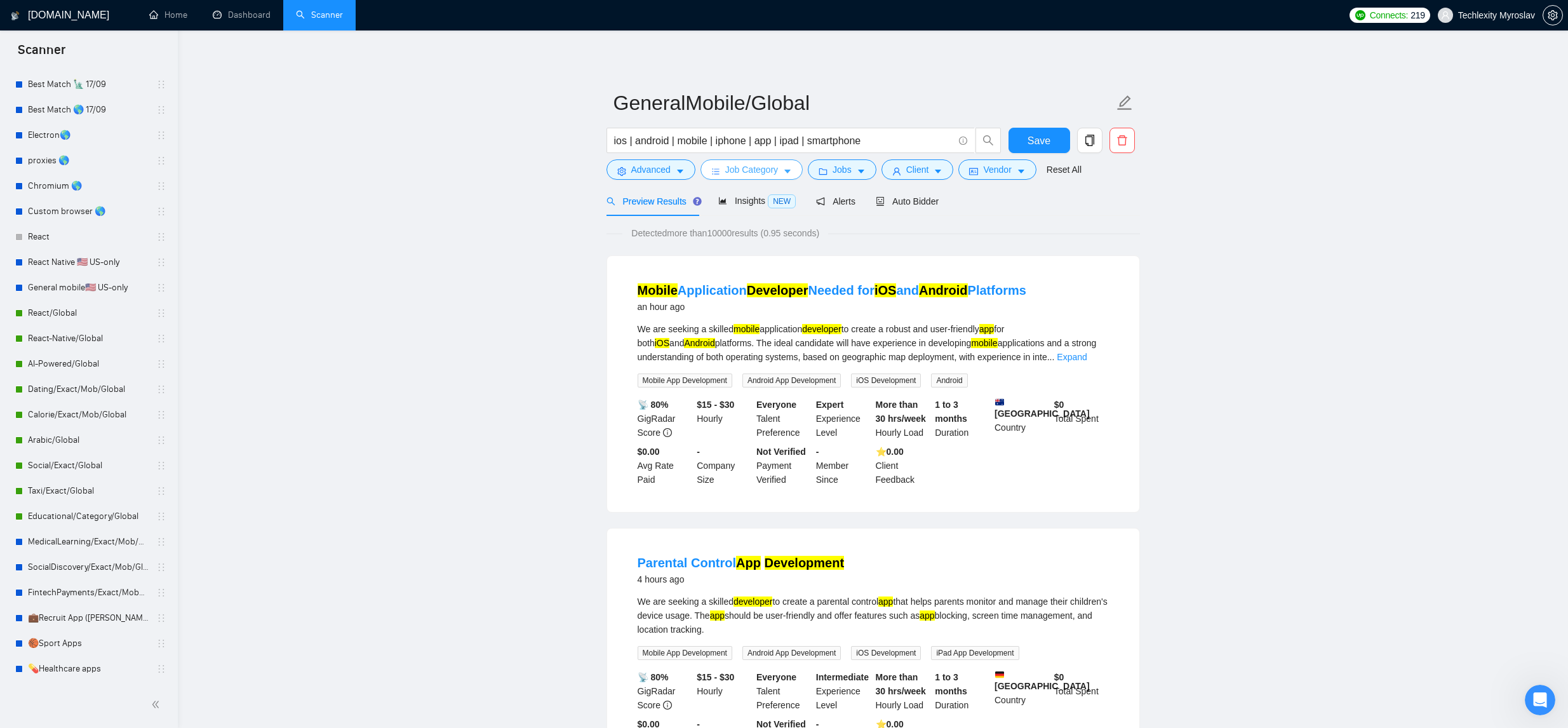
click at [752, 162] on button "Job Category" at bounding box center [752, 169] width 102 height 20
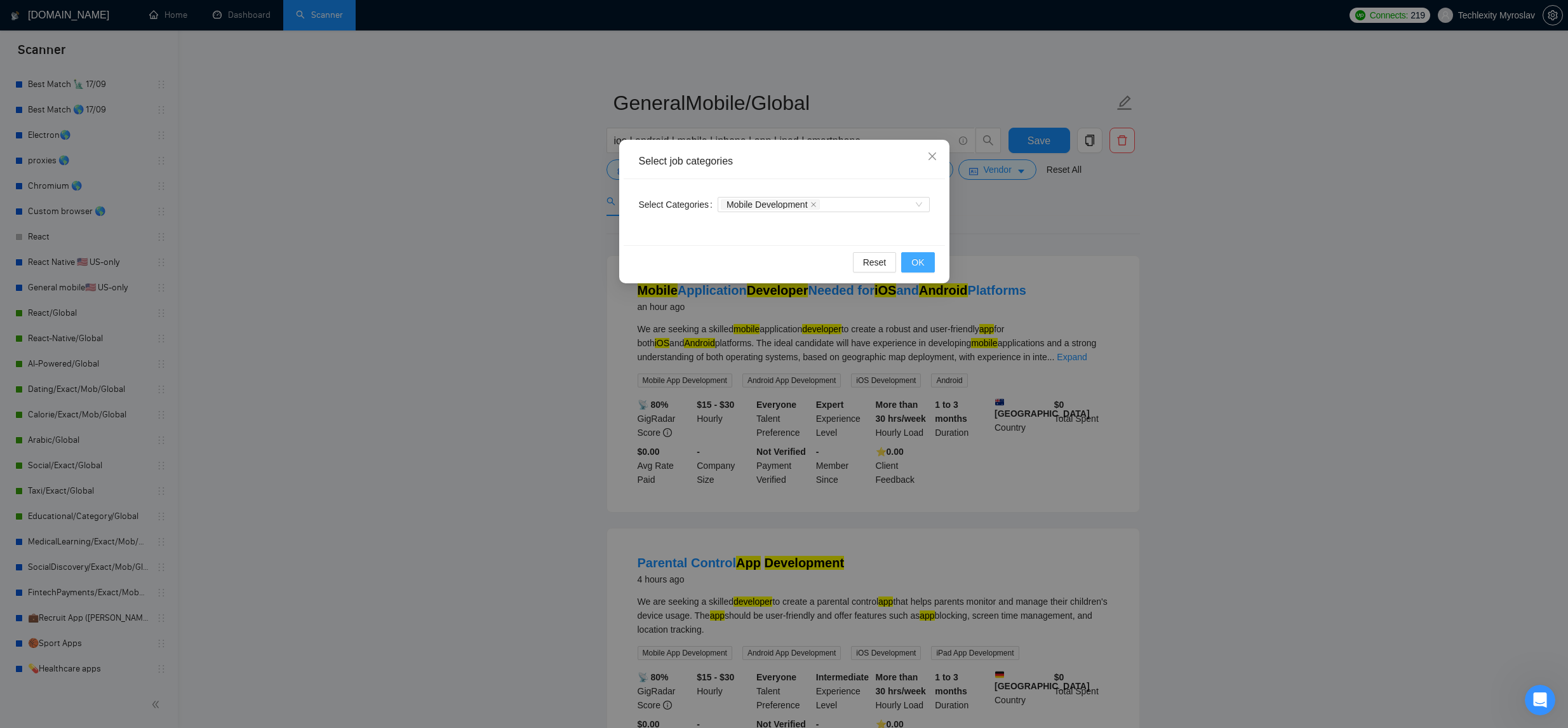
drag, startPoint x: 911, startPoint y: 258, endPoint x: 939, endPoint y: 263, distance: 28.4
click at [911, 257] on button "OK" at bounding box center [917, 262] width 33 height 20
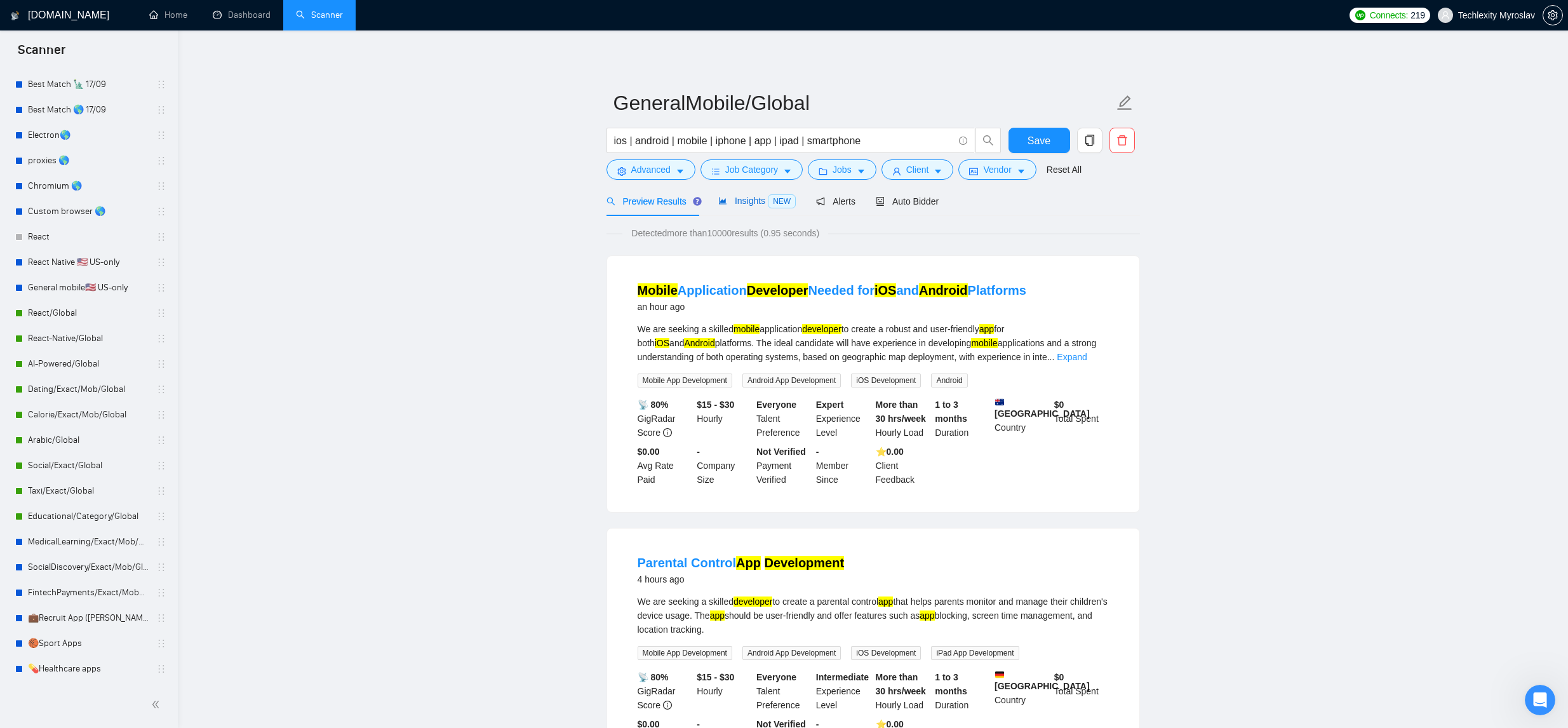
click at [749, 199] on span "Insights NEW" at bounding box center [757, 201] width 78 height 10
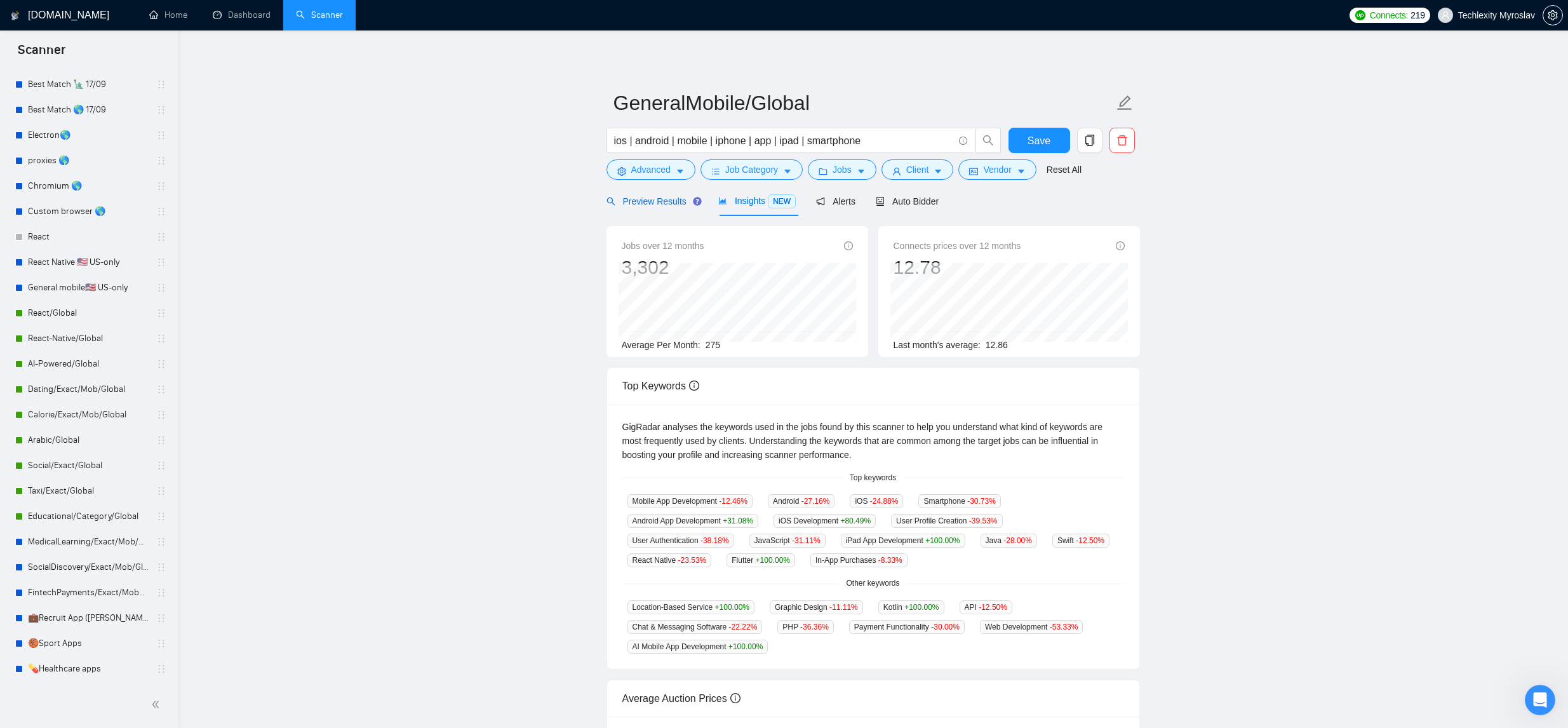
click at [655, 200] on span "Preview Results" at bounding box center [652, 201] width 92 height 10
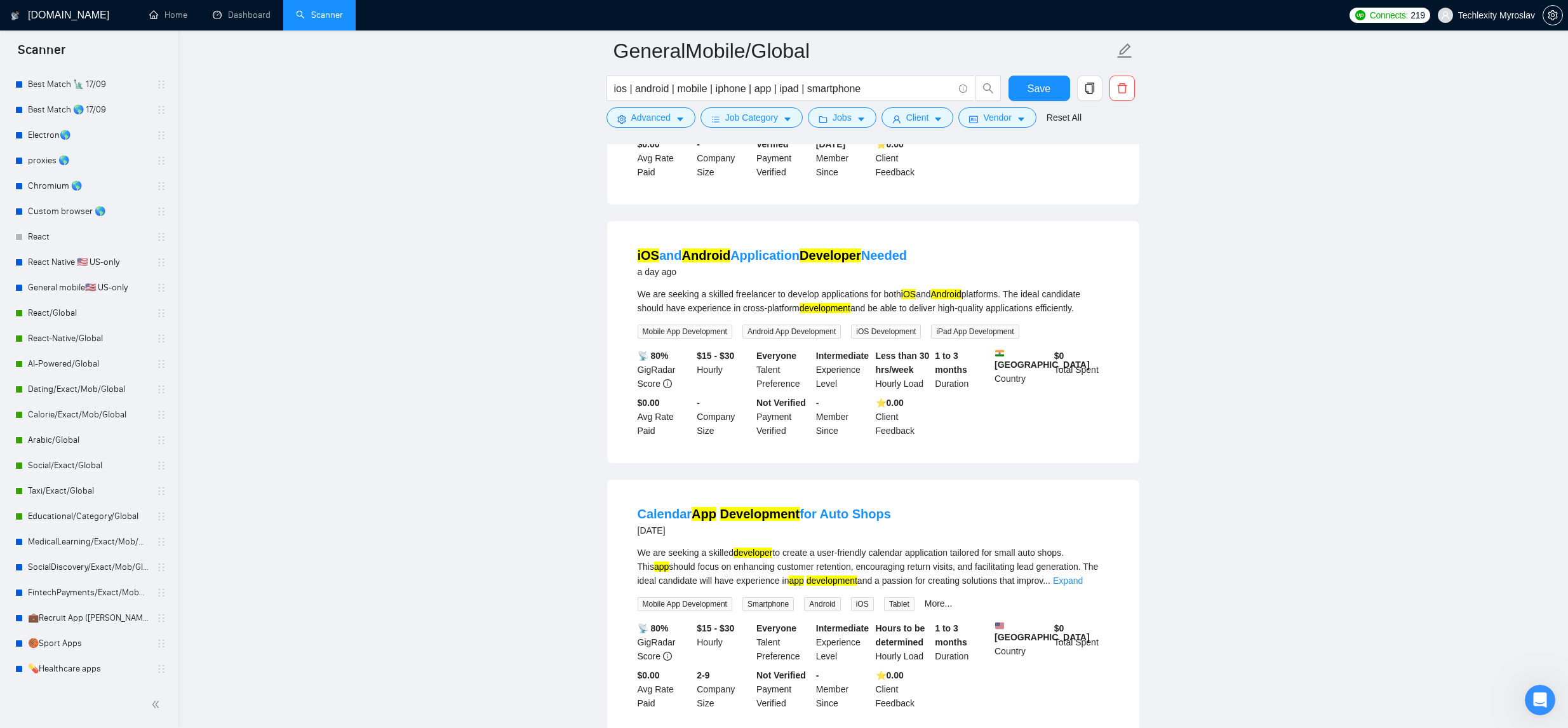
scroll to position [2018, 0]
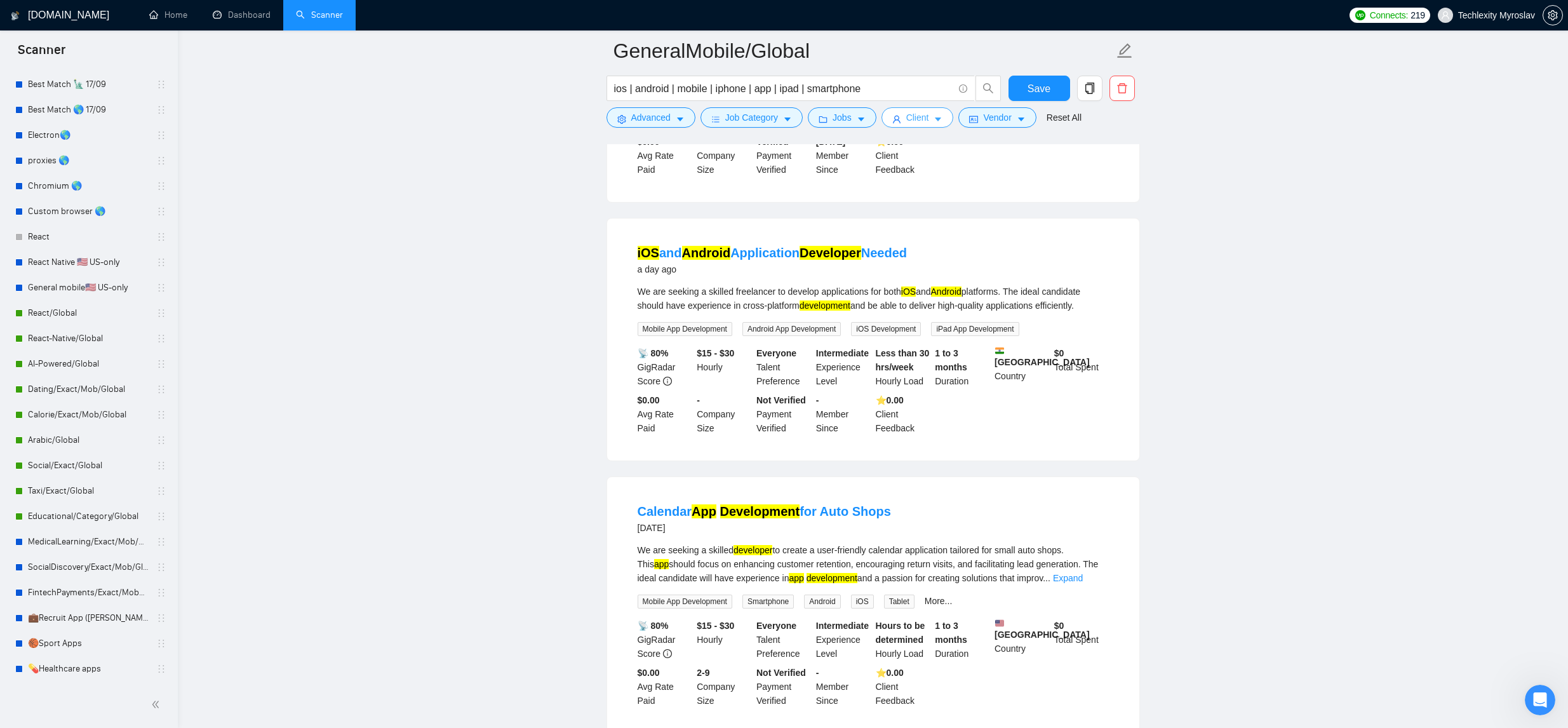
click at [917, 118] on span "Client" at bounding box center [918, 117] width 23 height 14
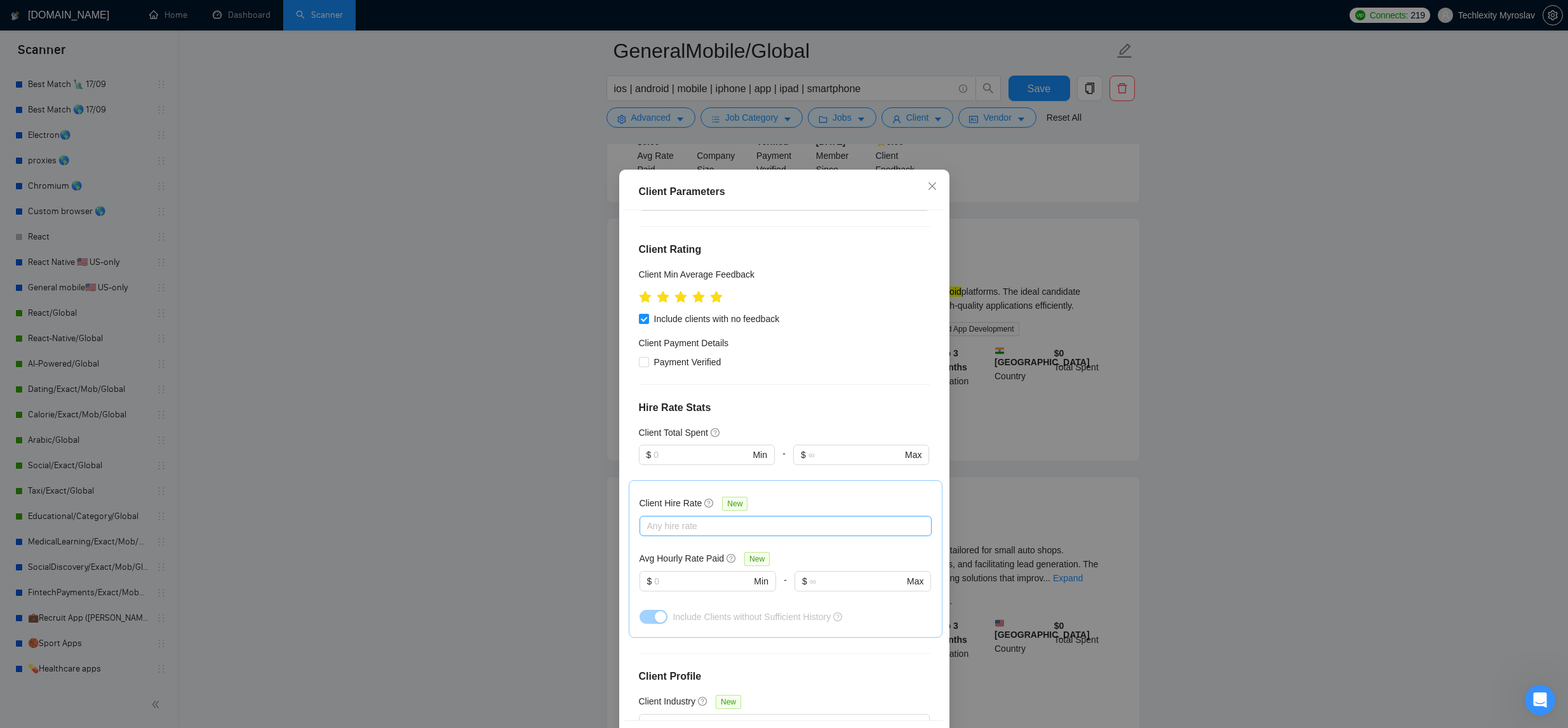
scroll to position [150, 0]
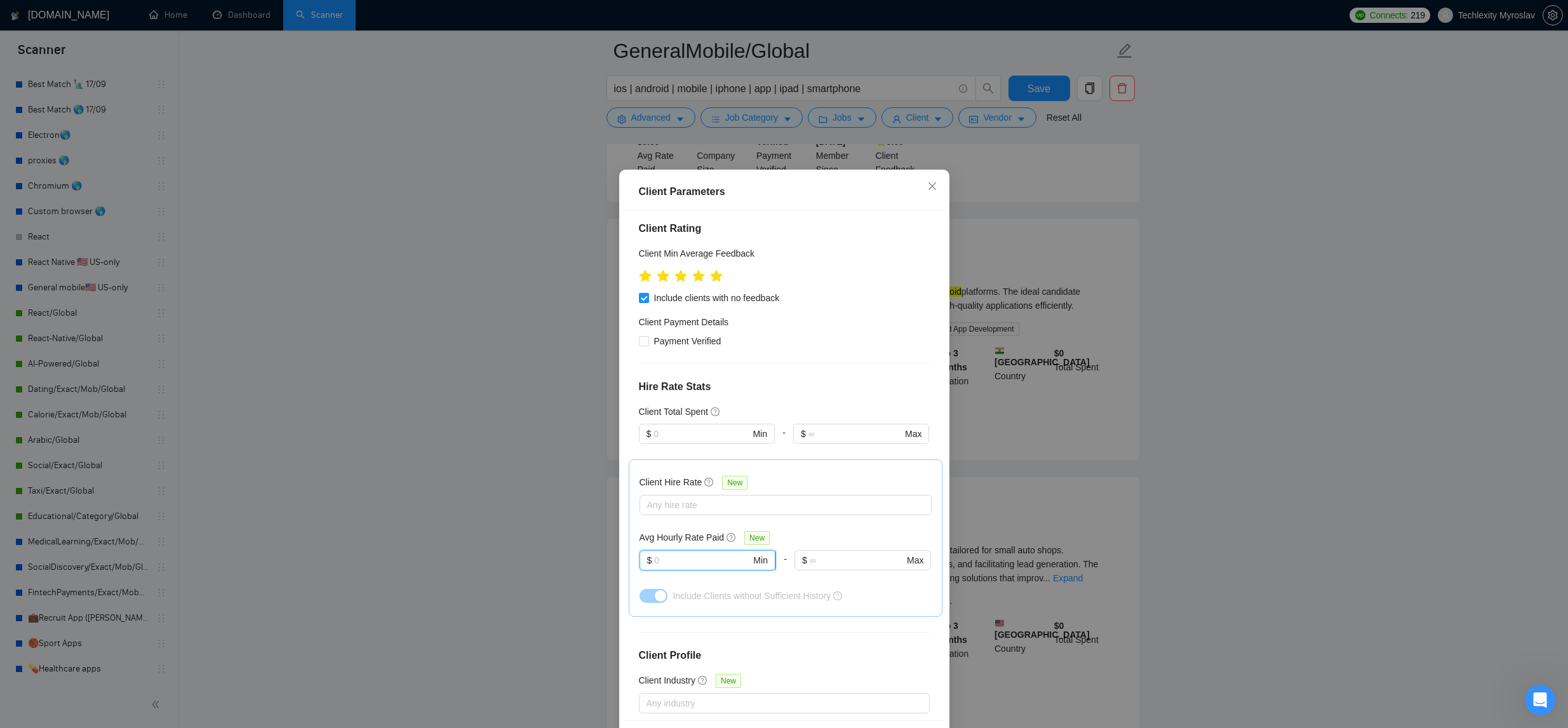
click at [733, 563] on input "text" at bounding box center [702, 560] width 97 height 14
click at [843, 565] on input "text" at bounding box center [857, 560] width 94 height 14
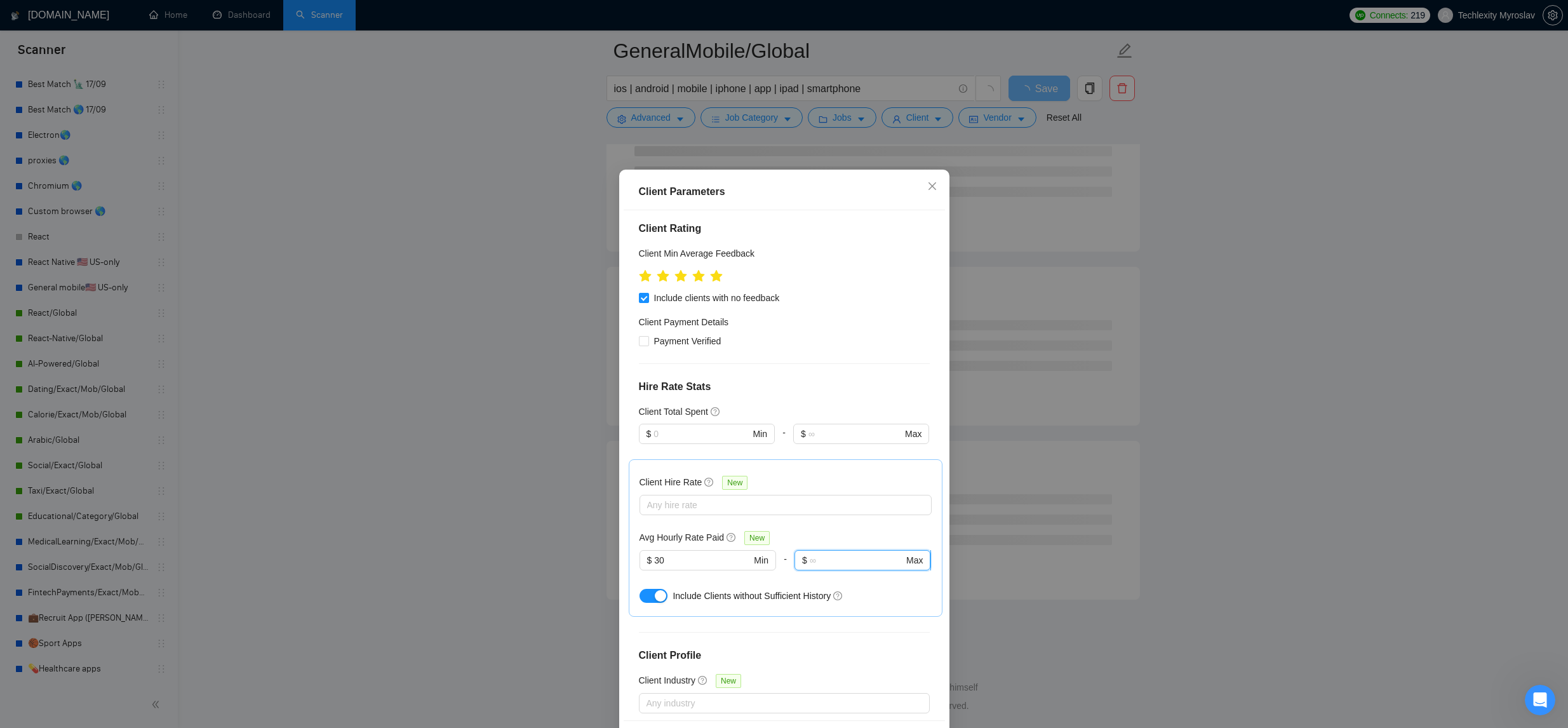
scroll to position [1390, 0]
click at [846, 532] on div "Avg Hourly Rate Paid New" at bounding box center [785, 537] width 292 height 15
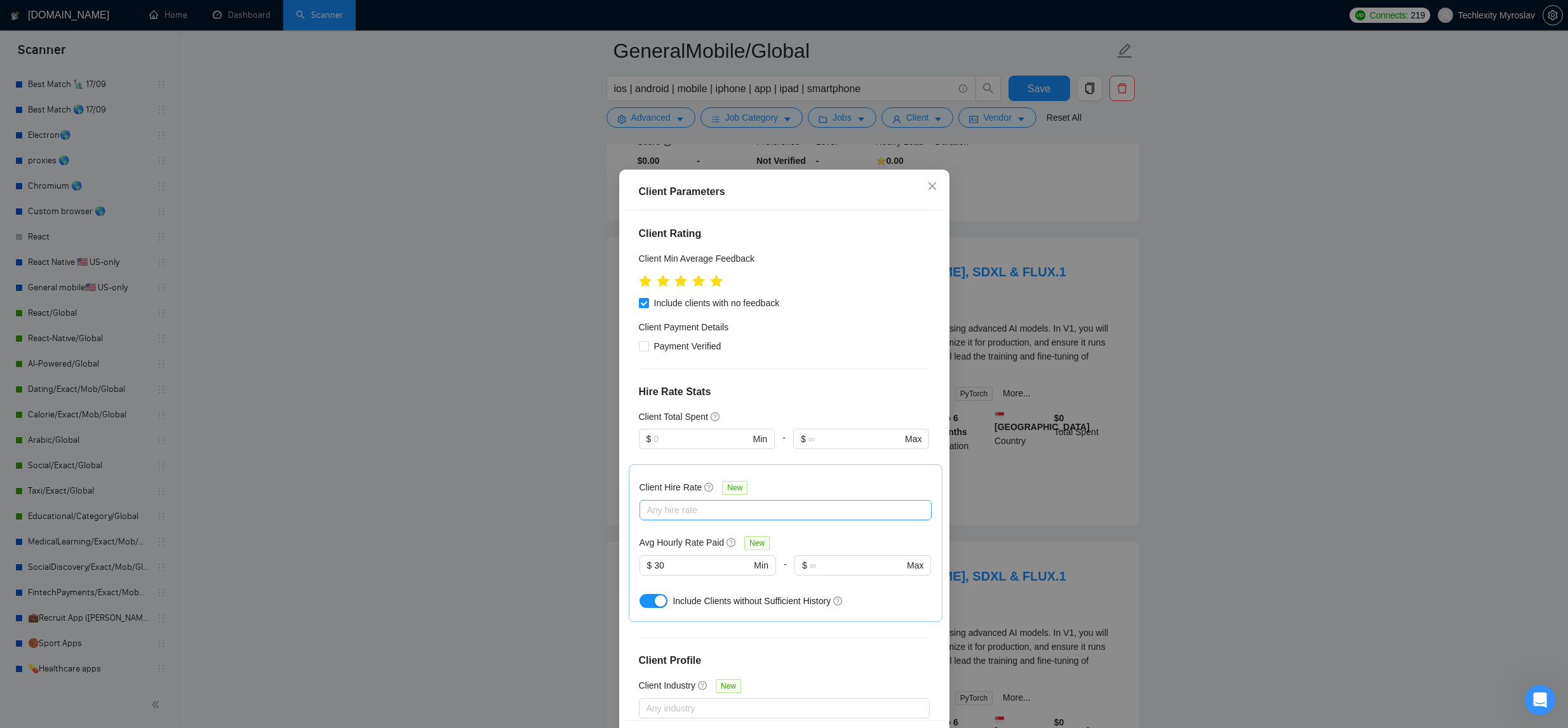
scroll to position [141, 0]
click at [762, 513] on div at bounding box center [779, 513] width 273 height 15
click at [722, 573] on div "High Rates" at bounding box center [785, 578] width 277 height 14
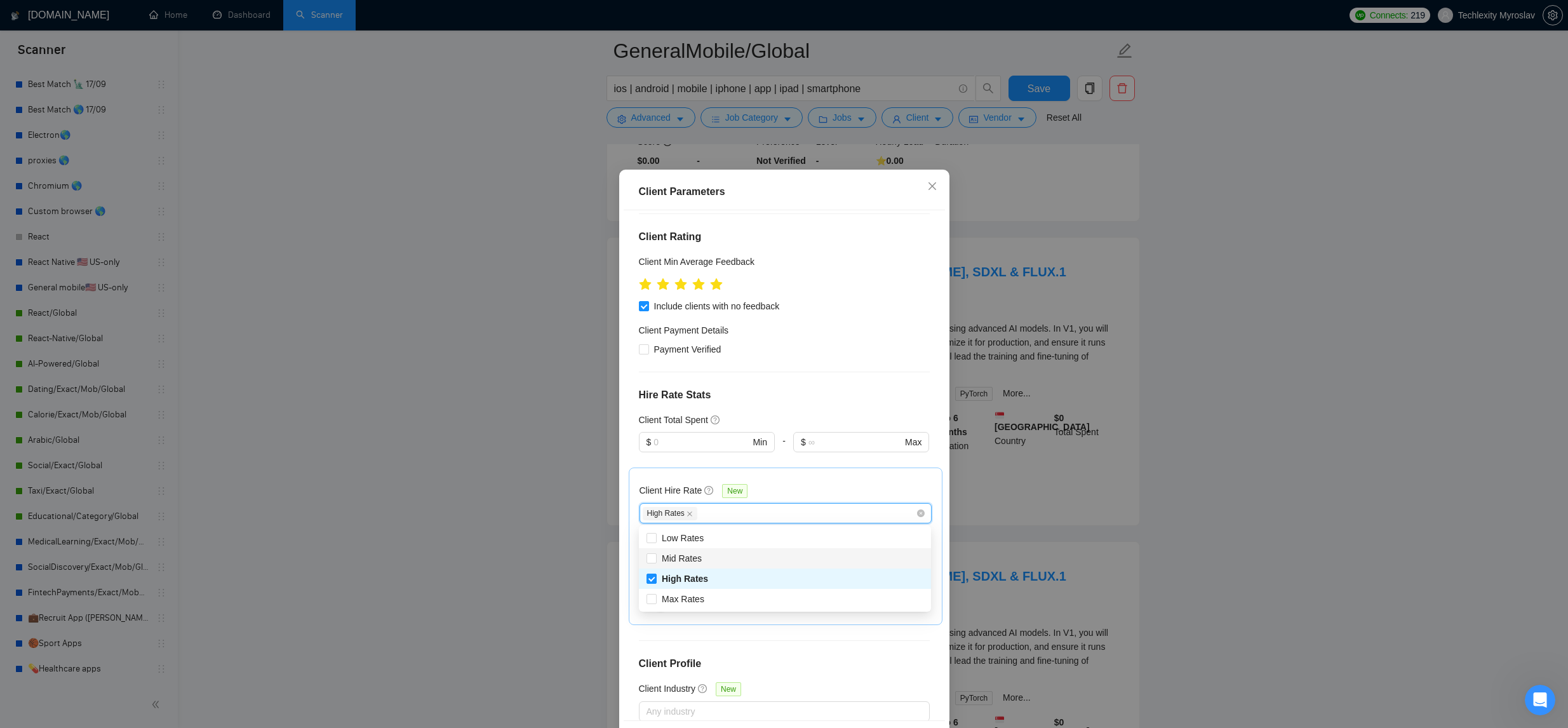
click at [729, 561] on div "Mid Rates" at bounding box center [785, 558] width 277 height 14
click at [846, 485] on div "Client Hire Rate New" at bounding box center [785, 493] width 292 height 20
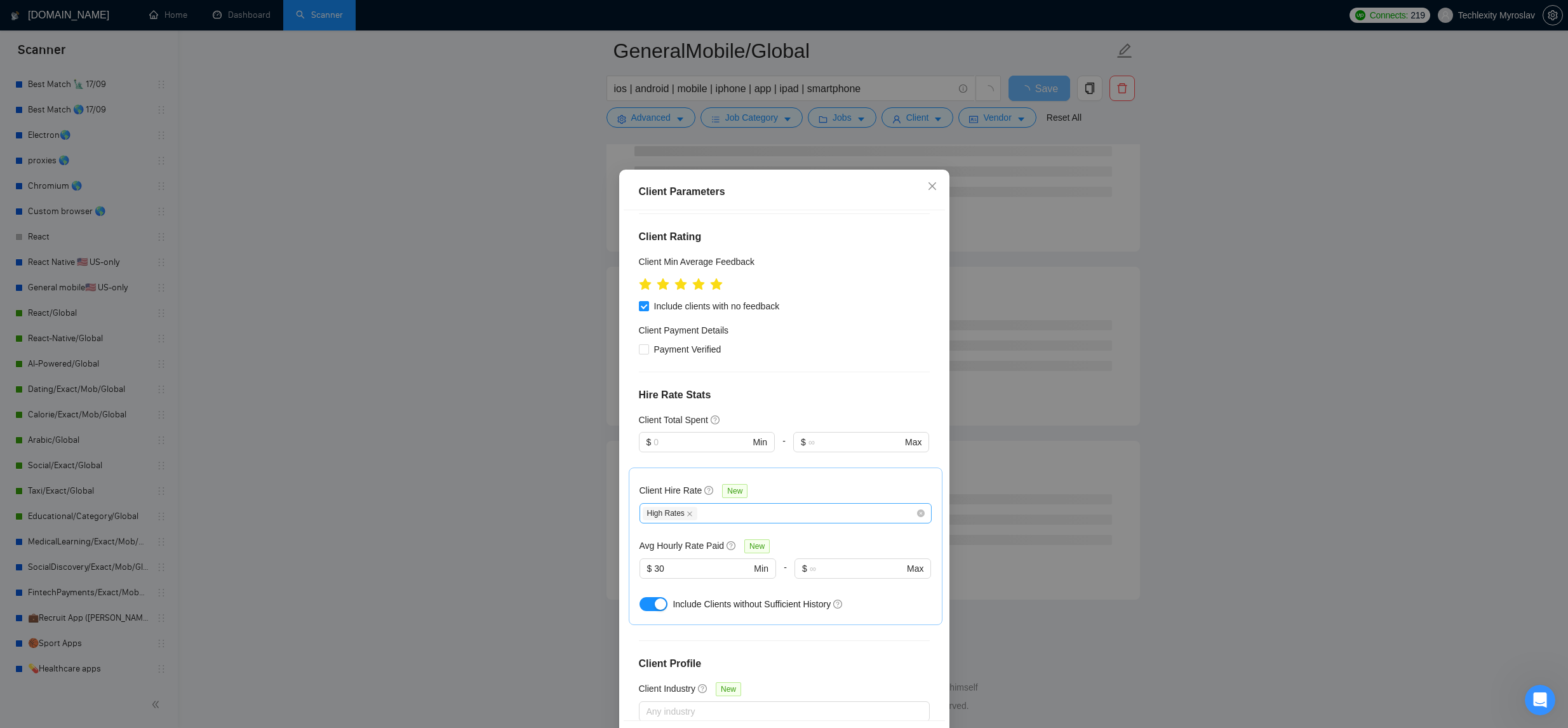
click at [810, 512] on div "High Rates" at bounding box center [779, 513] width 273 height 15
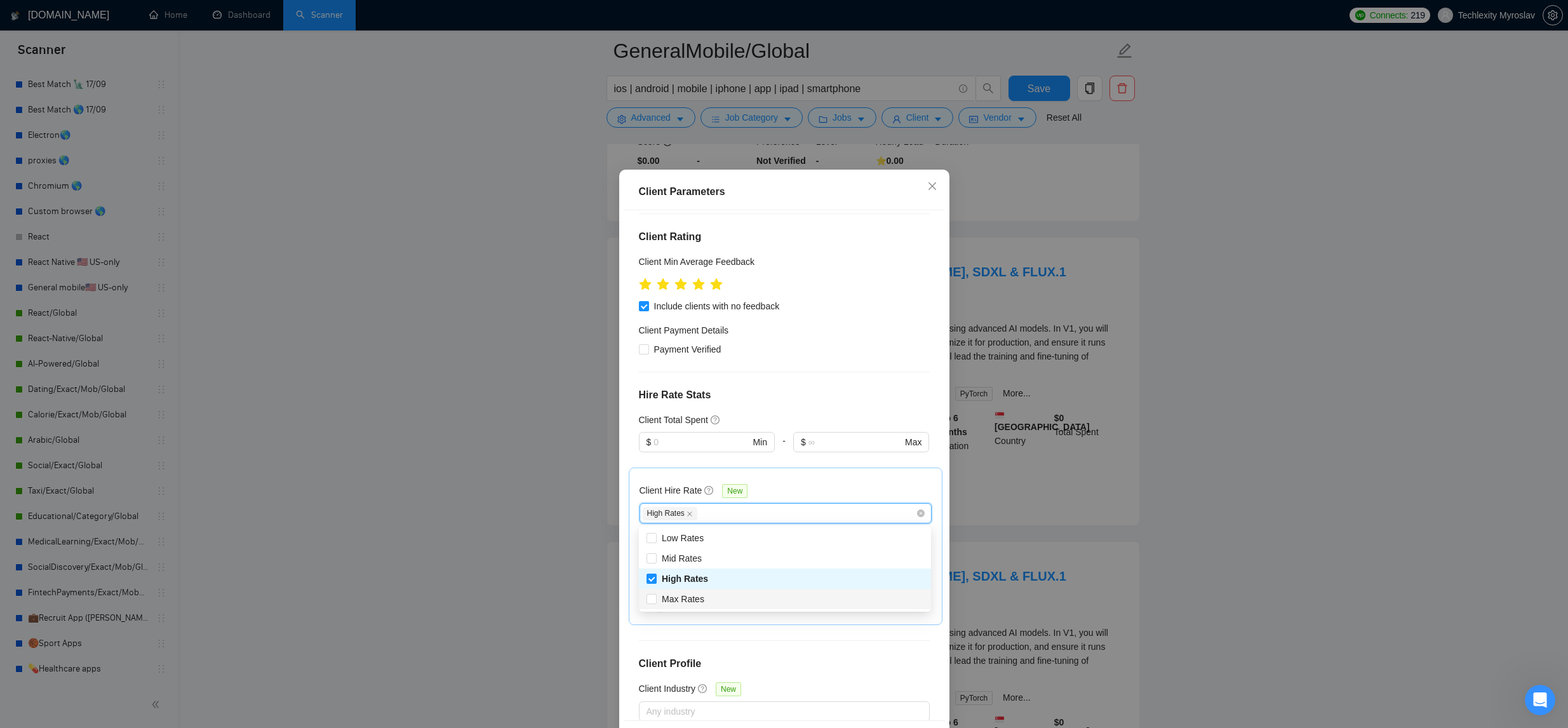
click at [732, 590] on div "Max Rates" at bounding box center [785, 599] width 292 height 20
drag, startPoint x: 741, startPoint y: 557, endPoint x: 748, endPoint y: 551, distance: 9.2
click at [740, 557] on div "Mid Rates" at bounding box center [785, 558] width 277 height 14
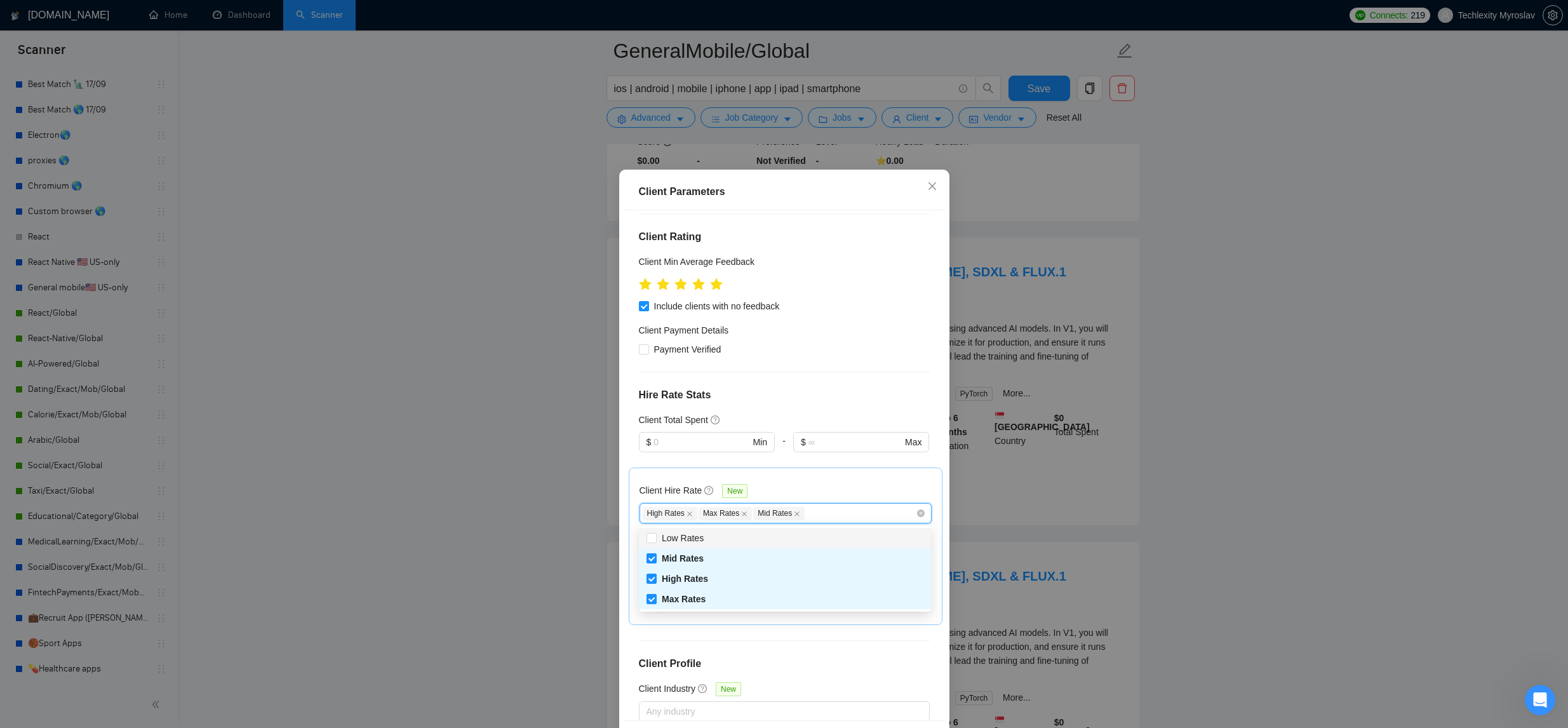
click at [822, 479] on div "Client Hire Rate New High Rates Max Rates Mid Rates Avg Hourly Rate Paid New $ …" at bounding box center [785, 546] width 292 height 136
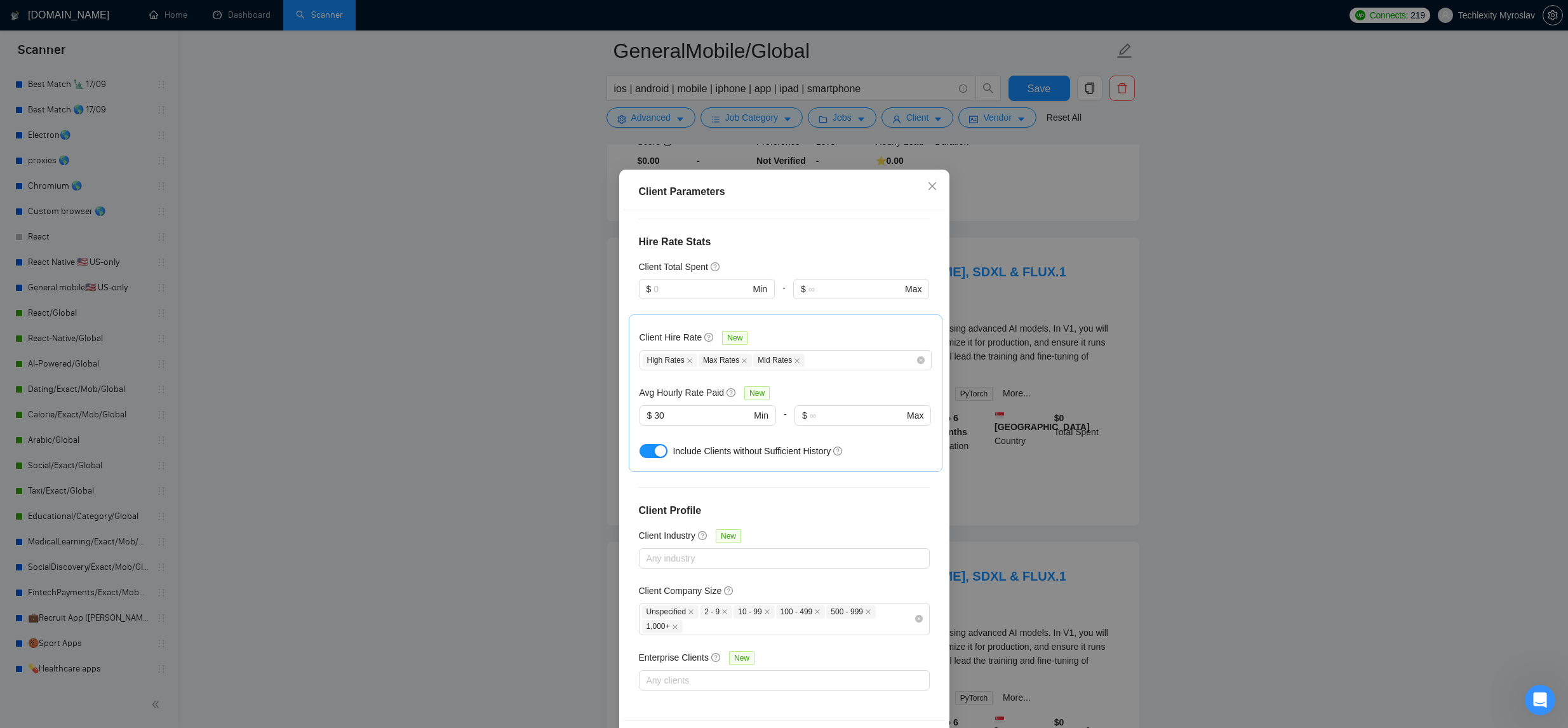
scroll to position [48, 0]
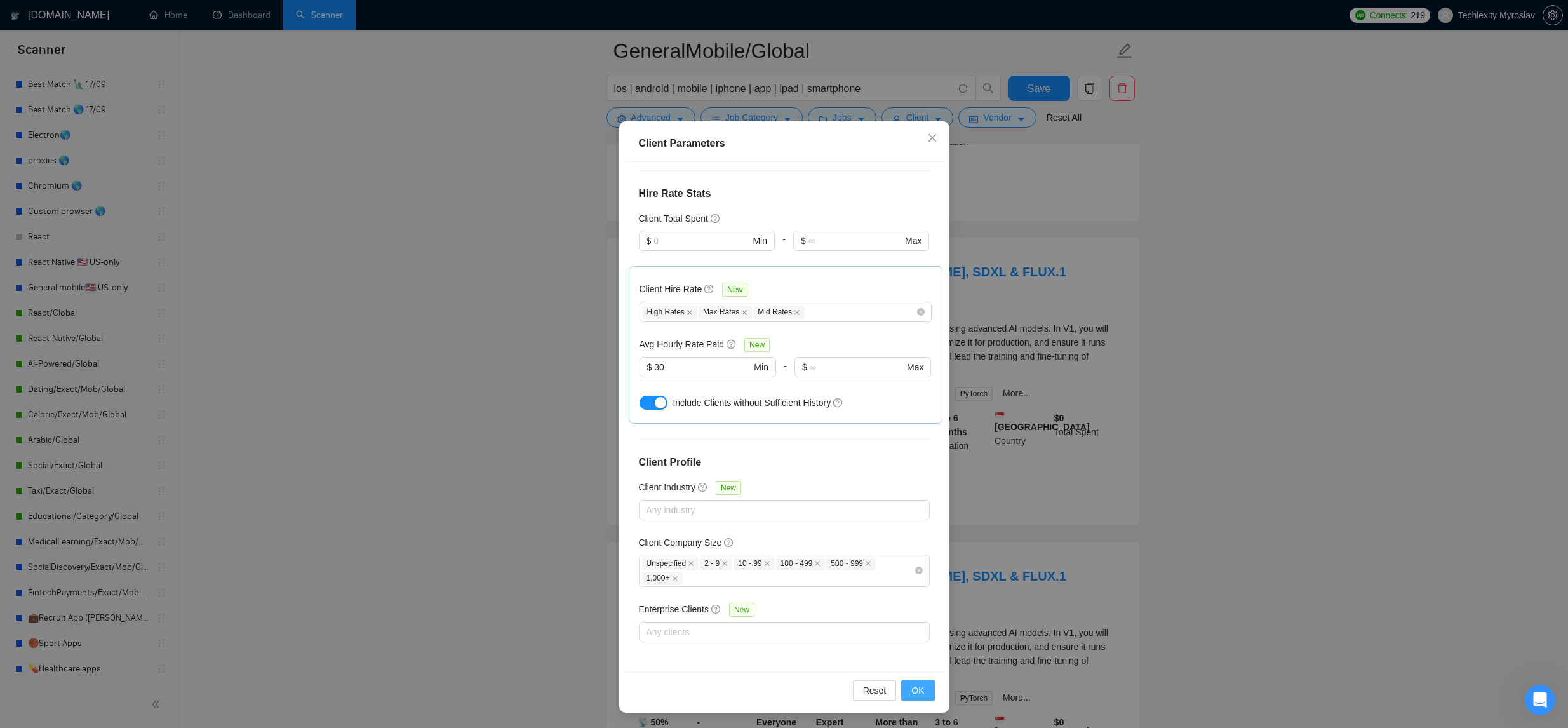
click at [909, 683] on button "OK" at bounding box center [917, 690] width 33 height 20
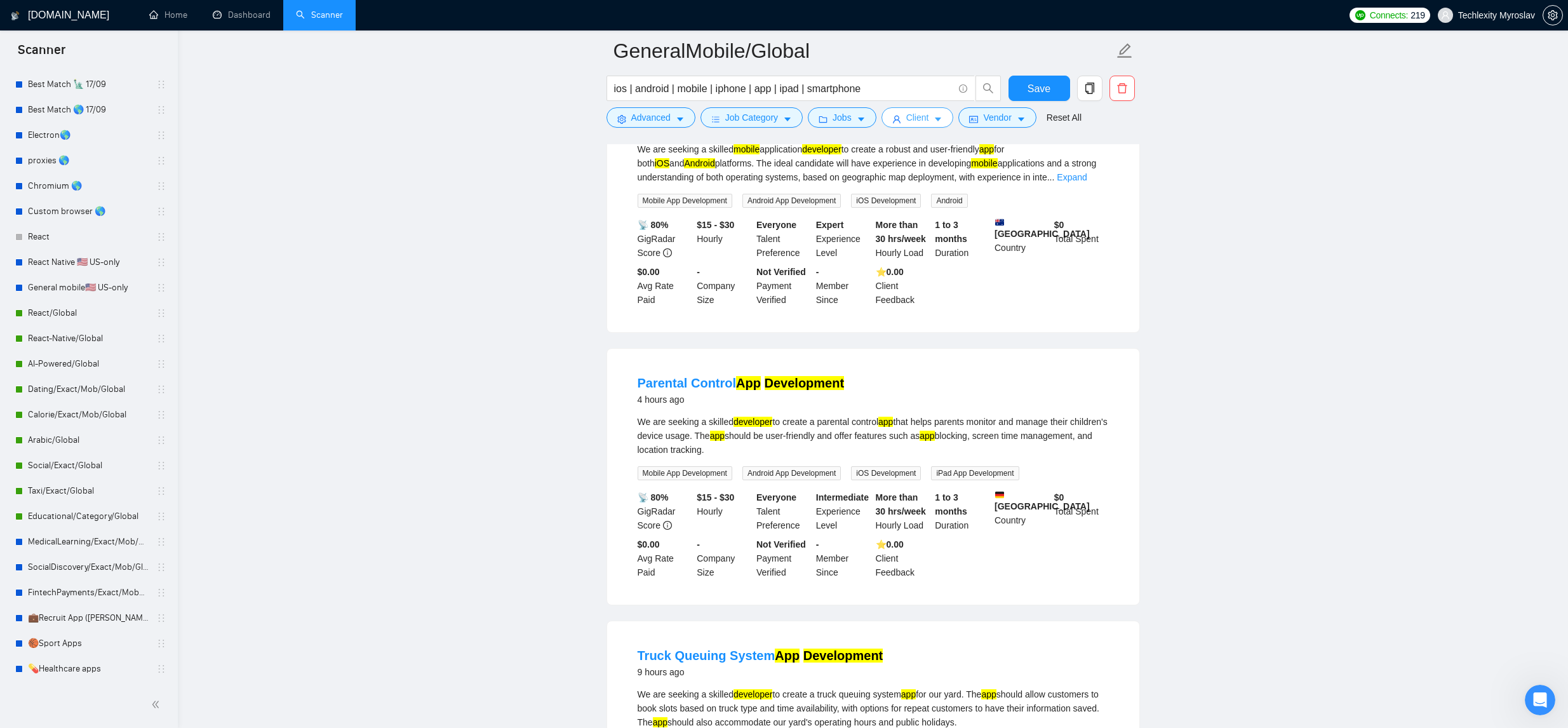
scroll to position [0, 0]
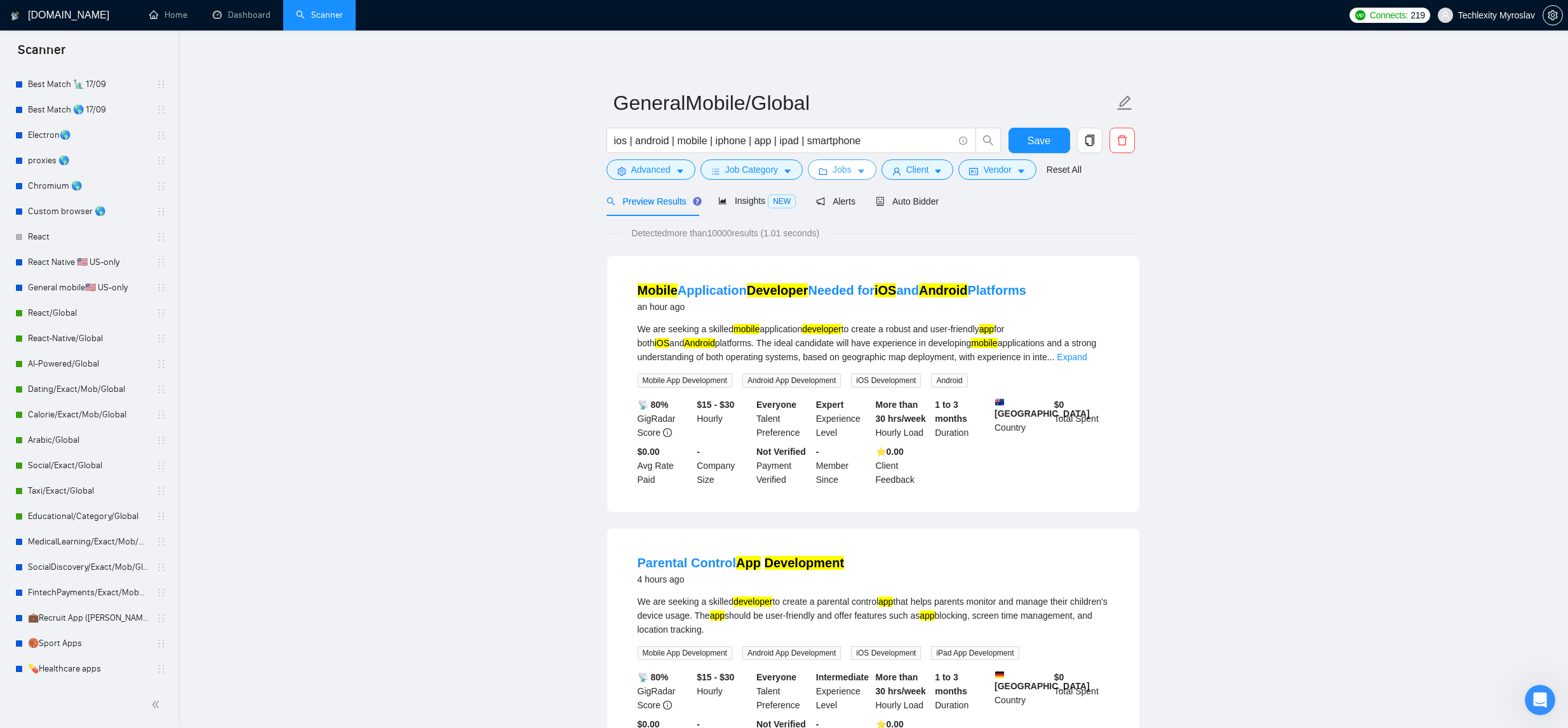
click at [852, 165] on span "Jobs" at bounding box center [841, 169] width 19 height 14
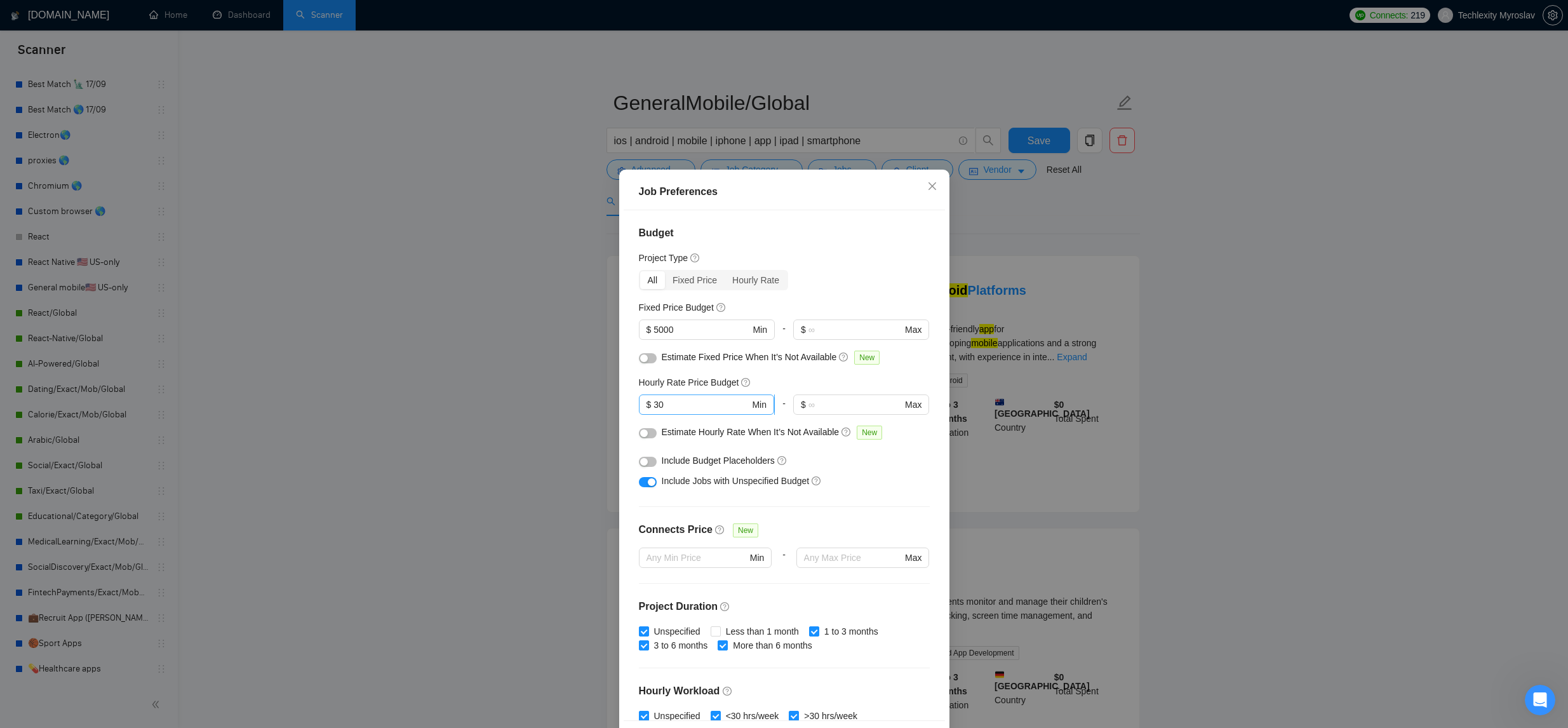
click at [682, 408] on input "30" at bounding box center [701, 404] width 96 height 14
click at [846, 375] on div "Budget Project Type All Fixed Price Hourly Rate Fixed Price Budget $ 5000 Min -…" at bounding box center [784, 465] width 321 height 509
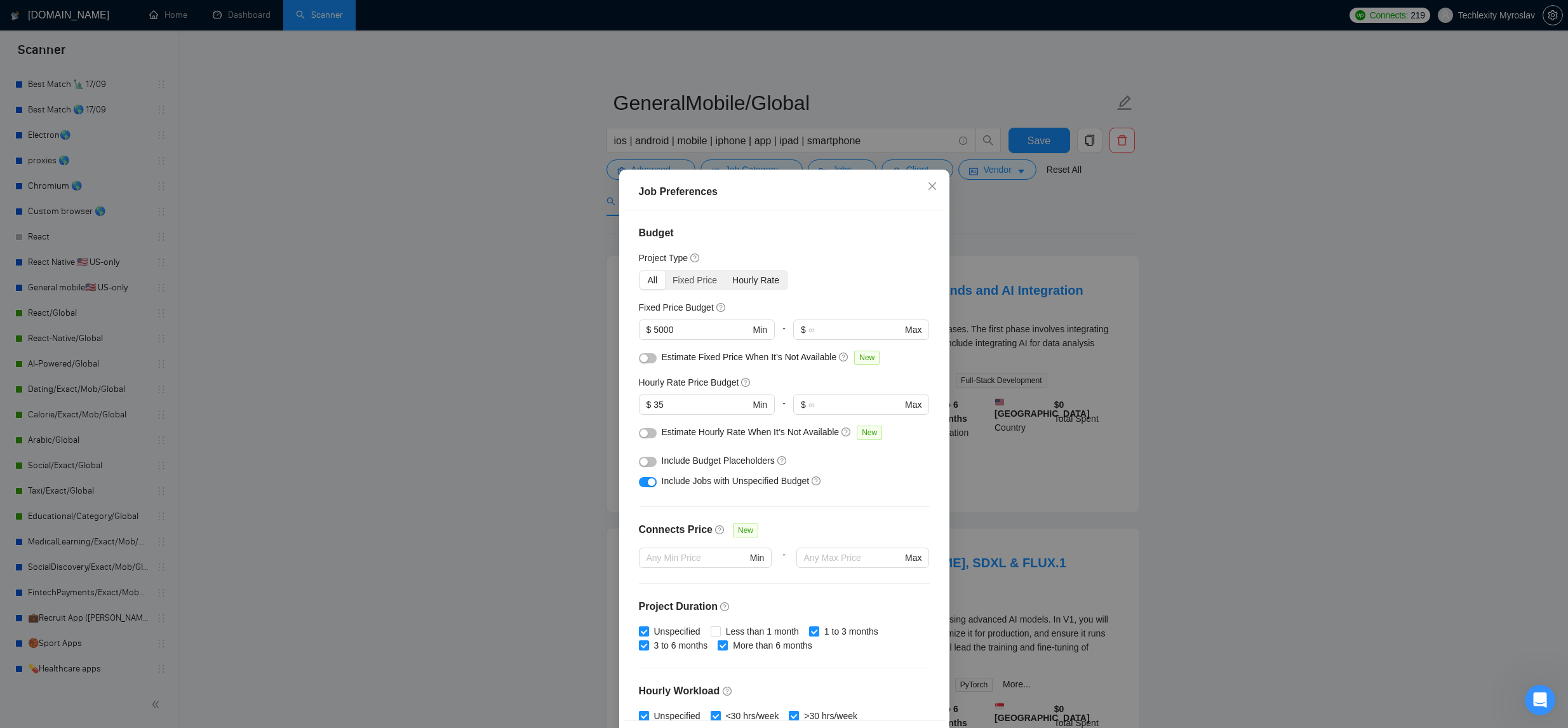
drag, startPoint x: 754, startPoint y: 286, endPoint x: 736, endPoint y: 283, distance: 18.2
click at [753, 286] on div "Hourly Rate" at bounding box center [755, 280] width 62 height 17
click at [725, 271] on input "Hourly Rate" at bounding box center [725, 271] width 0 height 0
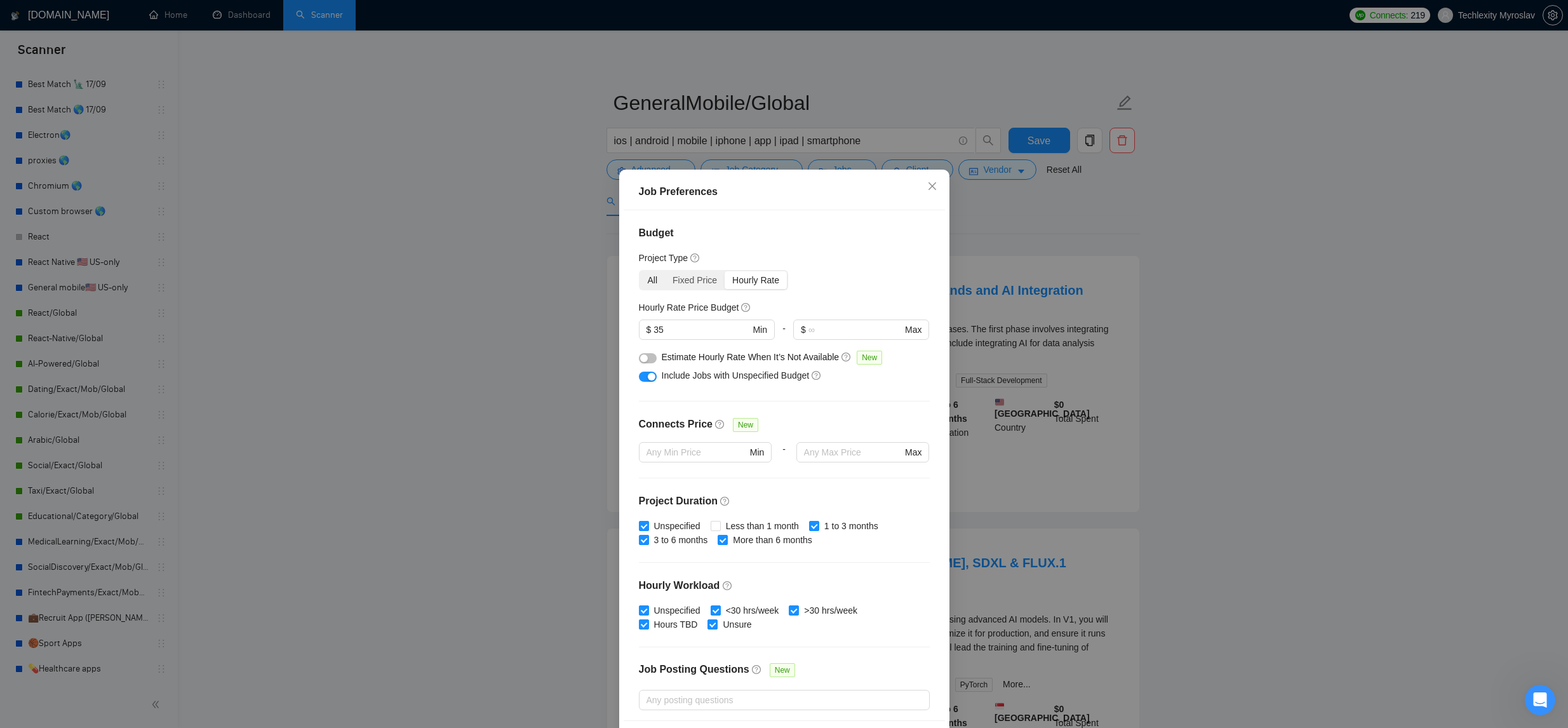
click at [650, 276] on div "All" at bounding box center [653, 280] width 25 height 17
click at [640, 271] on input "All" at bounding box center [640, 271] width 0 height 0
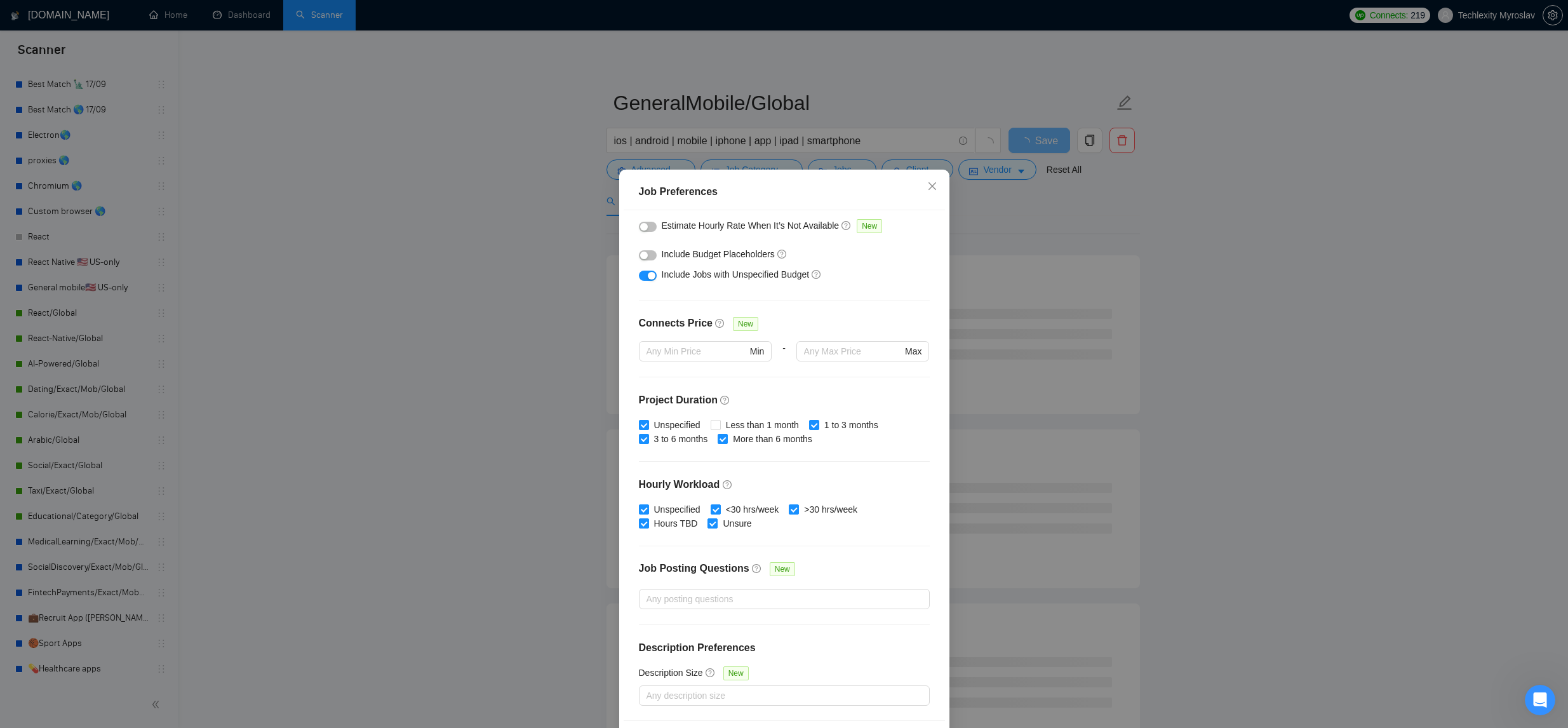
scroll to position [48, 0]
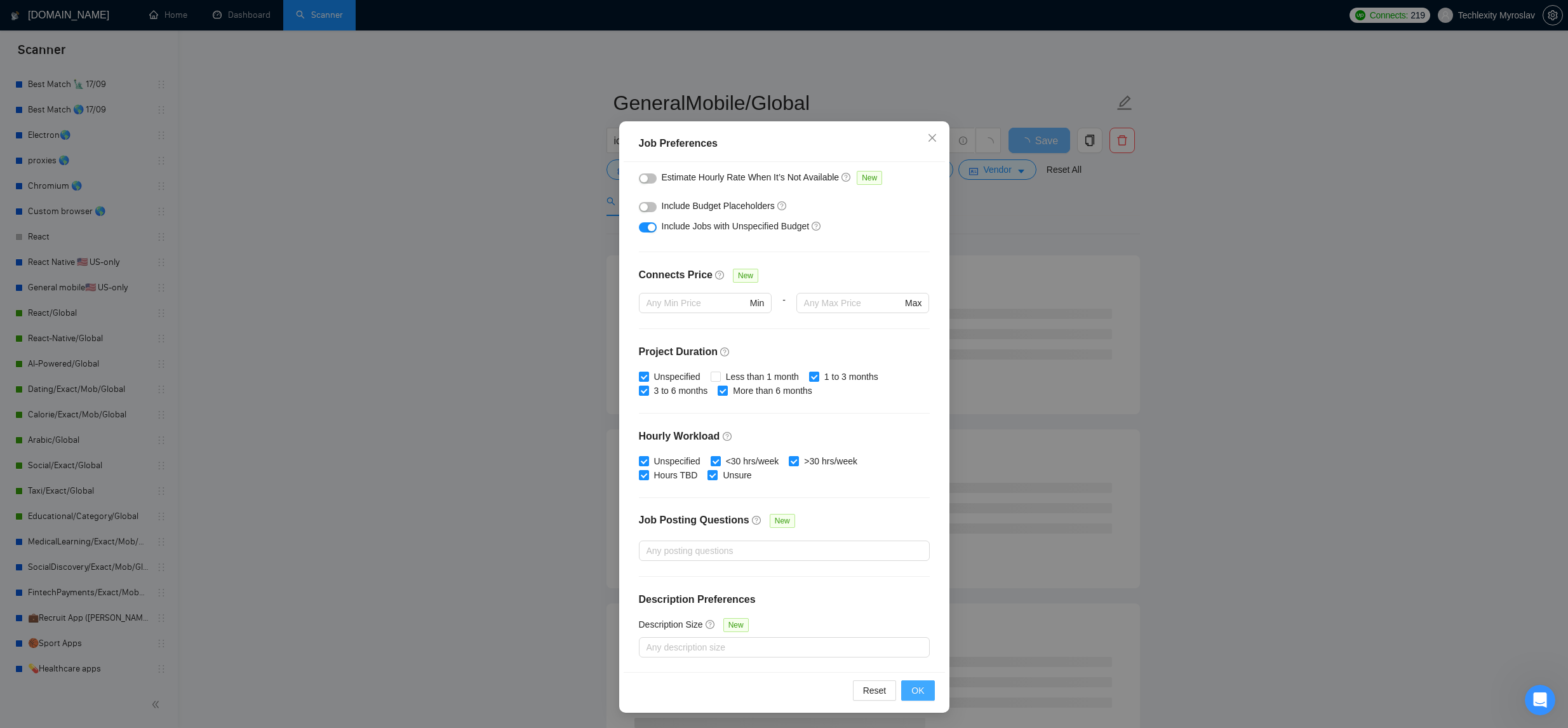
click at [920, 687] on span "OK" at bounding box center [918, 690] width 13 height 14
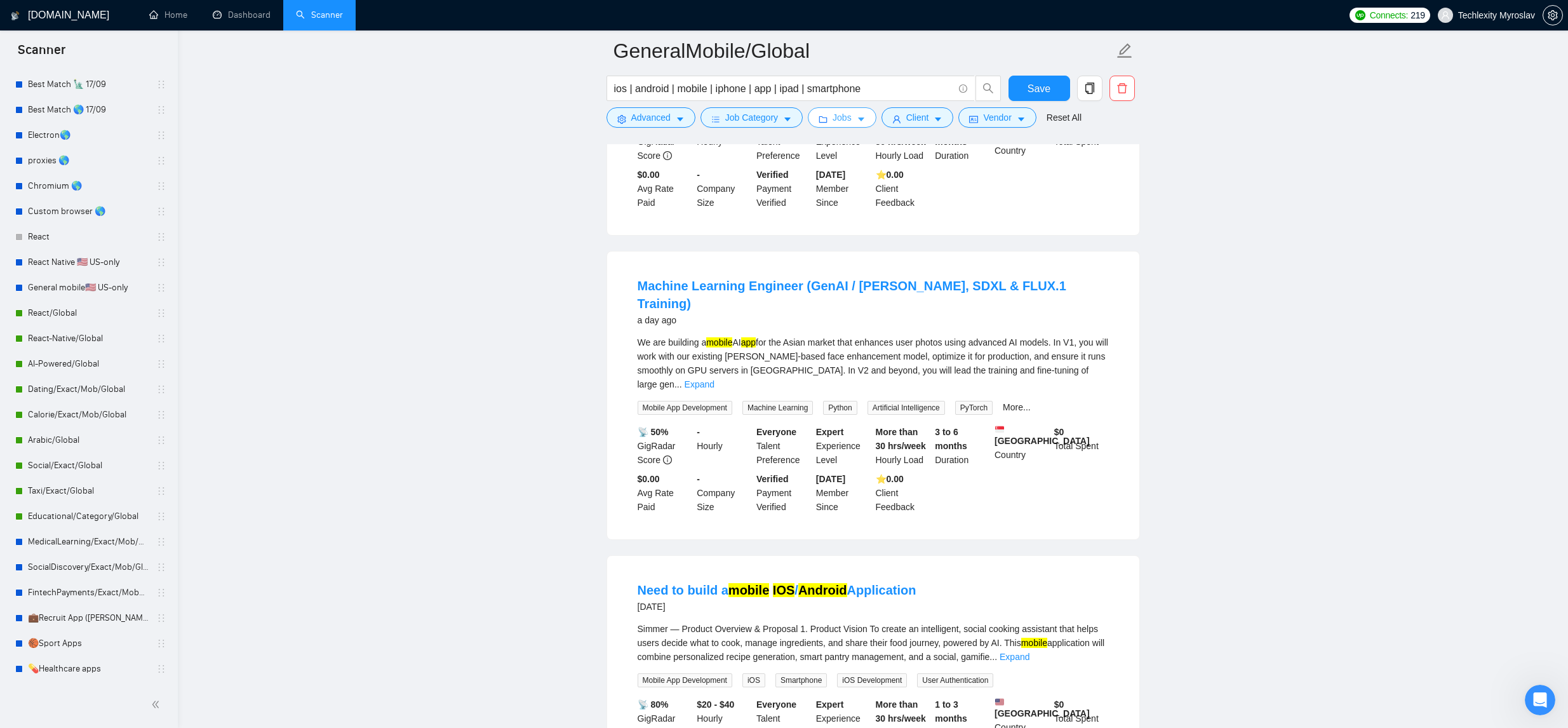
scroll to position [666, 0]
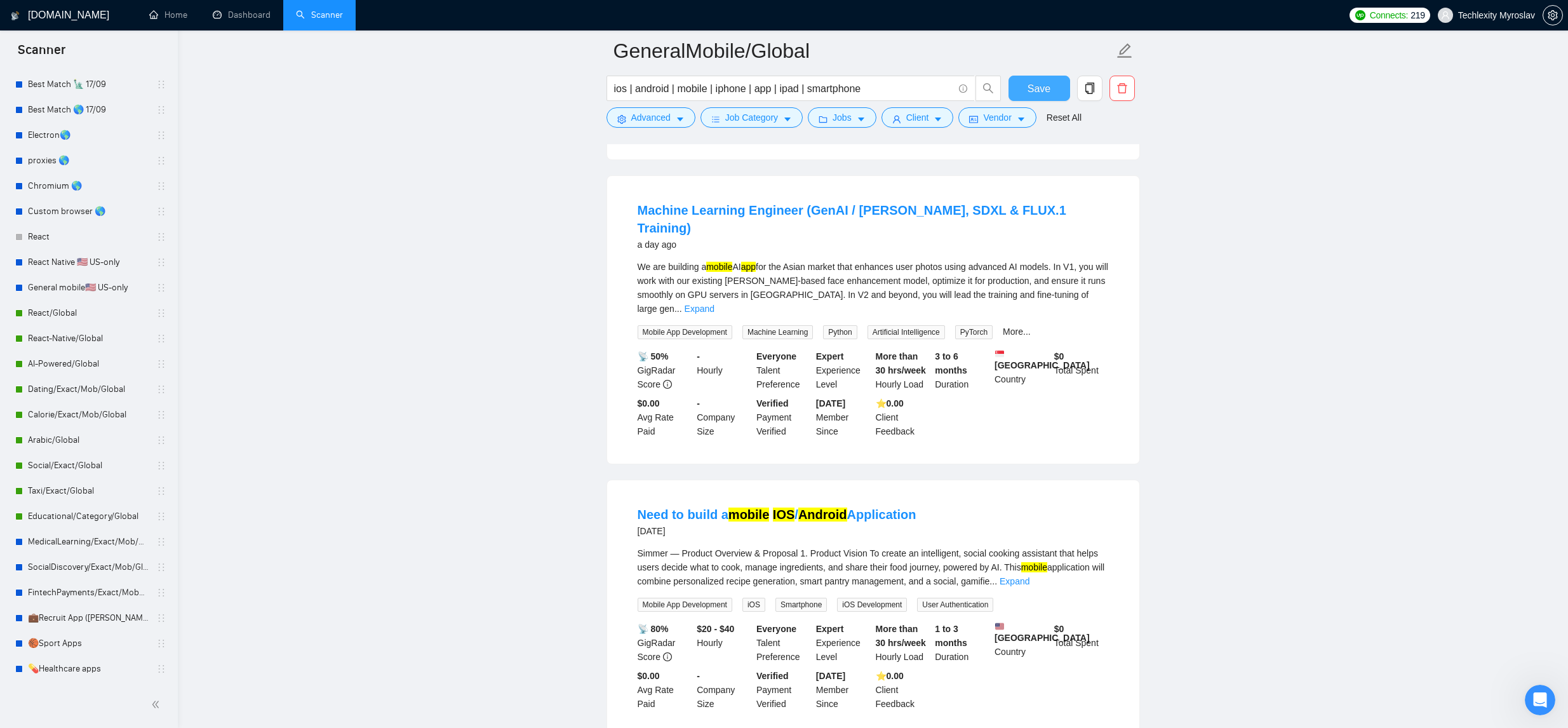
click at [1034, 92] on span "Save" at bounding box center [1039, 88] width 23 height 16
